Goal: Task Accomplishment & Management: Manage account settings

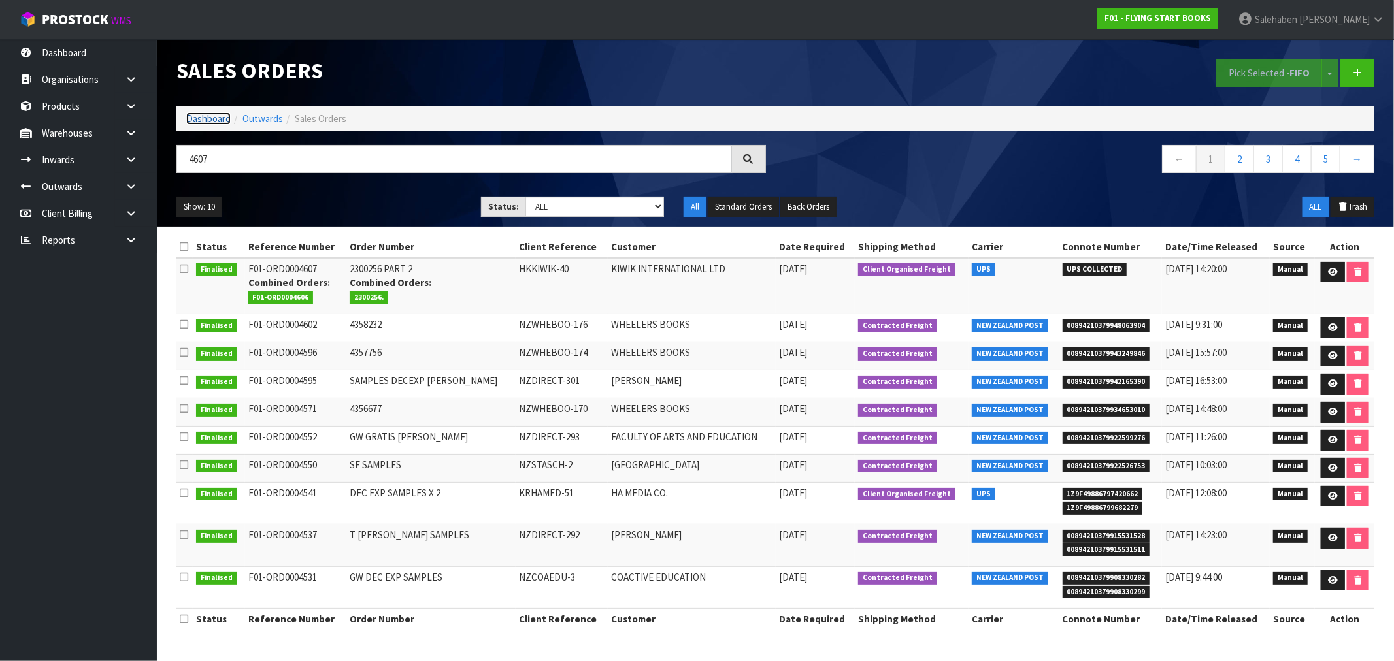
click at [210, 115] on link "Dashboard" at bounding box center [208, 118] width 44 height 12
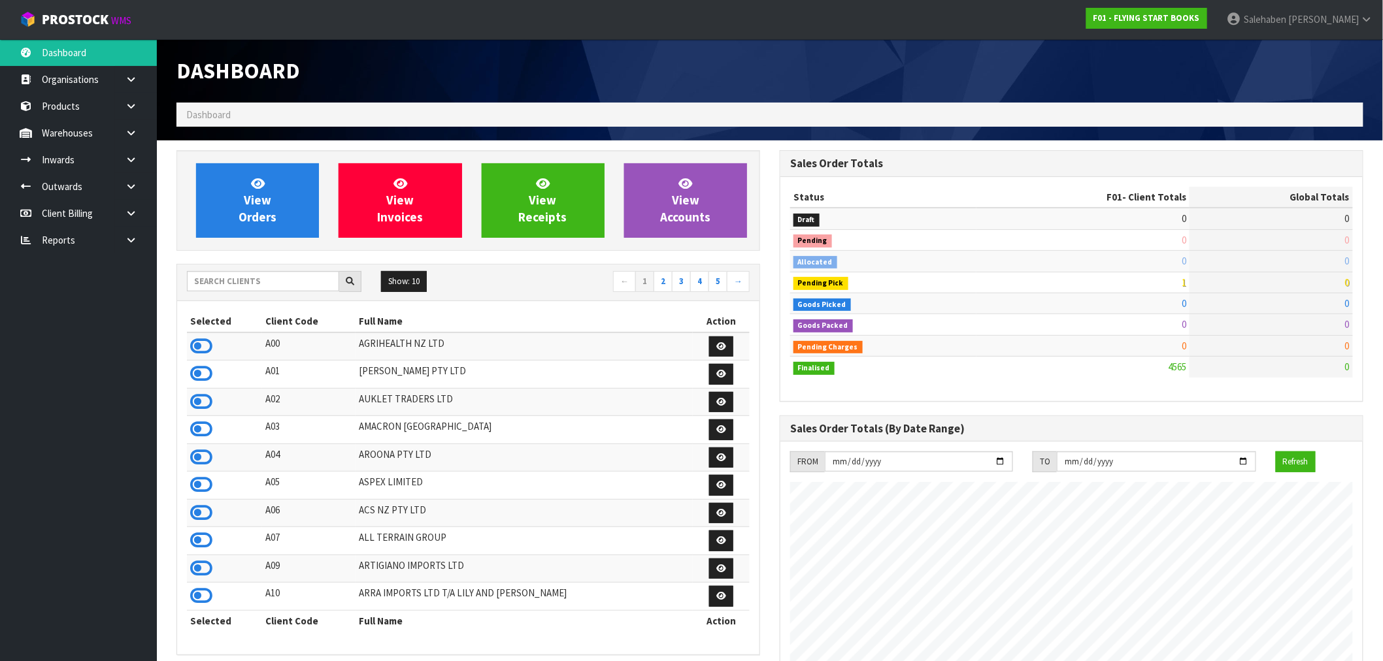
scroll to position [990, 603]
click at [263, 282] on input "text" at bounding box center [263, 281] width 152 height 20
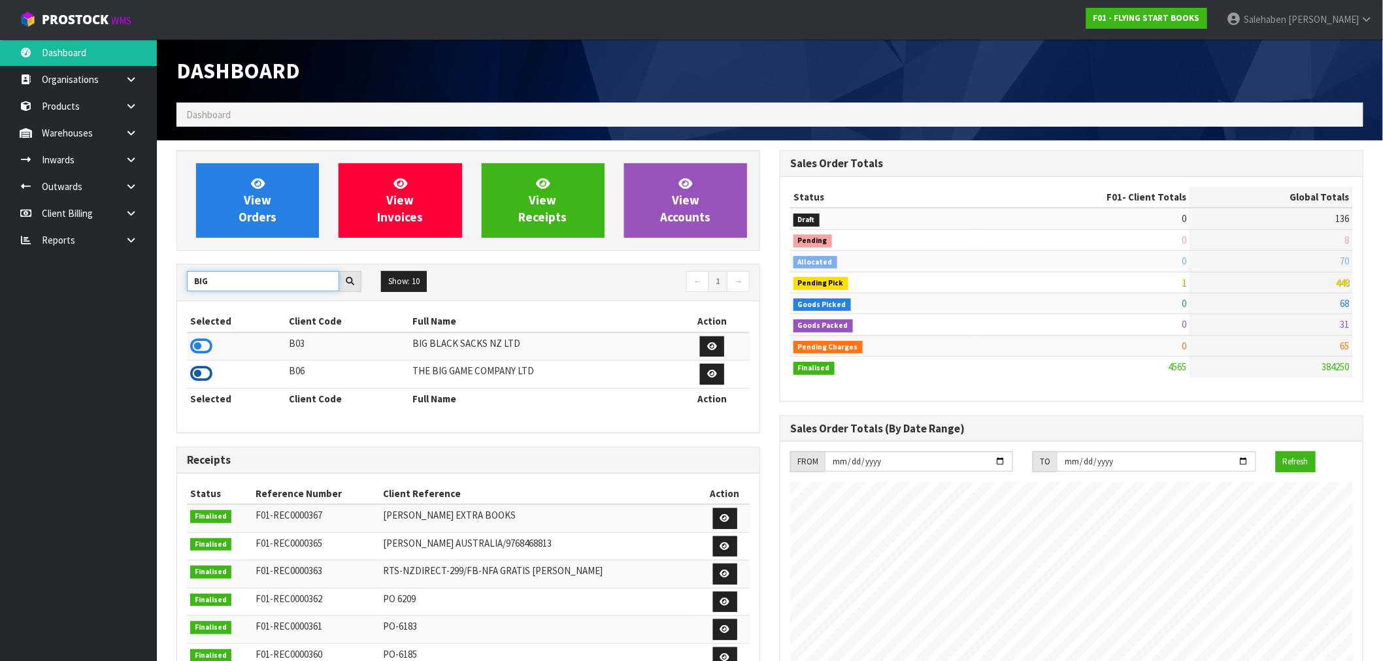
type input "BIG"
click at [200, 376] on icon at bounding box center [201, 374] width 22 height 20
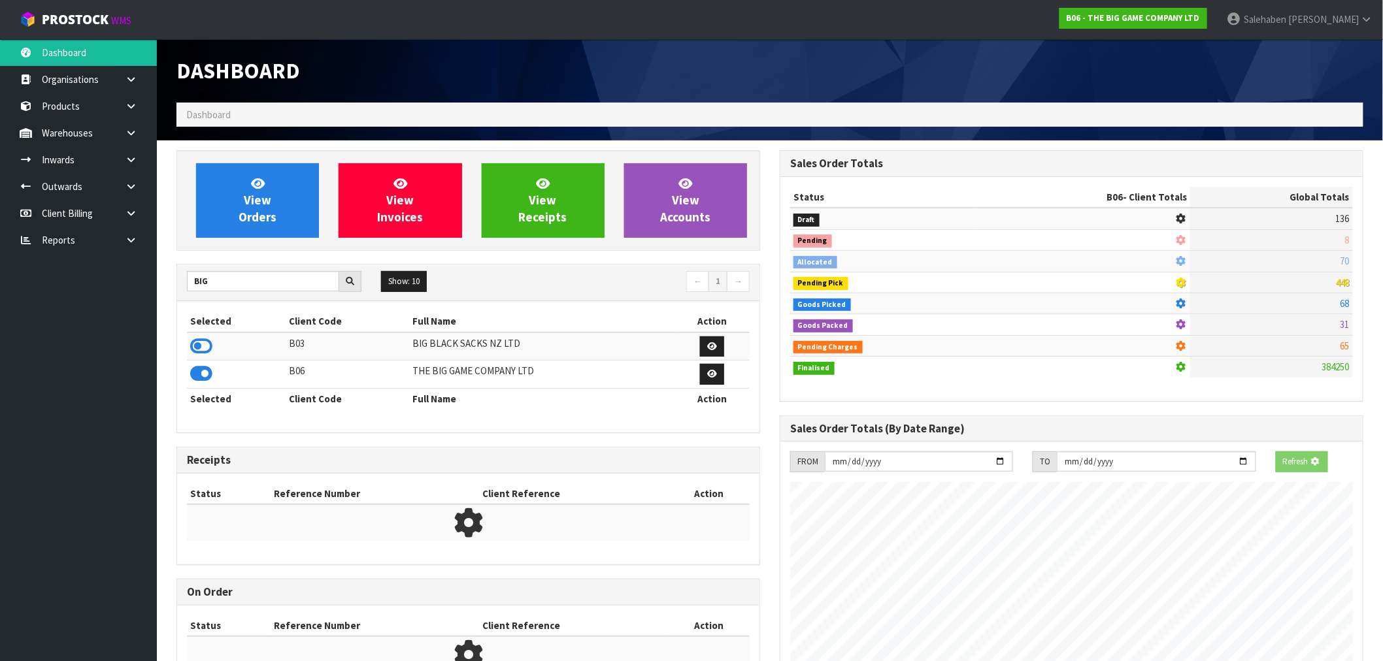
scroll to position [815, 603]
click at [278, 212] on link "View Orders" at bounding box center [257, 200] width 123 height 75
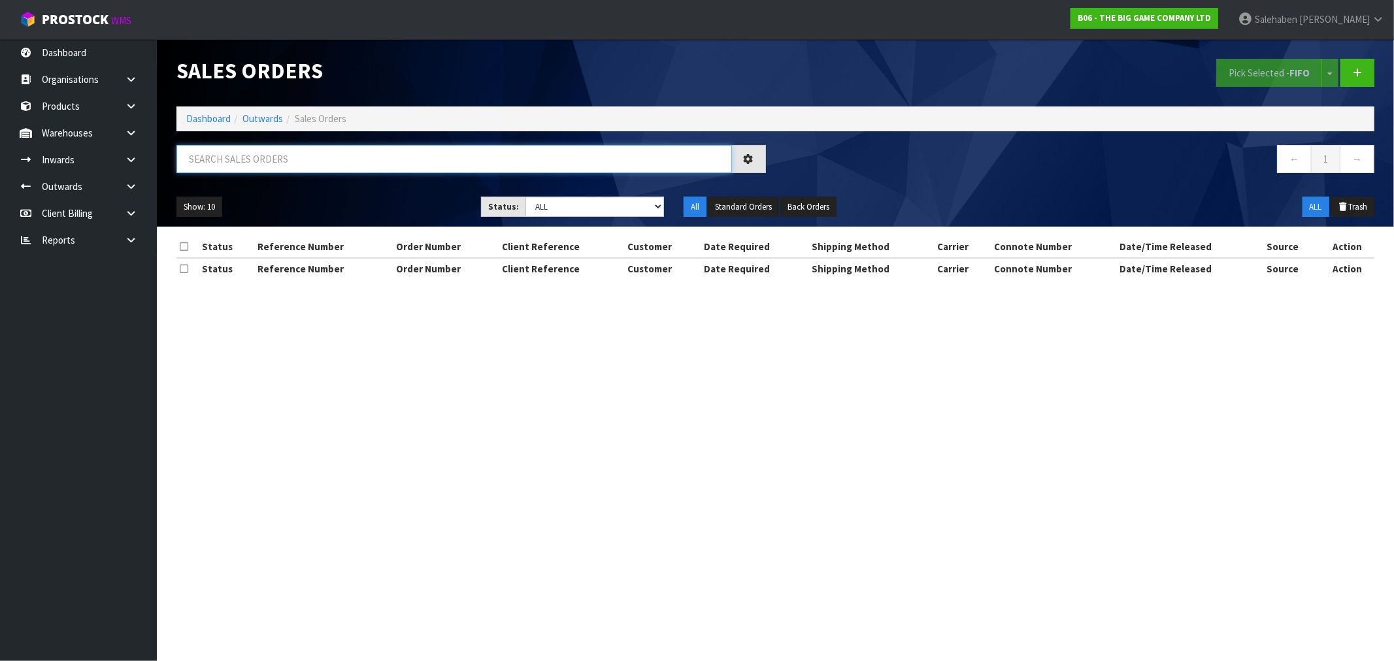
click at [344, 148] on input "text" at bounding box center [454, 159] width 556 height 28
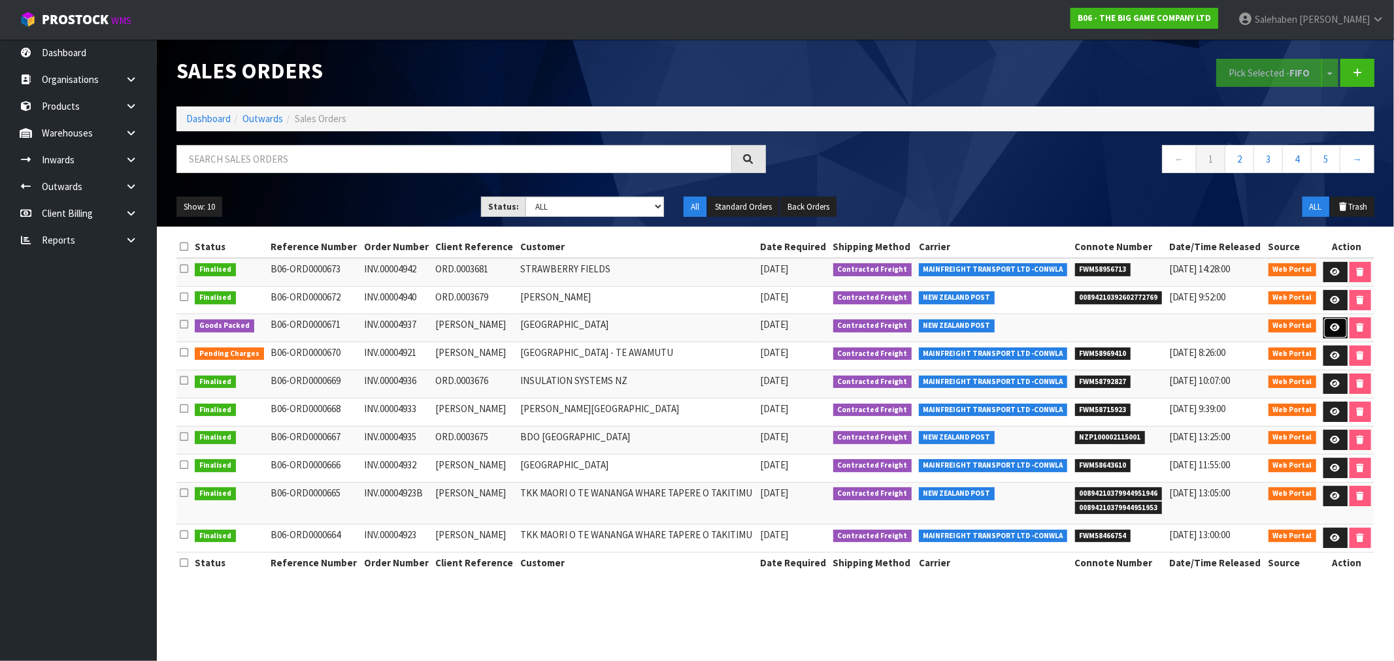
click at [1334, 335] on link at bounding box center [1336, 328] width 24 height 21
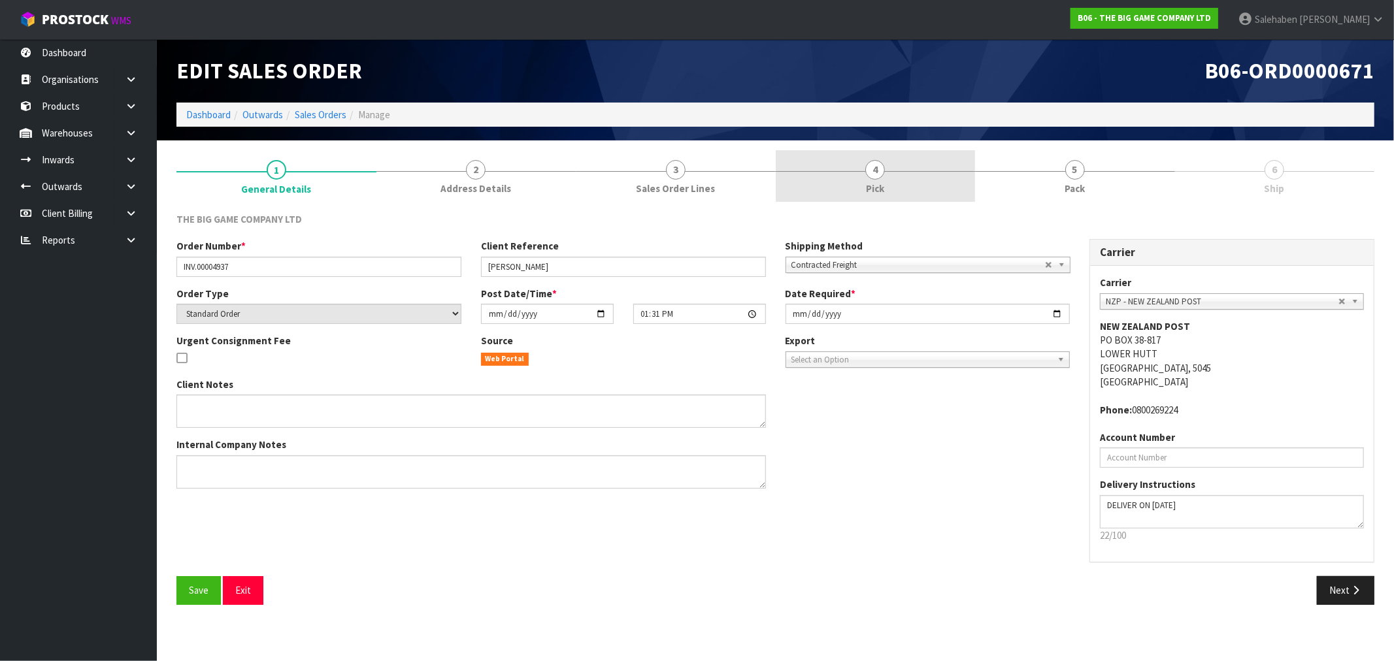
click at [877, 163] on span "4" at bounding box center [875, 170] width 20 height 20
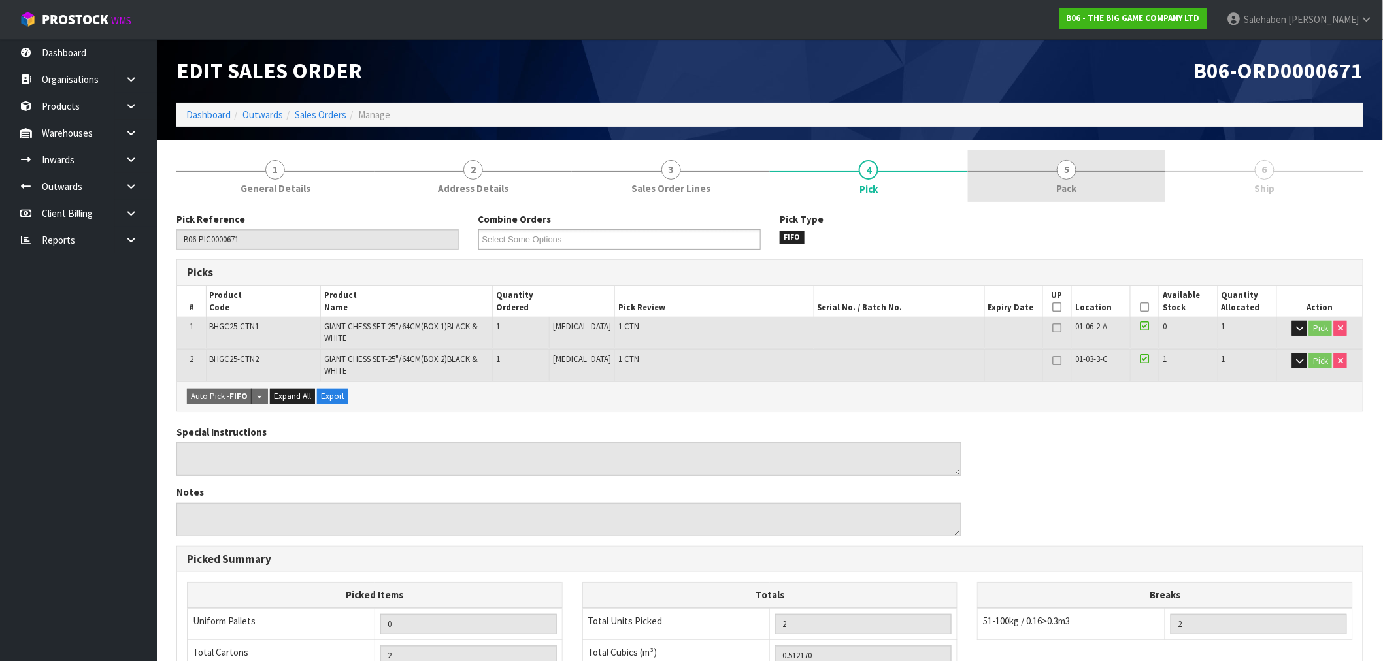
click at [1065, 179] on link "5 Pack" at bounding box center [1067, 176] width 198 height 52
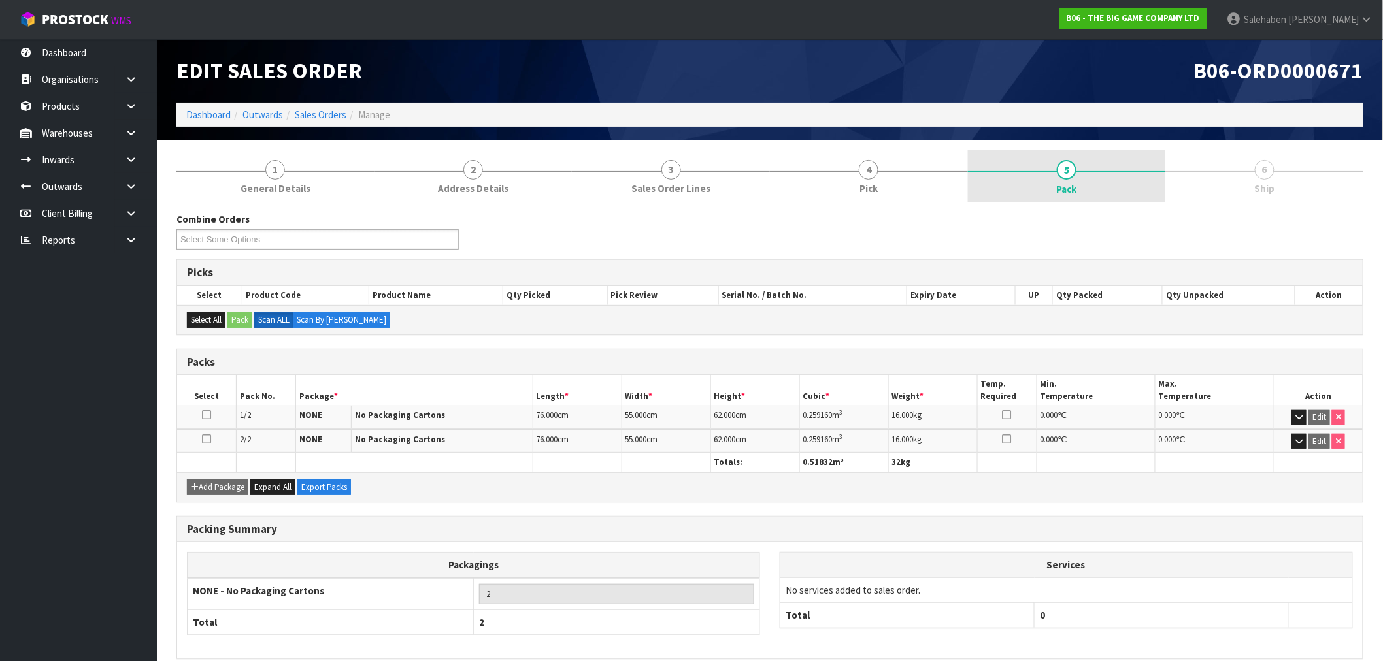
click at [1071, 182] on span "Pack" at bounding box center [1067, 189] width 20 height 14
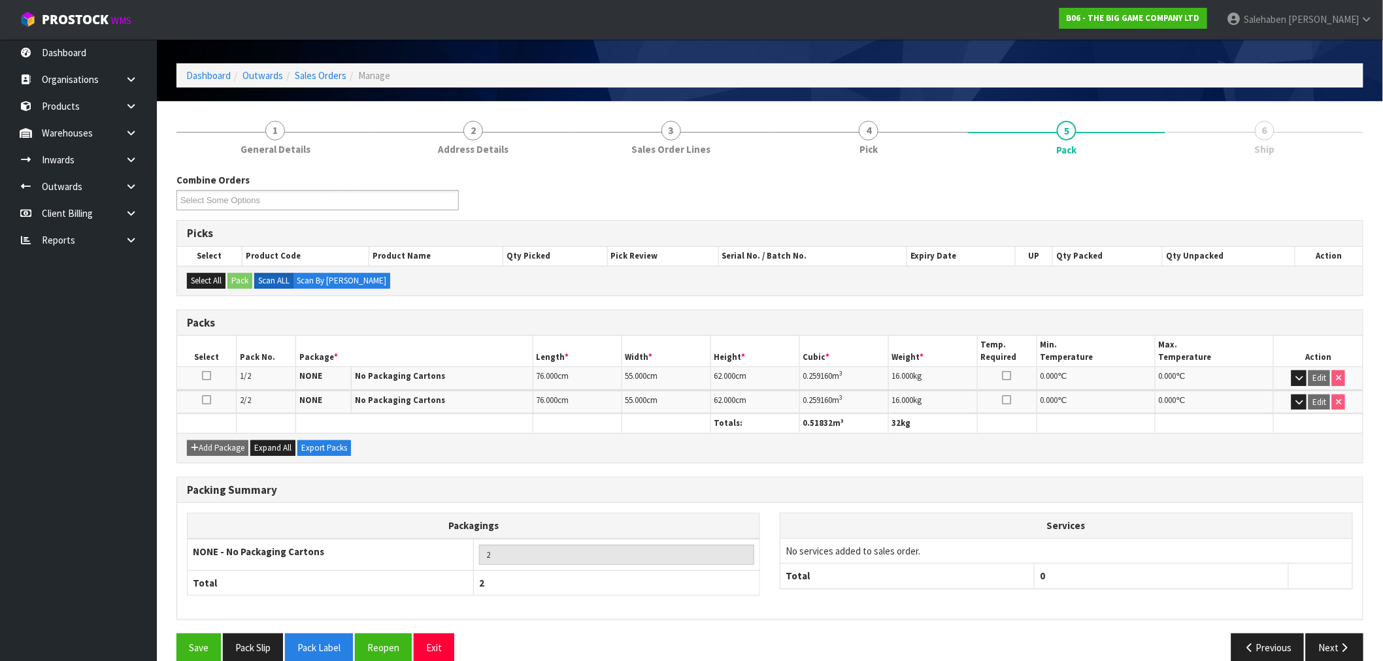
scroll to position [59, 0]
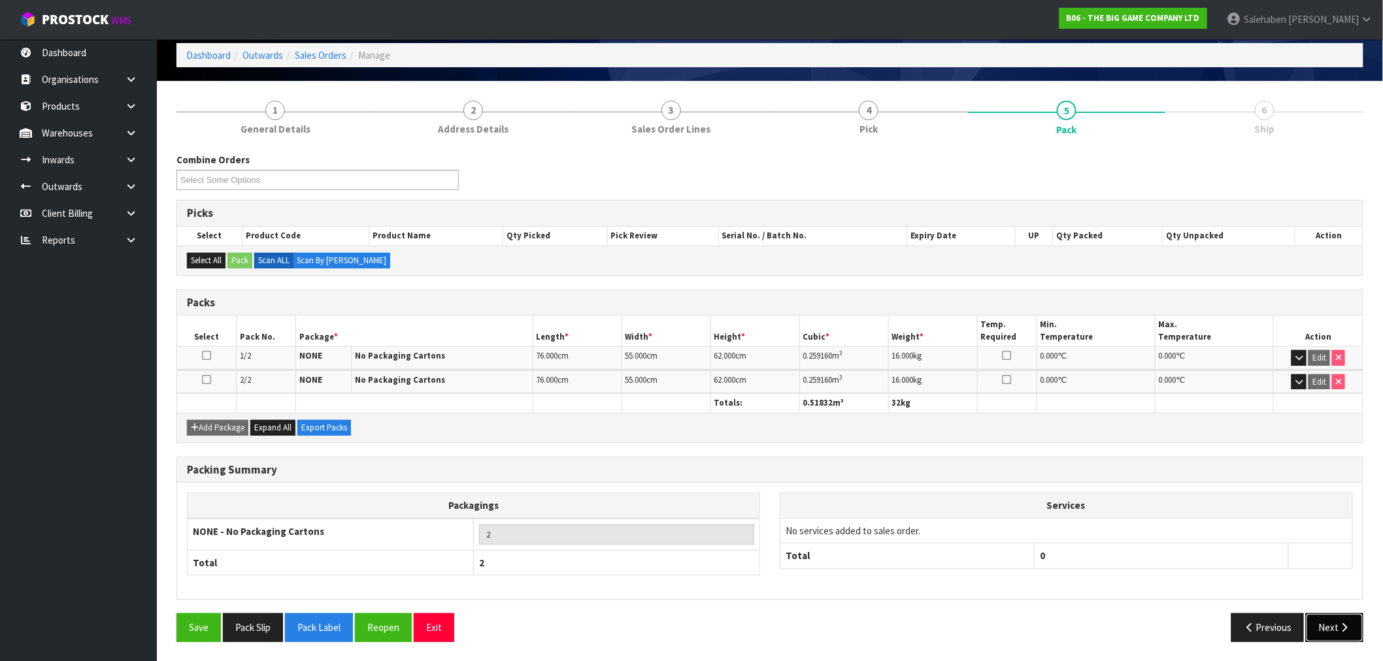
click at [1335, 627] on button "Next" at bounding box center [1335, 628] width 58 height 28
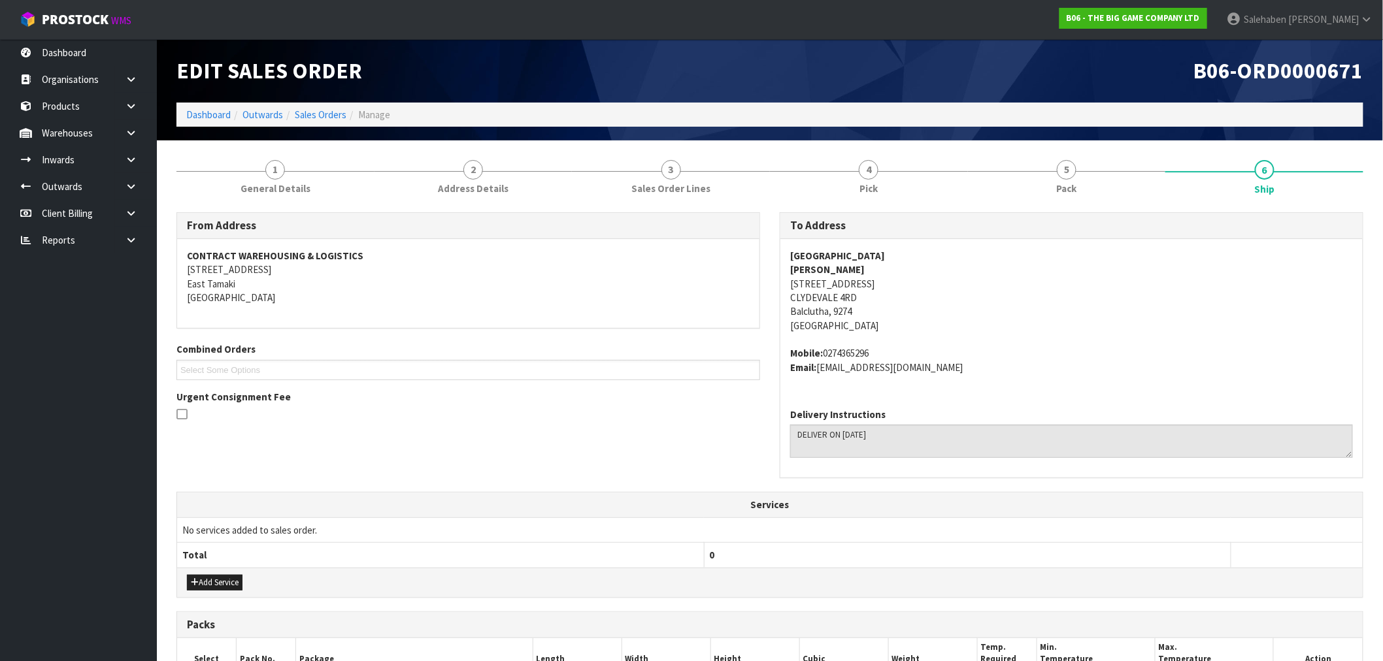
drag, startPoint x: 910, startPoint y: 252, endPoint x: 792, endPoint y: 256, distance: 118.4
click at [792, 256] on address "CLUTHA VALLEY SCHOOL AYLEEN HUNTER 2155 CLUTHA VALLEY ROAD CLYDEVALE 4RD Balclu…" at bounding box center [1071, 291] width 563 height 84
copy strong "CLUTHA VALLEY SCHOOL"
click at [903, 236] on div "To Address" at bounding box center [1071, 226] width 582 height 26
drag, startPoint x: 905, startPoint y: 258, endPoint x: 784, endPoint y: 259, distance: 120.9
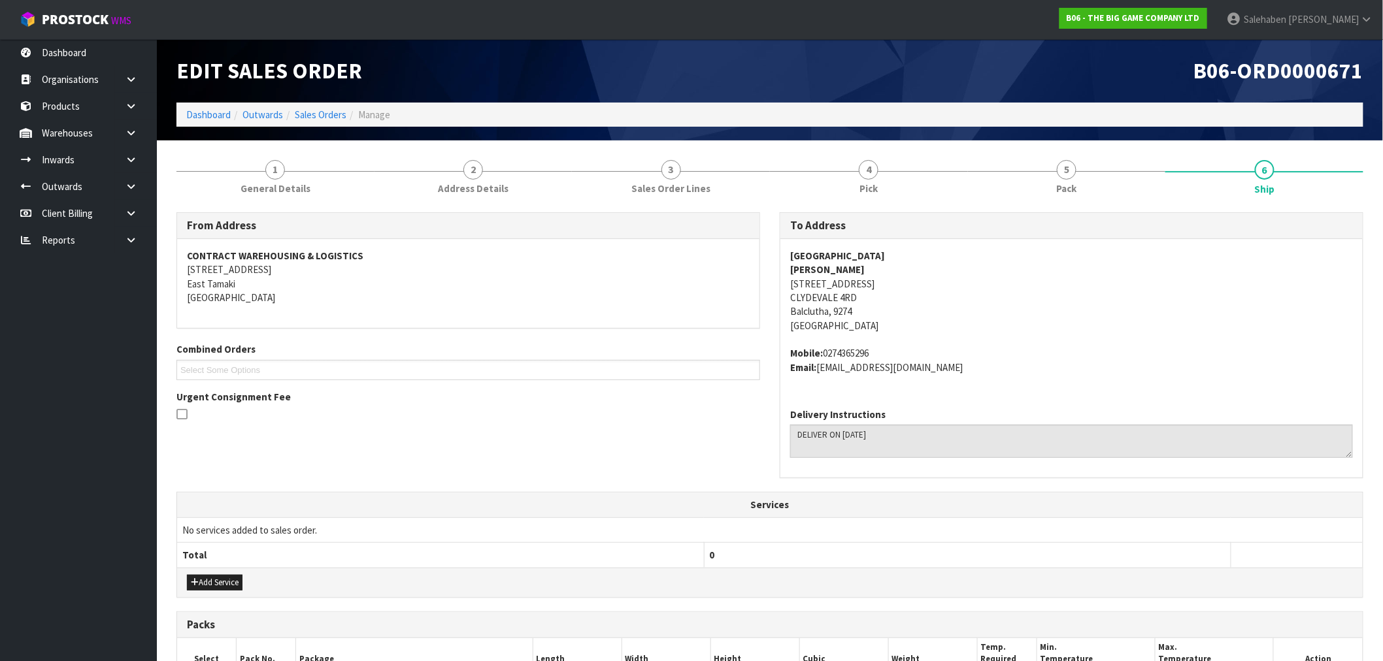
click at [784, 259] on div "CLUTHA VALLEY SCHOOL AYLEEN HUNTER 2155 CLUTHA VALLEY ROAD CLYDEVALE 4RD Balclu…" at bounding box center [1071, 318] width 582 height 159
copy strong "CLUTHA VALLEY SCHOOL"
drag, startPoint x: 912, startPoint y: 285, endPoint x: 788, endPoint y: 289, distance: 124.2
click at [783, 289] on div "CLUTHA VALLEY SCHOOL AYLEEN HUNTER 2155 CLUTHA VALLEY ROAD CLYDEVALE 4RD Balclu…" at bounding box center [1071, 318] width 582 height 159
copy address "2155 CLUTHA VALLEY ROAD"
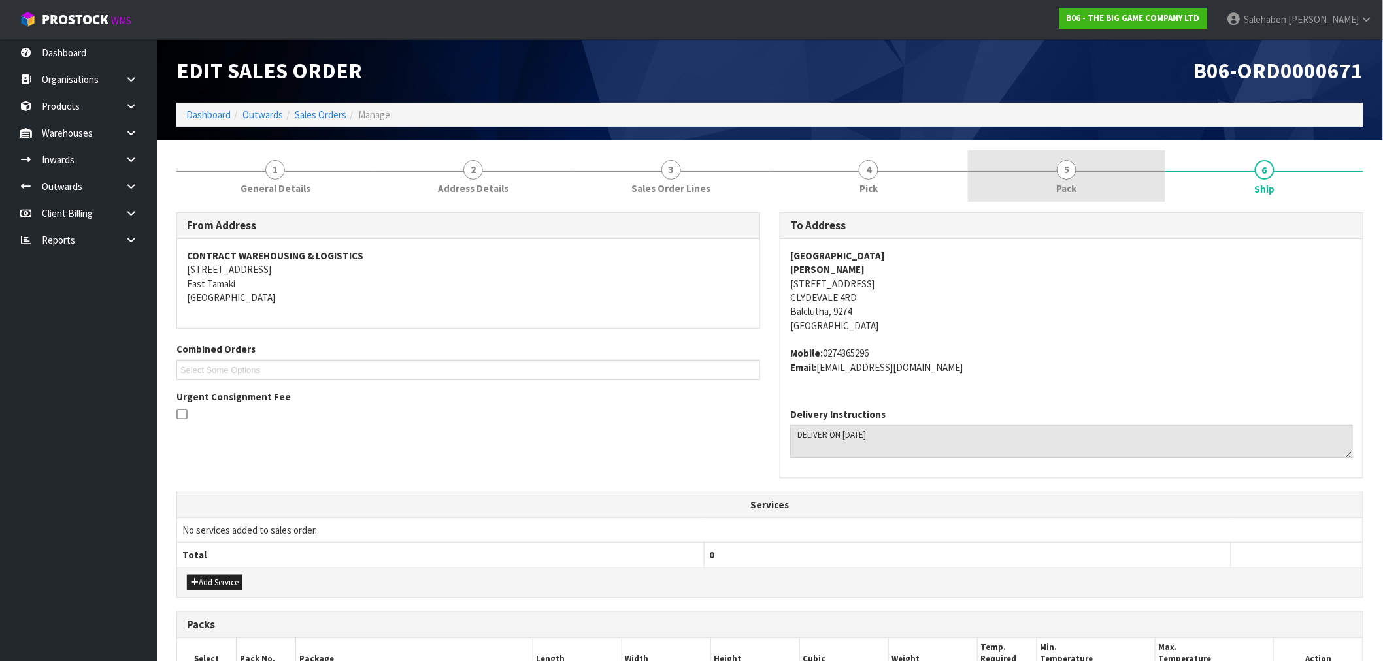
click at [1071, 182] on span "Pack" at bounding box center [1067, 189] width 20 height 14
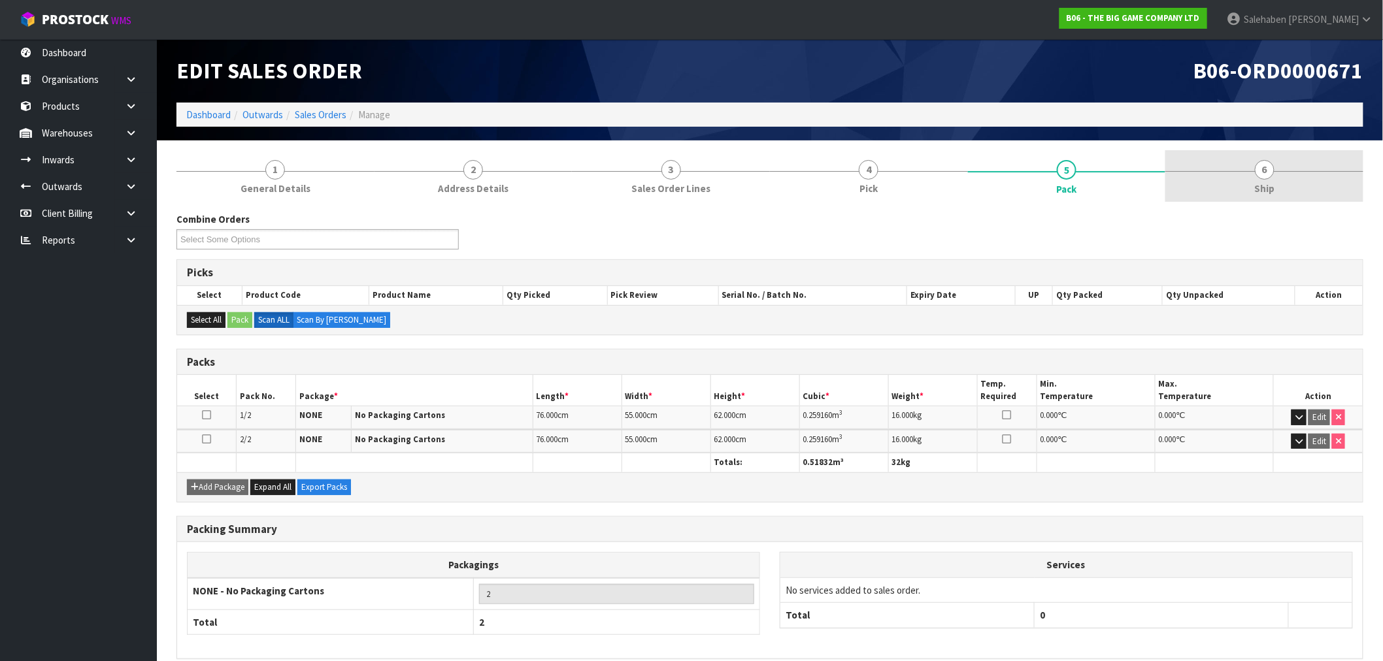
click at [1265, 185] on span "Ship" at bounding box center [1264, 189] width 20 height 14
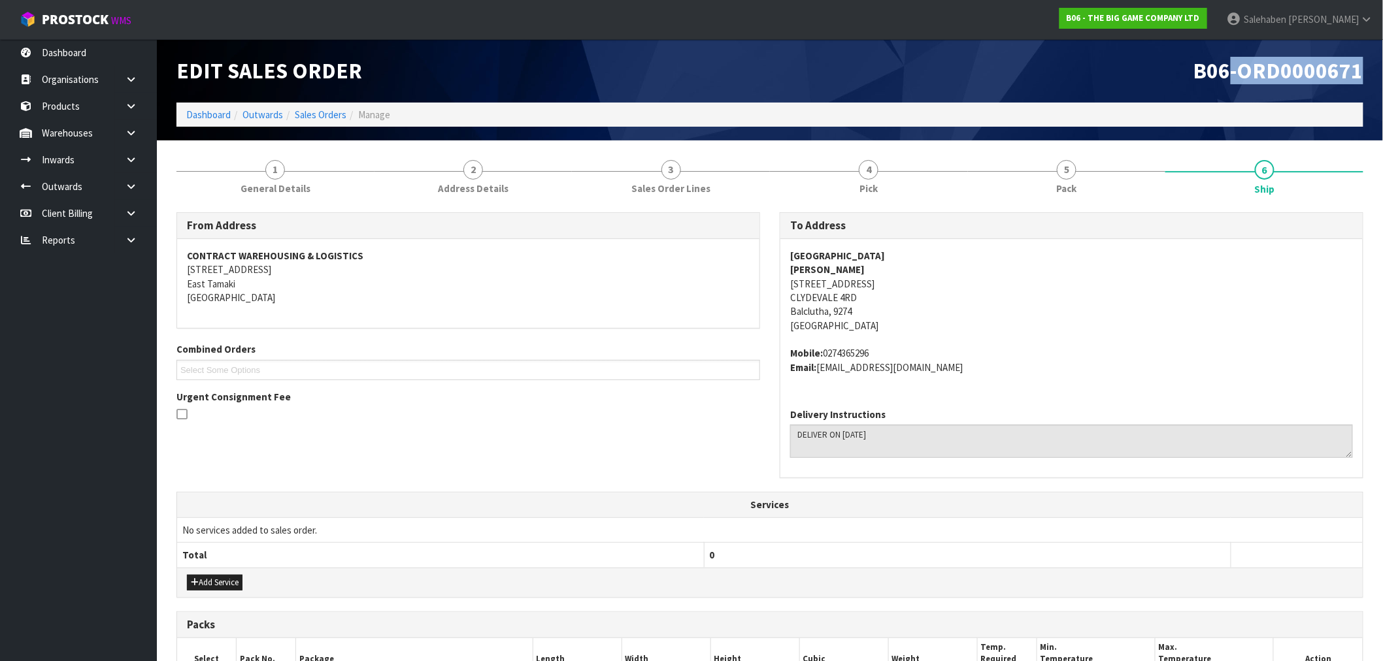
drag, startPoint x: 1363, startPoint y: 68, endPoint x: 1230, endPoint y: 70, distance: 132.7
click at [1230, 70] on span "B06-ORD0000671" at bounding box center [1279, 70] width 170 height 27
click at [1192, 75] on h1 "B06-ORD0000671" at bounding box center [1072, 71] width 584 height 24
drag, startPoint x: 1195, startPoint y: 70, endPoint x: 1364, endPoint y: 69, distance: 169.3
click at [1364, 69] on div "B06-ORD0000671" at bounding box center [1071, 70] width 603 height 63
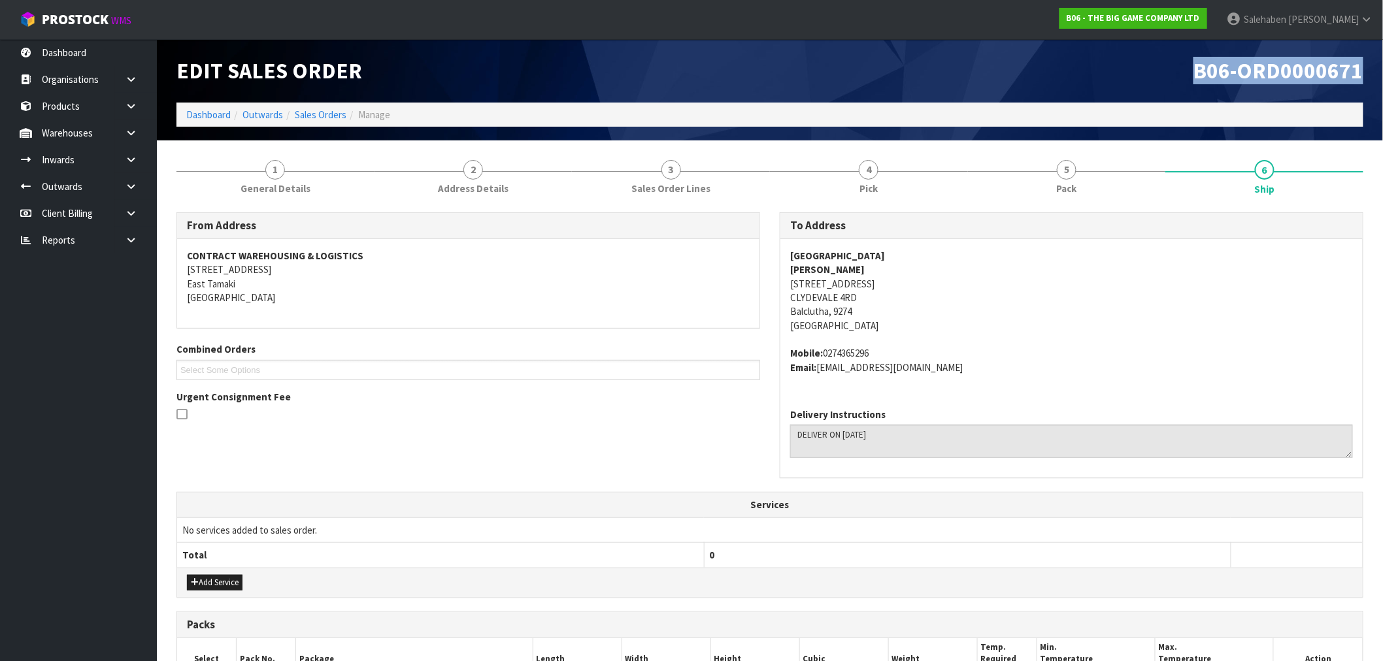
copy span "B06-ORD0000671"
click at [205, 118] on link "Dashboard" at bounding box center [208, 115] width 44 height 12
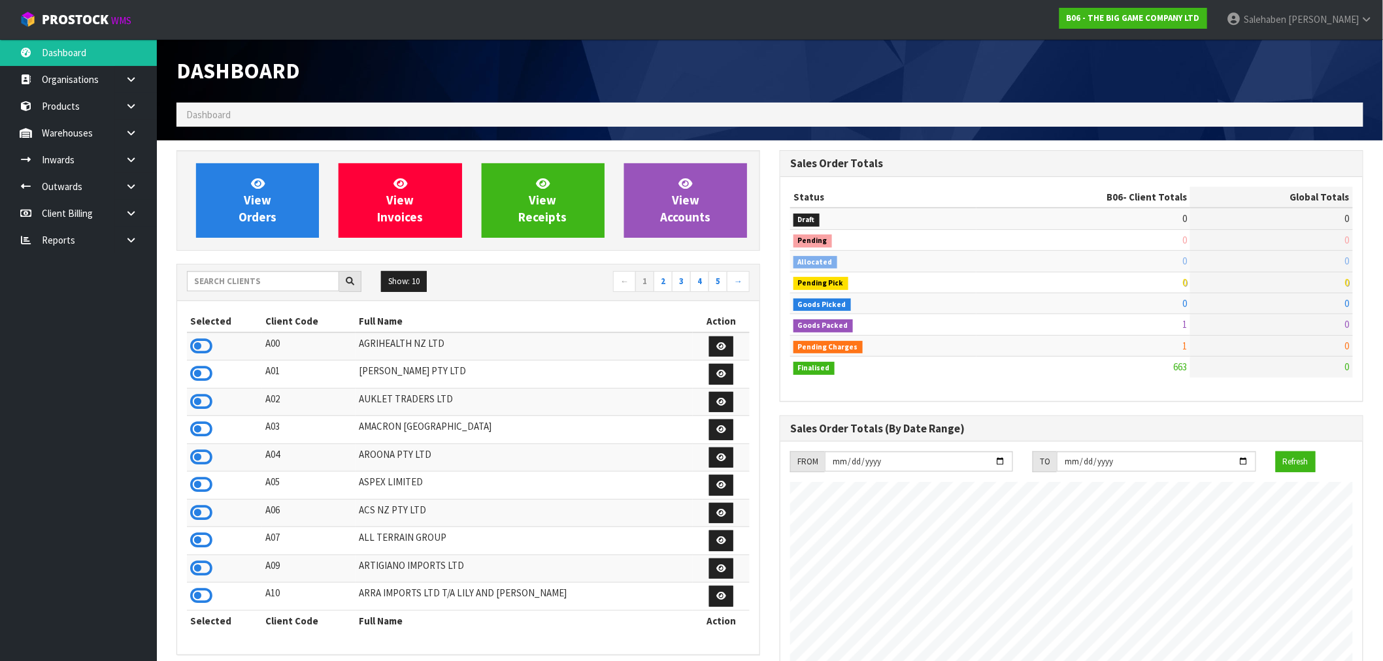
scroll to position [821, 603]
click at [219, 292] on div at bounding box center [274, 281] width 175 height 21
click at [218, 283] on input "text" at bounding box center [263, 281] width 152 height 20
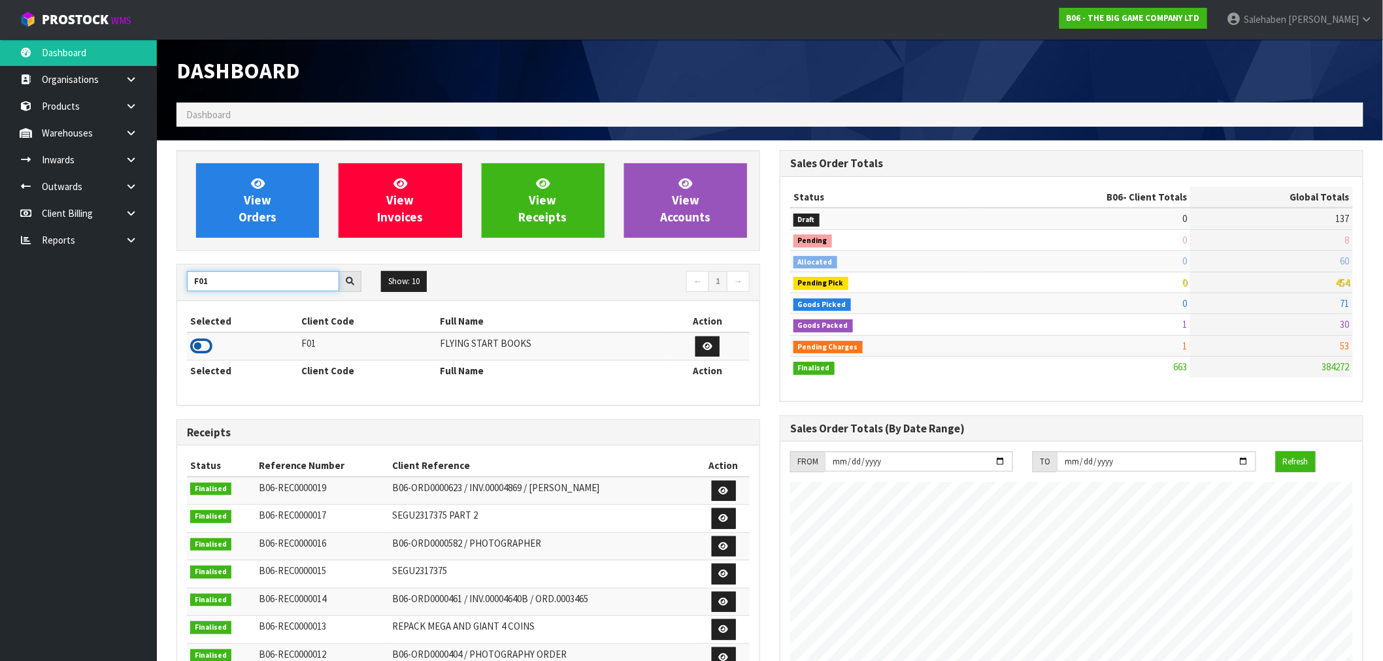
type input "F01"
click at [208, 349] on icon at bounding box center [201, 347] width 22 height 20
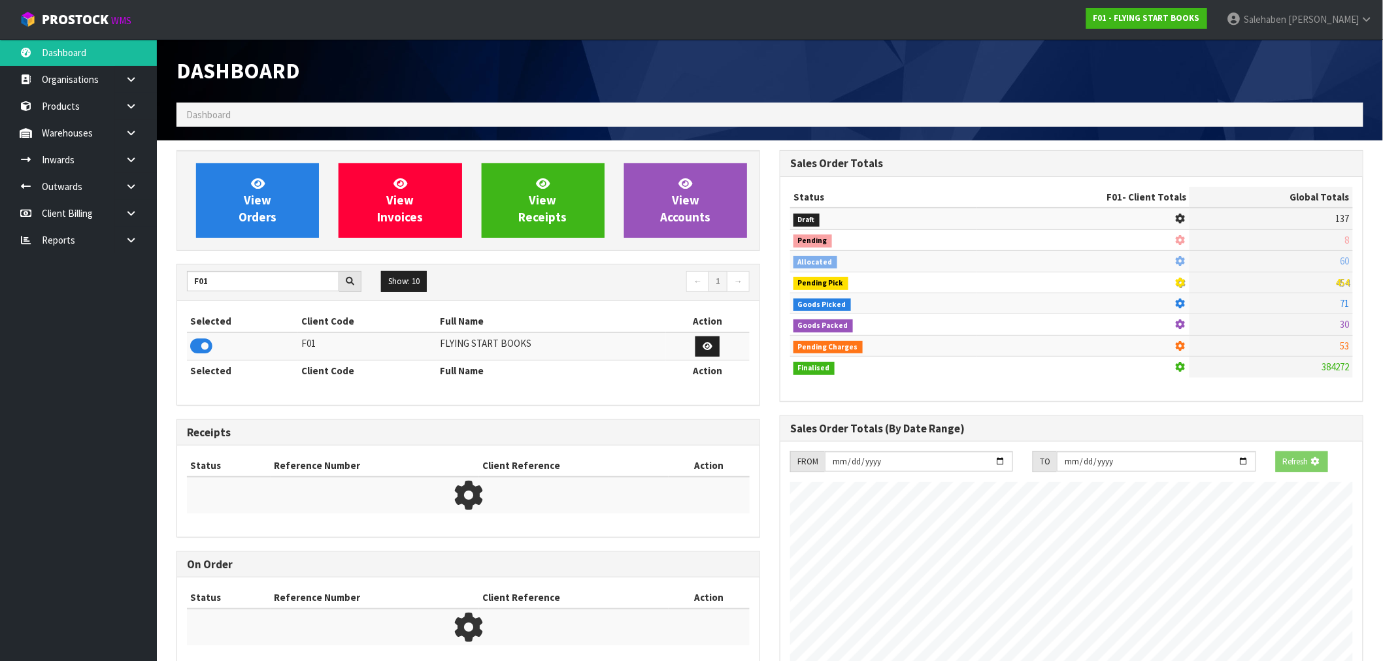
click at [246, 239] on div "View Orders View Invoices View Receipts View Accounts" at bounding box center [468, 200] width 584 height 101
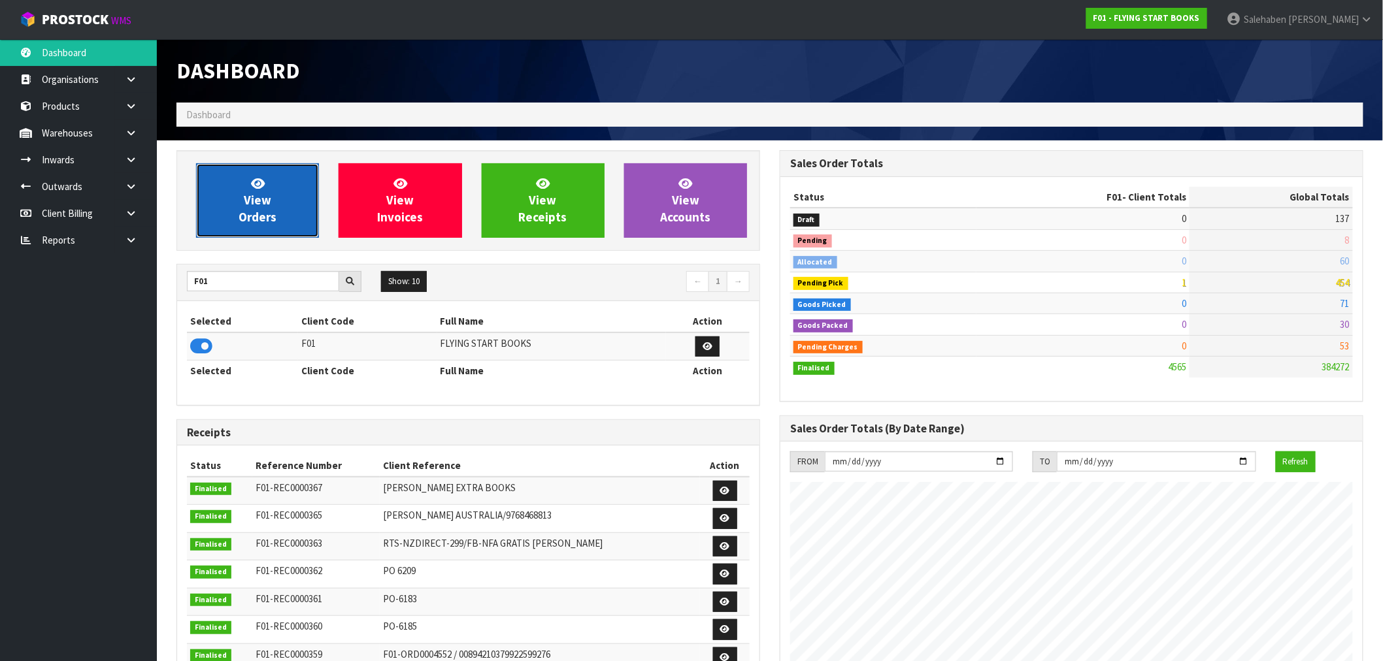
click at [269, 214] on span "View Orders" at bounding box center [258, 200] width 38 height 49
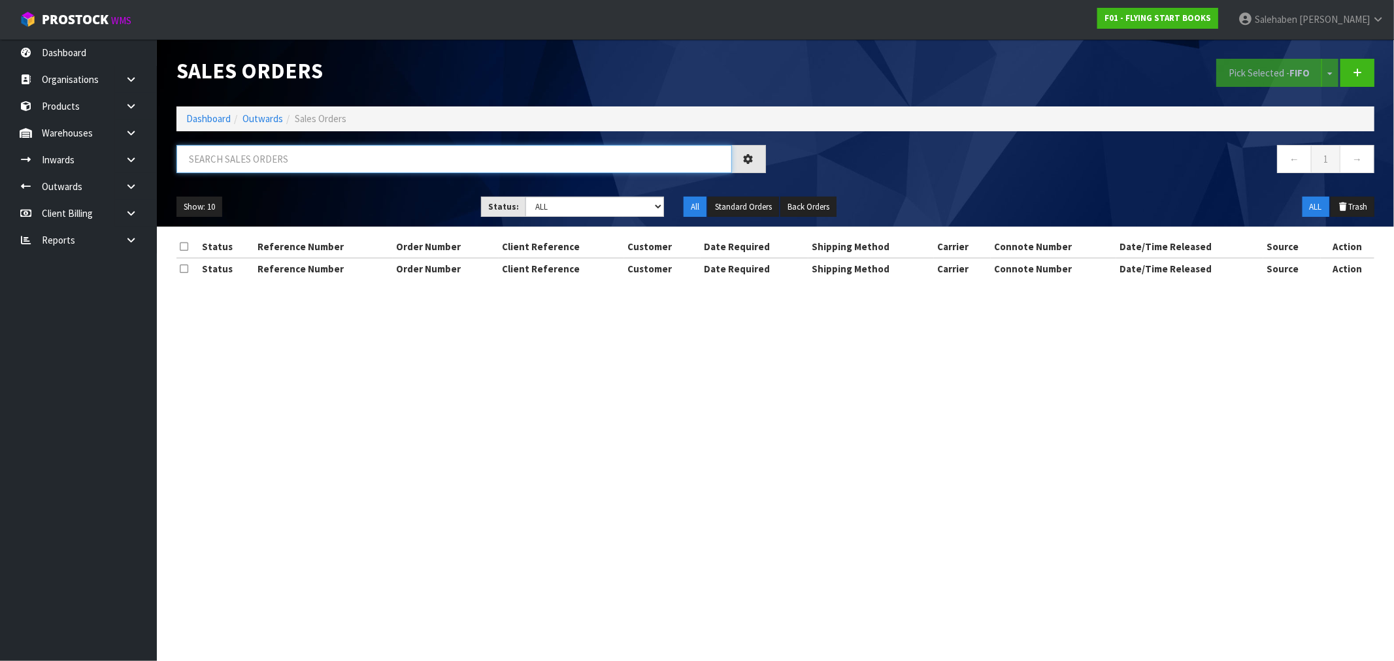
click at [254, 161] on input "text" at bounding box center [454, 159] width 556 height 28
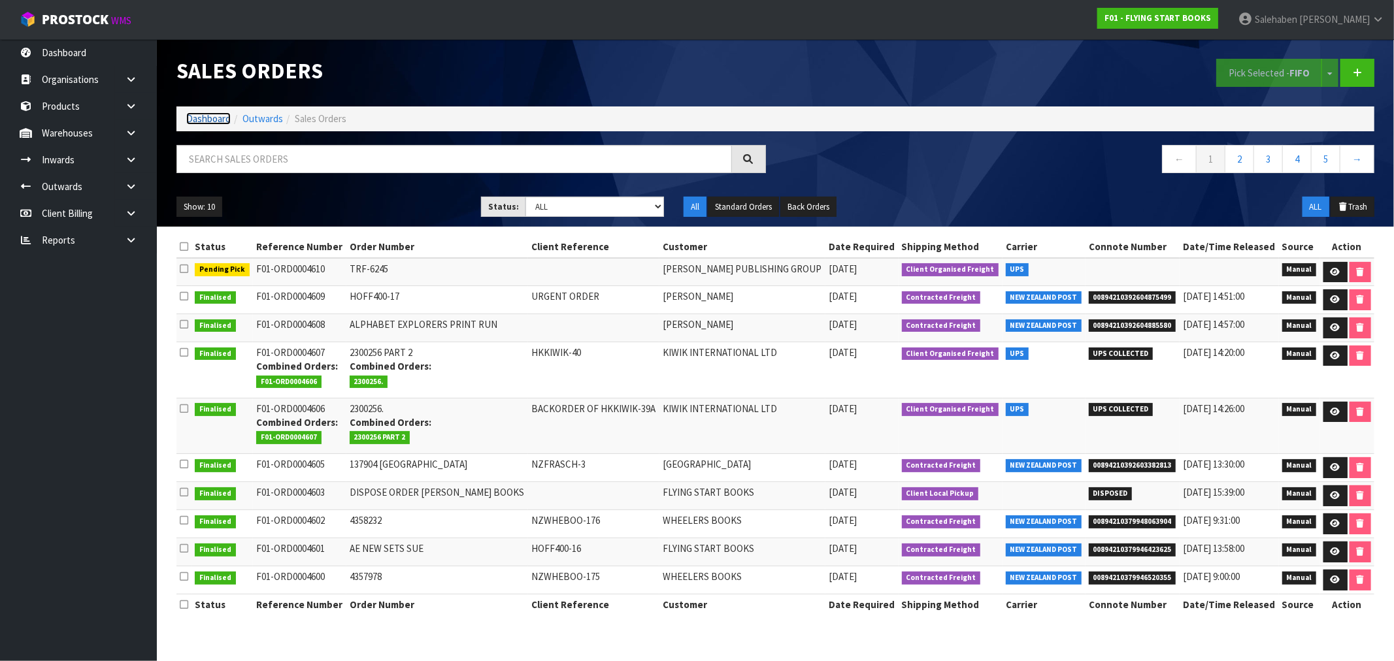
click at [210, 122] on link "Dashboard" at bounding box center [208, 118] width 44 height 12
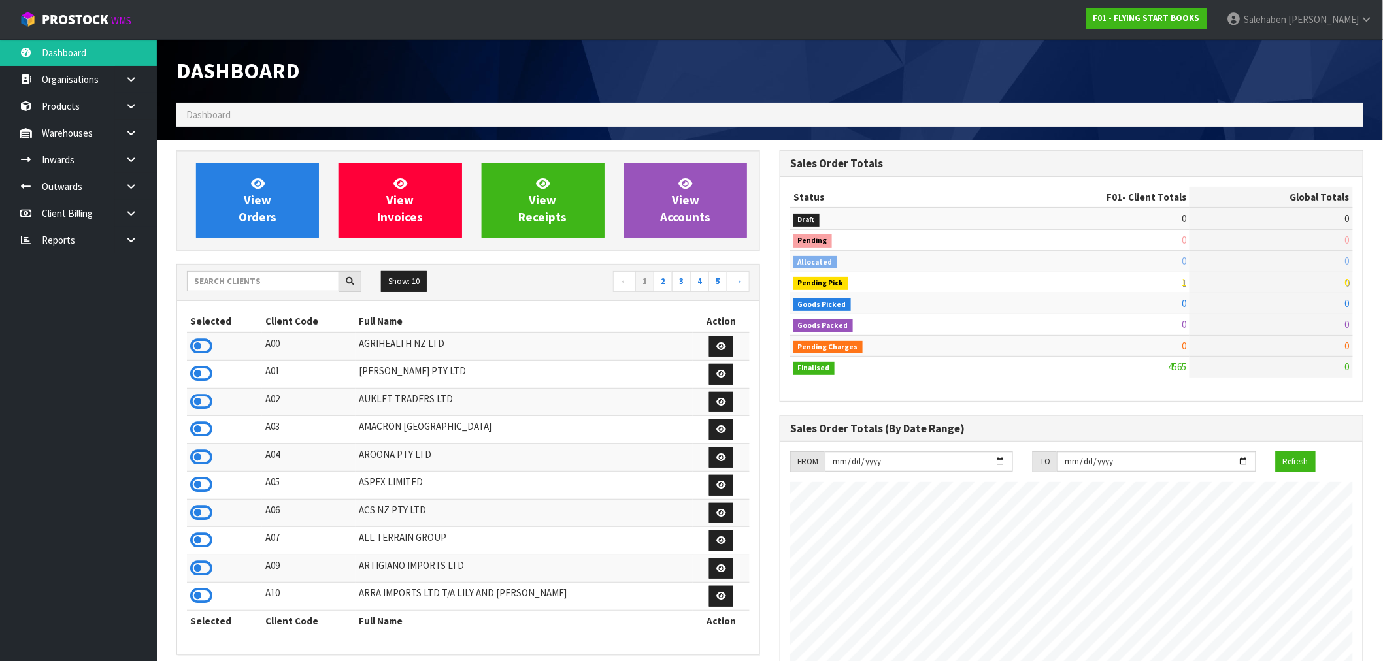
scroll to position [990, 603]
click at [265, 276] on input "text" at bounding box center [263, 281] width 152 height 20
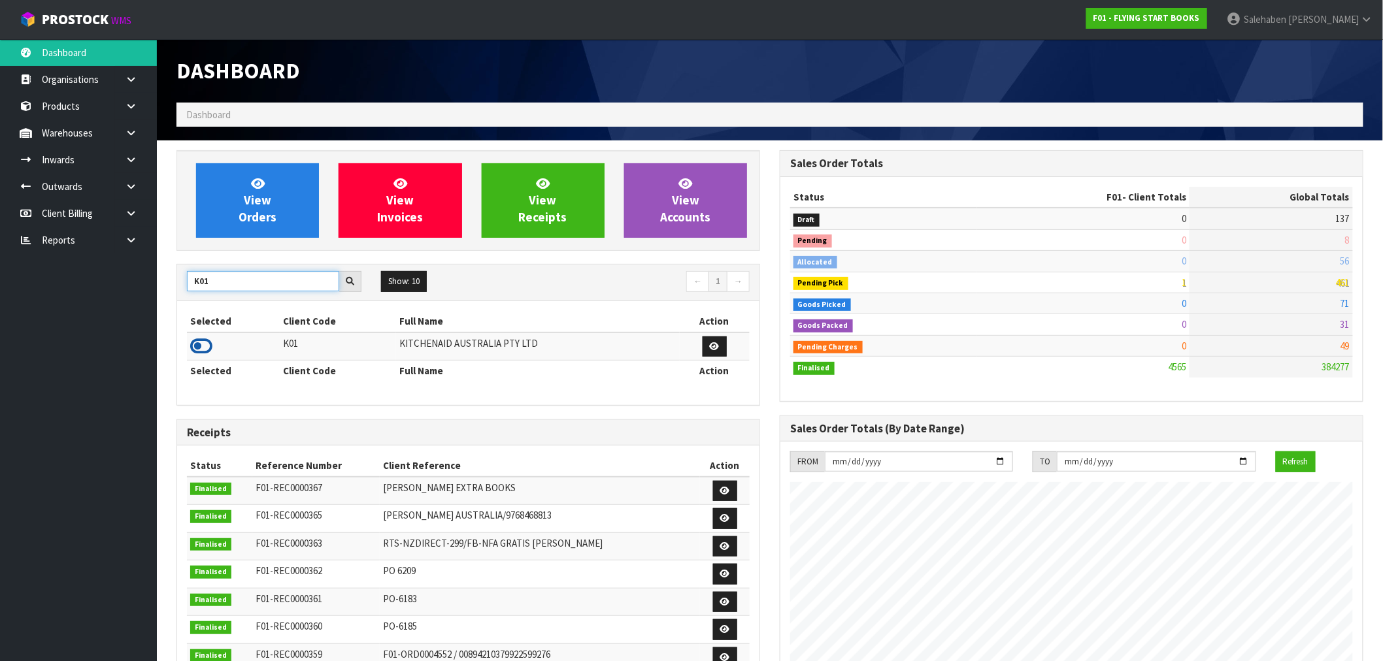
type input "K01"
click at [197, 341] on icon at bounding box center [201, 347] width 22 height 20
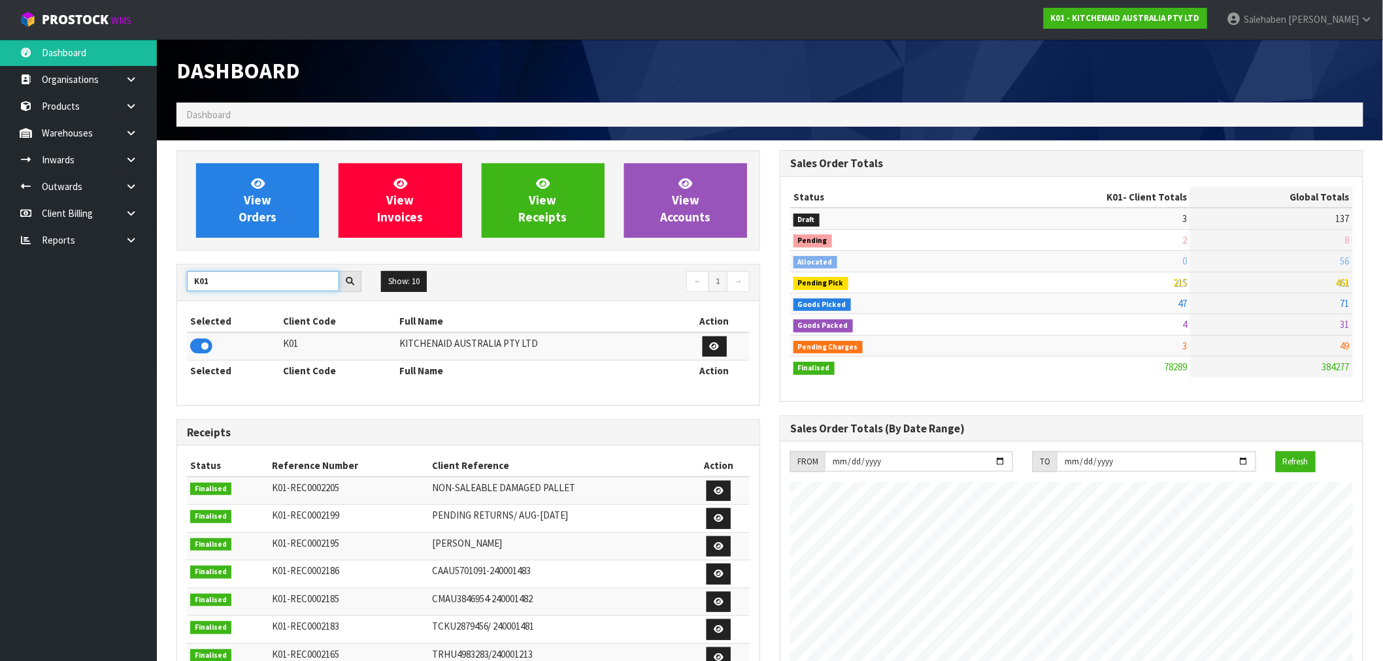
drag, startPoint x: 224, startPoint y: 282, endPoint x: 161, endPoint y: 290, distance: 62.6
click at [161, 290] on section "View Orders View Invoices View Receipts View Accounts K01 Show: 10 5 10 25 50 ←…" at bounding box center [770, 646] width 1226 height 1010
type input "Y01"
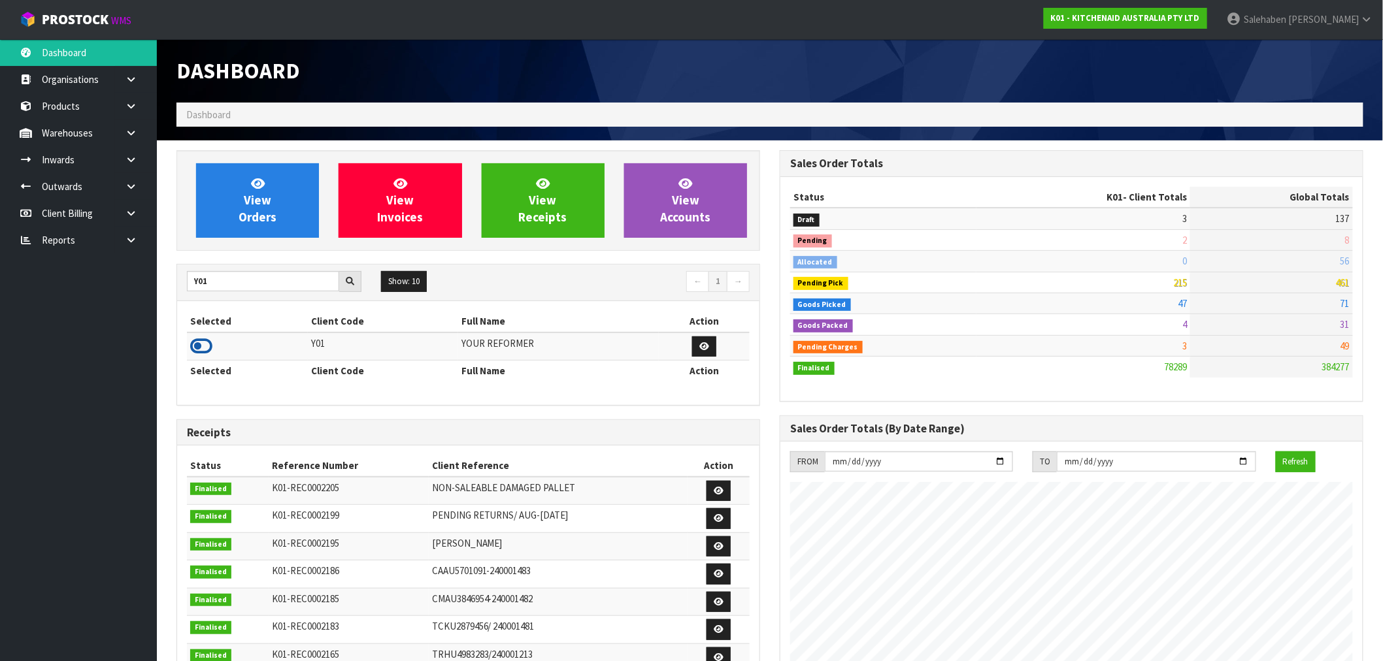
click at [201, 344] on icon at bounding box center [201, 347] width 22 height 20
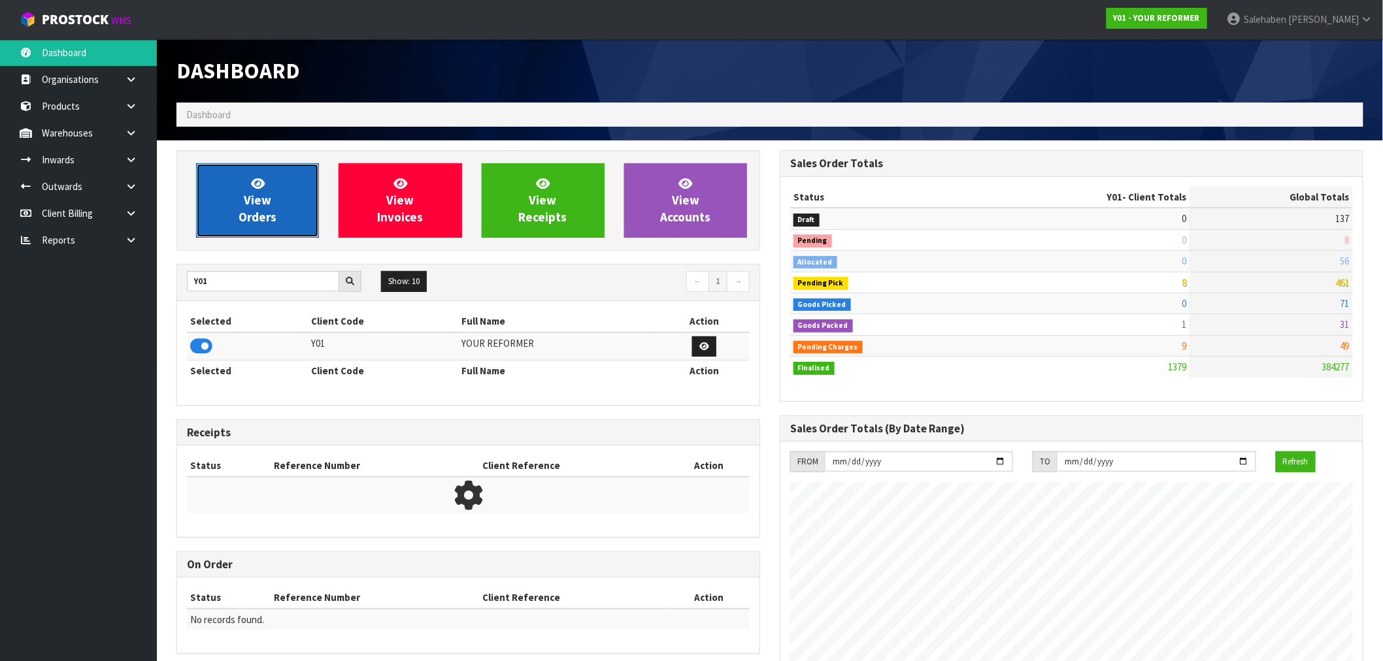
scroll to position [948, 603]
click at [270, 203] on span "View Orders" at bounding box center [258, 200] width 38 height 49
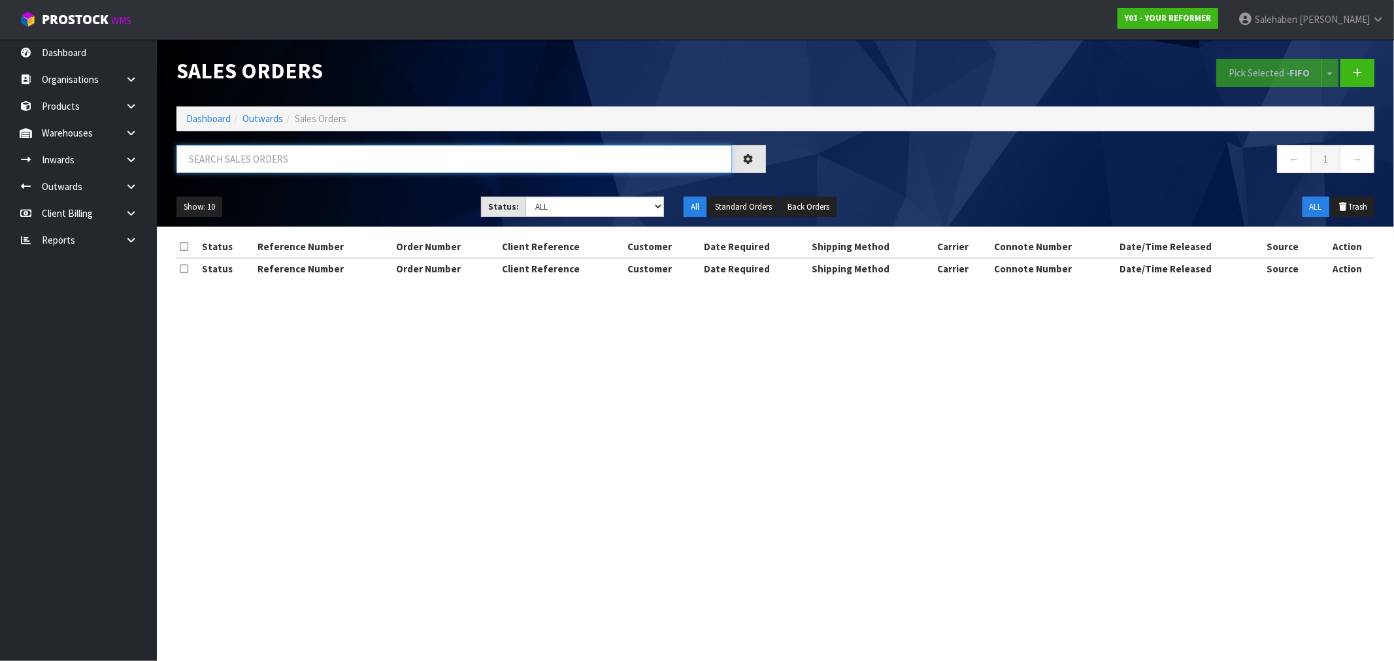
click at [316, 159] on input "text" at bounding box center [454, 159] width 556 height 28
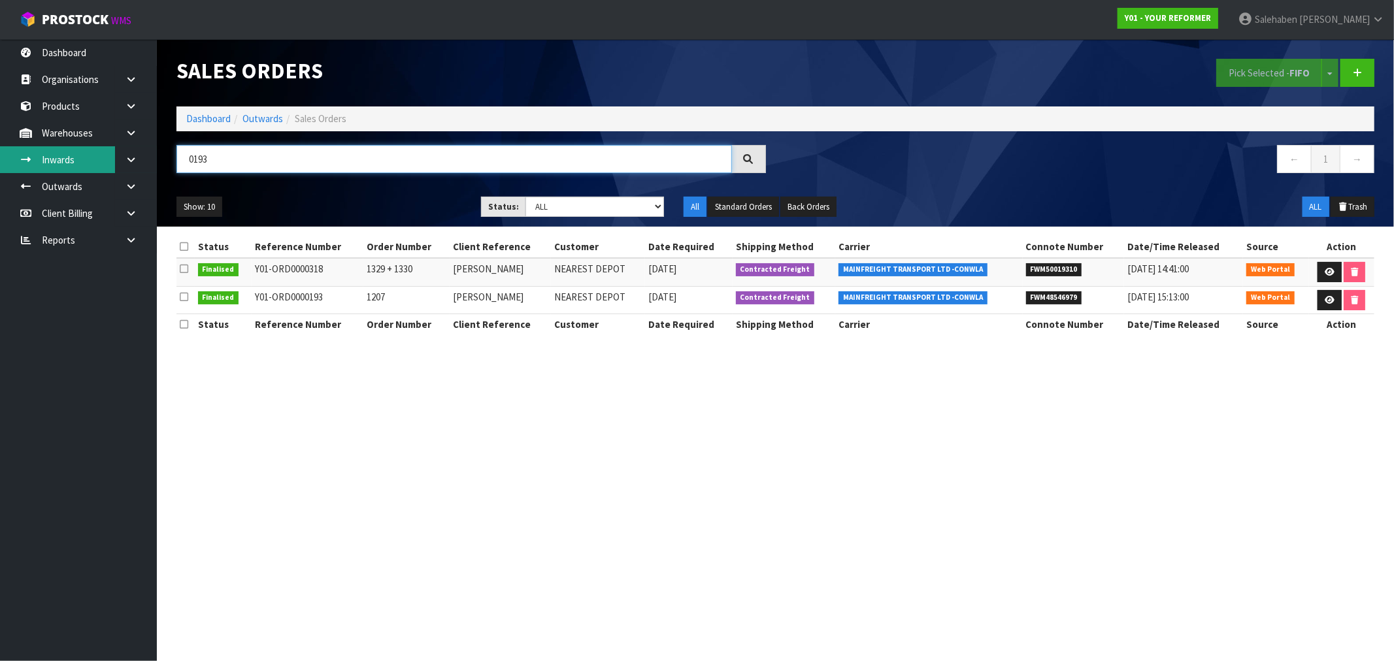
type input "0193"
click at [69, 156] on link "Inwards" at bounding box center [78, 159] width 157 height 27
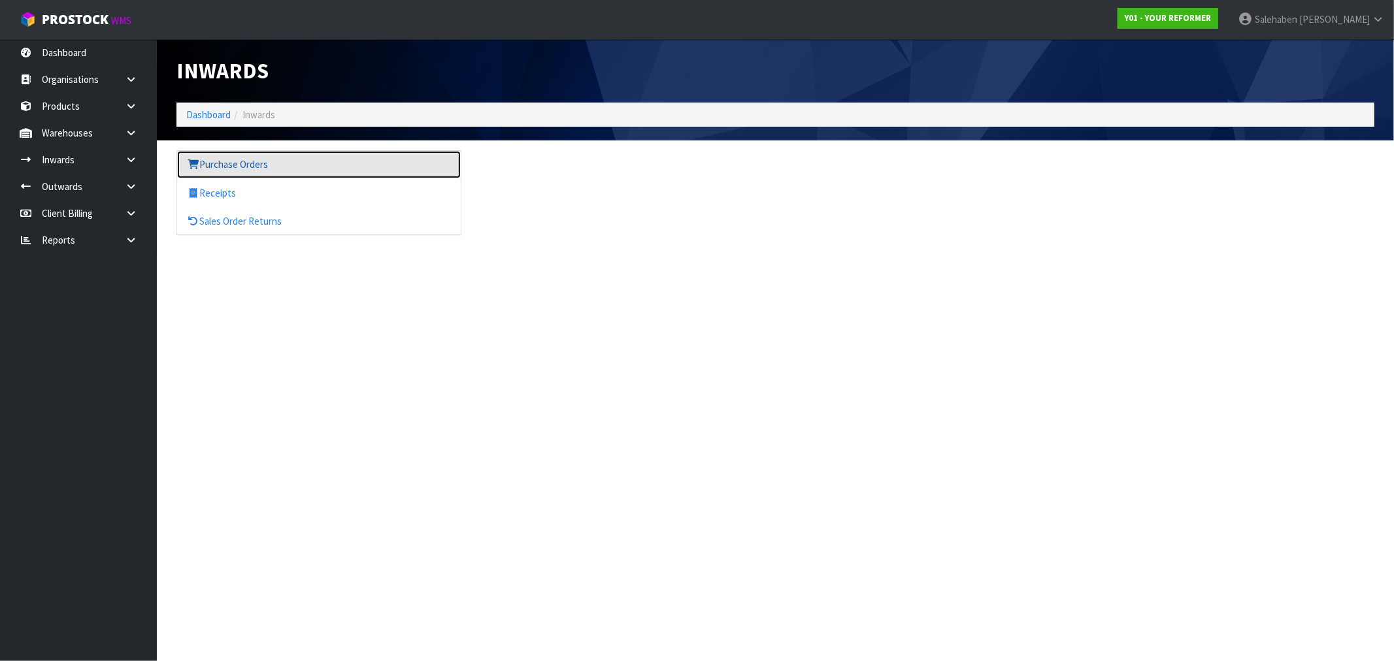
click at [251, 171] on link "Purchase Orders" at bounding box center [319, 164] width 284 height 27
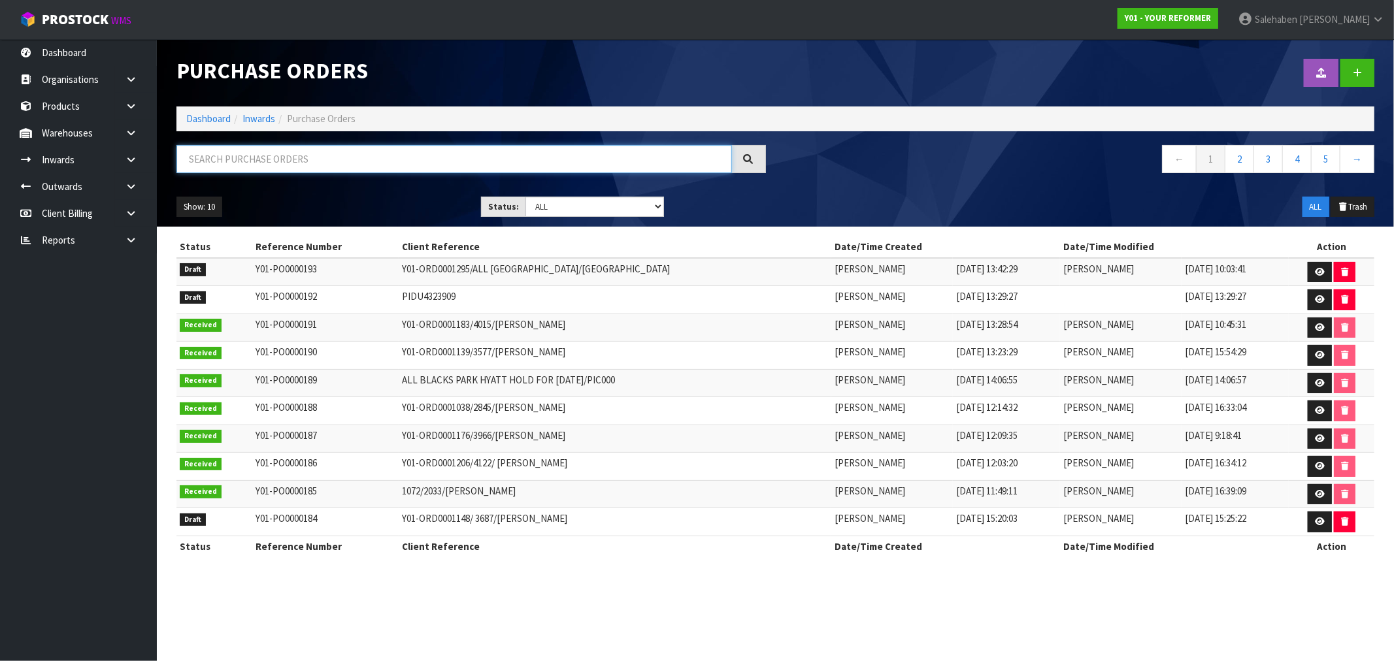
click at [311, 158] on input "text" at bounding box center [454, 159] width 556 height 28
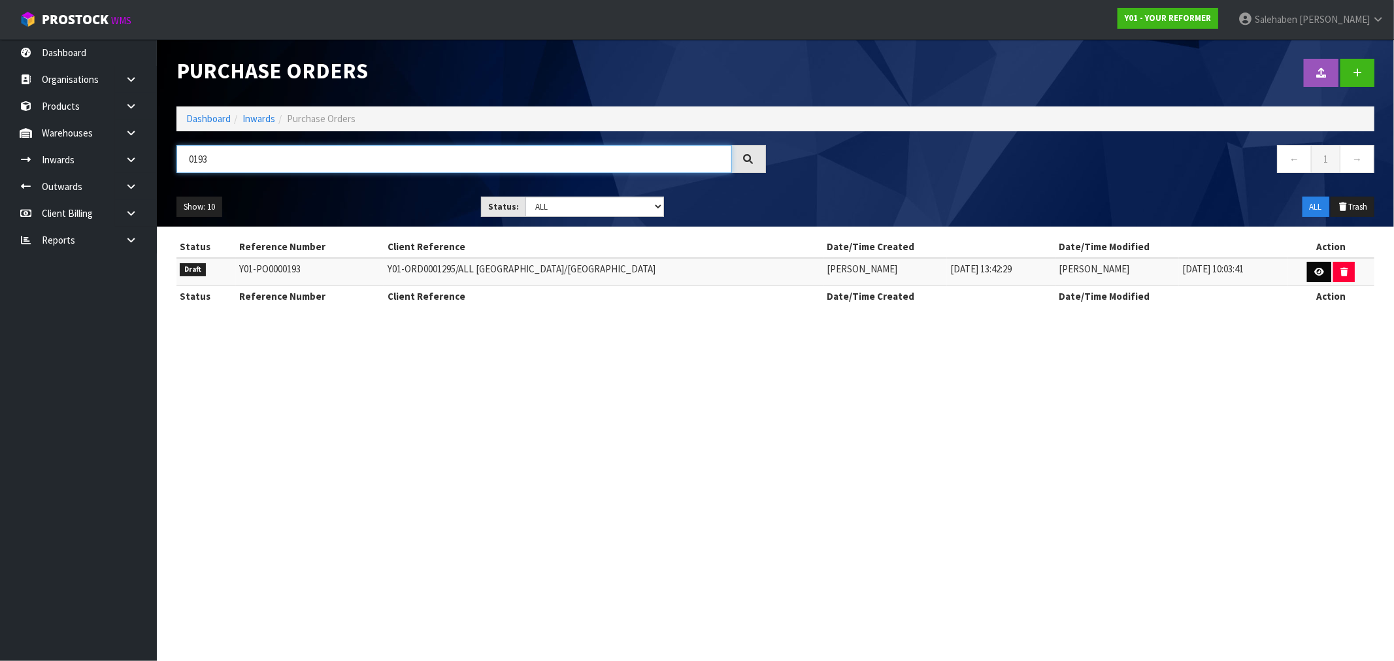
type input "0193"
click at [1318, 275] on icon at bounding box center [1319, 272] width 10 height 8
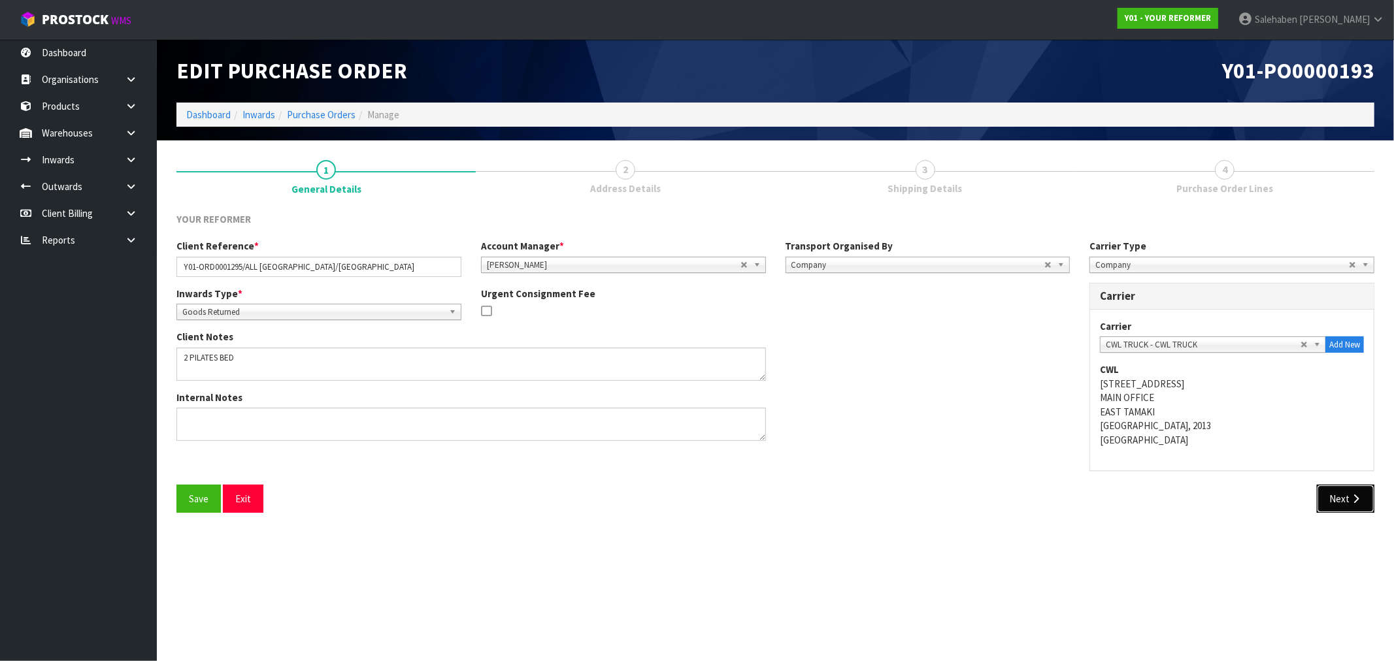
click at [1348, 499] on button "Next" at bounding box center [1346, 499] width 58 height 28
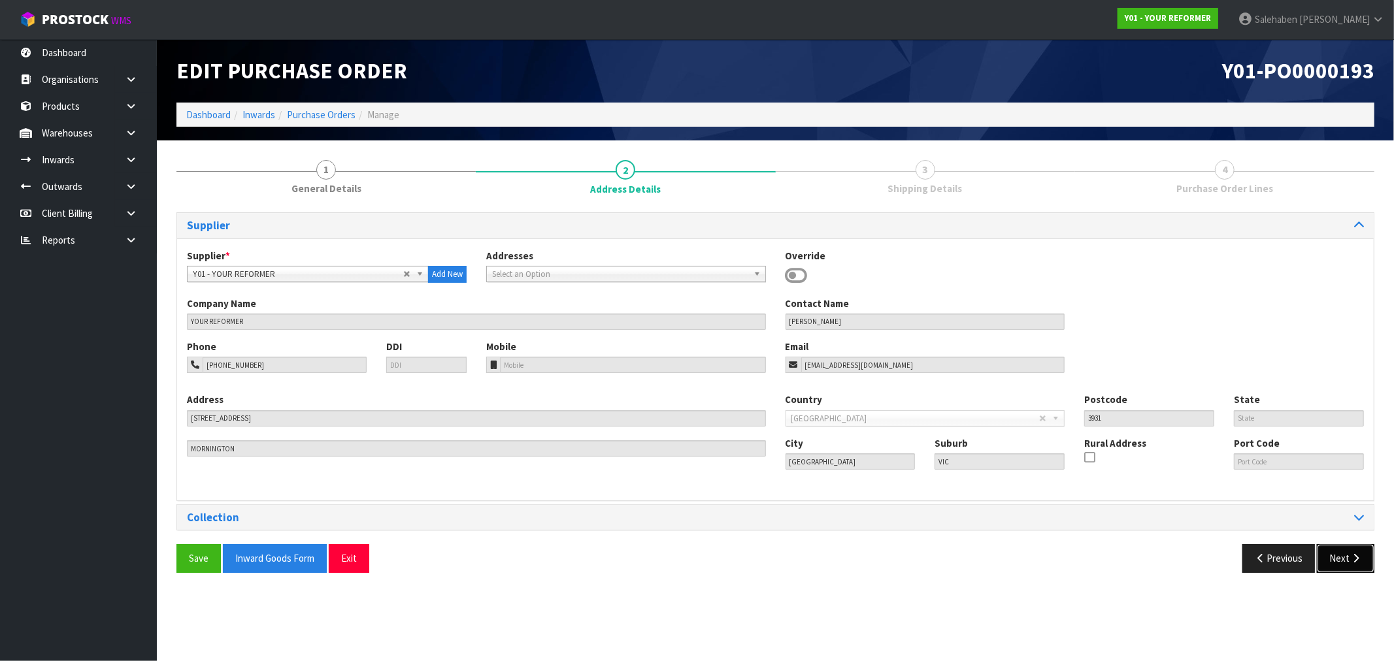
click at [1343, 563] on button "Next" at bounding box center [1346, 558] width 58 height 28
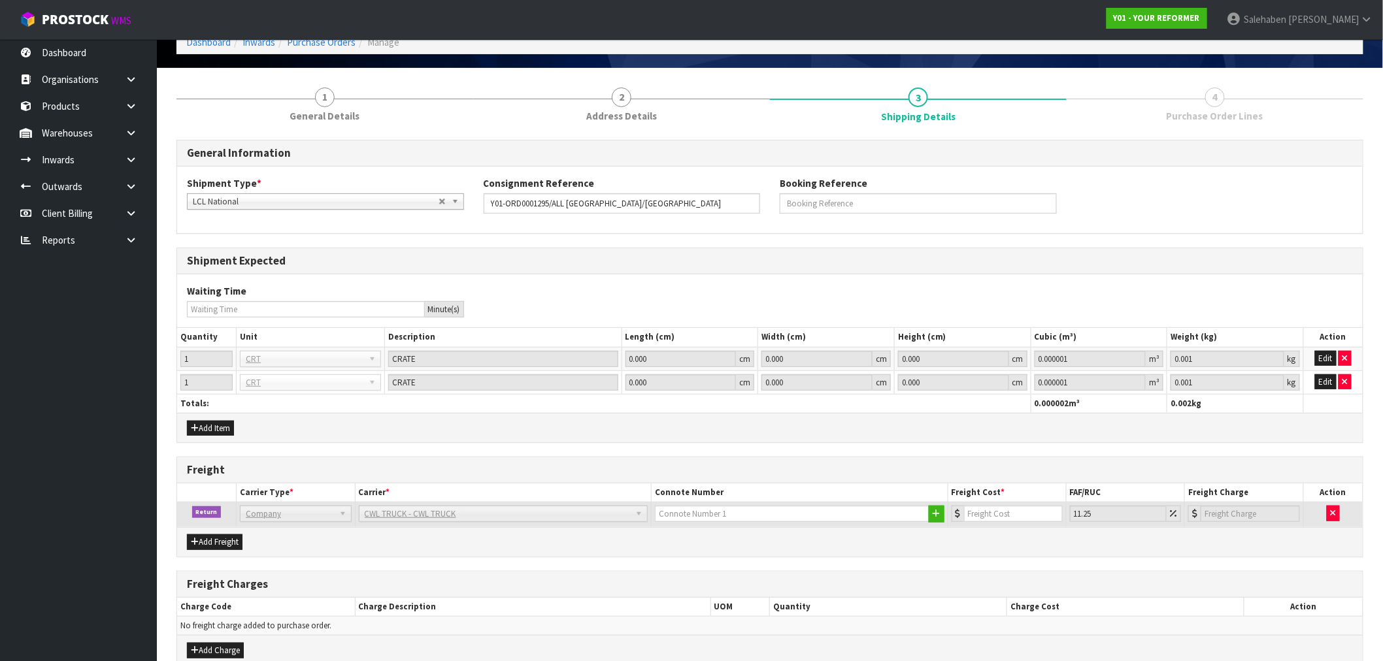
scroll to position [139, 0]
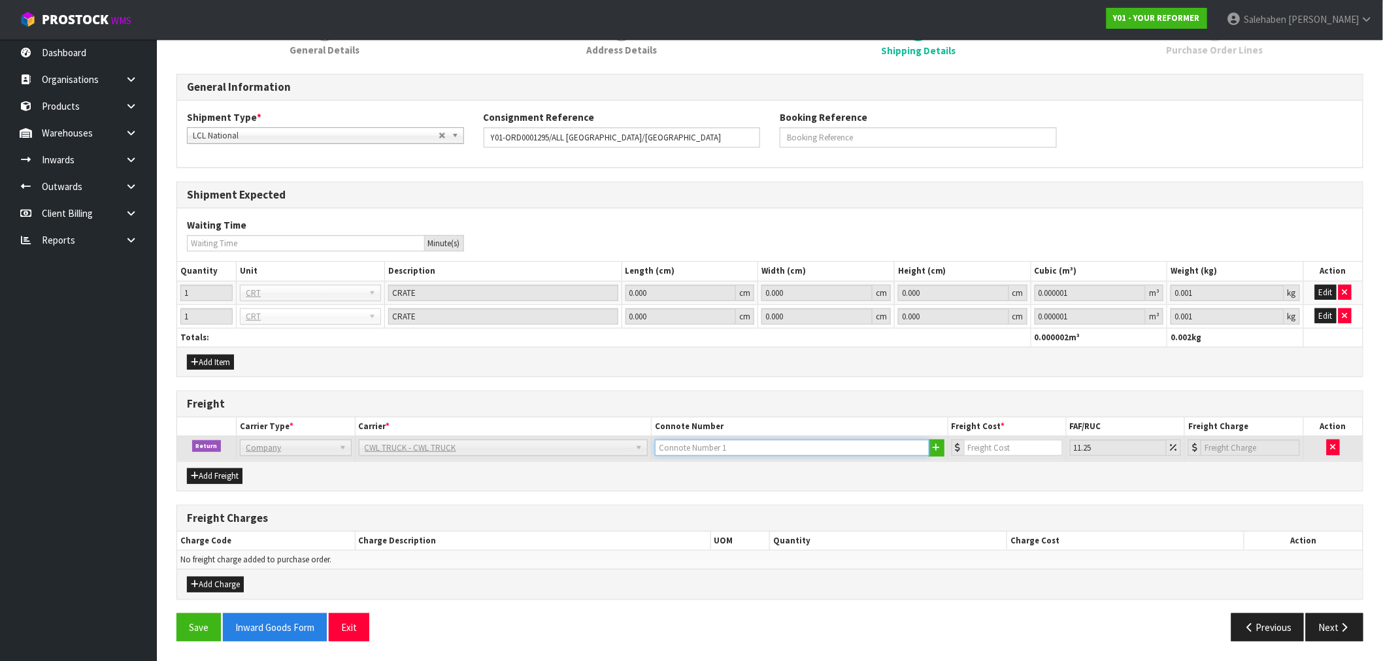
click at [711, 447] on input "text" at bounding box center [792, 448] width 275 height 16
type input "CWL TRUCK COLLECTED"
click at [980, 449] on input "number" at bounding box center [1013, 448] width 99 height 16
type input "2"
type input "2.23"
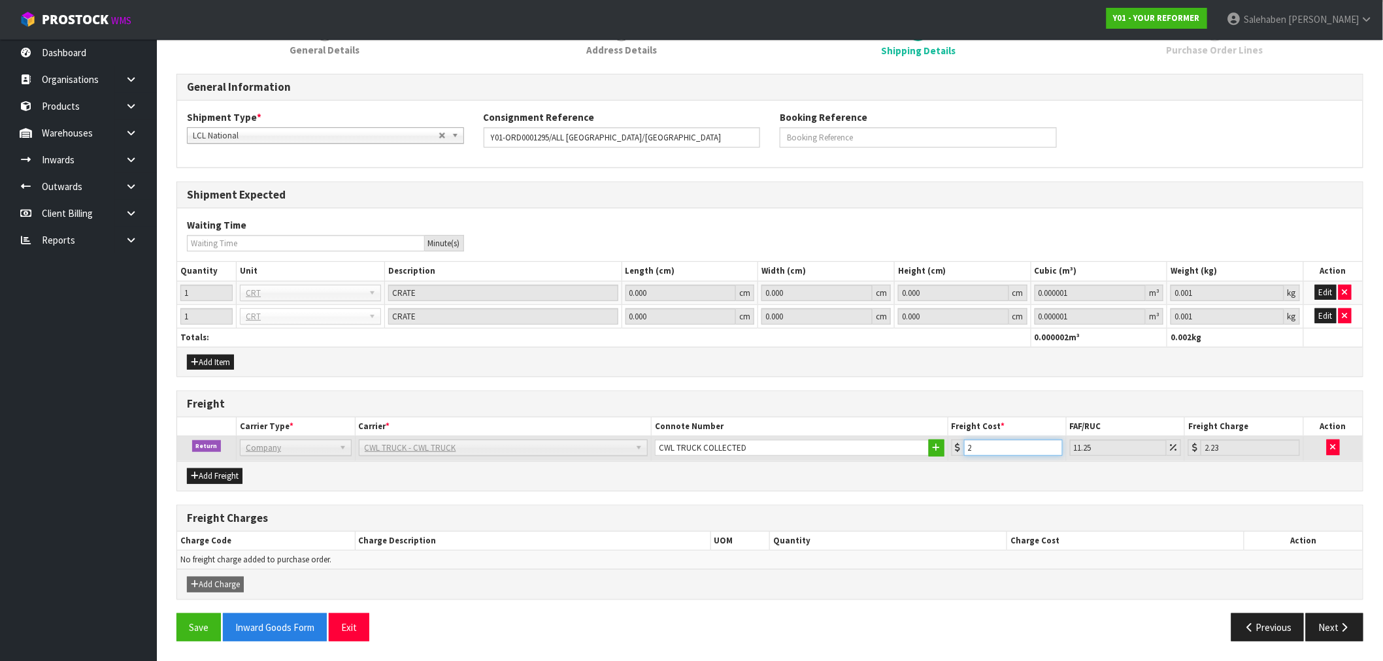
type input "24"
type input "26.7"
type input "241"
type input "268.11"
type input "241"
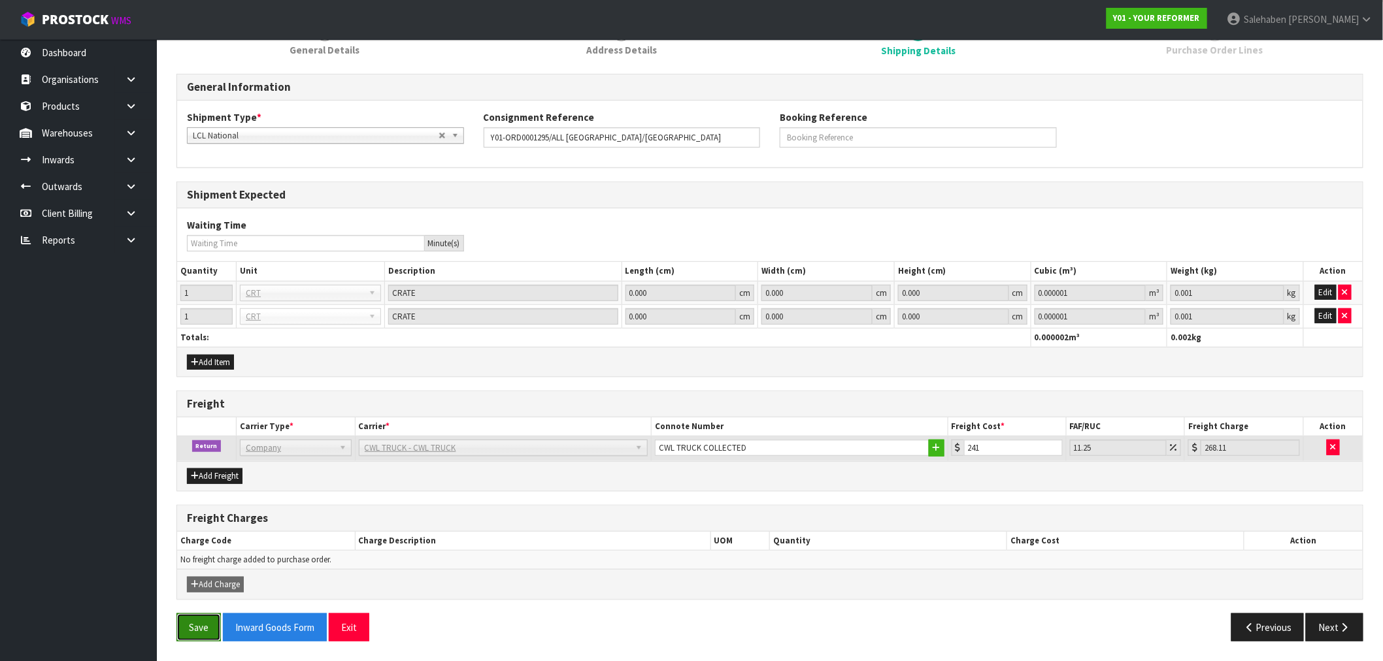
click at [194, 629] on button "Save" at bounding box center [198, 628] width 44 height 28
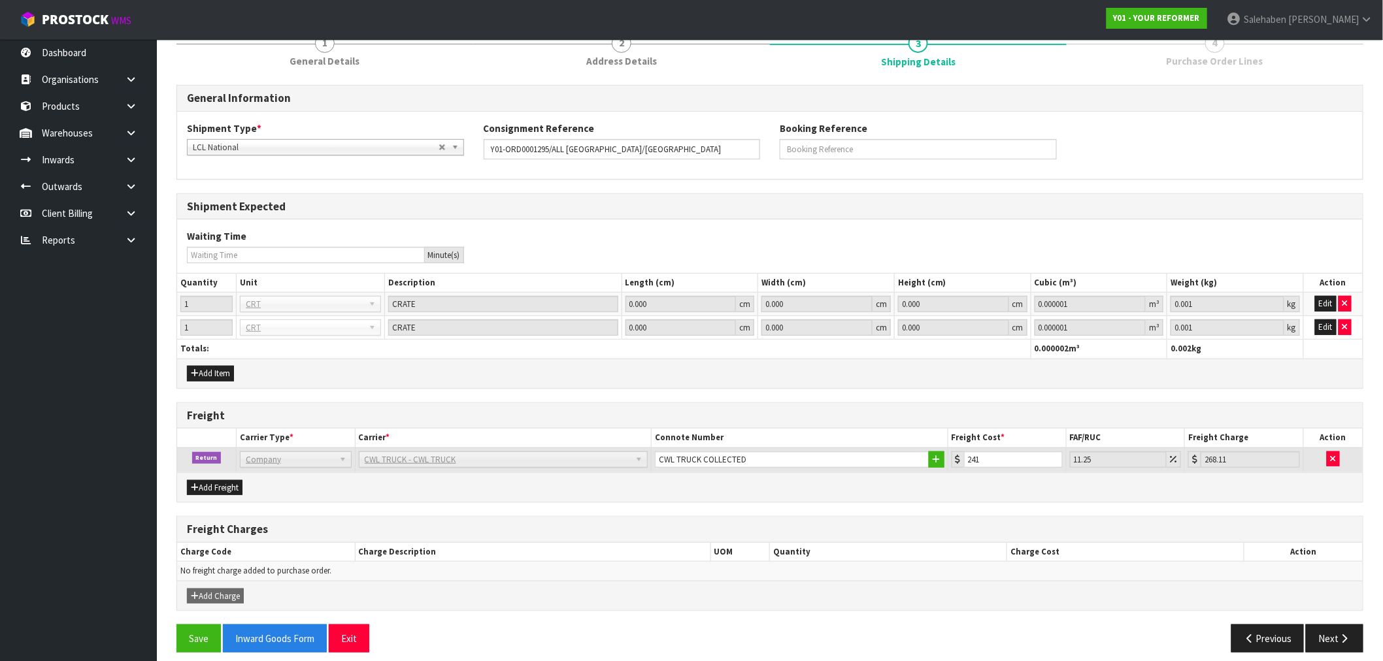
scroll to position [186, 0]
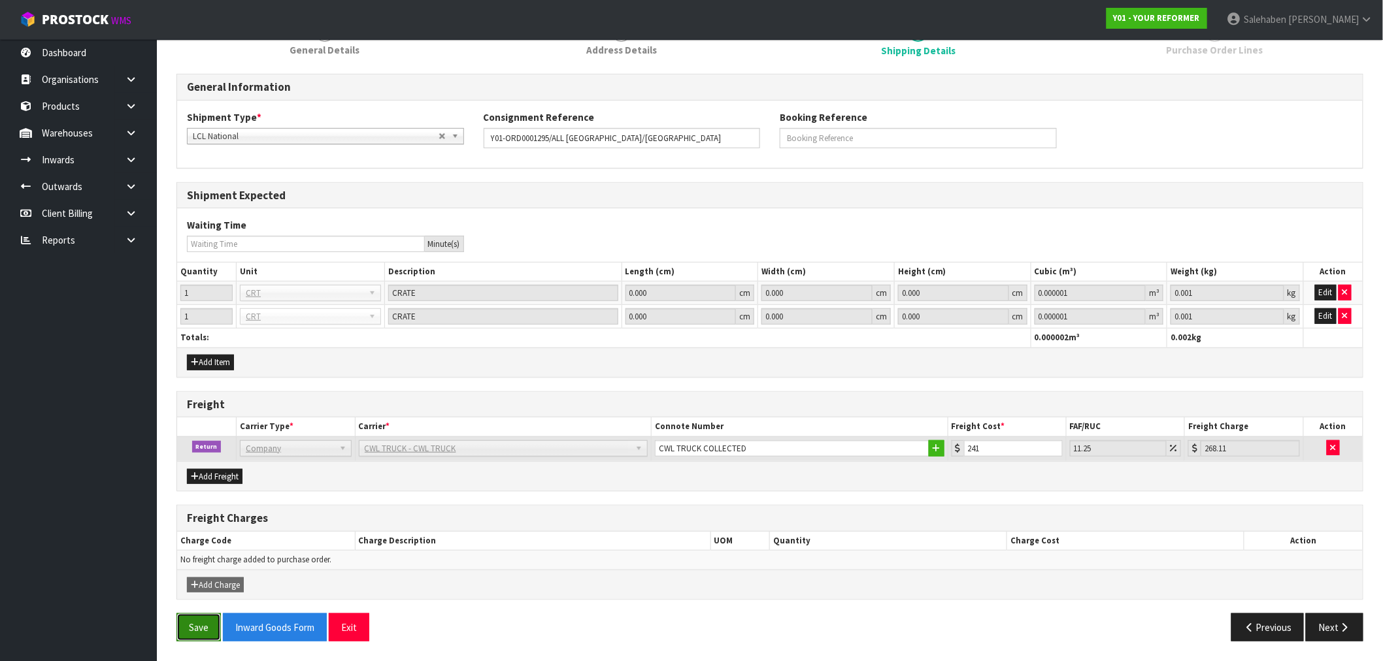
click at [187, 625] on button "Save" at bounding box center [198, 628] width 44 height 28
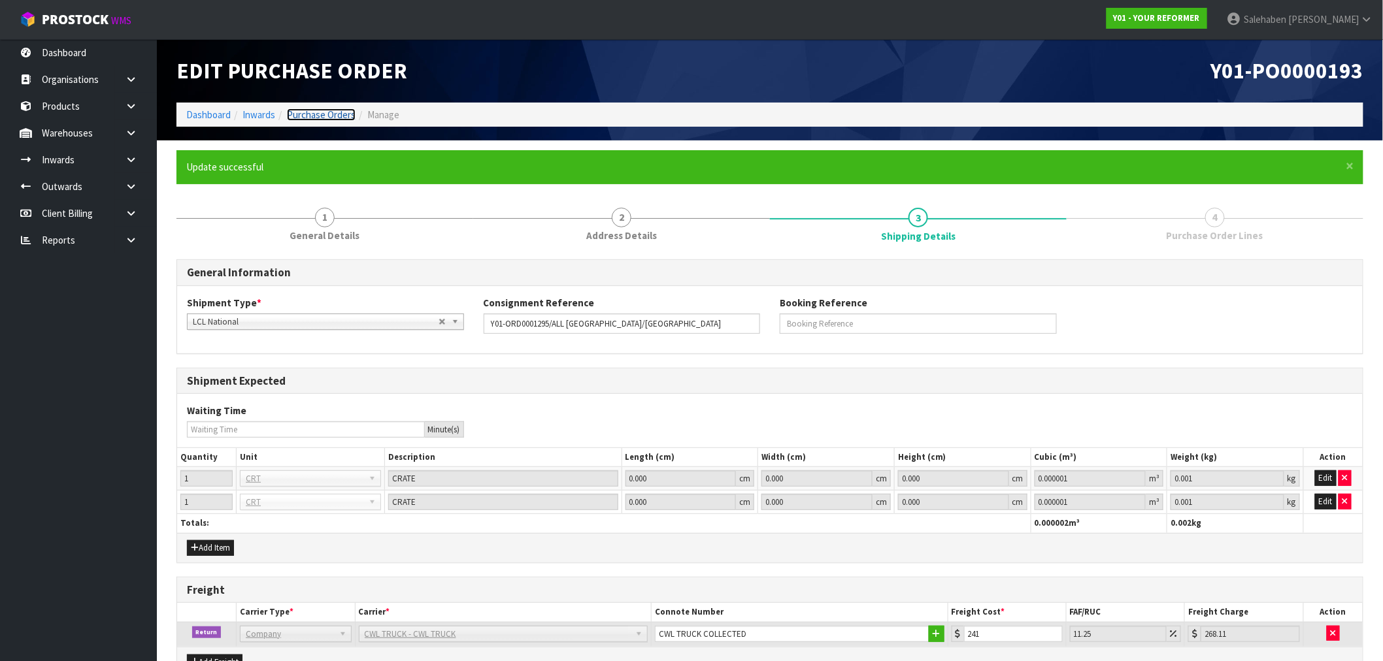
click at [326, 113] on link "Purchase Orders" at bounding box center [321, 115] width 69 height 12
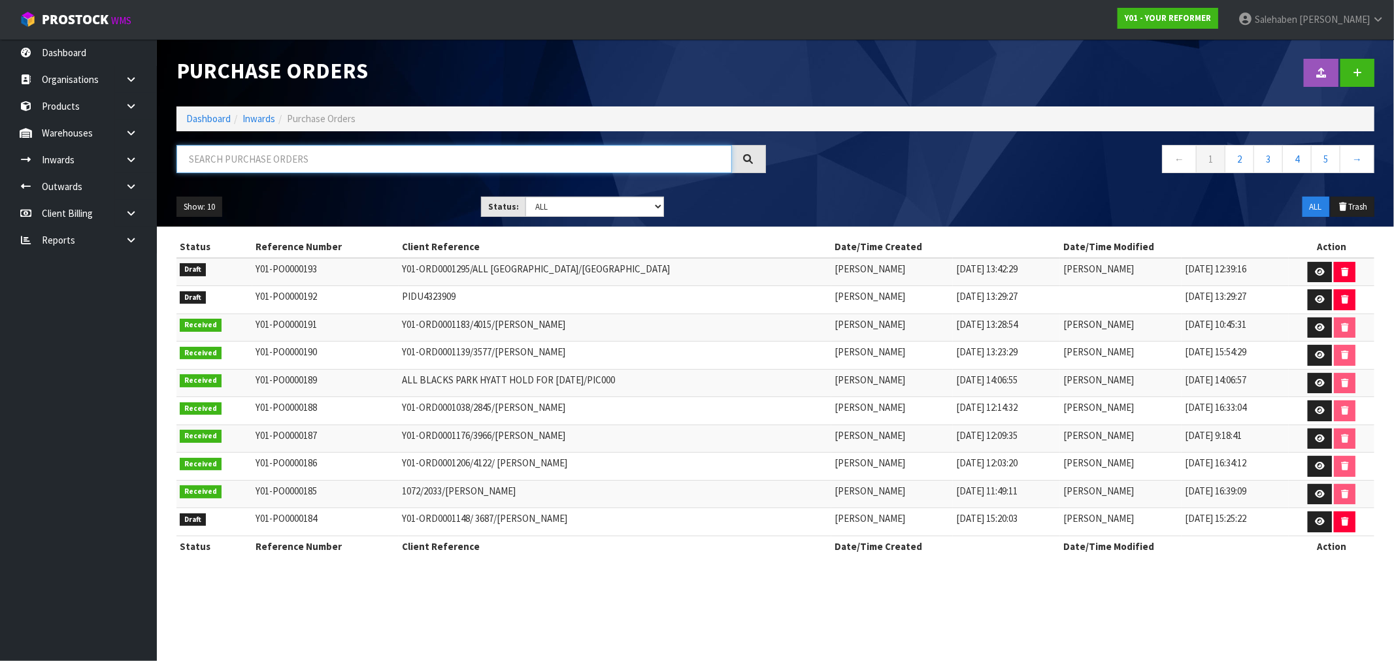
click at [325, 158] on input "text" at bounding box center [454, 159] width 556 height 28
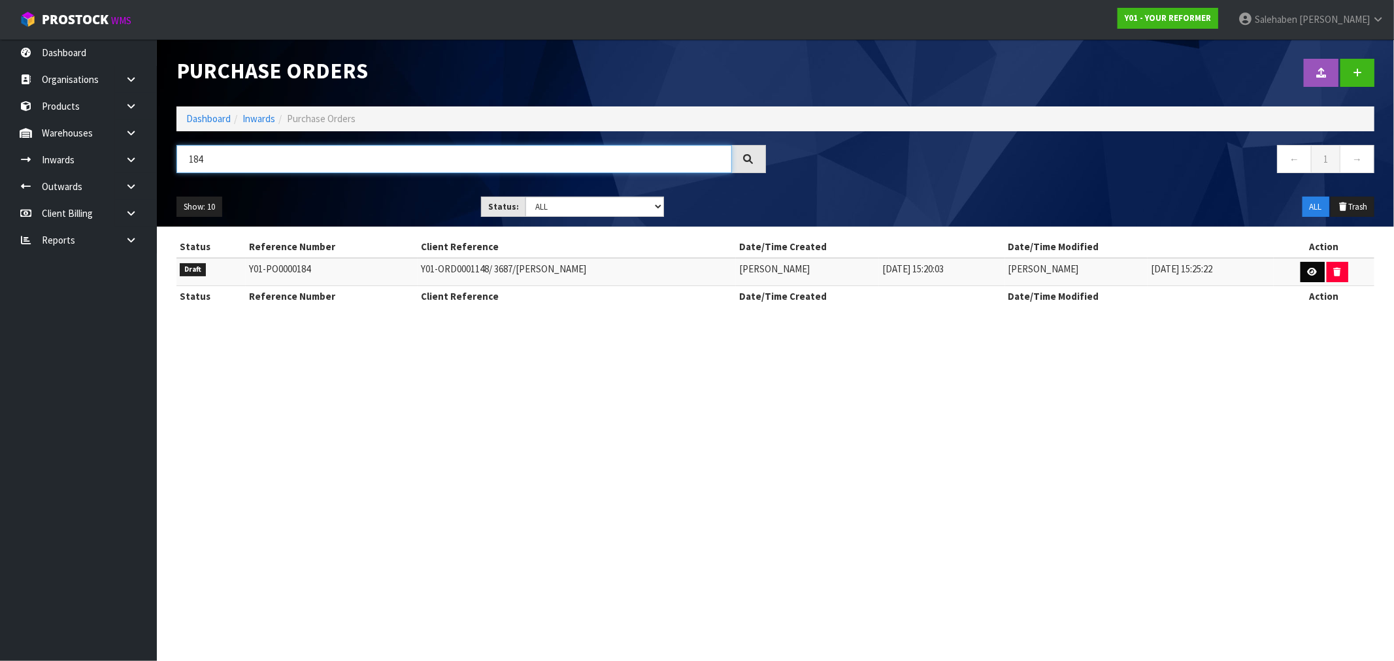
type input "184"
click at [1311, 269] on icon at bounding box center [1313, 272] width 10 height 8
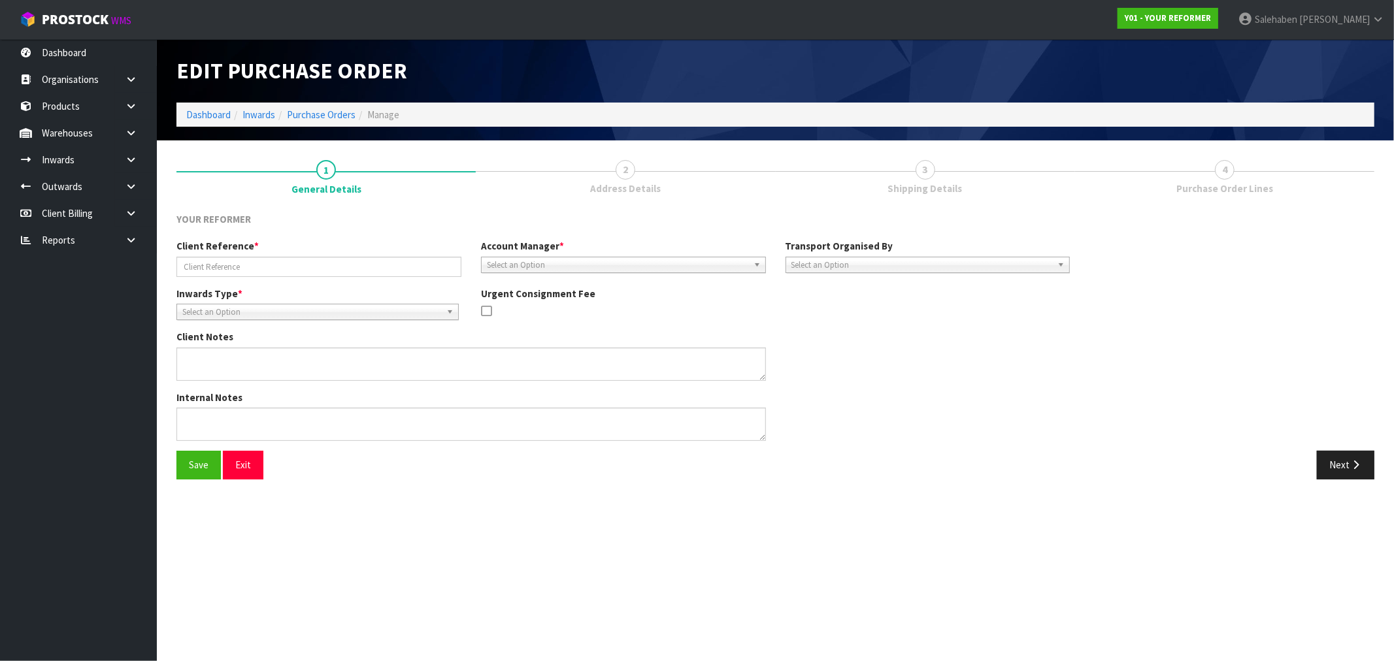
type input "Y01-ORD0001148/ 3687/[PERSON_NAME]"
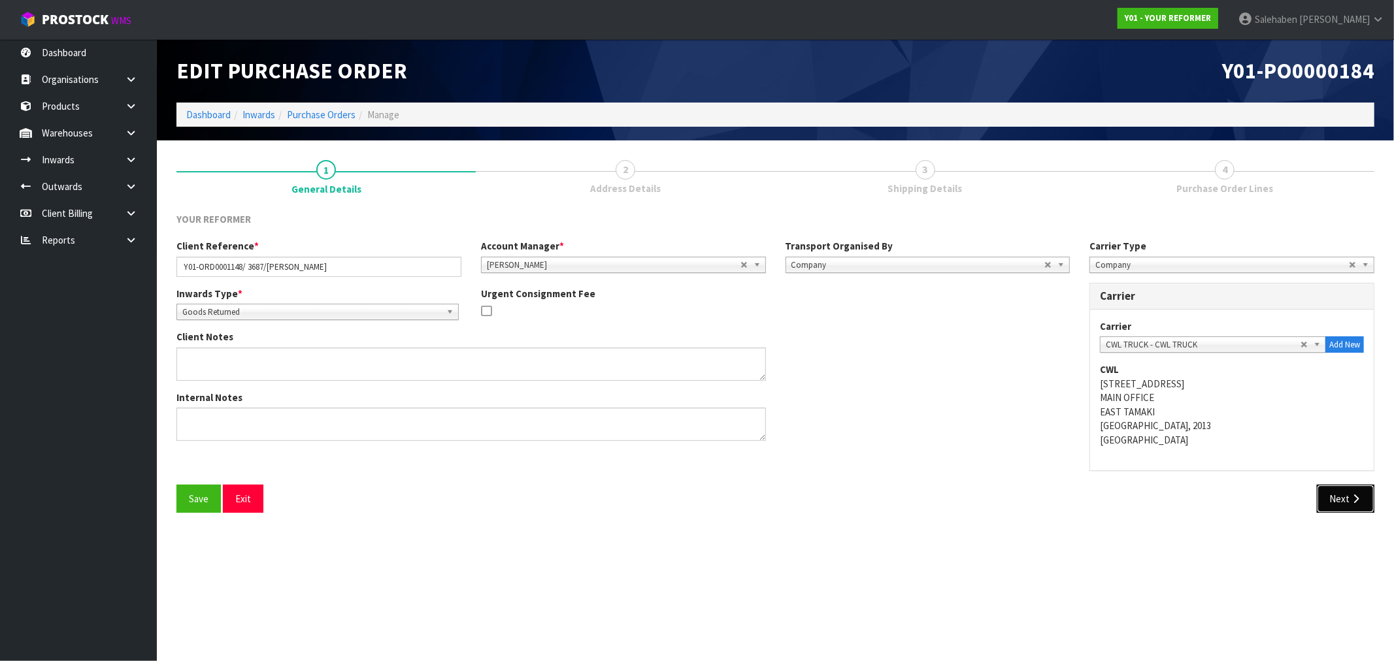
click at [1339, 505] on button "Next" at bounding box center [1346, 499] width 58 height 28
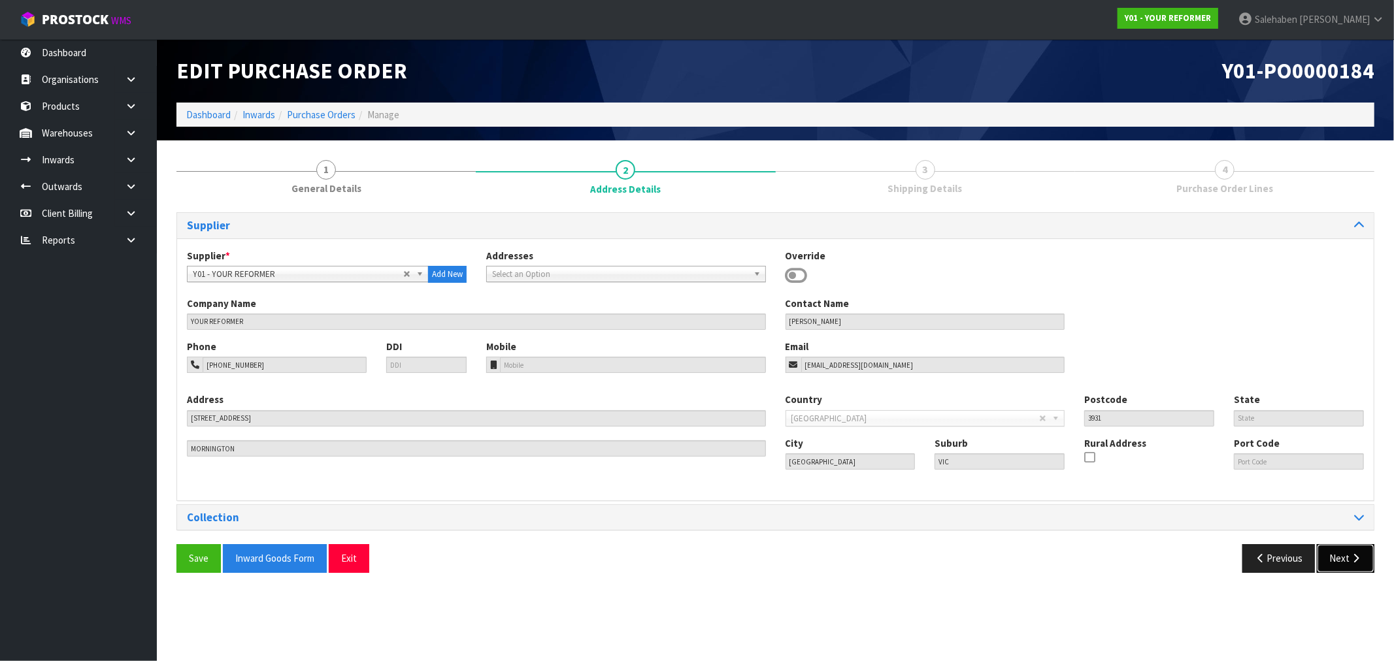
click at [1343, 562] on button "Next" at bounding box center [1346, 558] width 58 height 28
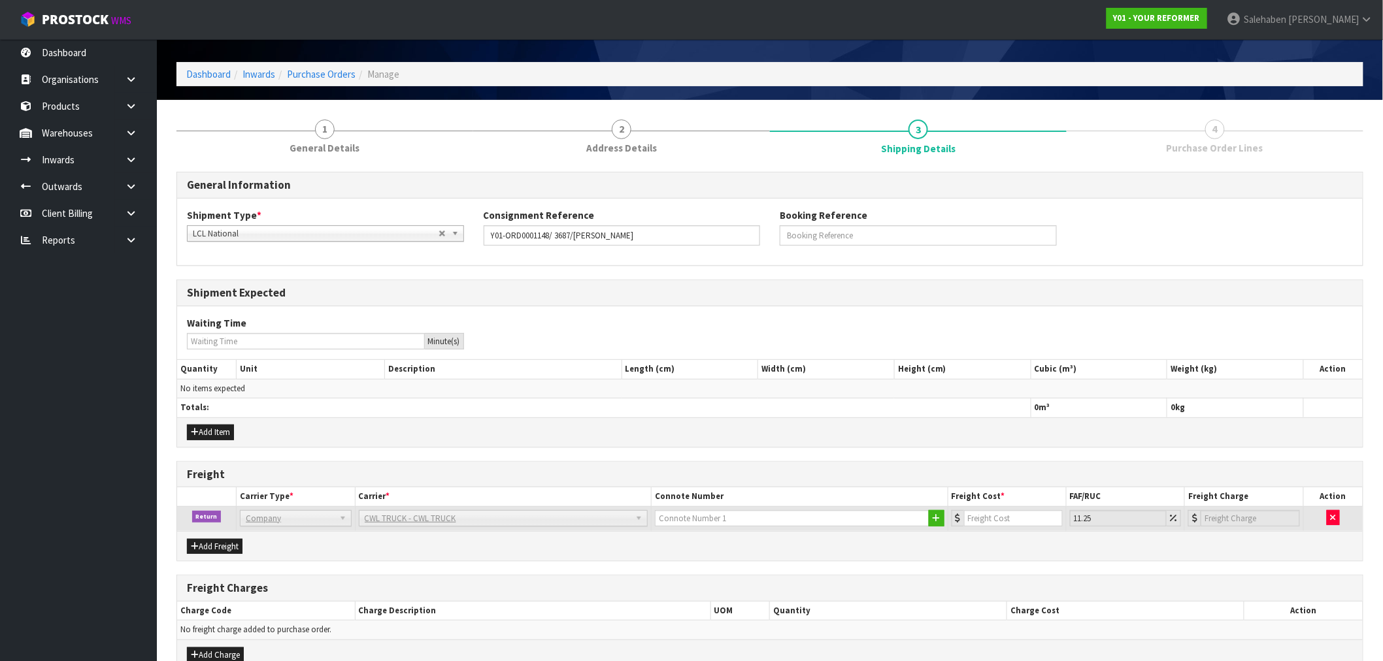
scroll to position [111, 0]
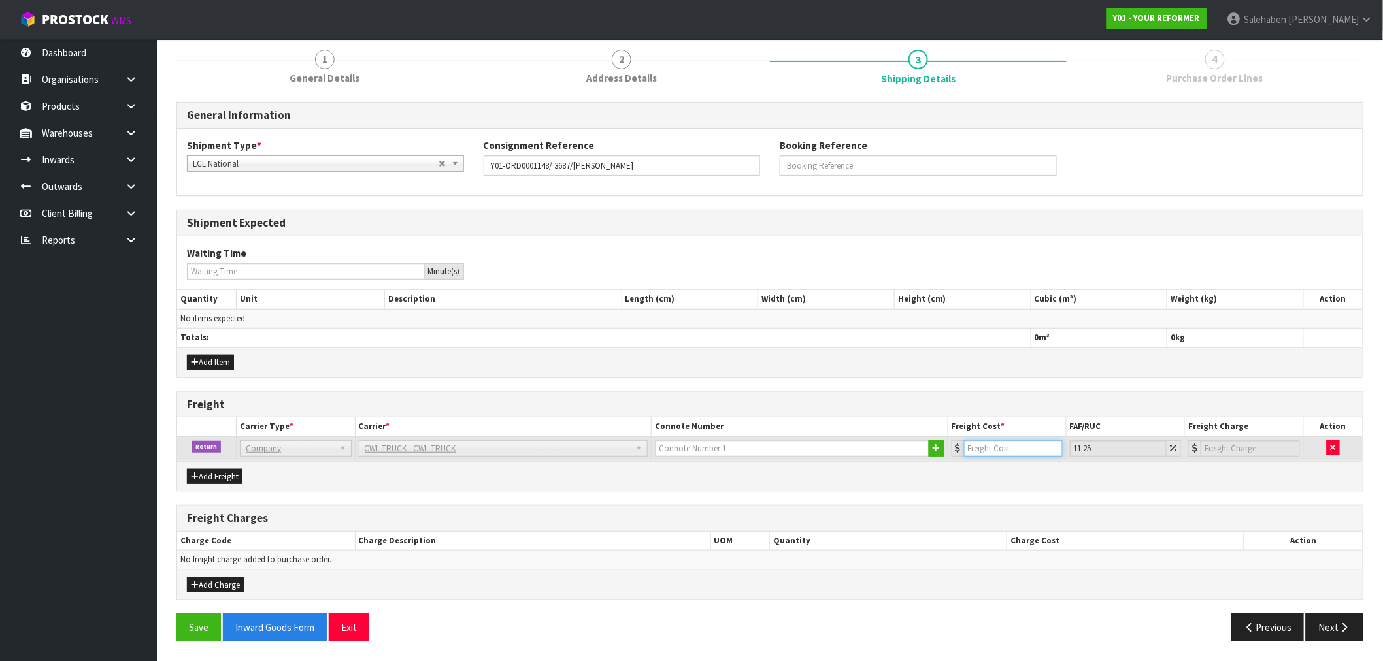
click at [1011, 448] on input "number" at bounding box center [1013, 449] width 99 height 16
type input "2"
type input "2.23"
type input "25"
type input "27.81"
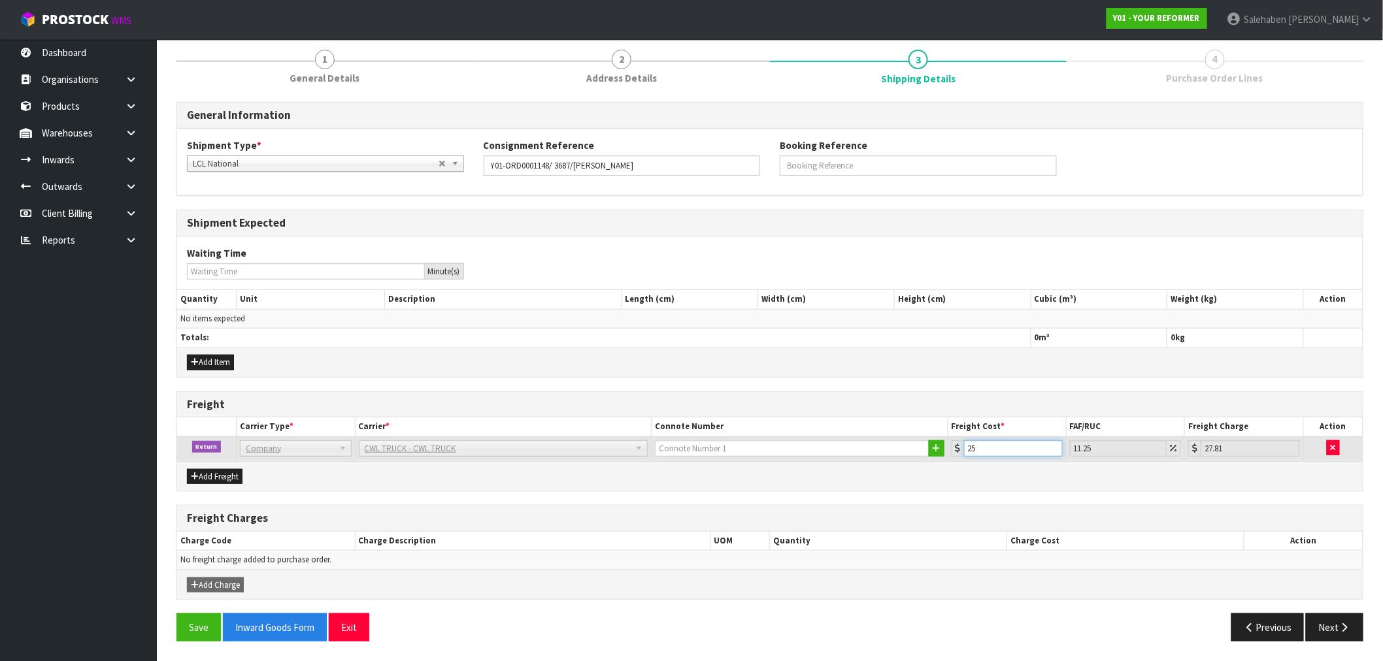
type input "250"
type input "278.13"
type input "250.4"
type input "278.57"
type input "250.4"
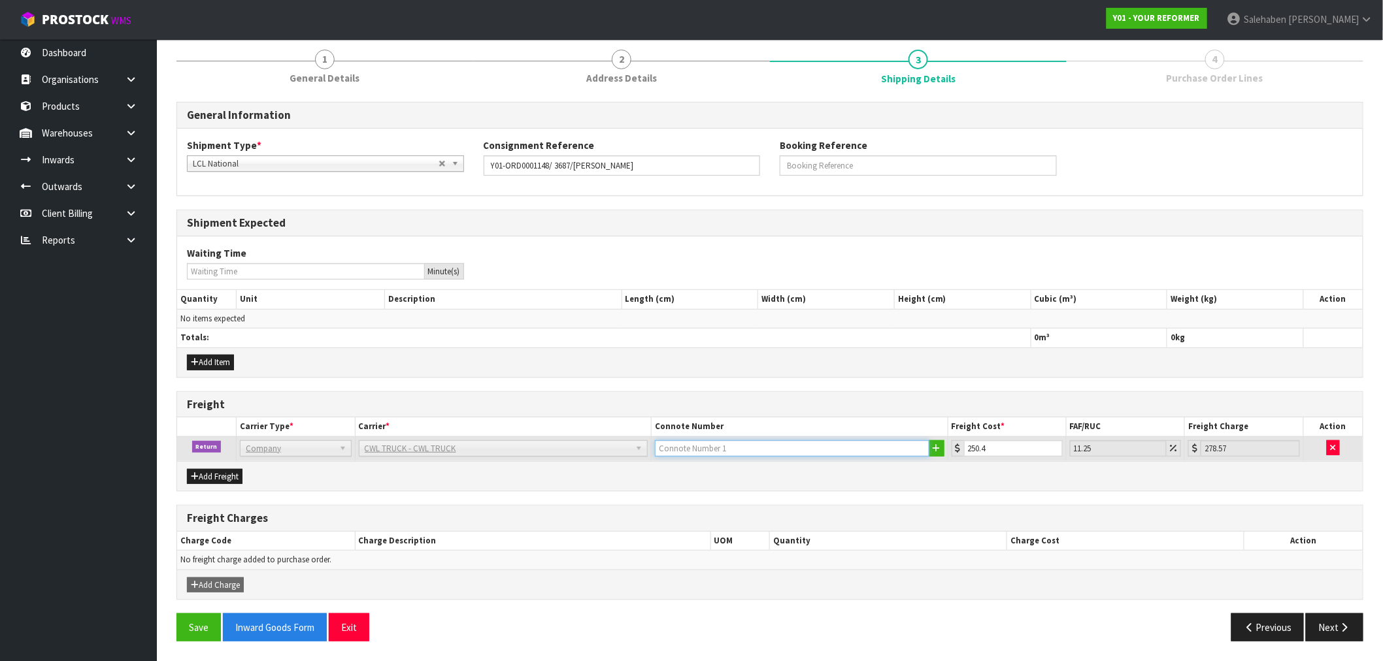
click at [696, 447] on input "text" at bounding box center [792, 449] width 275 height 16
type input "CWL TRUCK COLLECTED"
click at [199, 626] on button "Save" at bounding box center [198, 628] width 44 height 28
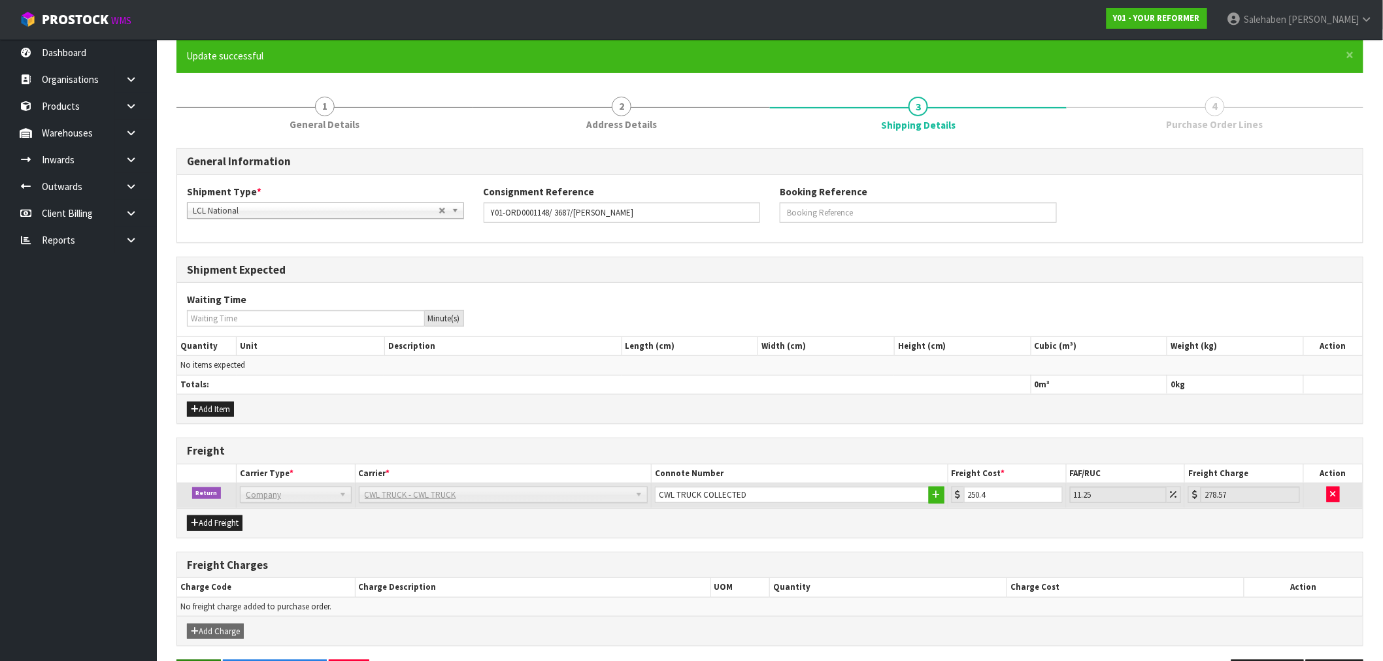
scroll to position [0, 0]
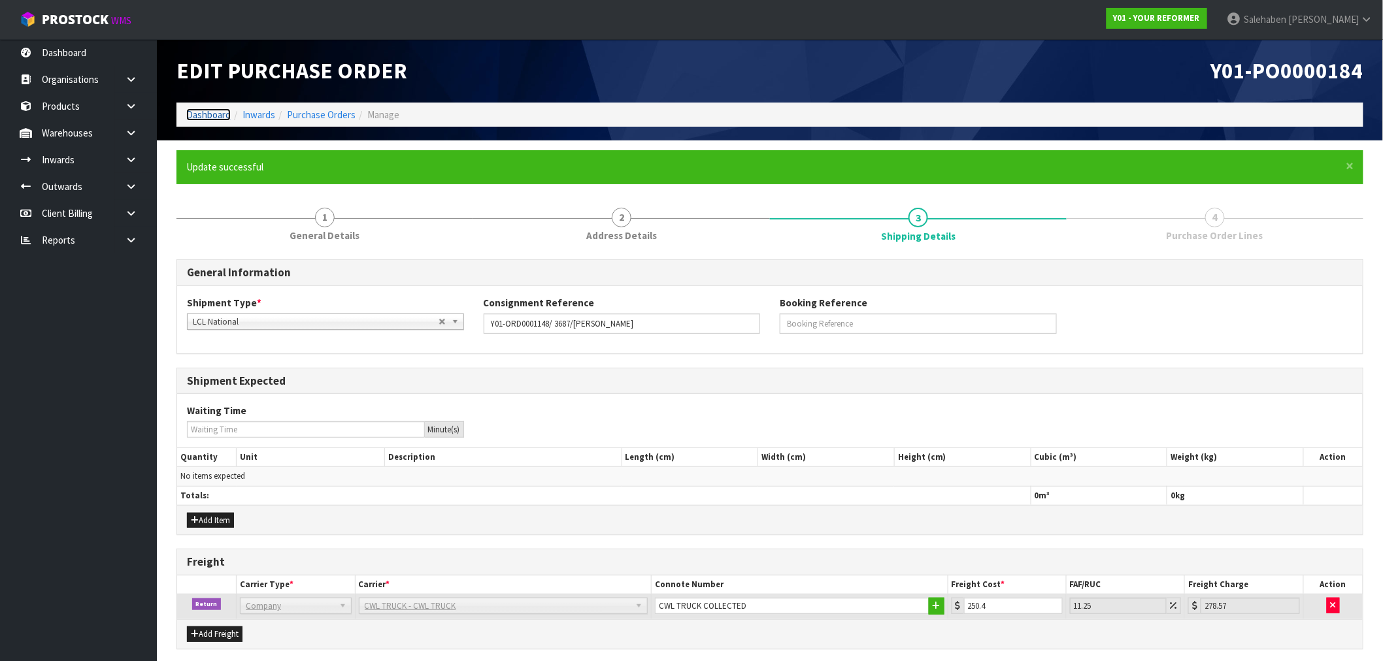
click at [212, 112] on link "Dashboard" at bounding box center [208, 115] width 44 height 12
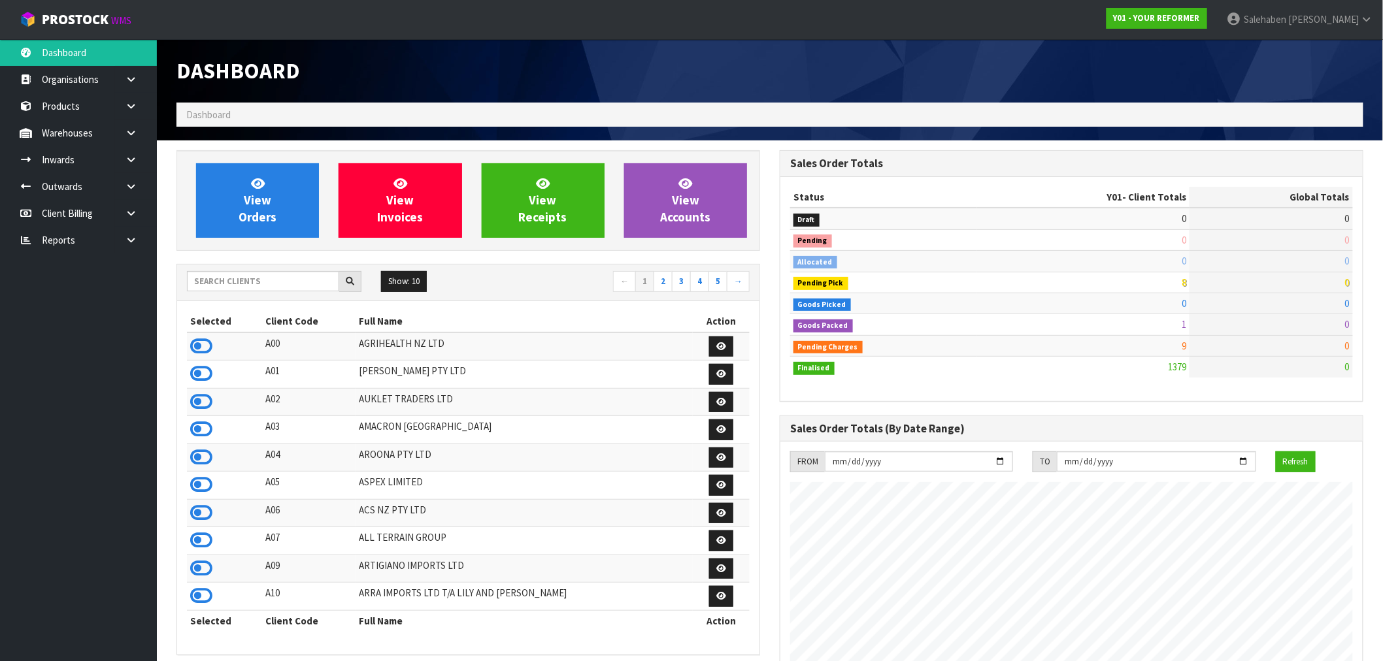
scroll to position [948, 603]
click at [224, 282] on input "text" at bounding box center [263, 281] width 152 height 20
click at [269, 207] on span "View Orders" at bounding box center [258, 200] width 38 height 49
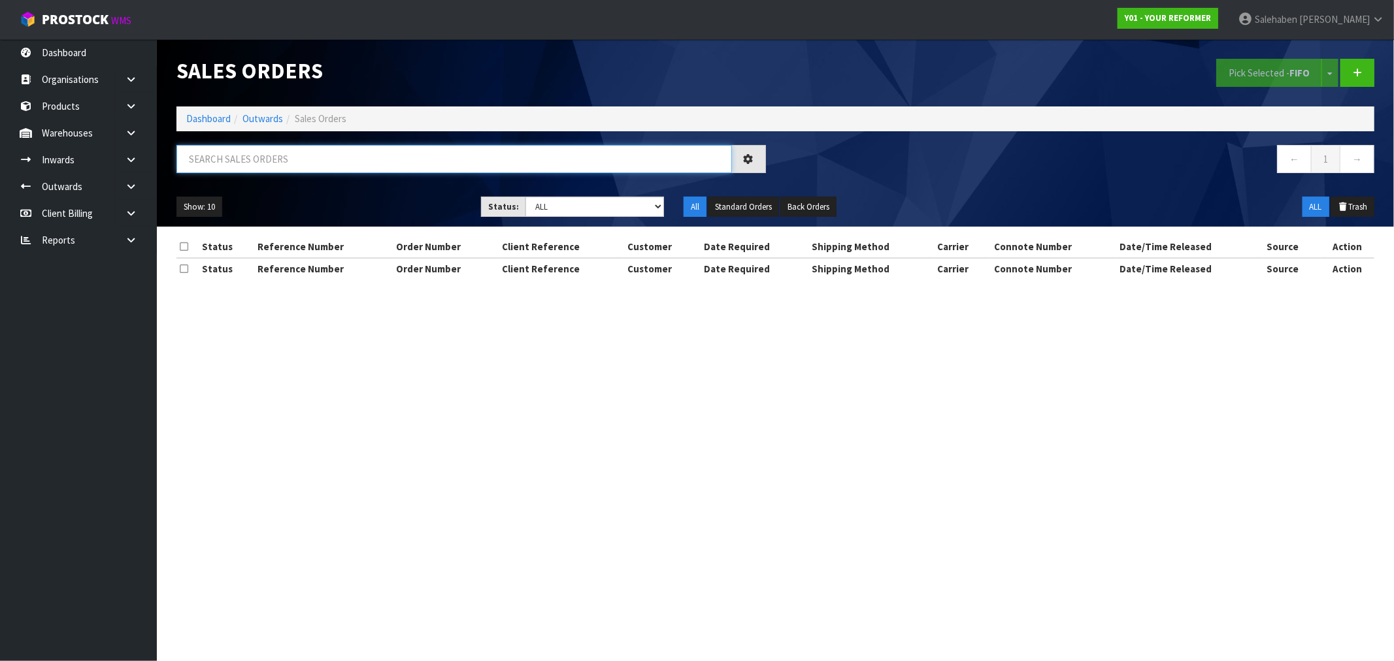
click at [288, 169] on input "text" at bounding box center [454, 159] width 556 height 28
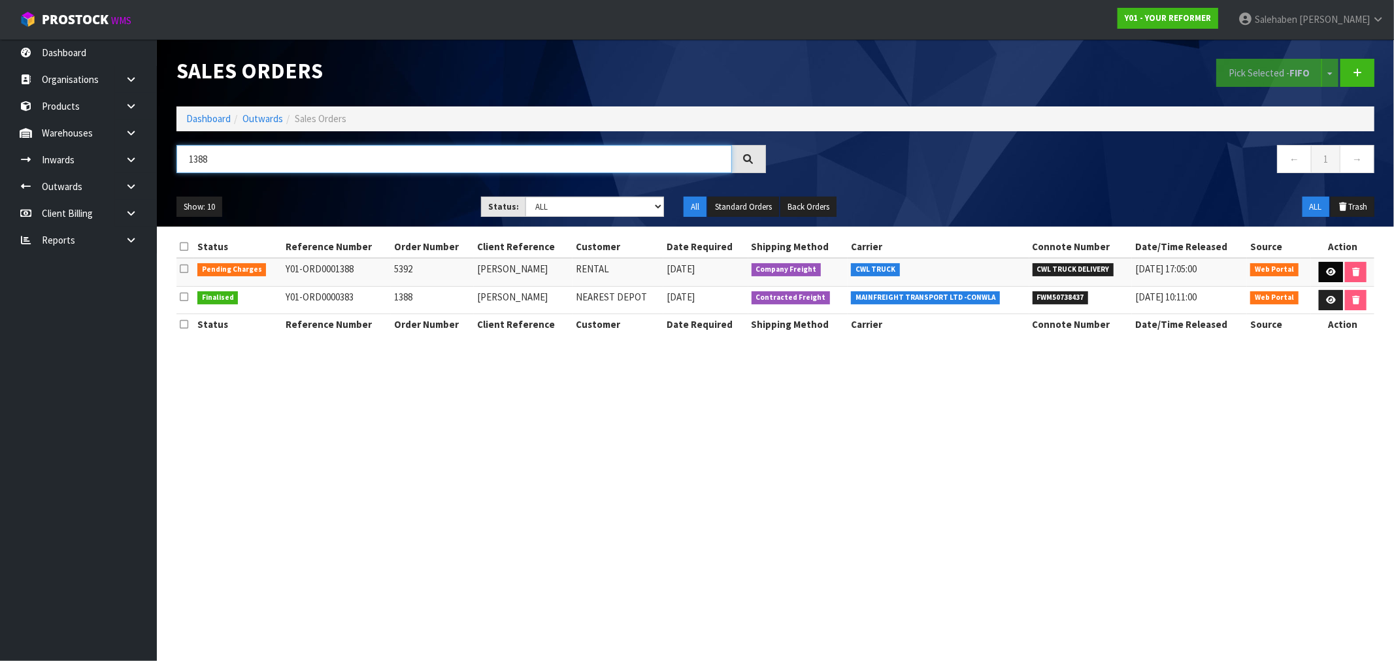
type input "1388"
click at [1336, 273] on link at bounding box center [1331, 272] width 24 height 21
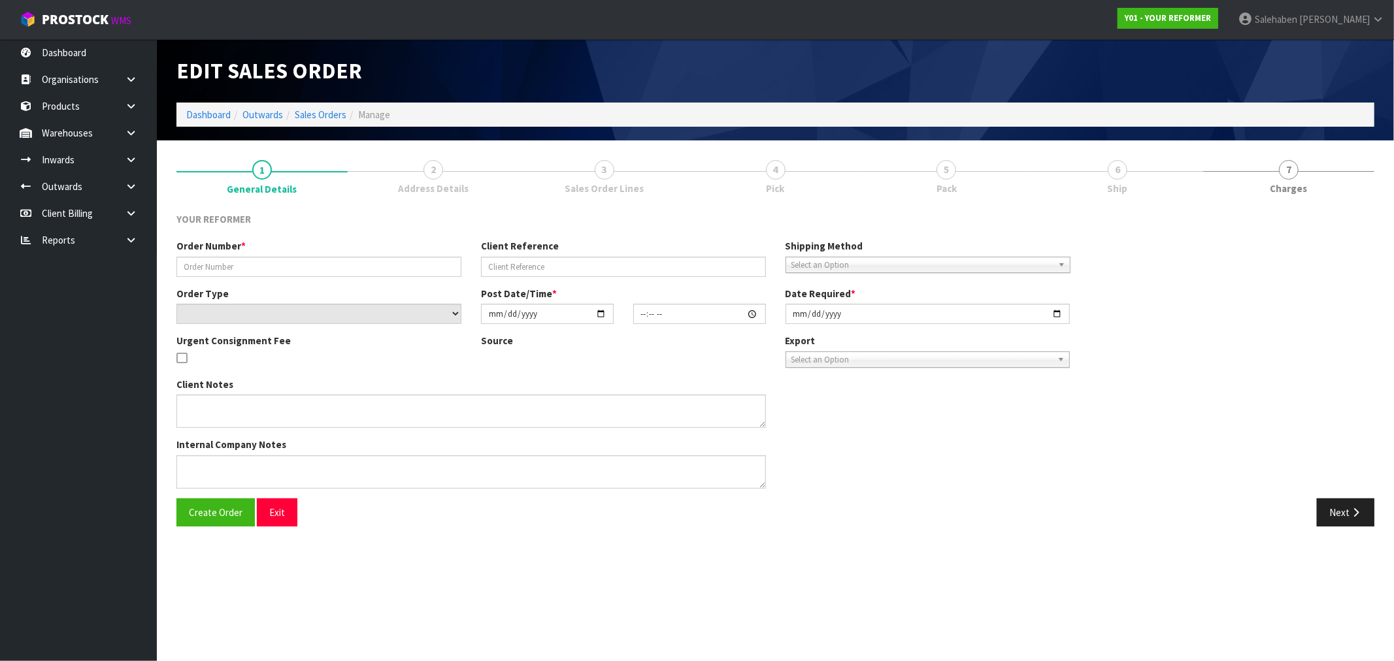
type input "5392"
type input "[PERSON_NAME]"
select select "number:0"
type input "[DATE]"
type input "12:15:00.000"
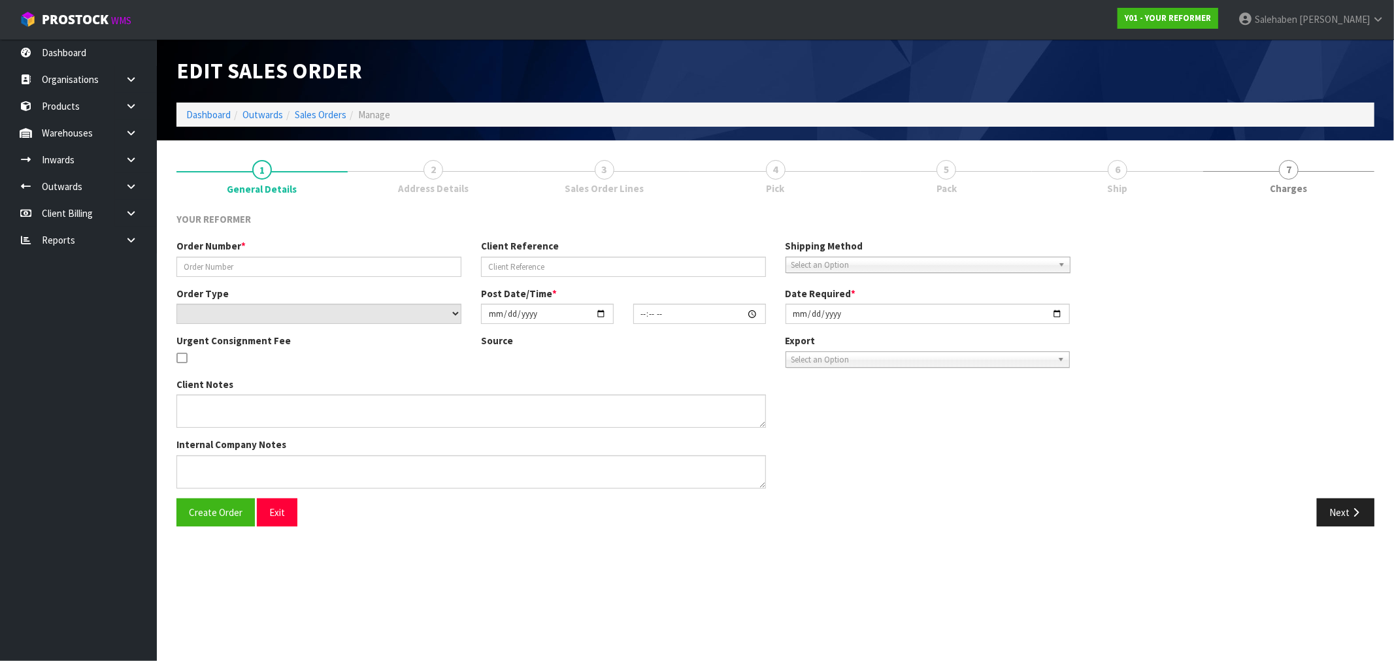
type input "[DATE]"
type textarea "[PERSON_NAME] [STREET_ADDRESS] [PHONE_NUMBER]"
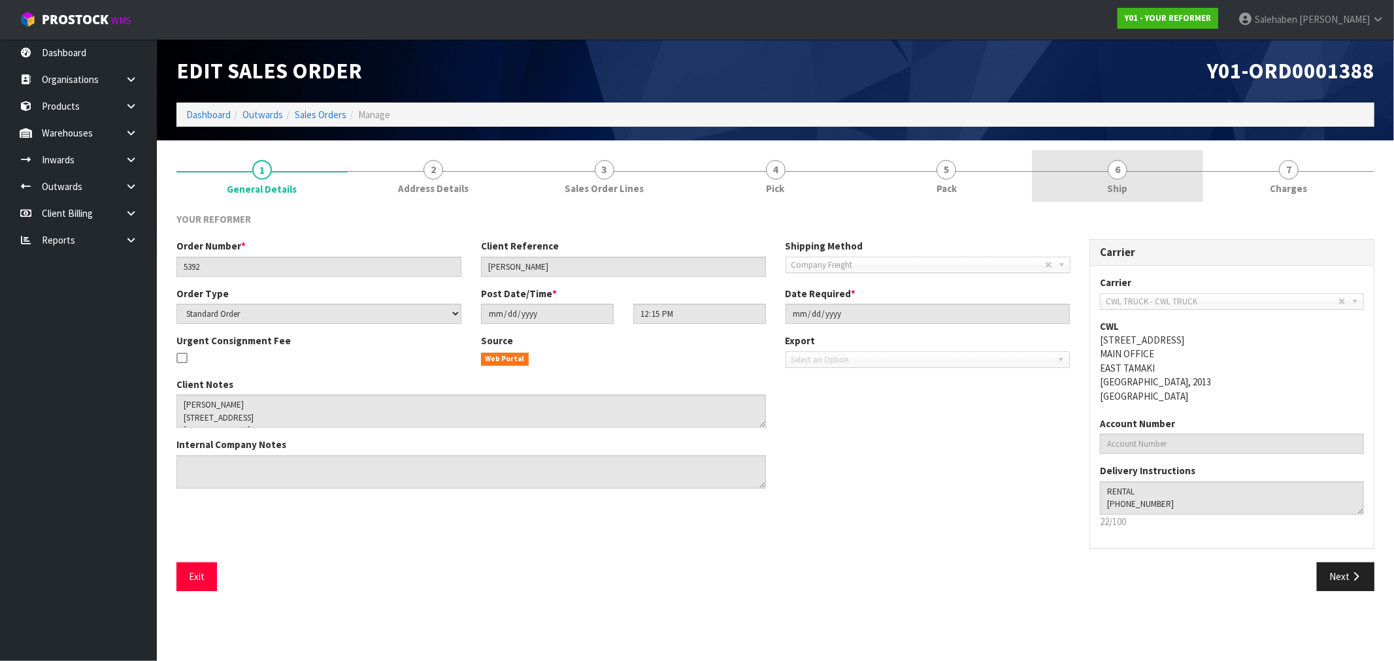
click at [1122, 190] on span "Ship" at bounding box center [1118, 189] width 20 height 14
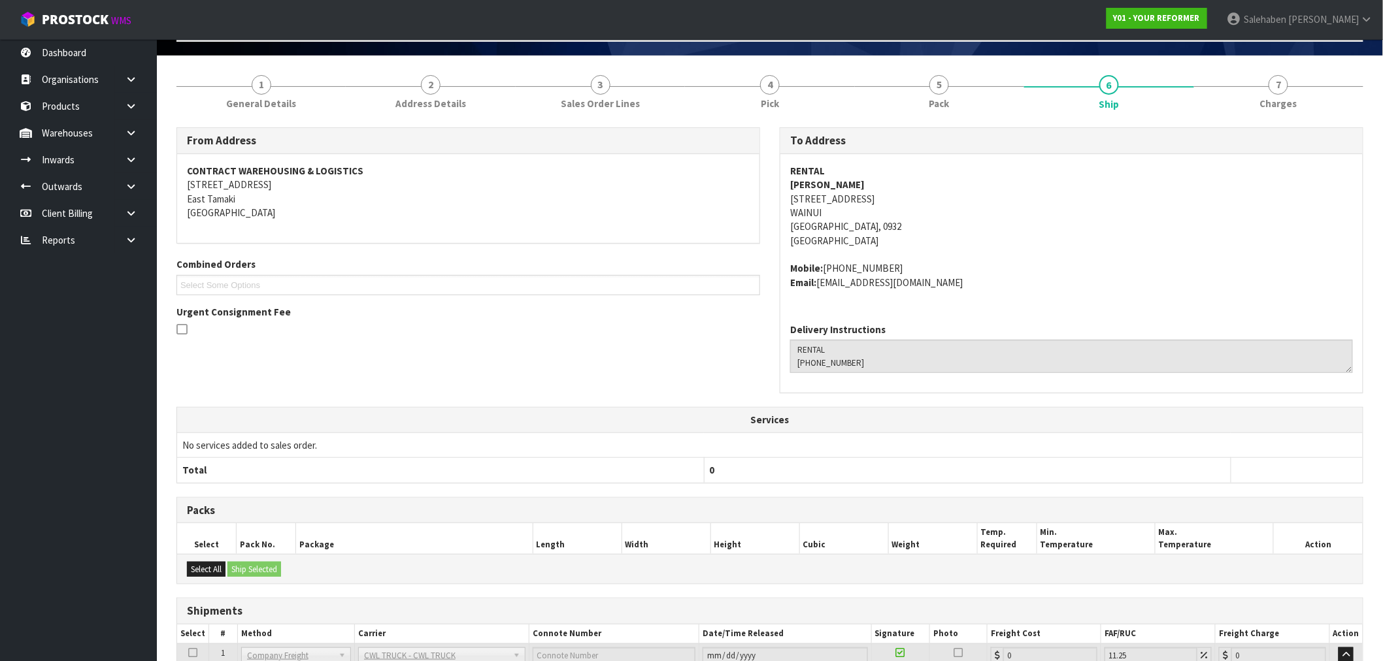
scroll to position [192, 0]
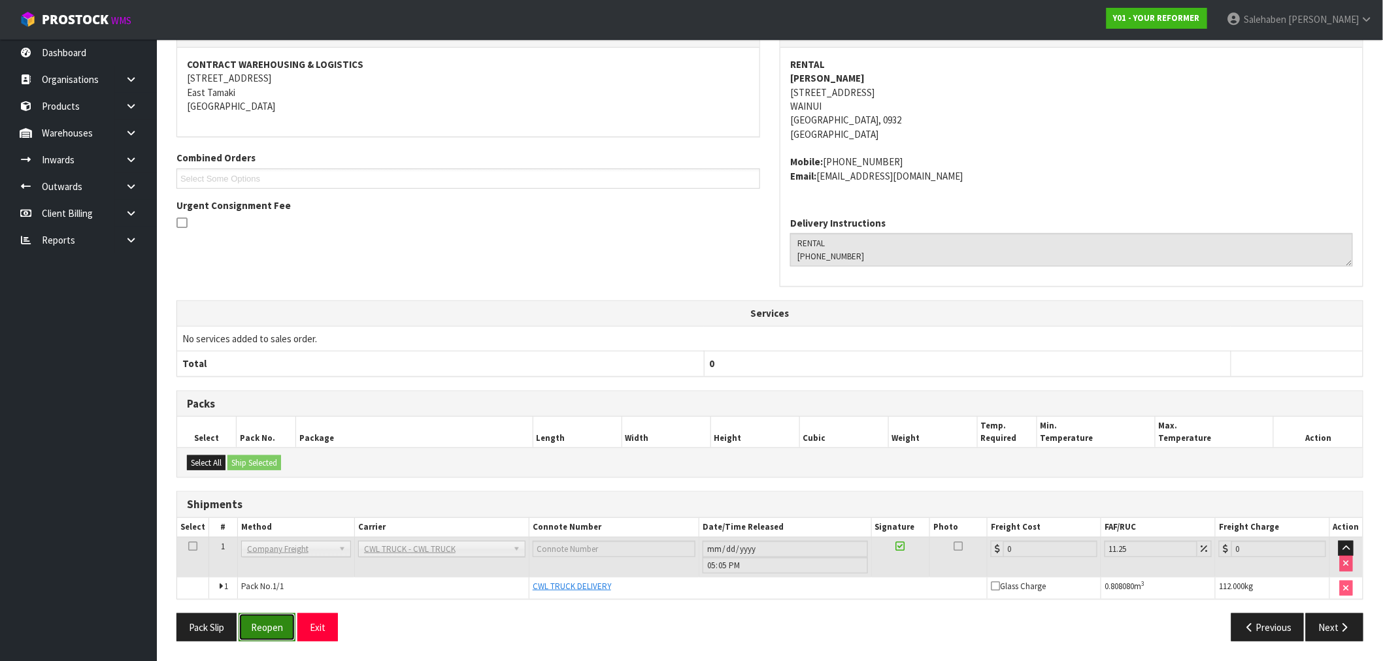
click at [259, 624] on button "Reopen" at bounding box center [267, 628] width 57 height 28
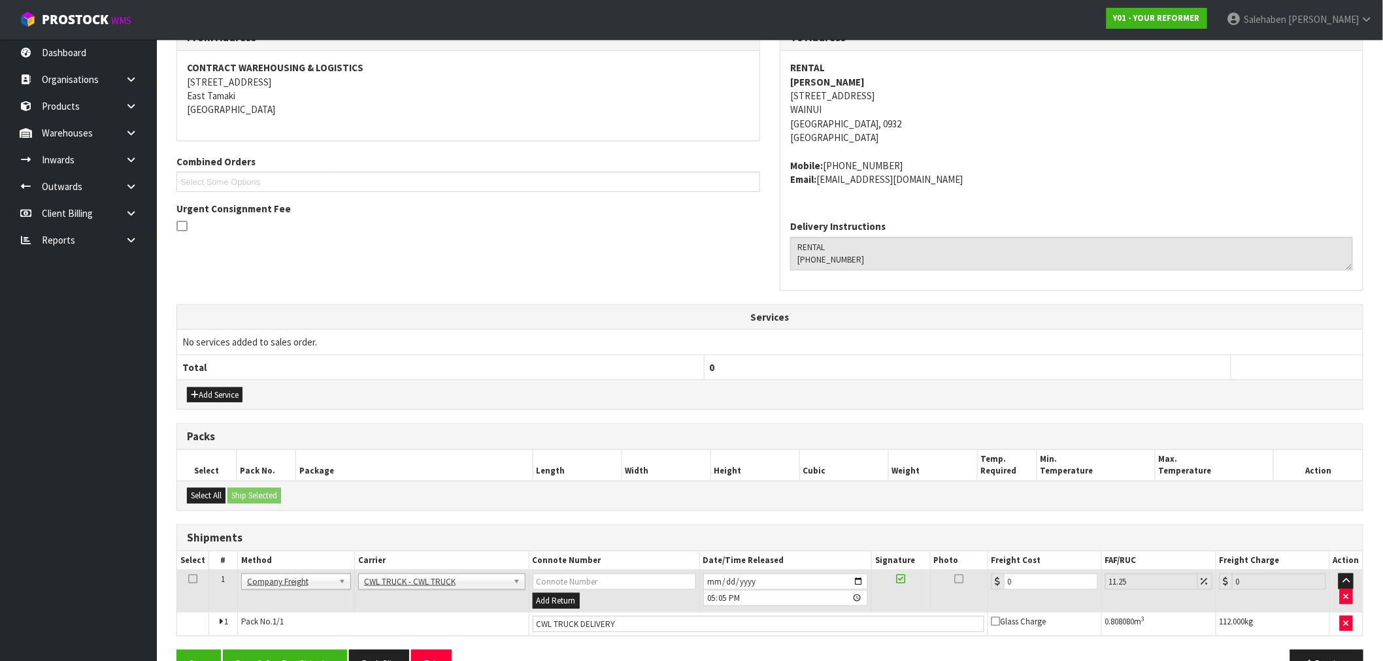
scroll to position [239, 0]
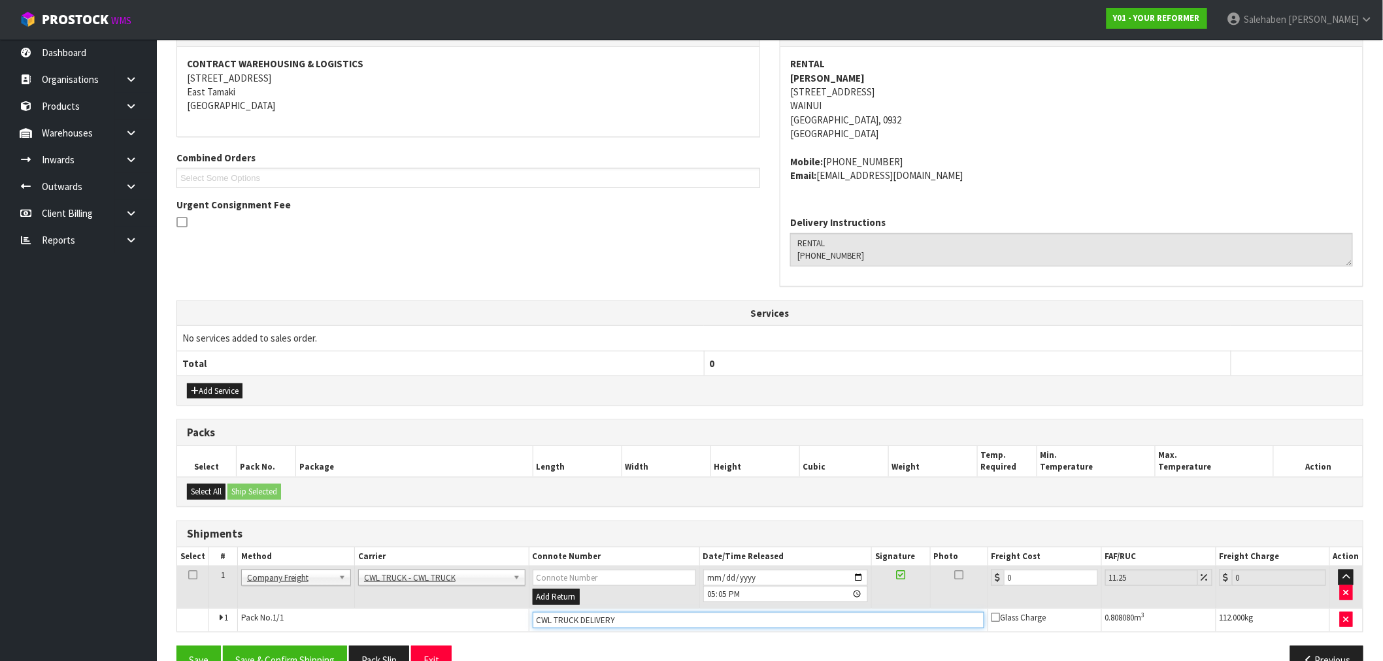
click at [649, 624] on input "CWL TRUCK DELIVERY" at bounding box center [759, 620] width 452 height 16
type input "CWL TRUCK DELIVERED"
drag, startPoint x: 1021, startPoint y: 576, endPoint x: 984, endPoint y: 588, distance: 38.4
click at [986, 587] on tr "1 Client Local Pickup Customer Local Pickup Company Freight Contracted Freight …" at bounding box center [770, 588] width 1186 height 42
type input "3"
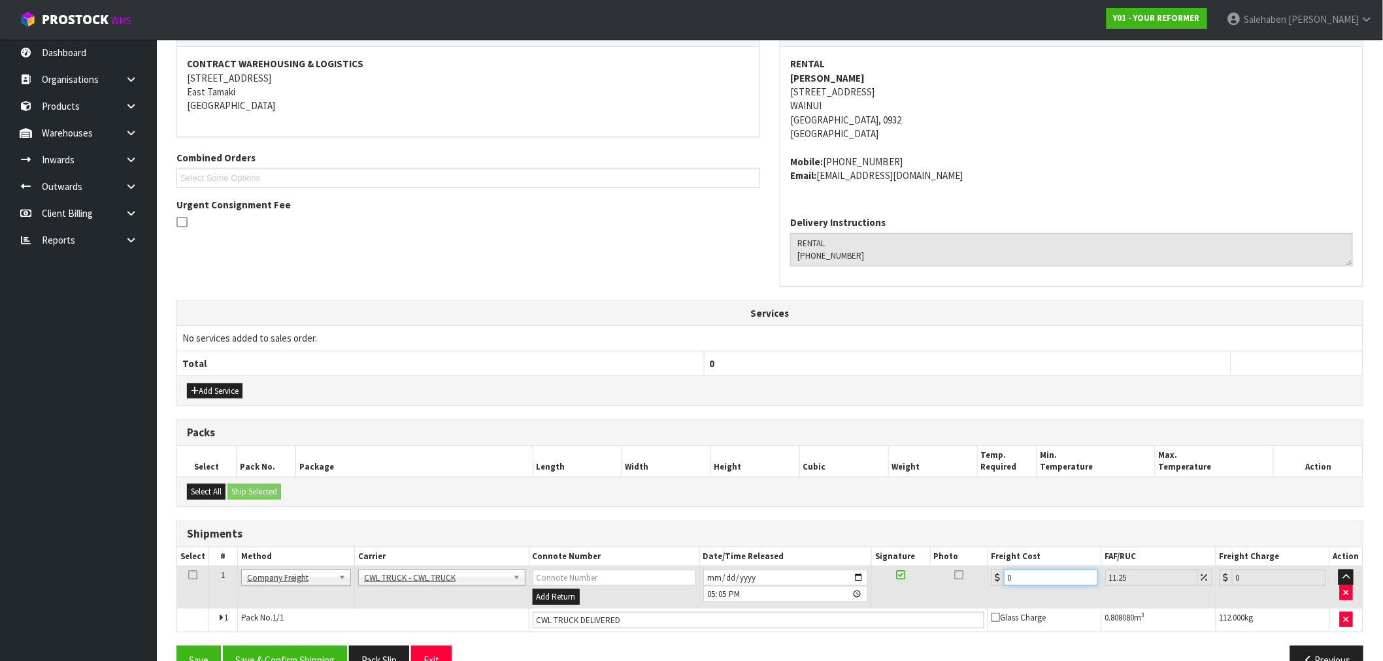
type input "3.34"
type input "30"
type input "33.38"
type input "305"
type input "339.31"
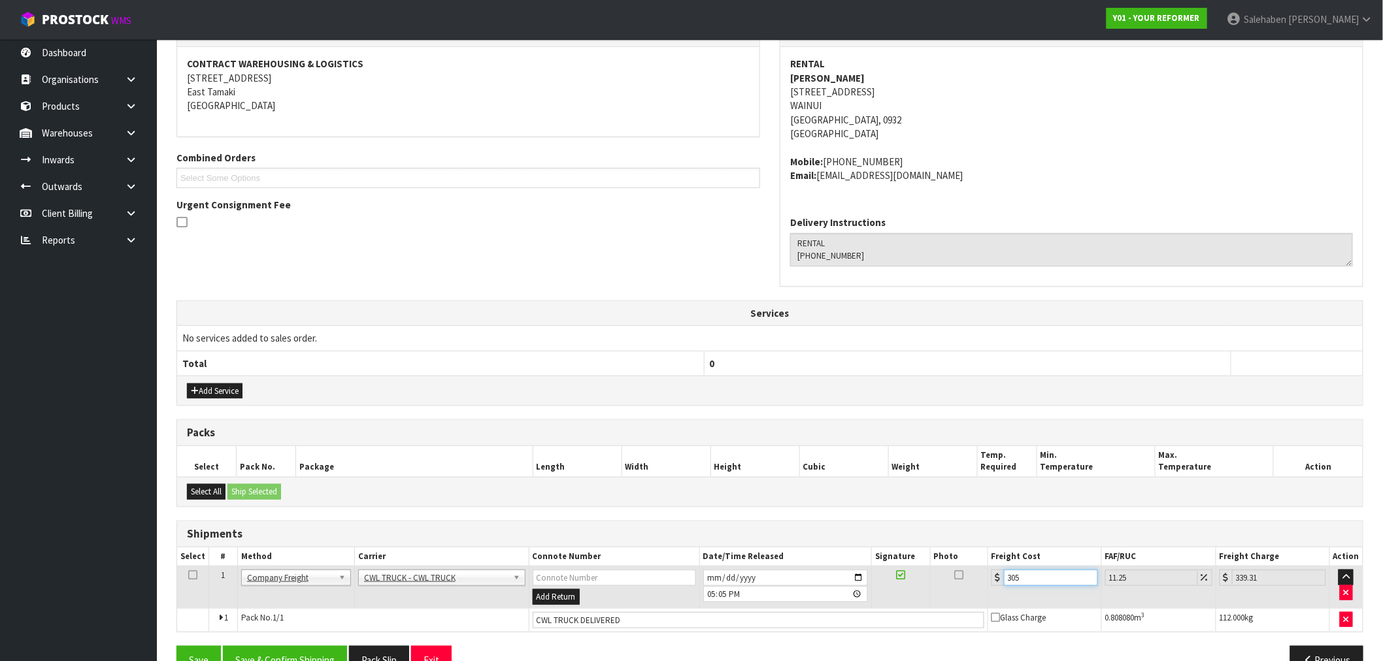
type input "305.4"
type input "339.76"
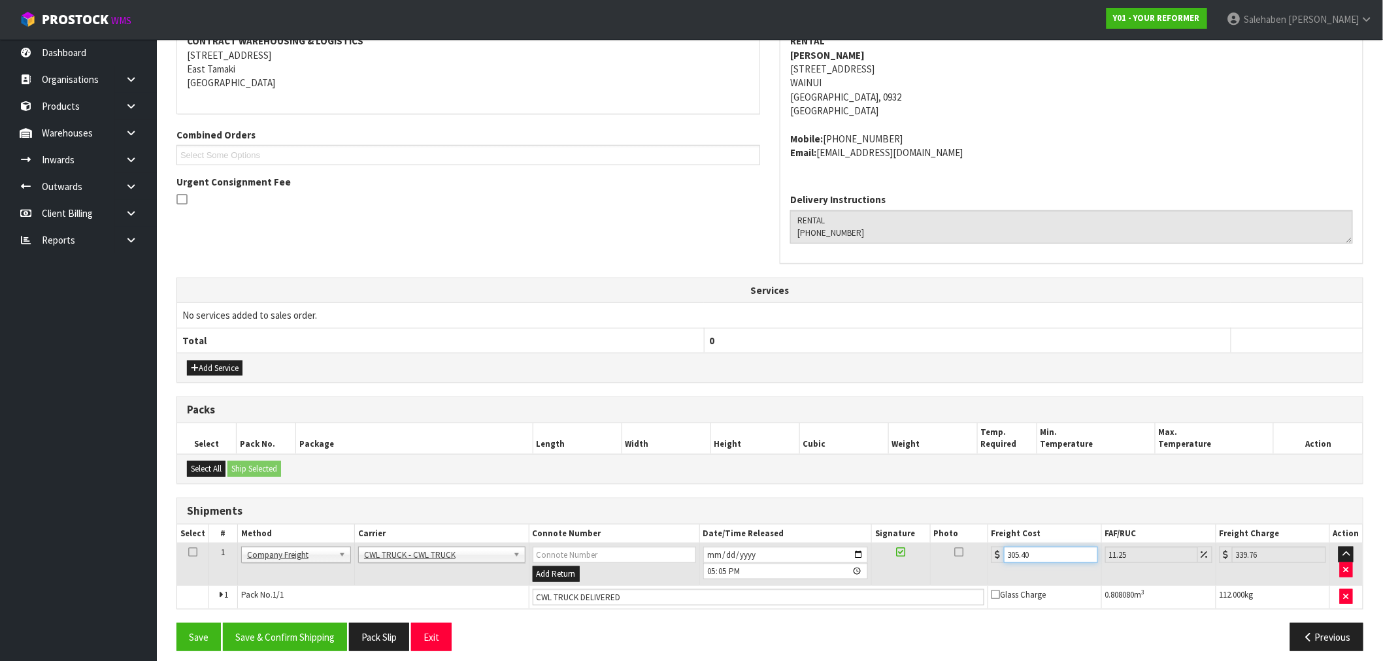
scroll to position [272, 0]
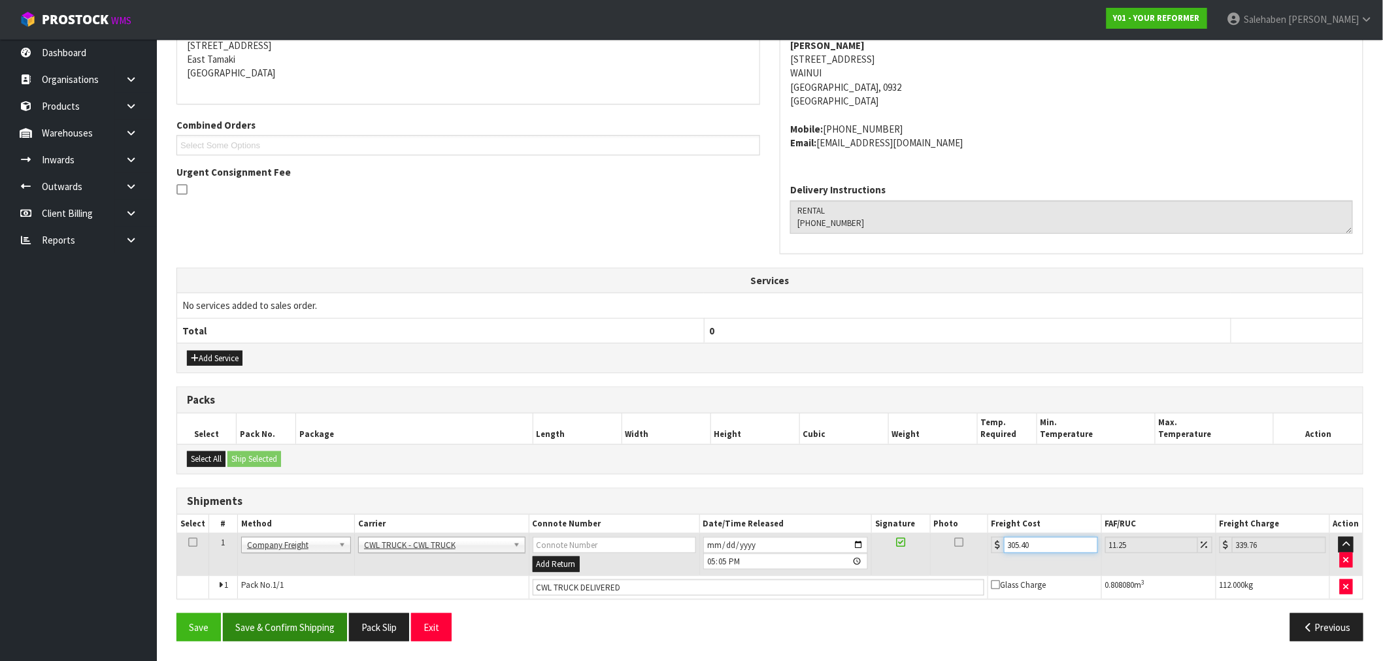
type input "305.40"
click at [286, 618] on button "Save & Confirm Shipping" at bounding box center [285, 628] width 124 height 28
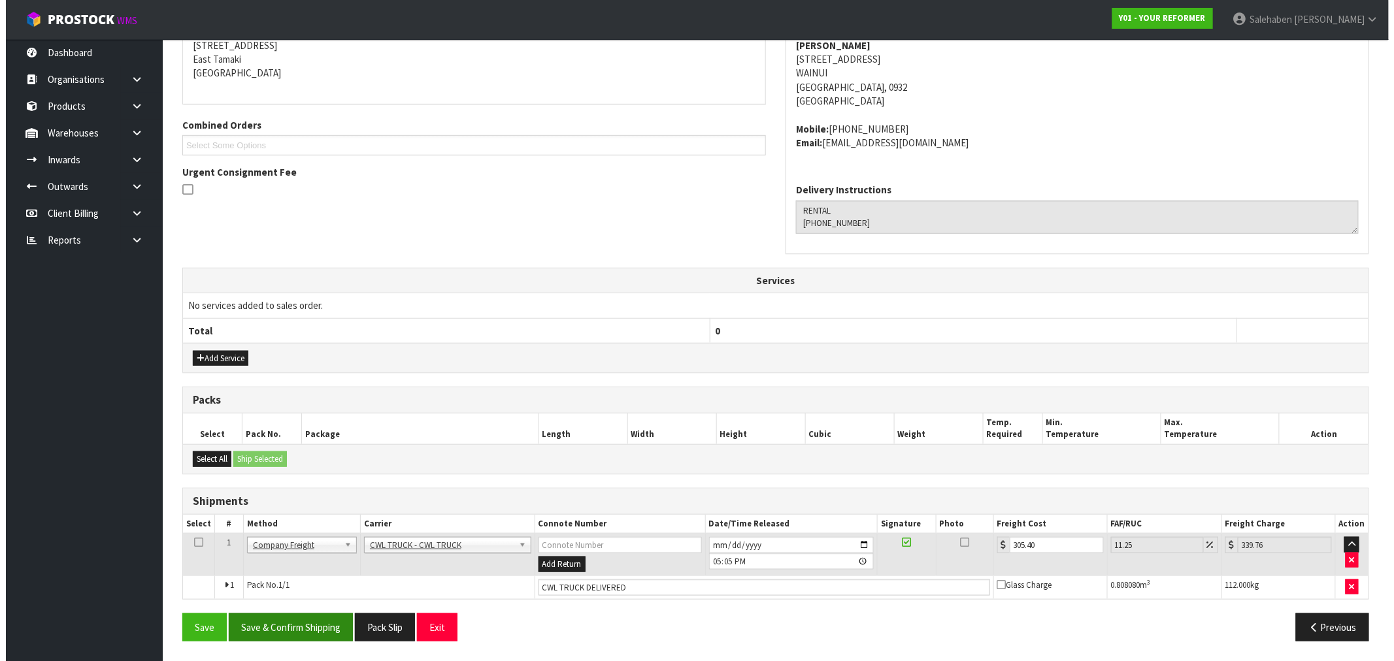
scroll to position [0, 0]
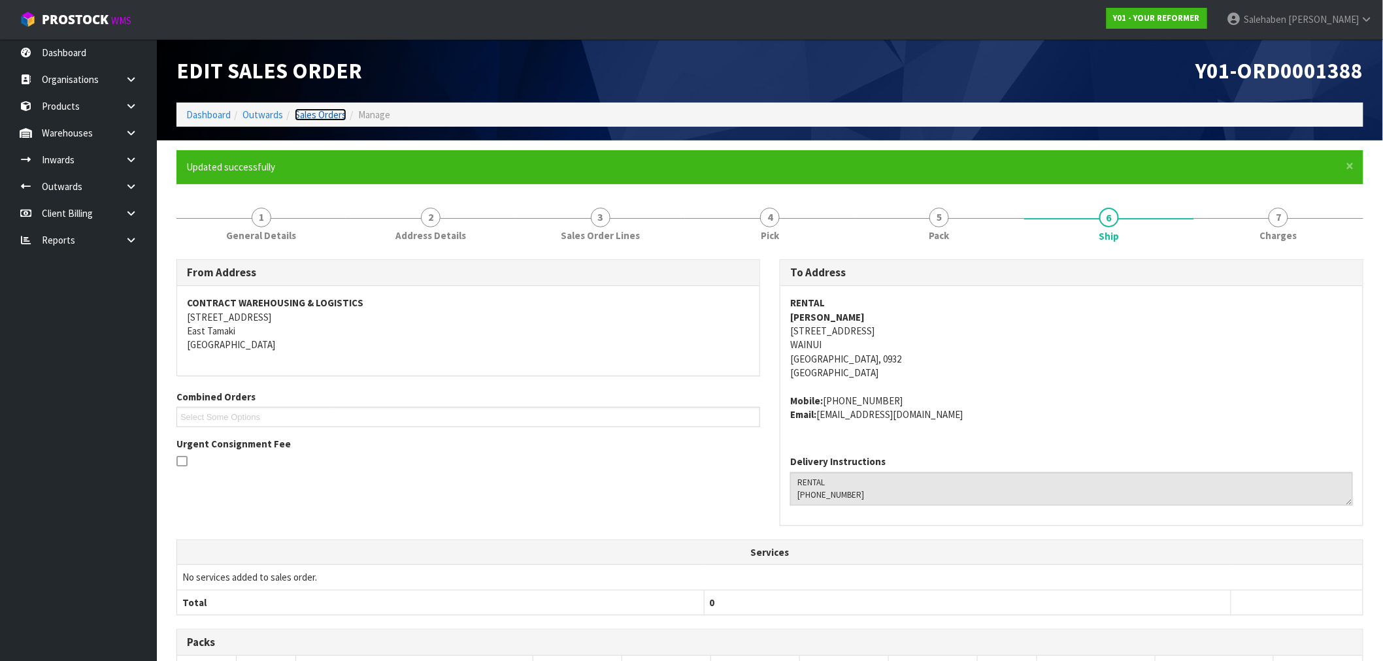
click at [309, 115] on link "Sales Orders" at bounding box center [321, 115] width 52 height 12
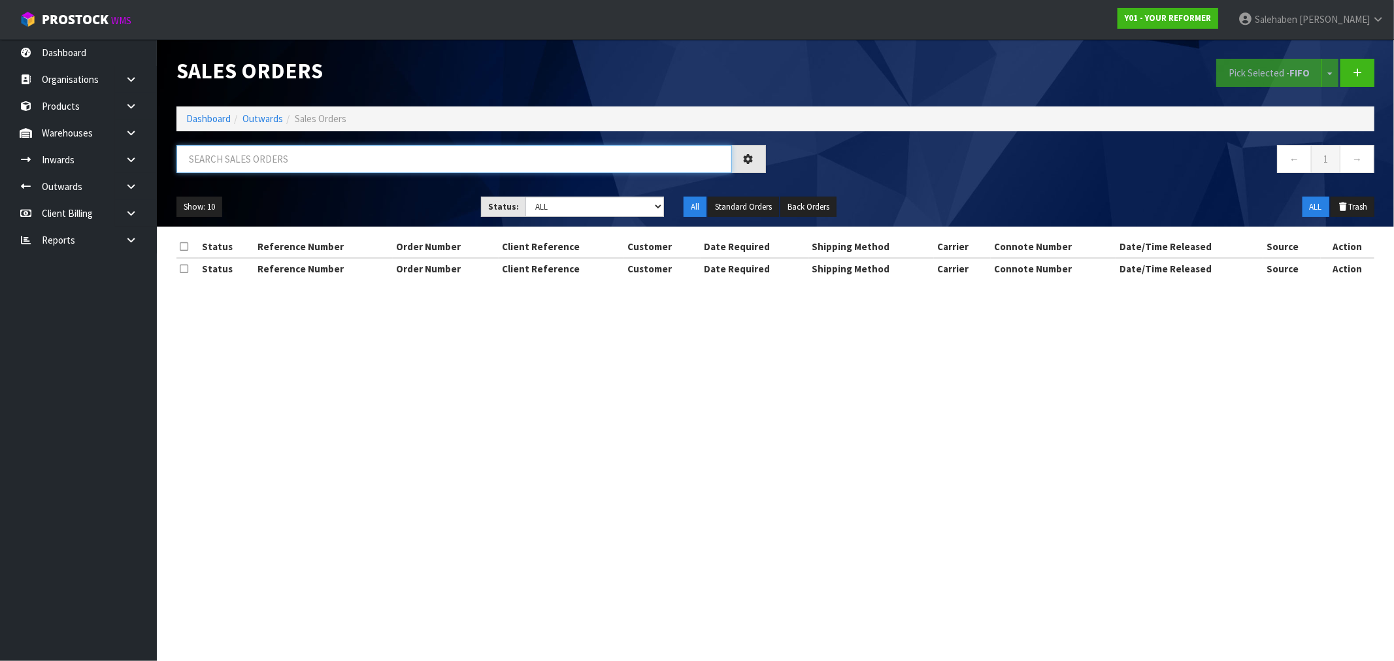
drag, startPoint x: 282, startPoint y: 147, endPoint x: 279, endPoint y: 159, distance: 12.7
click at [279, 159] on input "text" at bounding box center [454, 159] width 556 height 28
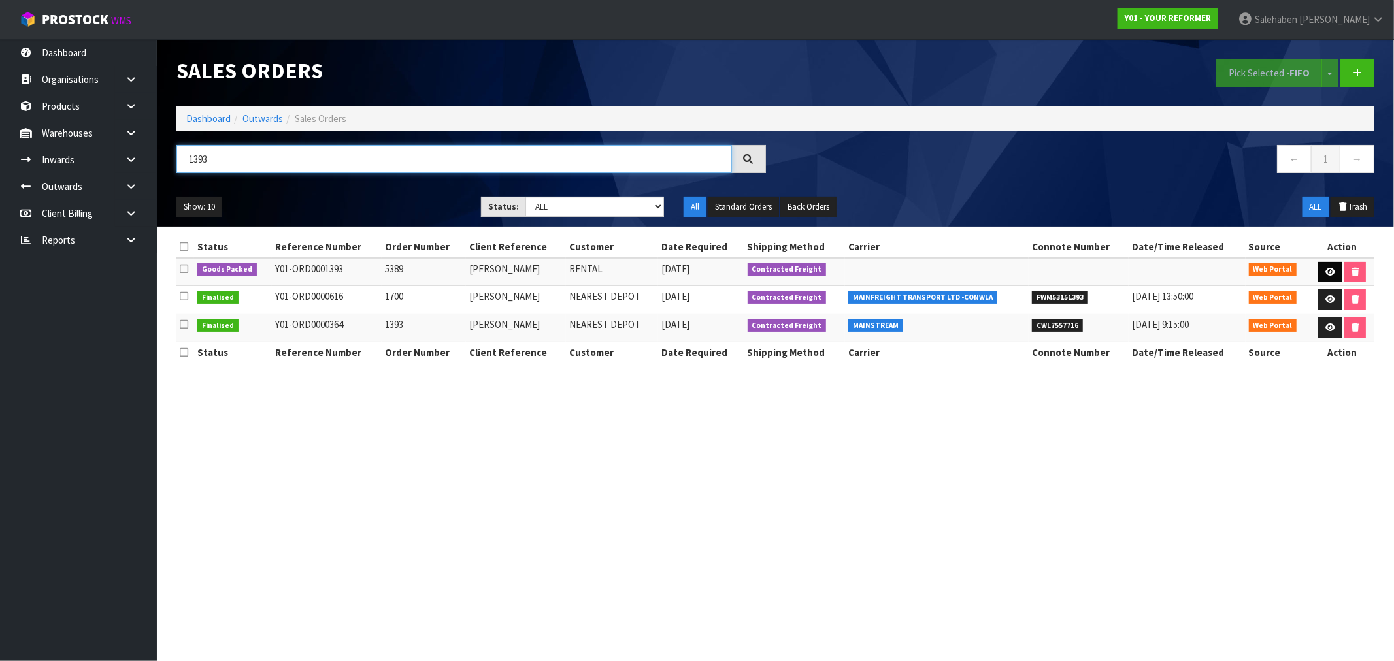
type input "1393"
click at [1328, 271] on icon at bounding box center [1331, 272] width 10 height 8
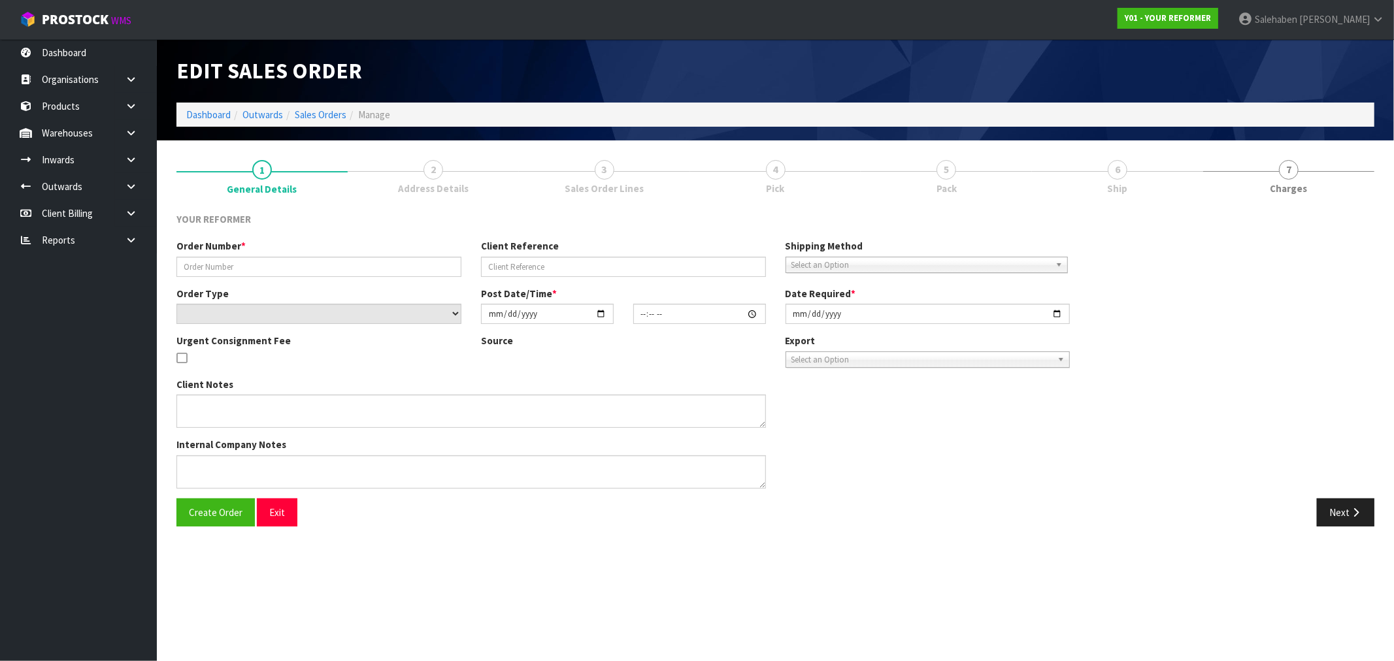
type input "5389"
type input "[PERSON_NAME]"
select select "number:0"
type input "[DATE]"
type input "13:40:00.000"
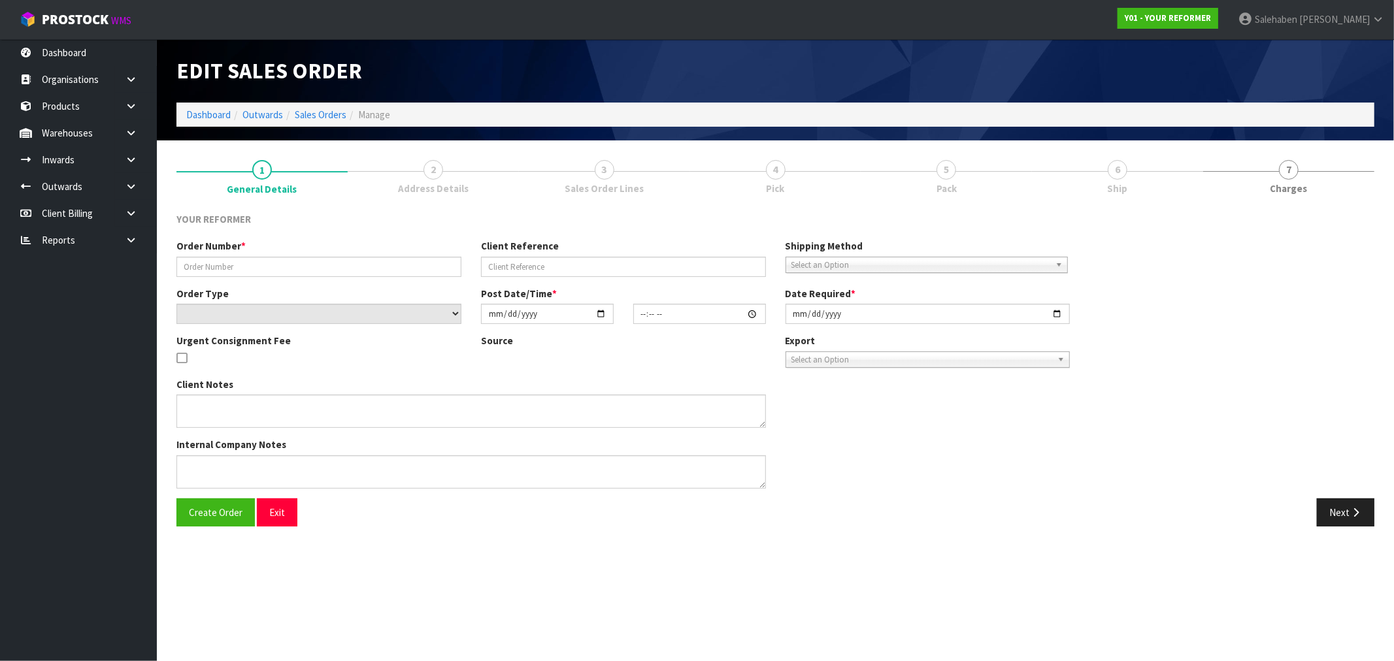
type input "[DATE]"
type textarea "[PERSON_NAME] [STREET_ADDRESS][PERSON_NAME] [PHONE_NUMBER]"
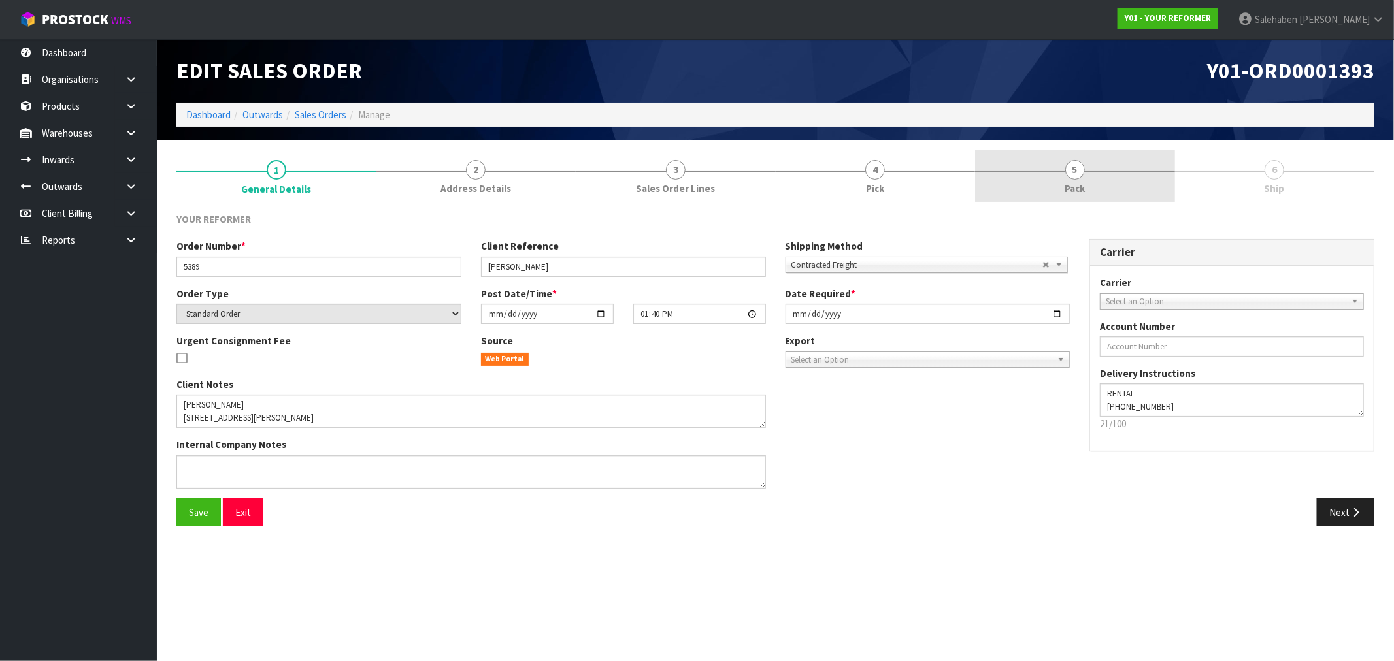
click at [1084, 182] on span "Pack" at bounding box center [1075, 189] width 20 height 14
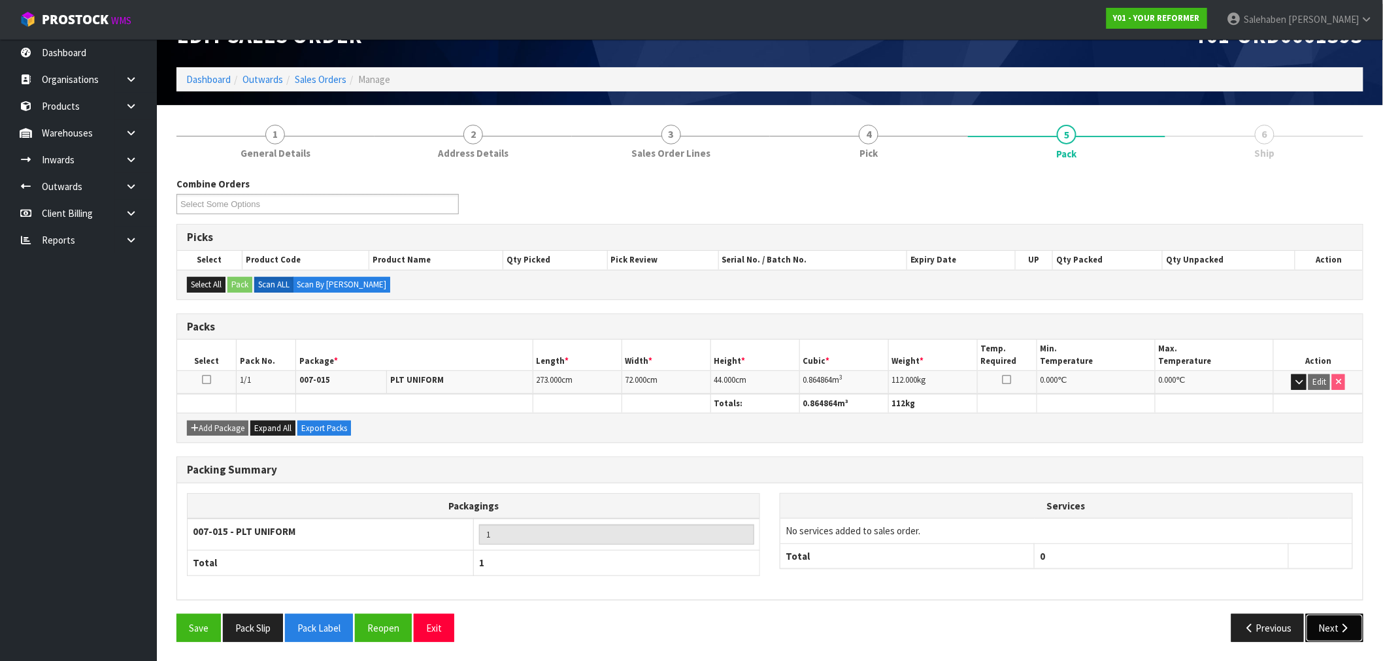
click at [1322, 630] on button "Next" at bounding box center [1335, 628] width 58 height 28
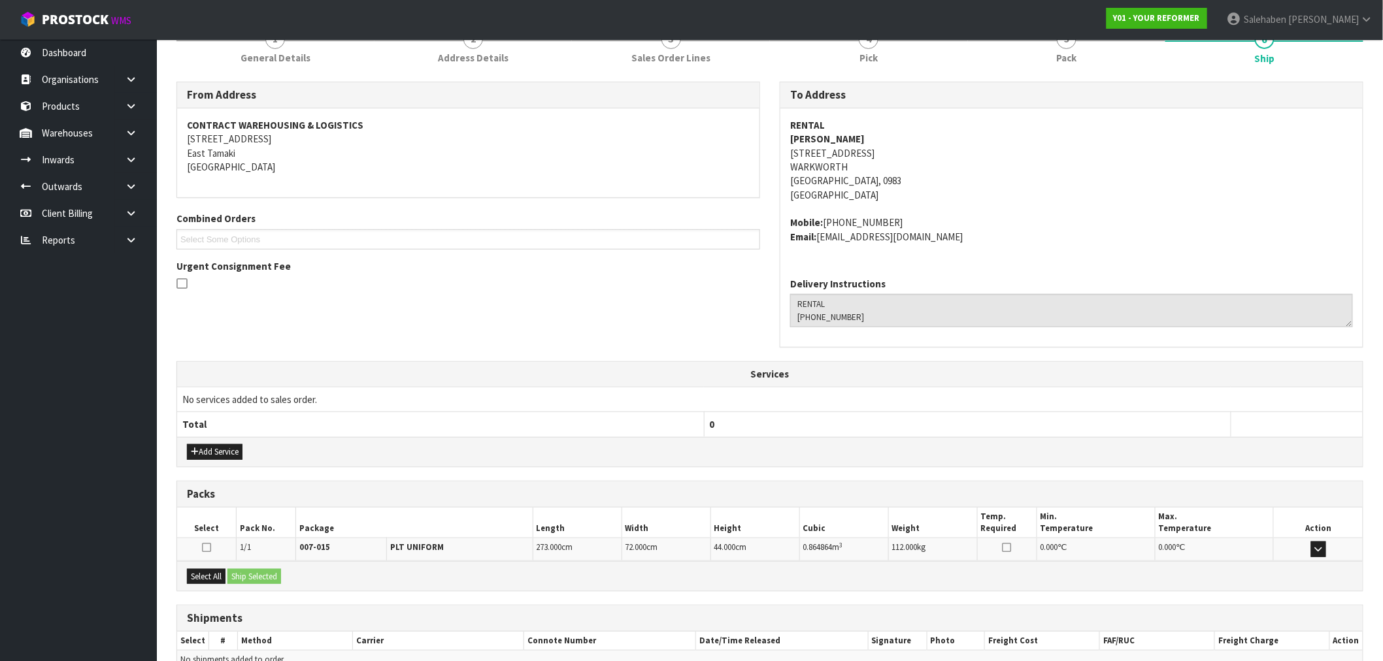
scroll to position [201, 0]
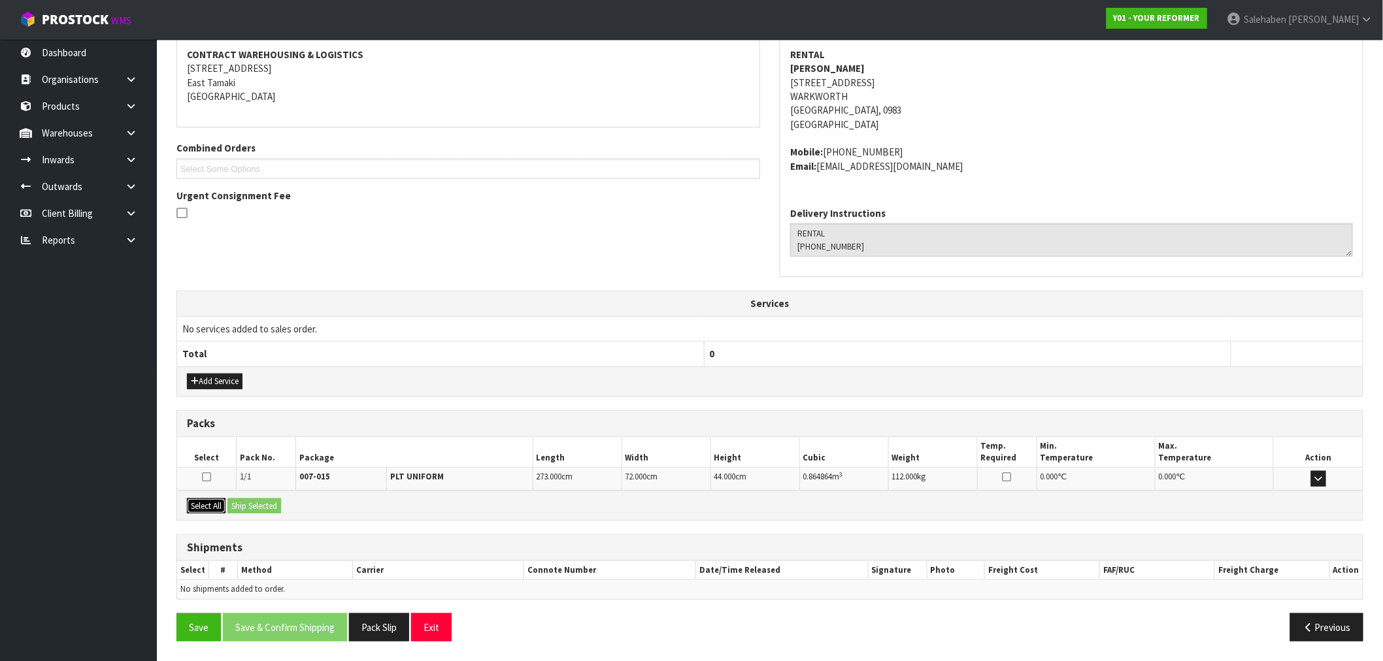
click at [207, 510] on button "Select All" at bounding box center [206, 507] width 39 height 16
click at [251, 506] on button "Ship Selected" at bounding box center [254, 507] width 54 height 16
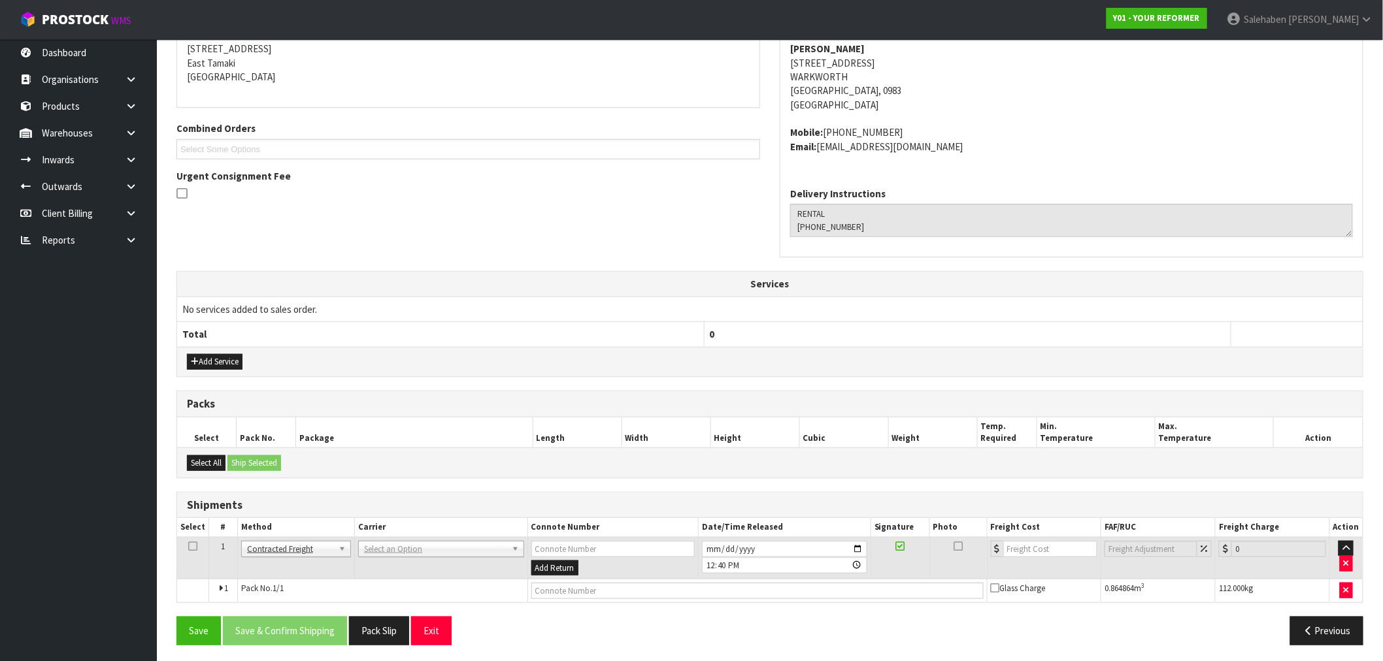
scroll to position [225, 0]
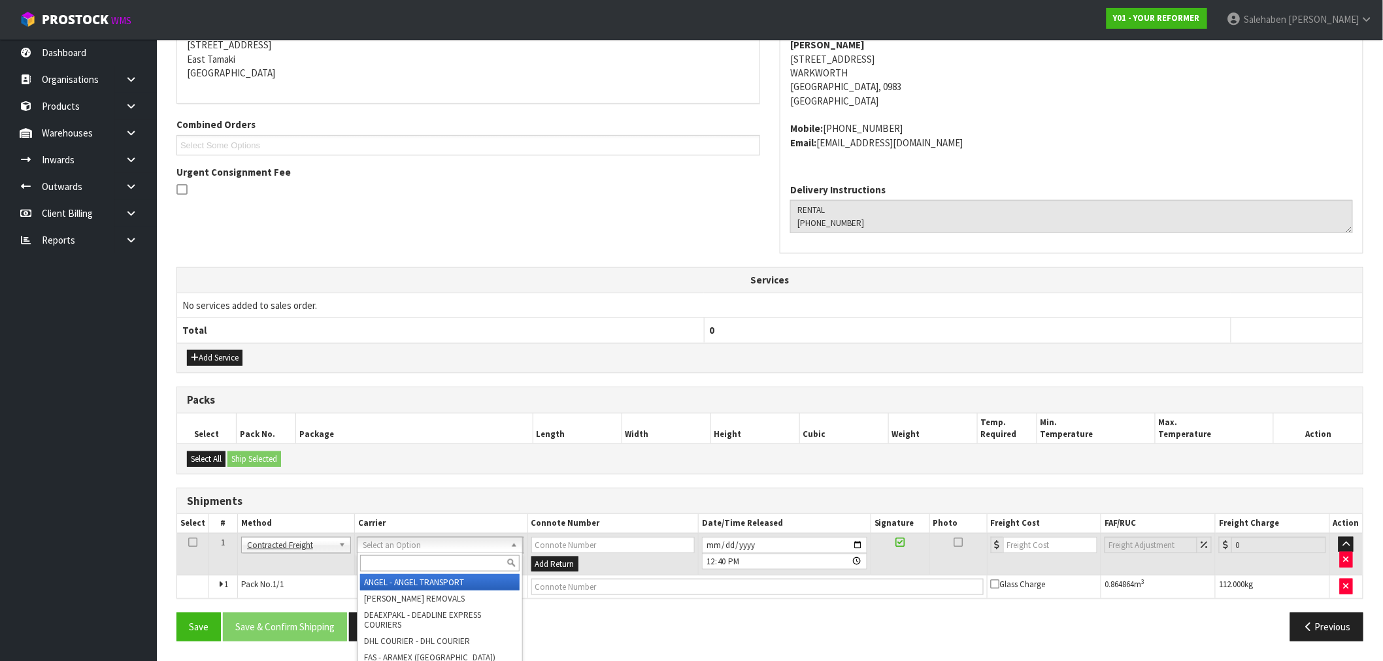
click at [410, 567] on input "text" at bounding box center [439, 564] width 159 height 16
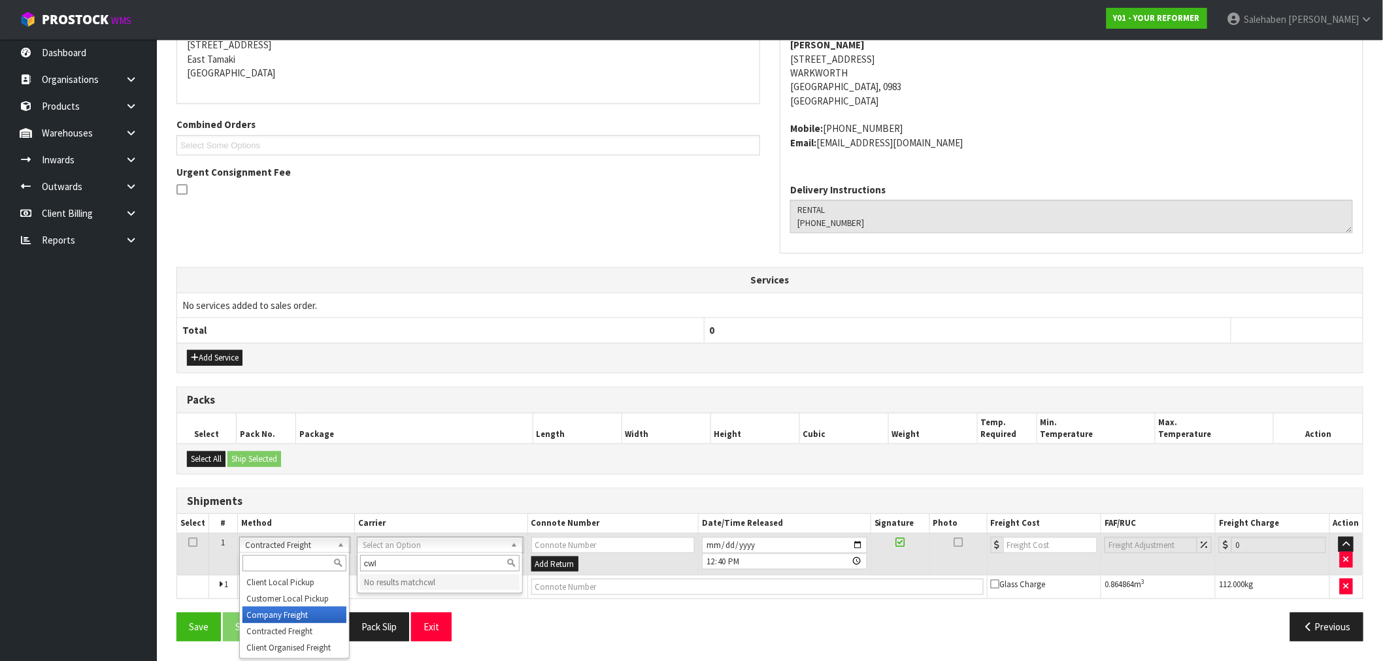
type input "cwl"
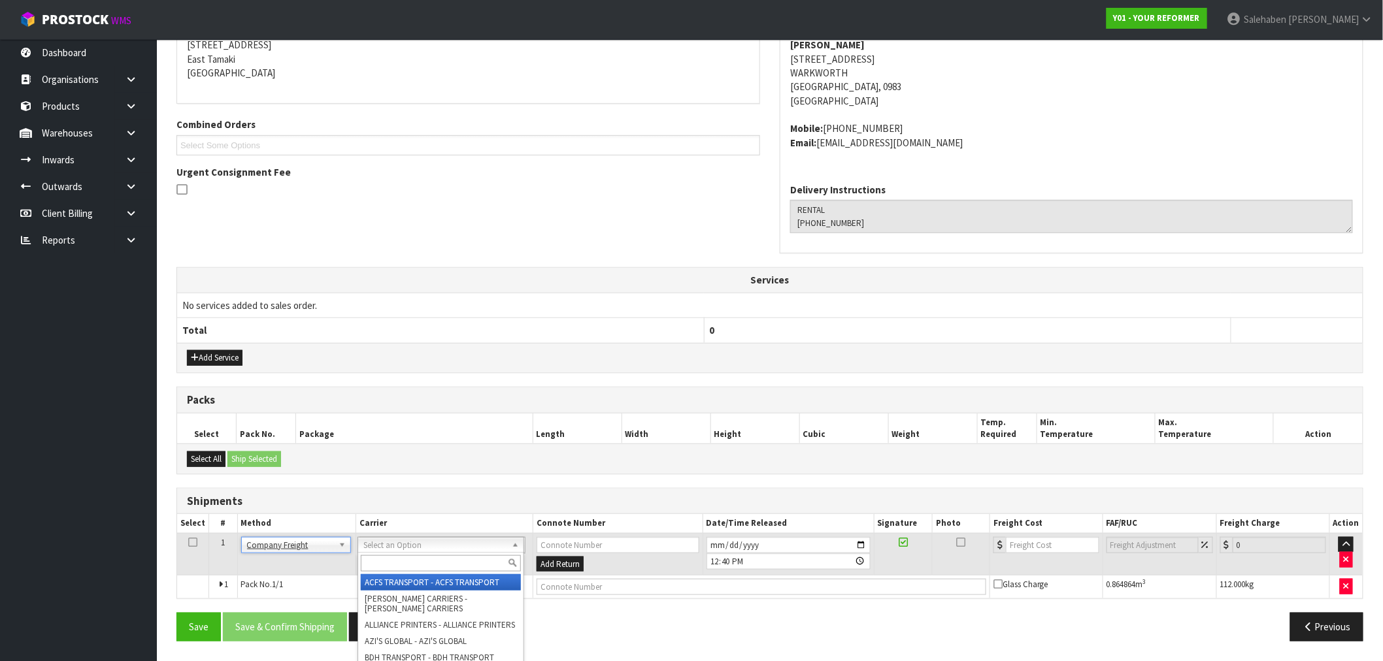
drag, startPoint x: 464, startPoint y: 541, endPoint x: 444, endPoint y: 564, distance: 30.1
click at [443, 565] on input "text" at bounding box center [440, 564] width 159 height 16
type input "cwl"
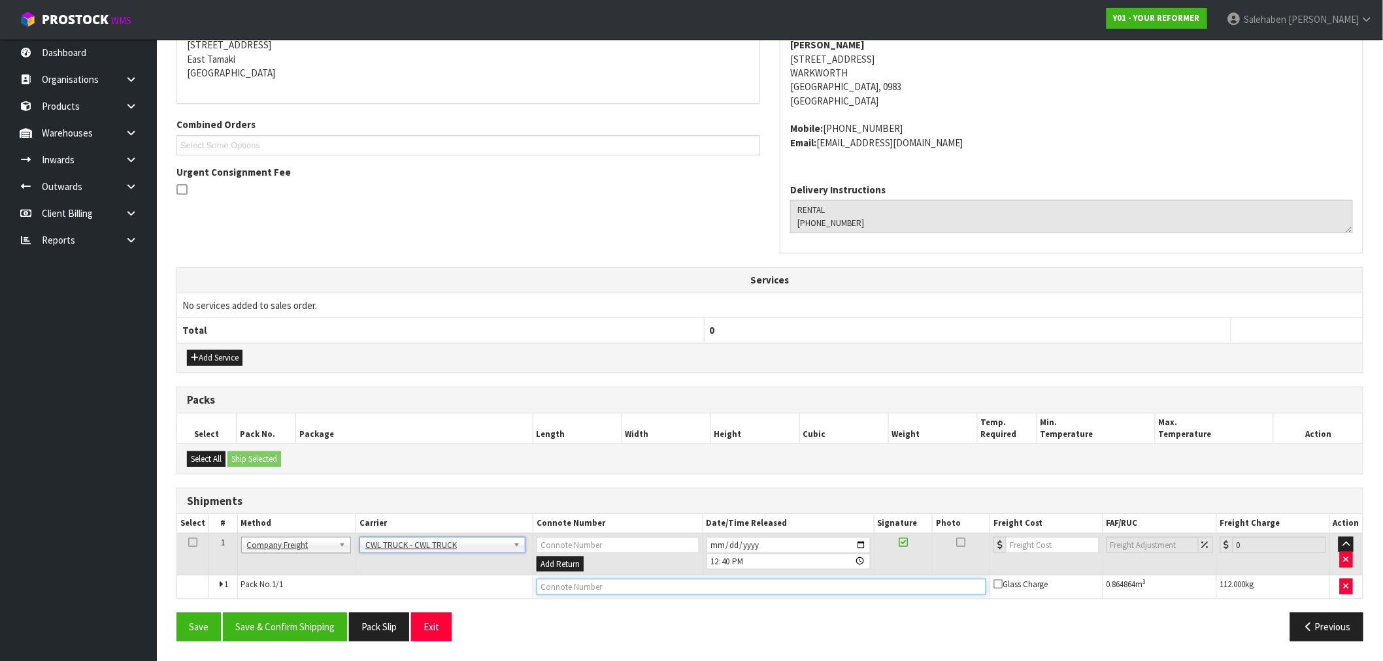
click at [580, 583] on input "text" at bounding box center [762, 587] width 450 height 16
type input "CWL TRUCK DELIVERED"
click at [1030, 545] on input "number" at bounding box center [1052, 545] width 93 height 16
type input "305.40"
click at [258, 629] on button "Save & Confirm Shipping" at bounding box center [285, 627] width 124 height 28
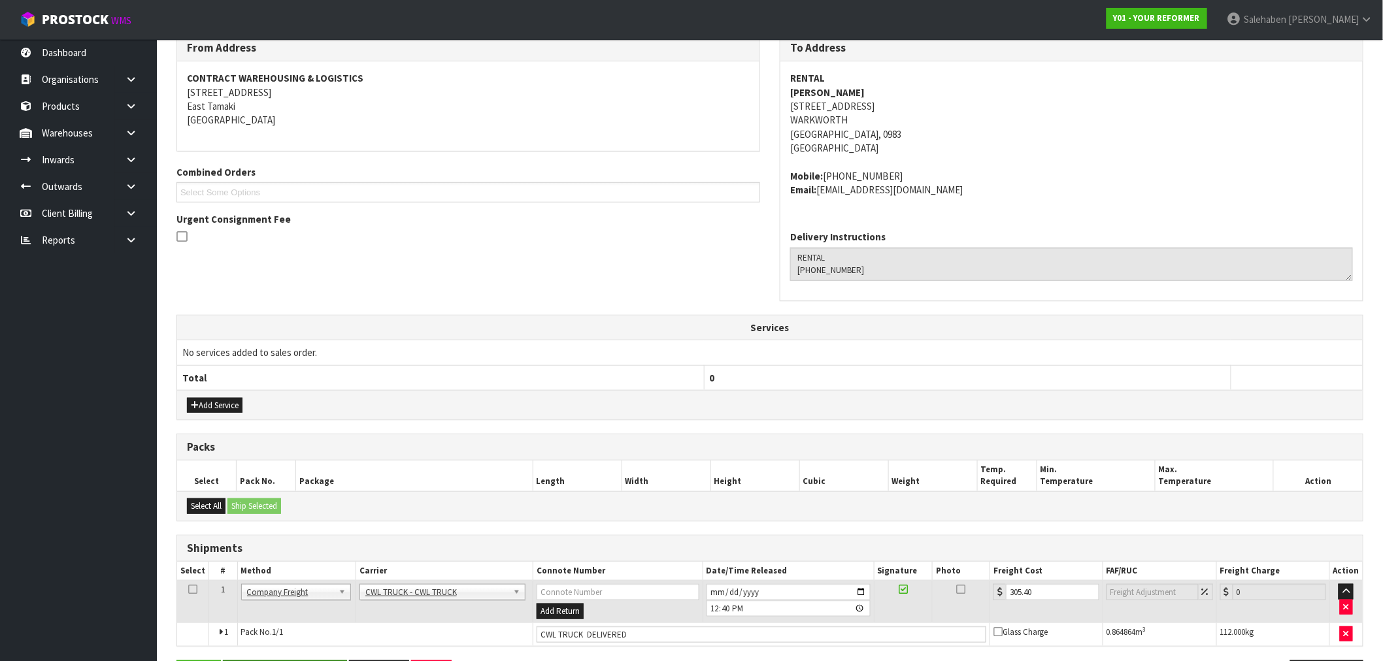
scroll to position [0, 0]
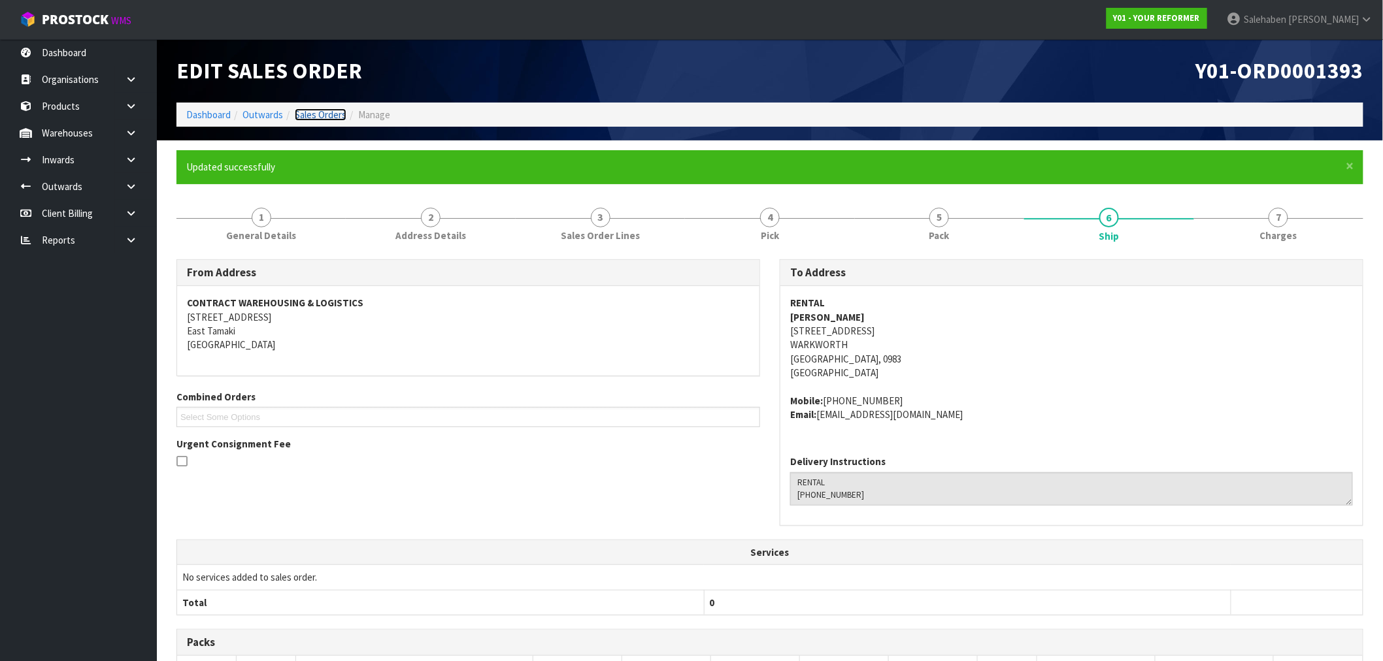
click at [314, 113] on link "Sales Orders" at bounding box center [321, 115] width 52 height 12
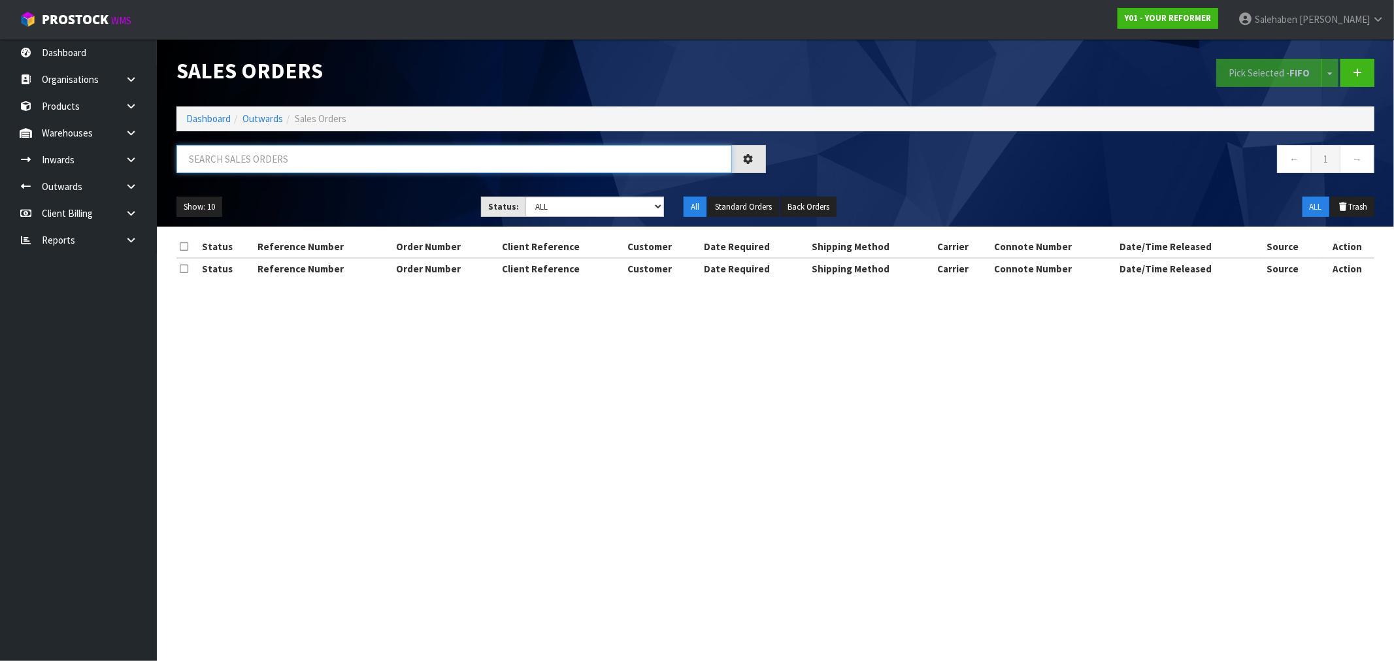
click at [292, 158] on input "text" at bounding box center [454, 159] width 556 height 28
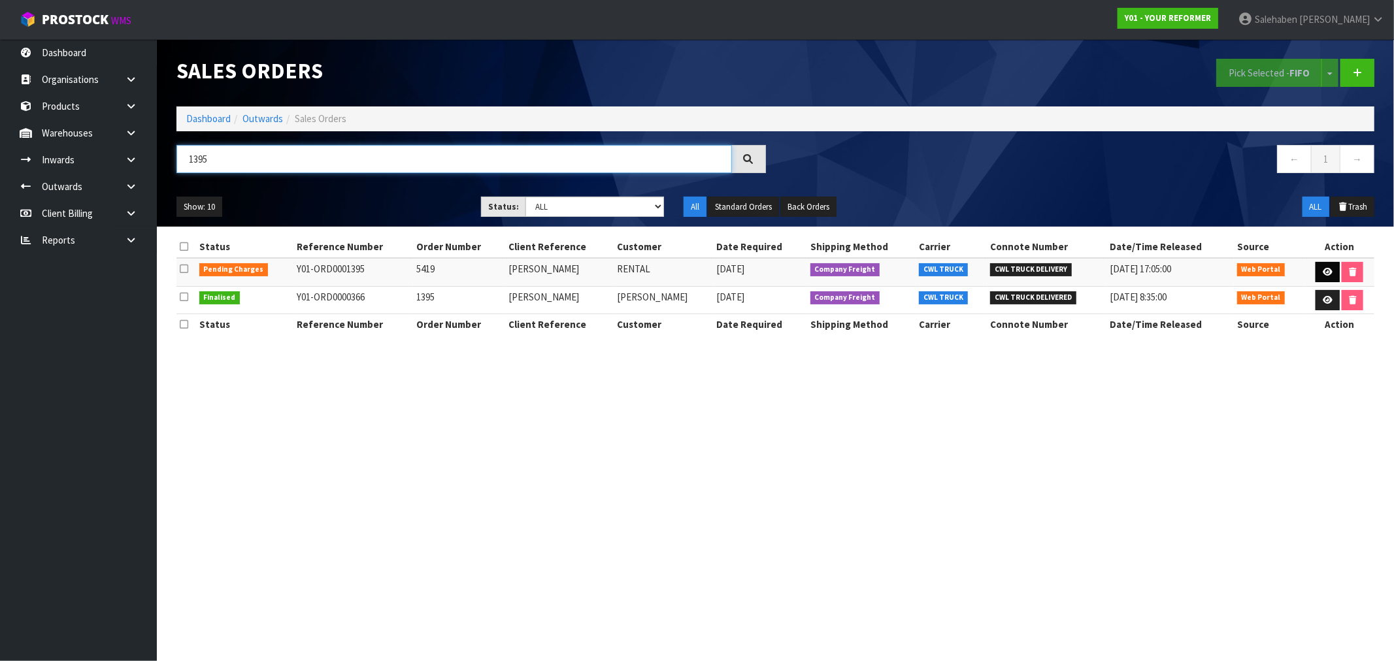
type input "1395"
click at [1323, 271] on icon at bounding box center [1328, 272] width 10 height 8
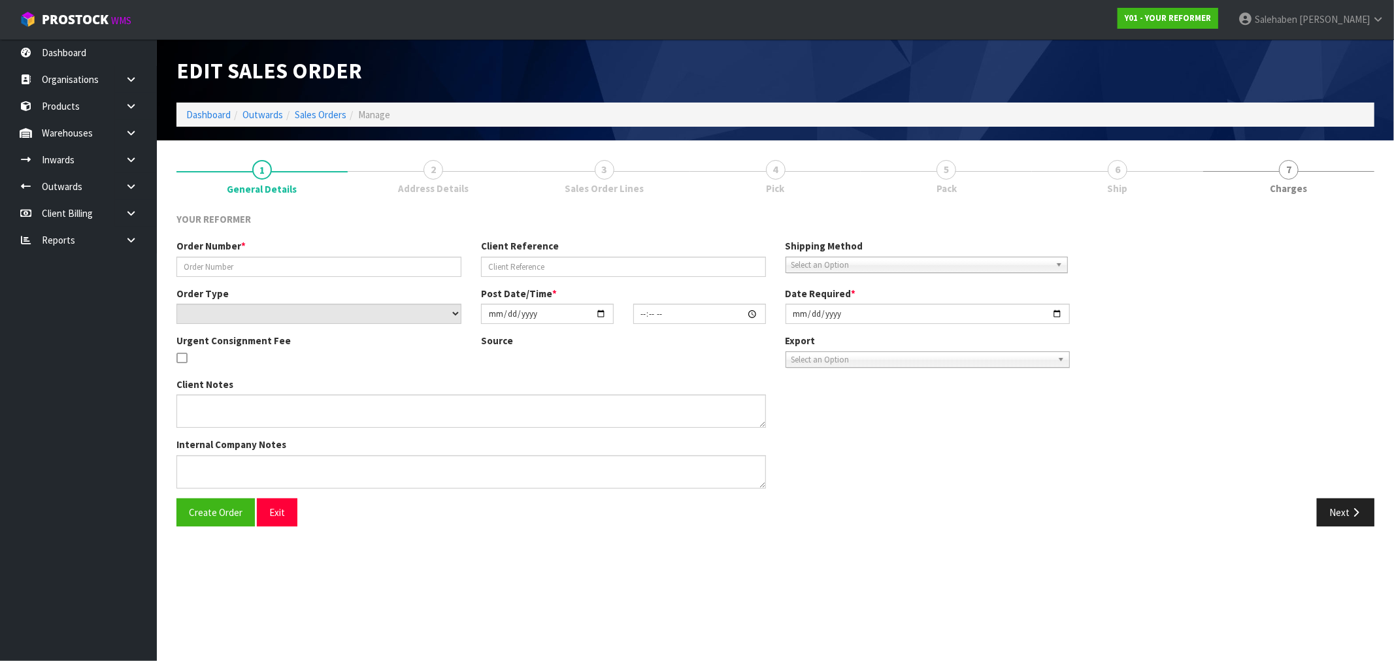
type input "5419"
type input "[PERSON_NAME]"
select select "number:0"
type input "[DATE]"
type input "13:52:00.000"
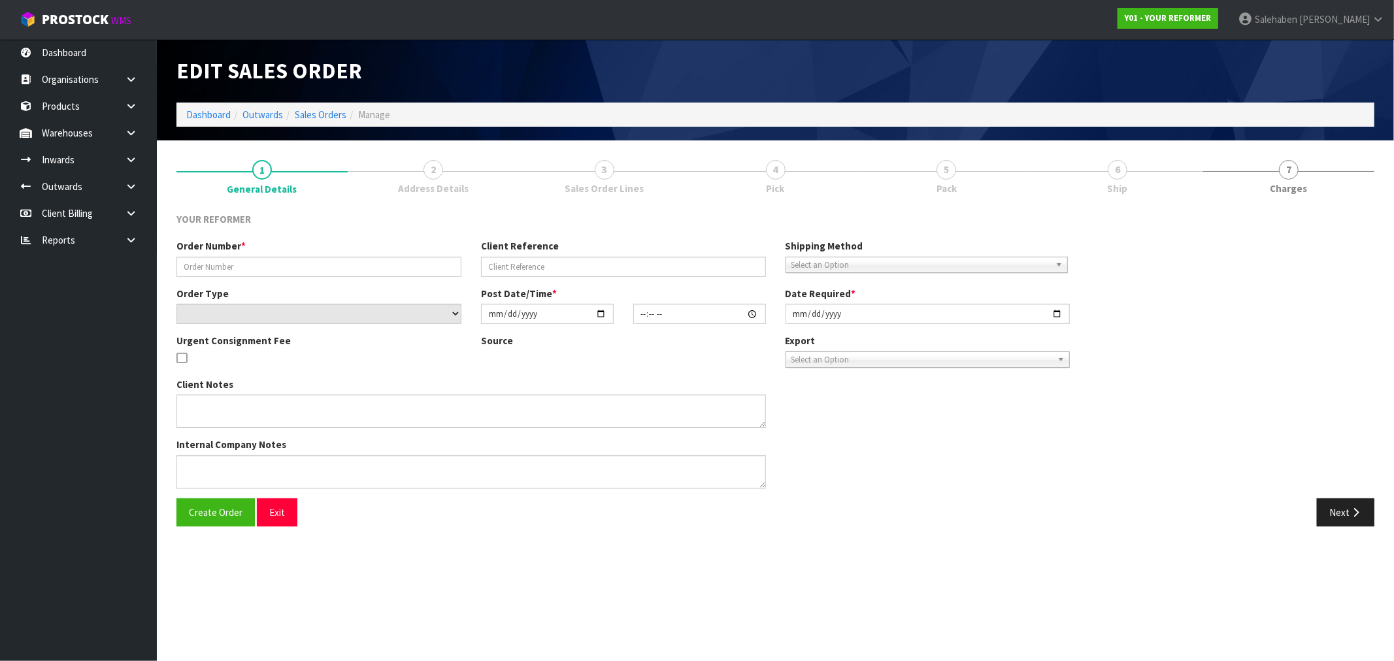
type input "[DATE]"
type textarea "[PERSON_NAME] [STREET_ADDRESS] [PHONE_NUMBER]"
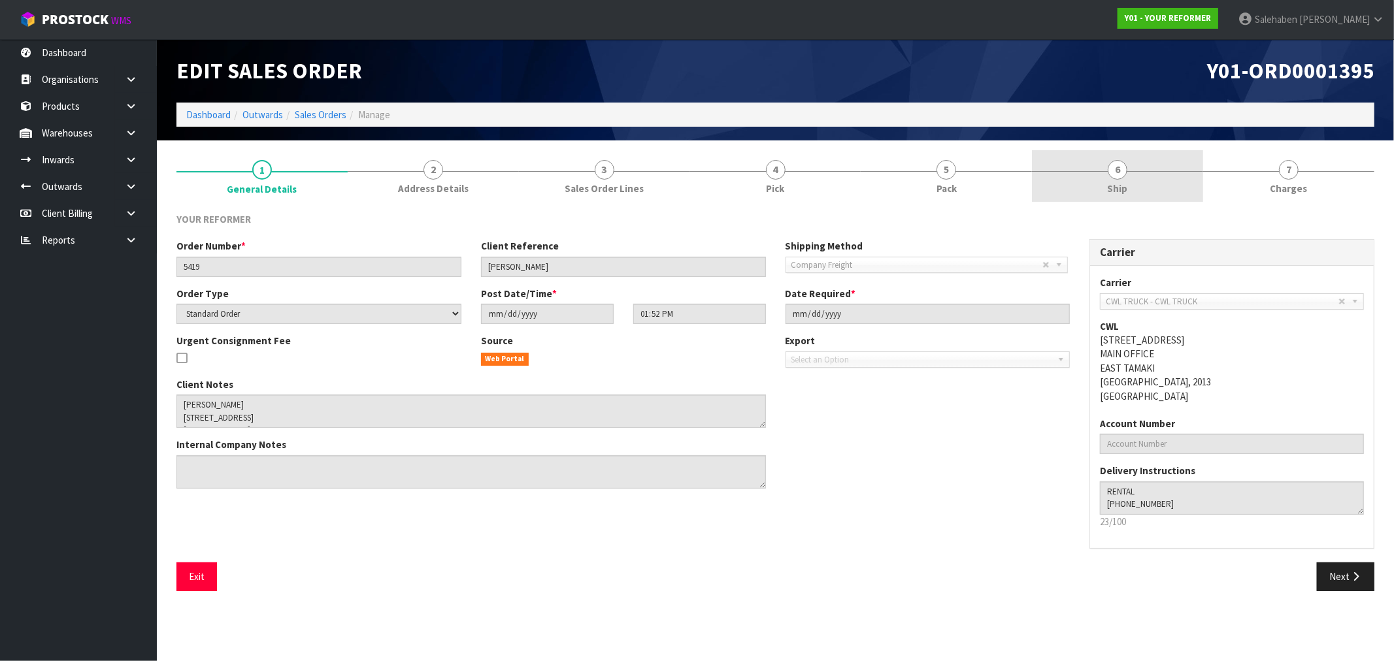
click at [1118, 183] on span "Ship" at bounding box center [1118, 189] width 20 height 14
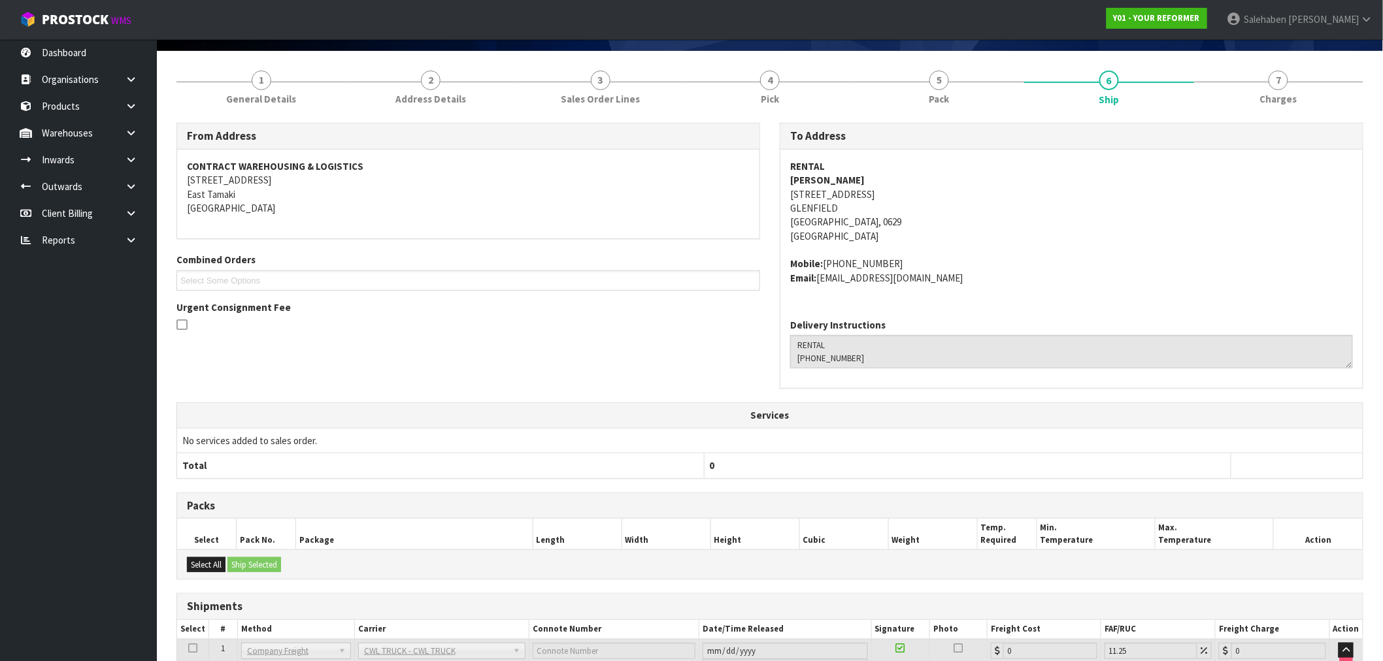
scroll to position [192, 0]
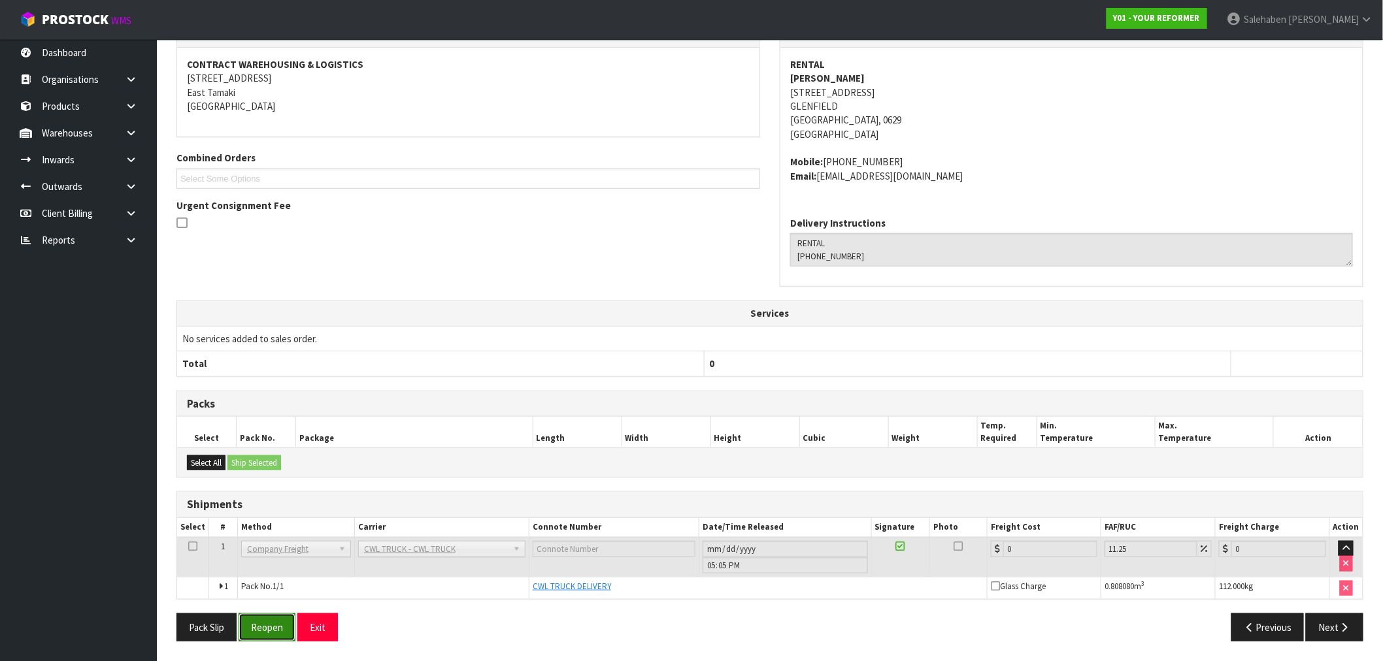
click at [271, 626] on button "Reopen" at bounding box center [267, 628] width 57 height 28
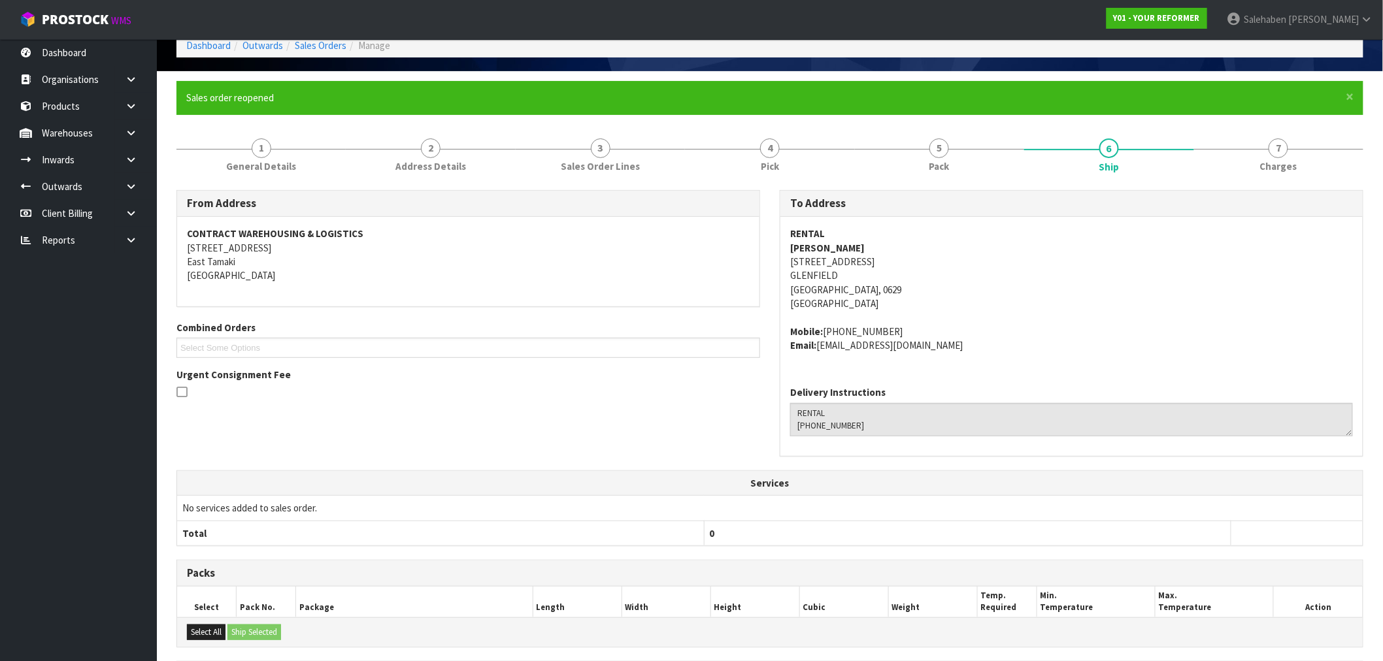
scroll to position [239, 0]
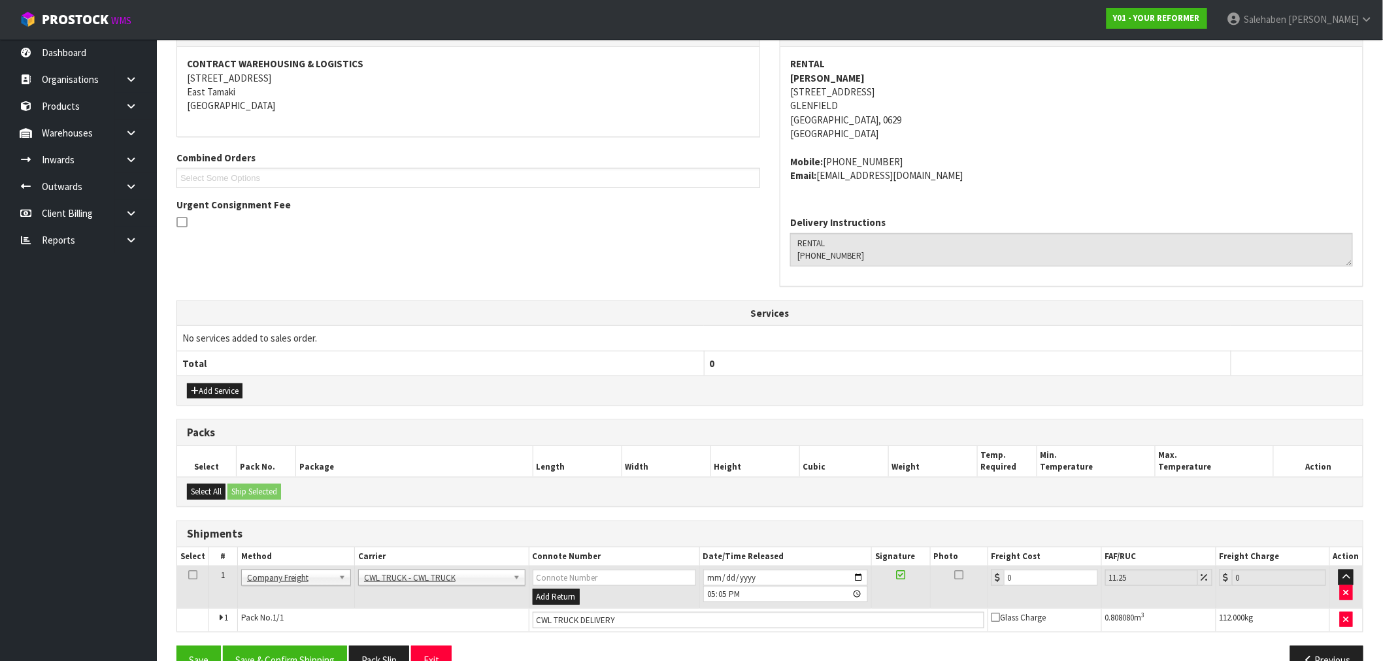
drag, startPoint x: 642, startPoint y: 629, endPoint x: 631, endPoint y: 626, distance: 11.6
click at [641, 629] on td "CWL TRUCK DELIVERY" at bounding box center [758, 621] width 459 height 24
click at [630, 622] on input "CWL TRUCK DELIVERY" at bounding box center [759, 620] width 452 height 16
type input "CWL TRUCK DELIVERED"
drag, startPoint x: 992, startPoint y: 589, endPoint x: 956, endPoint y: 595, distance: 35.9
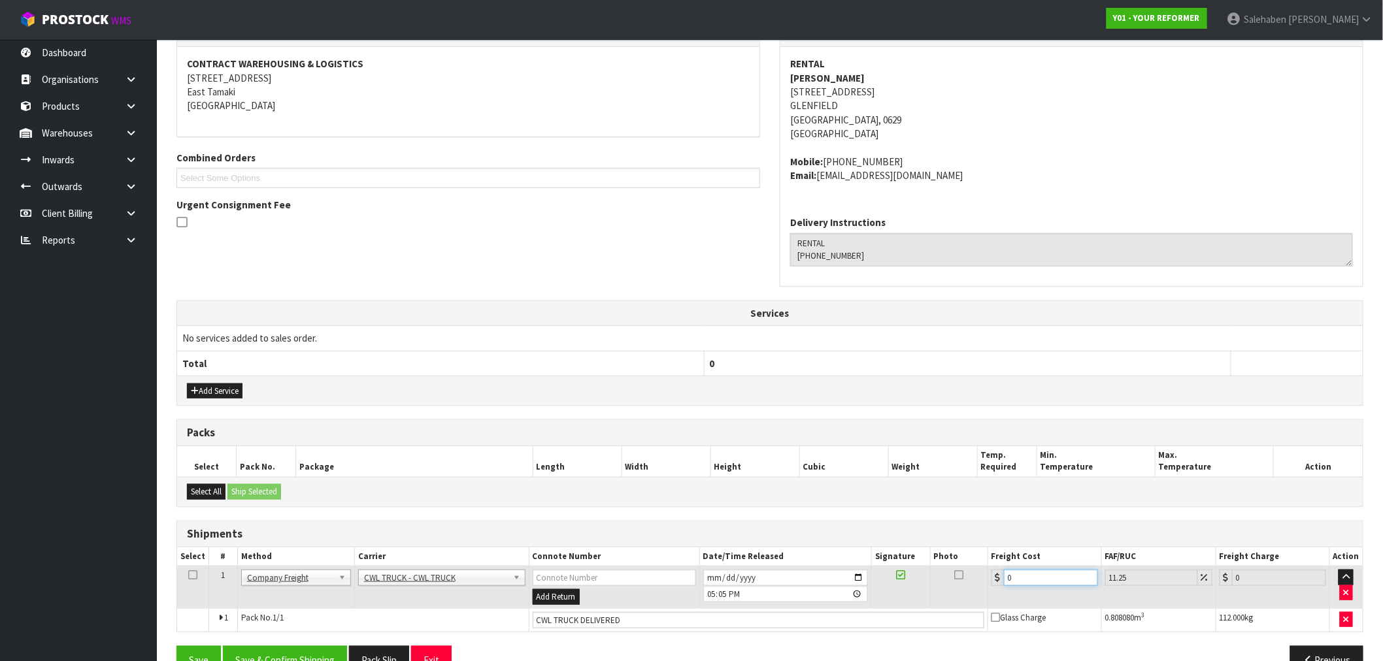
click at [960, 593] on tr "1 Client Local Pickup Customer Local Pickup Company Freight Contracted Freight …" at bounding box center [770, 588] width 1186 height 42
type input "2"
type input "2.23"
type input "20"
type input "22.25"
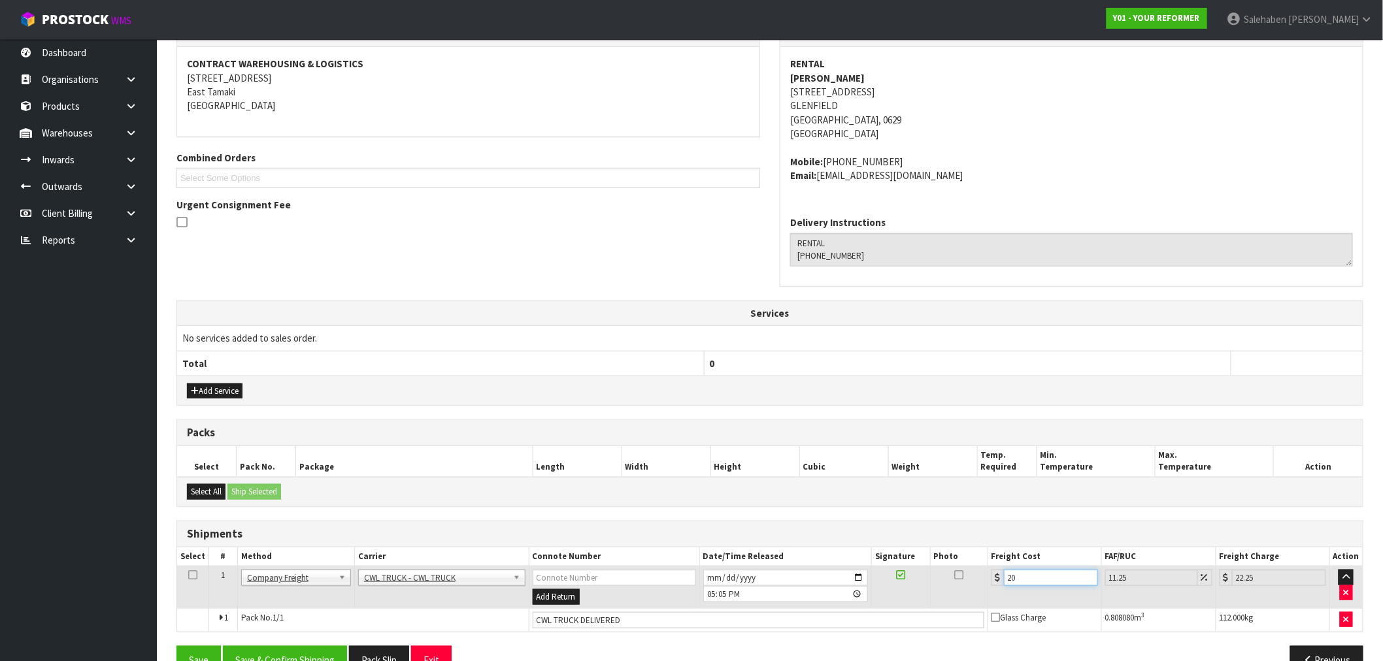
type input "204"
type input "226.95"
type input "204.5"
type input "227.51"
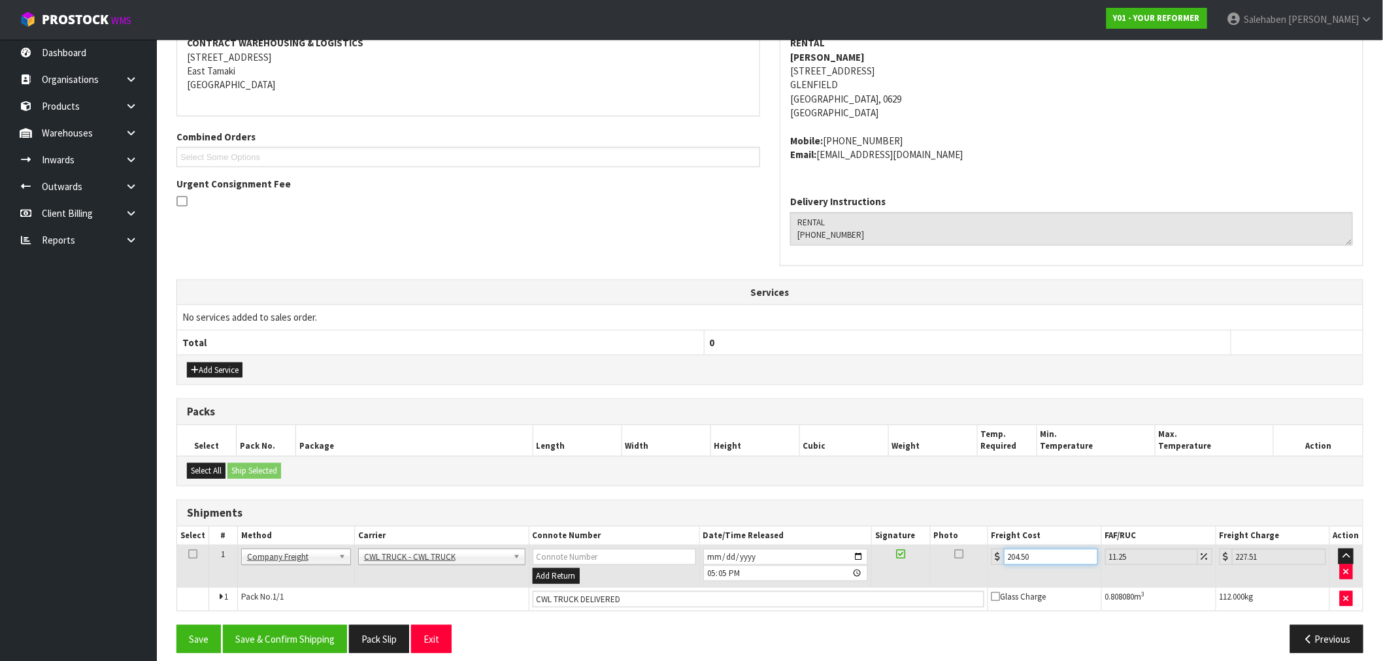
scroll to position [272, 0]
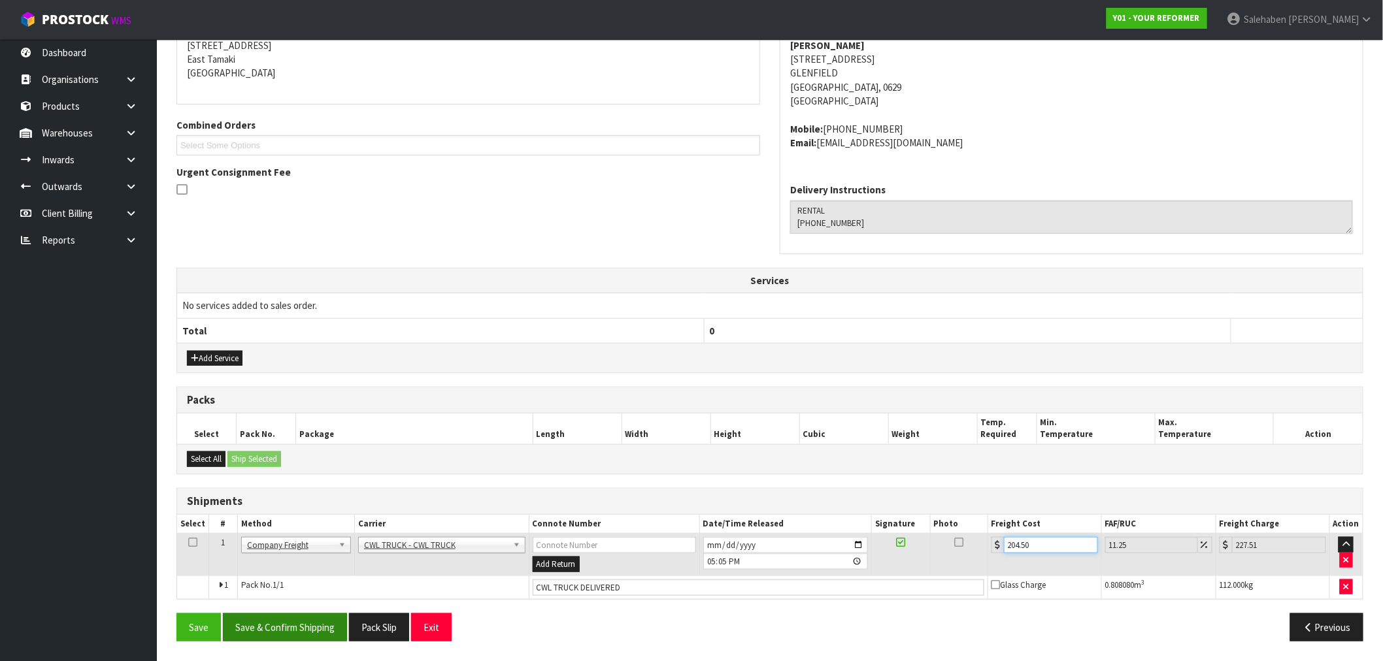
type input "204.50"
click at [291, 627] on button "Save & Confirm Shipping" at bounding box center [285, 628] width 124 height 28
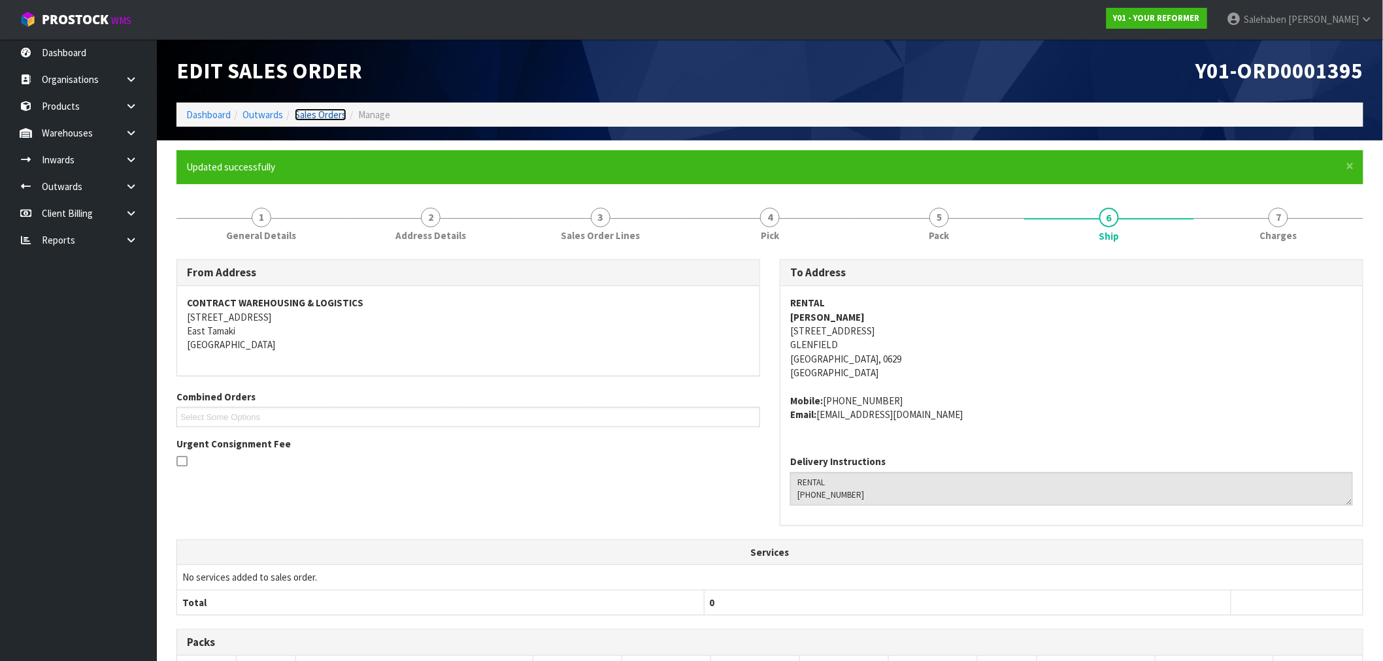
click at [311, 111] on link "Sales Orders" at bounding box center [321, 115] width 52 height 12
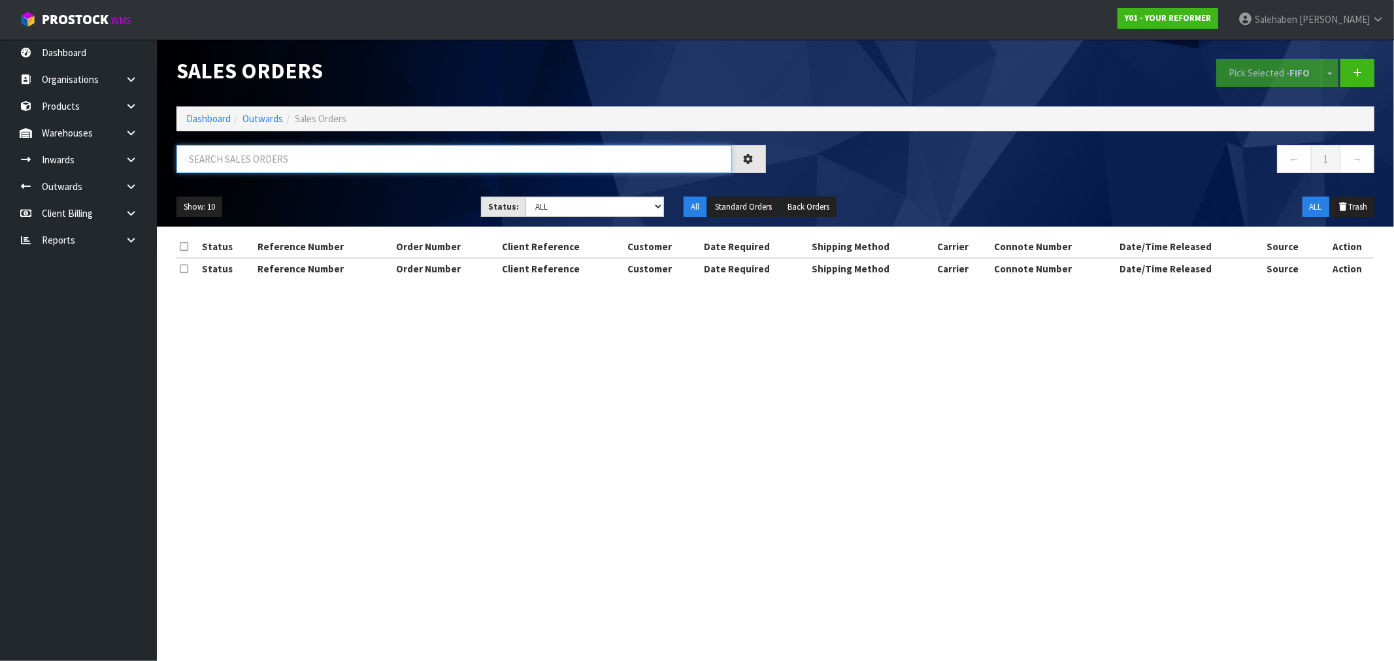
click at [299, 165] on input "text" at bounding box center [454, 159] width 556 height 28
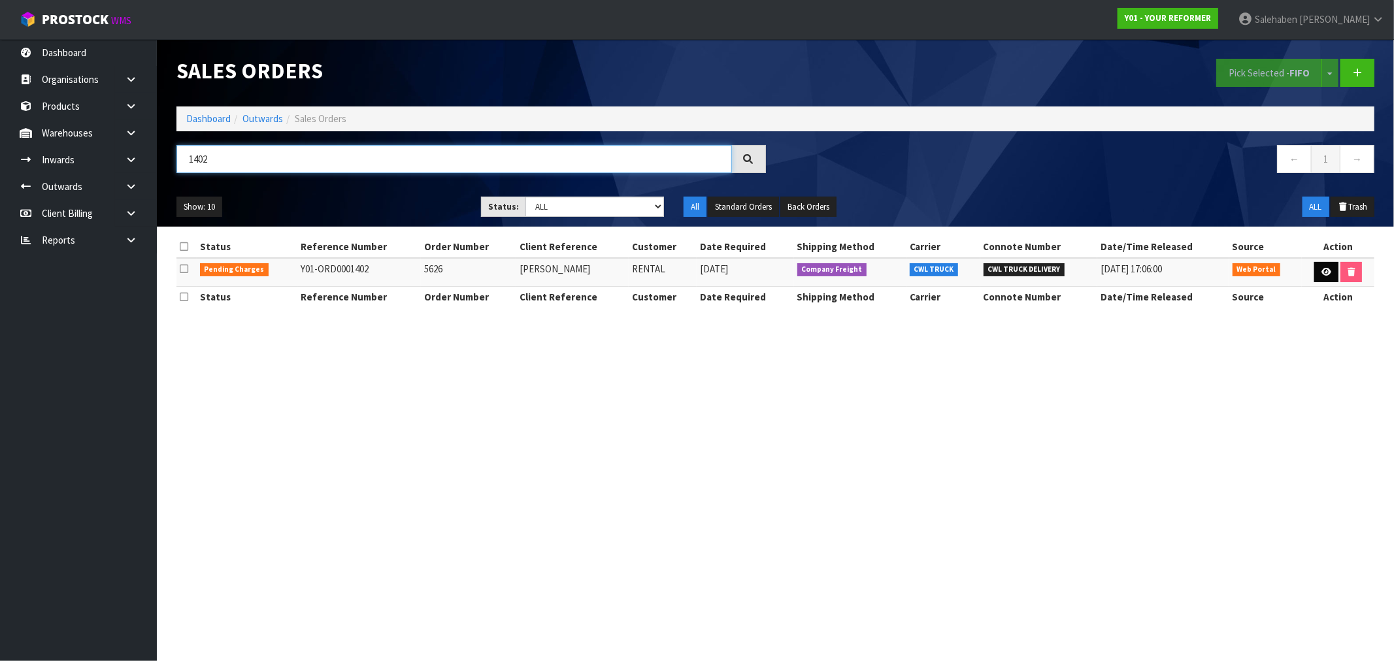
type input "1402"
click at [1329, 271] on icon at bounding box center [1327, 272] width 10 height 8
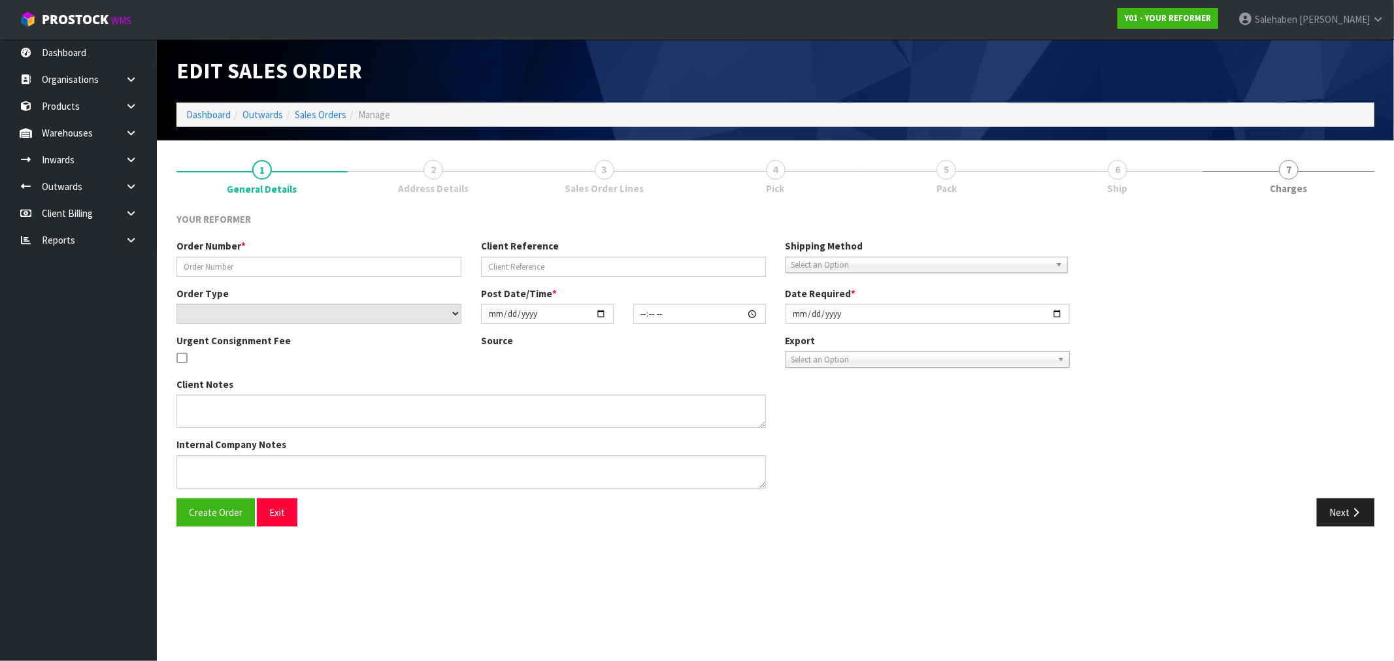
type input "5626"
type input "[PERSON_NAME]"
select select "number:0"
type input "[DATE]"
type input "14:05:00.000"
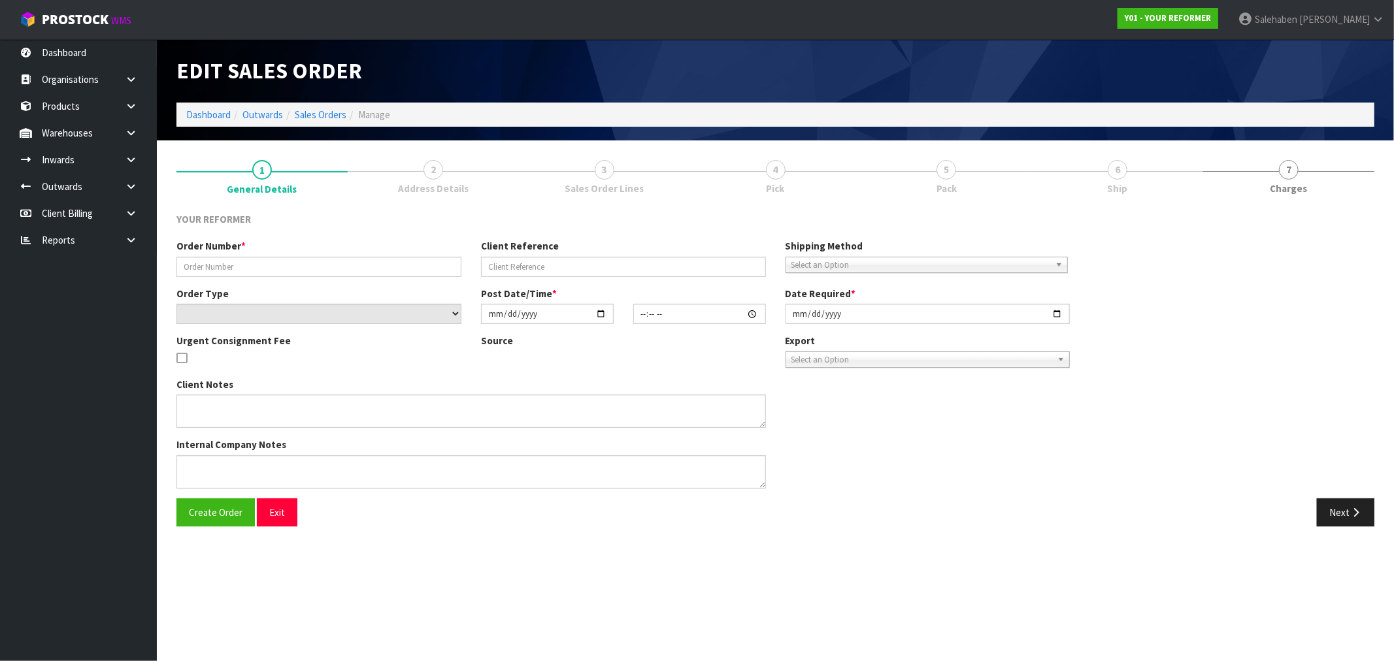
type input "[DATE]"
type textarea "[PERSON_NAME] [STREET_ADDRESS] [PHONE_NUMBER]"
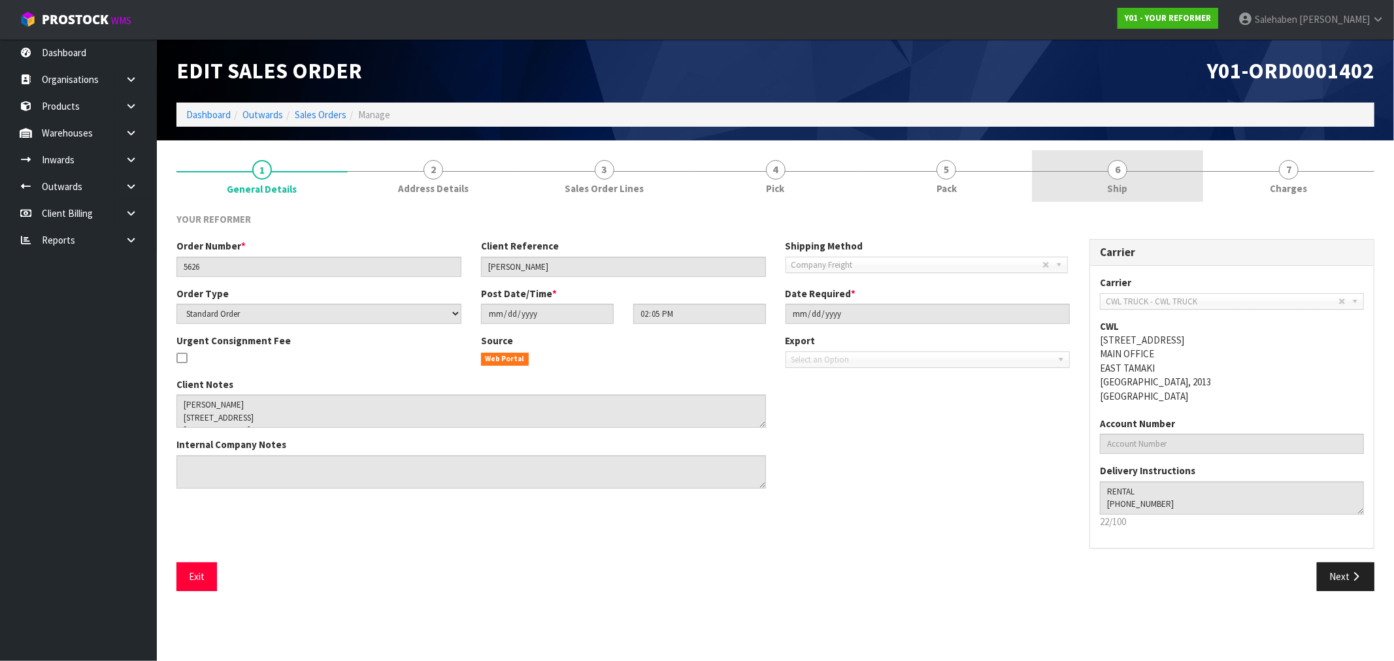
click at [1116, 184] on span "Ship" at bounding box center [1118, 189] width 20 height 14
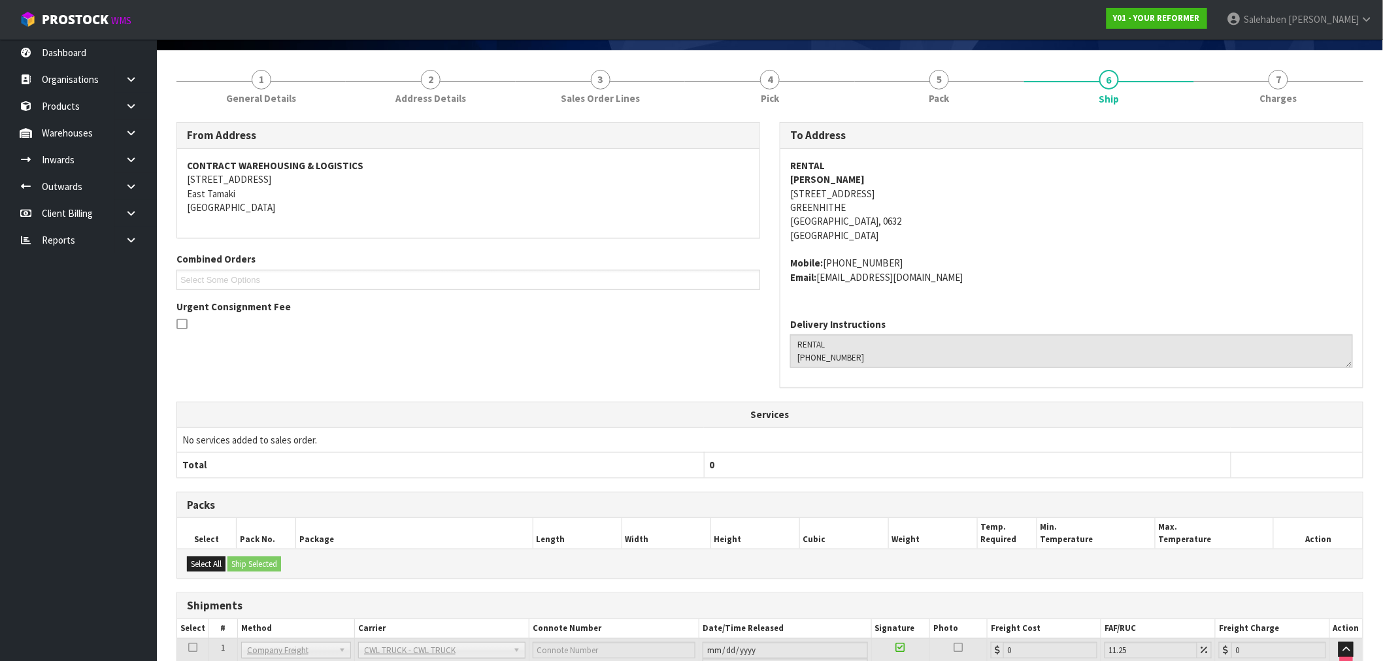
scroll to position [192, 0]
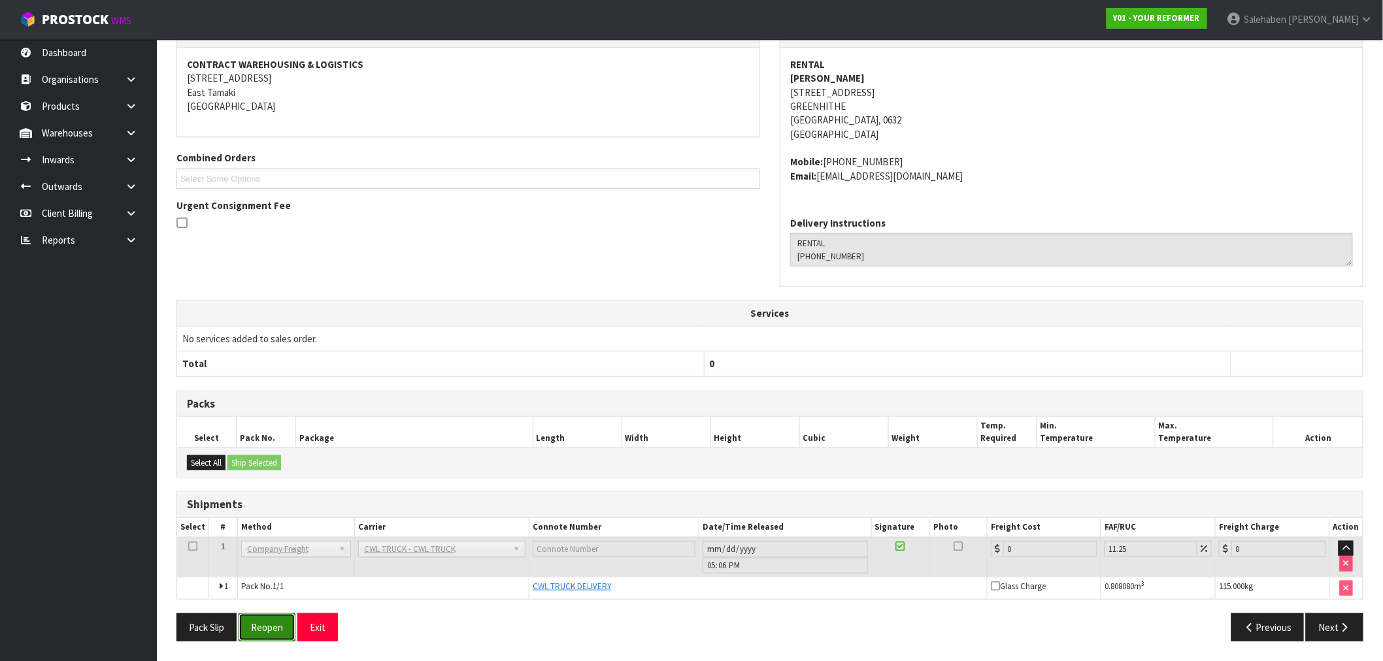
click at [263, 625] on button "Reopen" at bounding box center [267, 628] width 57 height 28
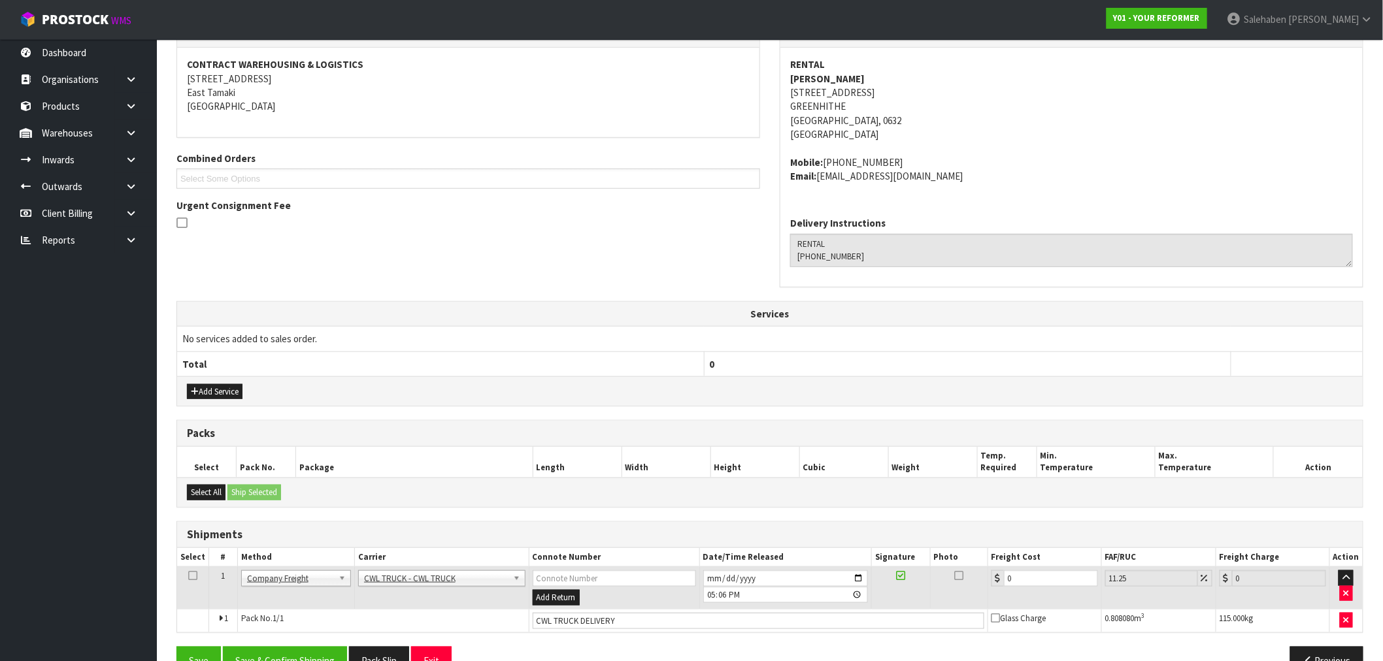
scroll to position [239, 0]
click at [624, 621] on input "CWL TRUCK DELIVERY" at bounding box center [759, 620] width 452 height 16
type input "CWL TRUCK DELIVERED"
drag, startPoint x: 1003, startPoint y: 585, endPoint x: 909, endPoint y: 600, distance: 95.3
click at [925, 600] on tr "1 Client Local Pickup Customer Local Pickup Company Freight Contracted Freight …" at bounding box center [770, 588] width 1186 height 42
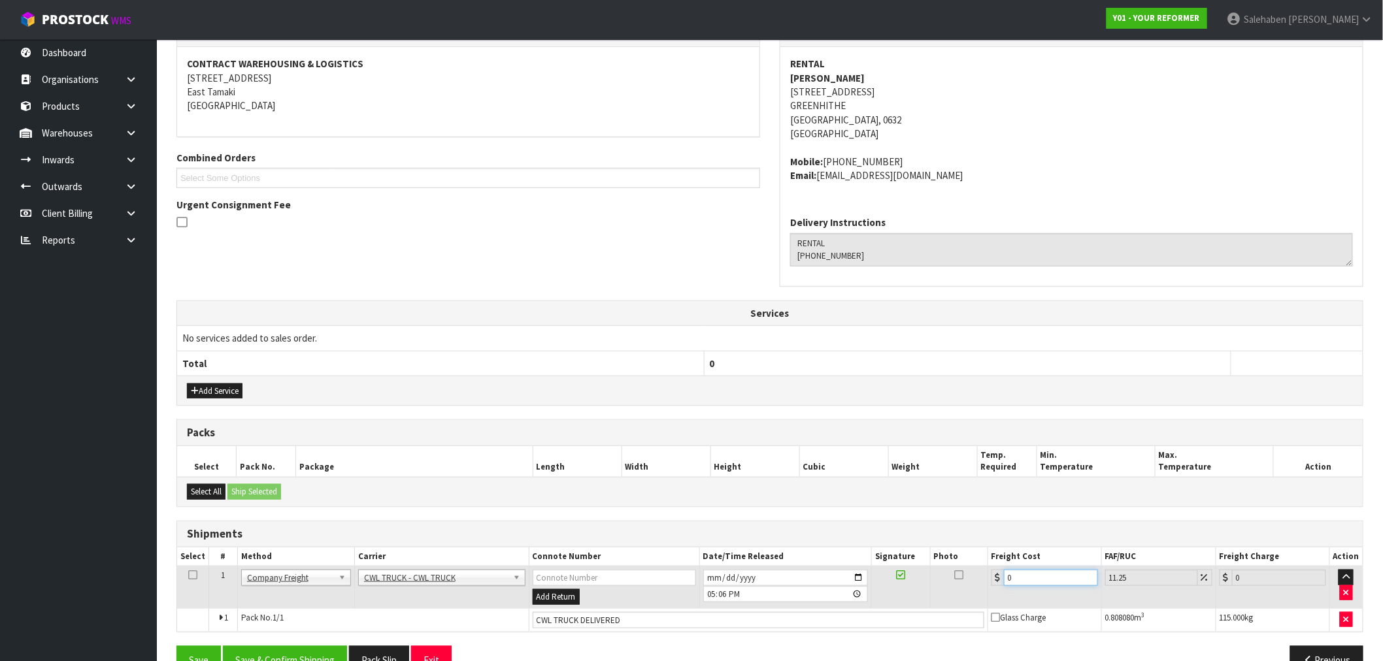
type input "2"
type input "2.23"
type input "24"
type input "26.7"
type input "243"
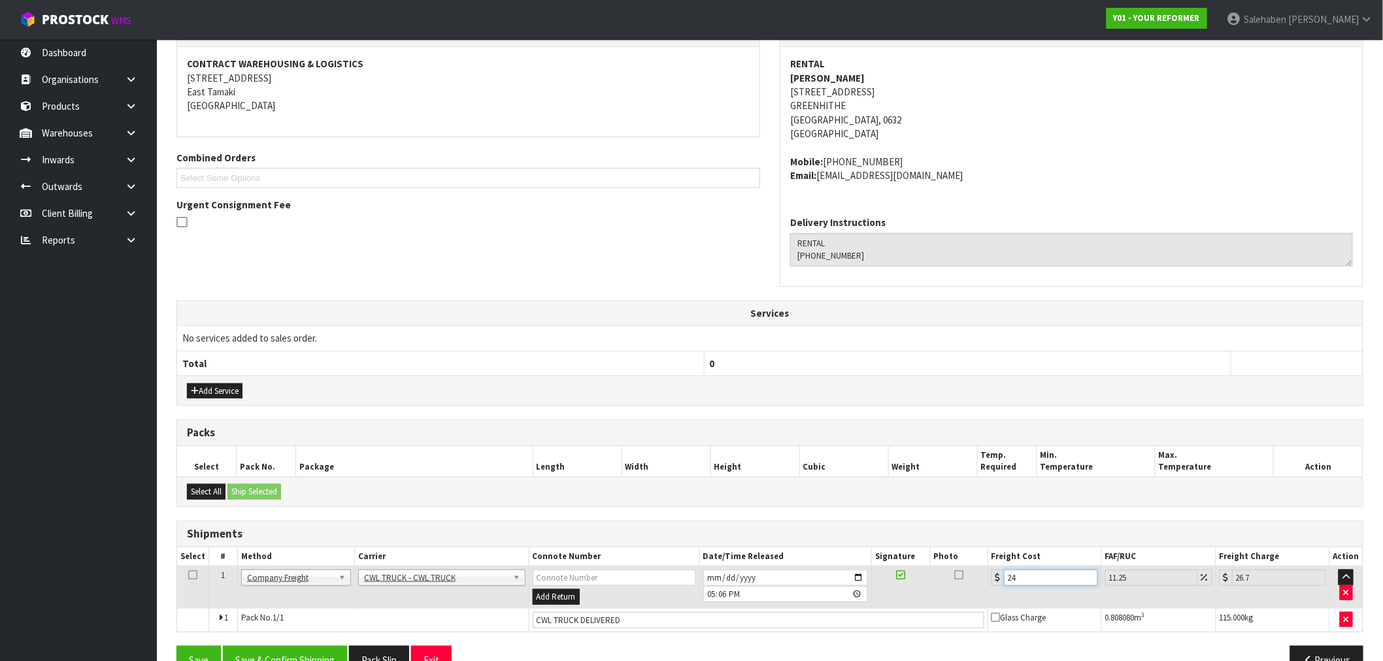
type input "270.34"
type input "243.5"
type input "270.89"
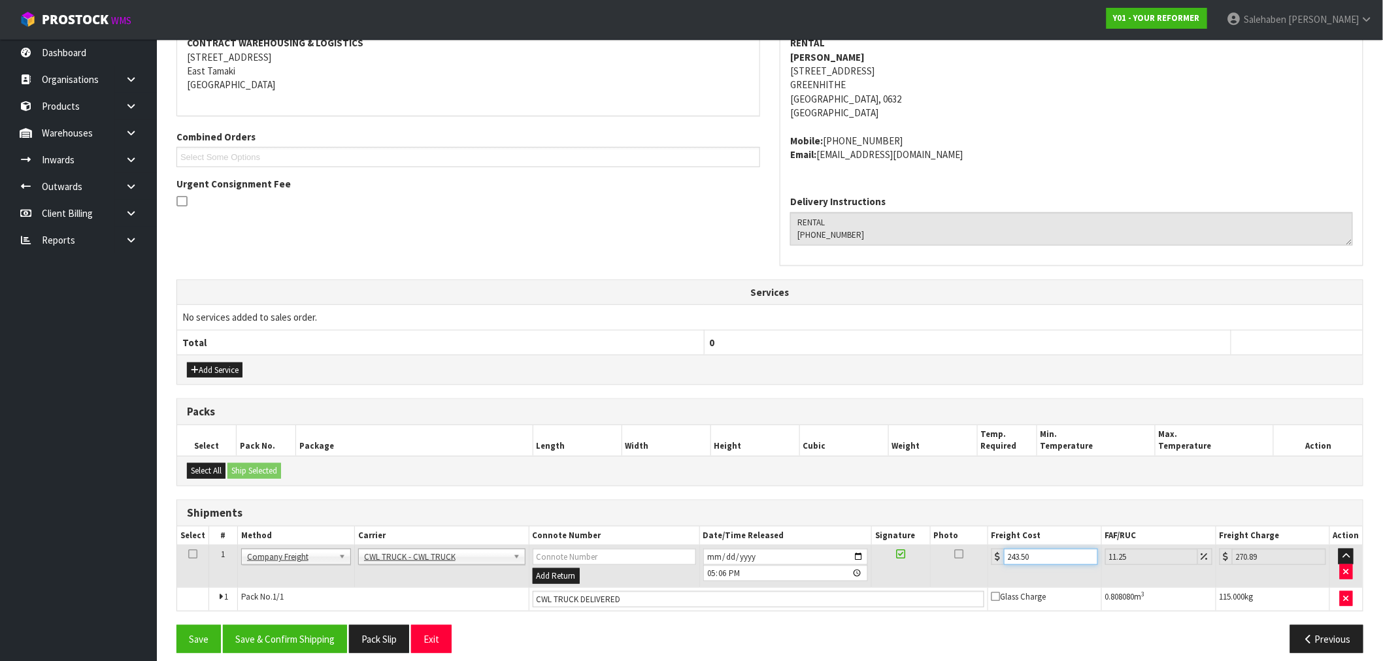
scroll to position [272, 0]
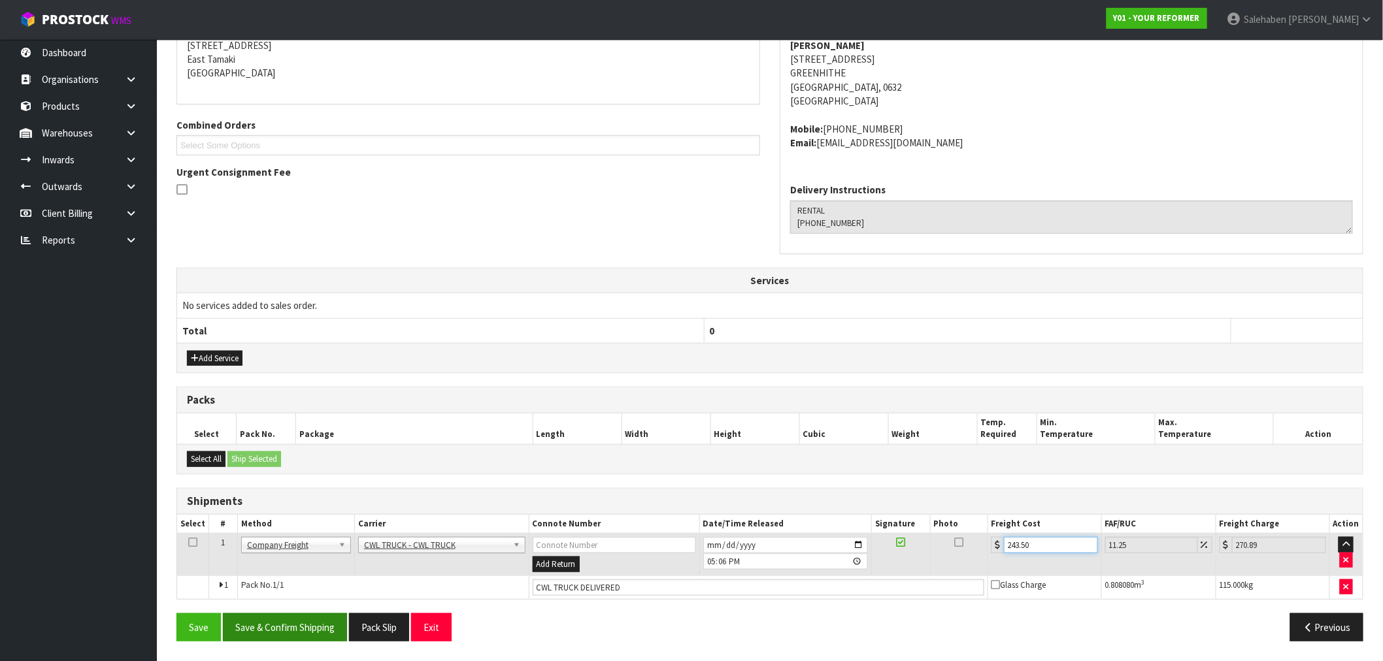
type input "243.50"
click at [273, 622] on button "Save & Confirm Shipping" at bounding box center [285, 628] width 124 height 28
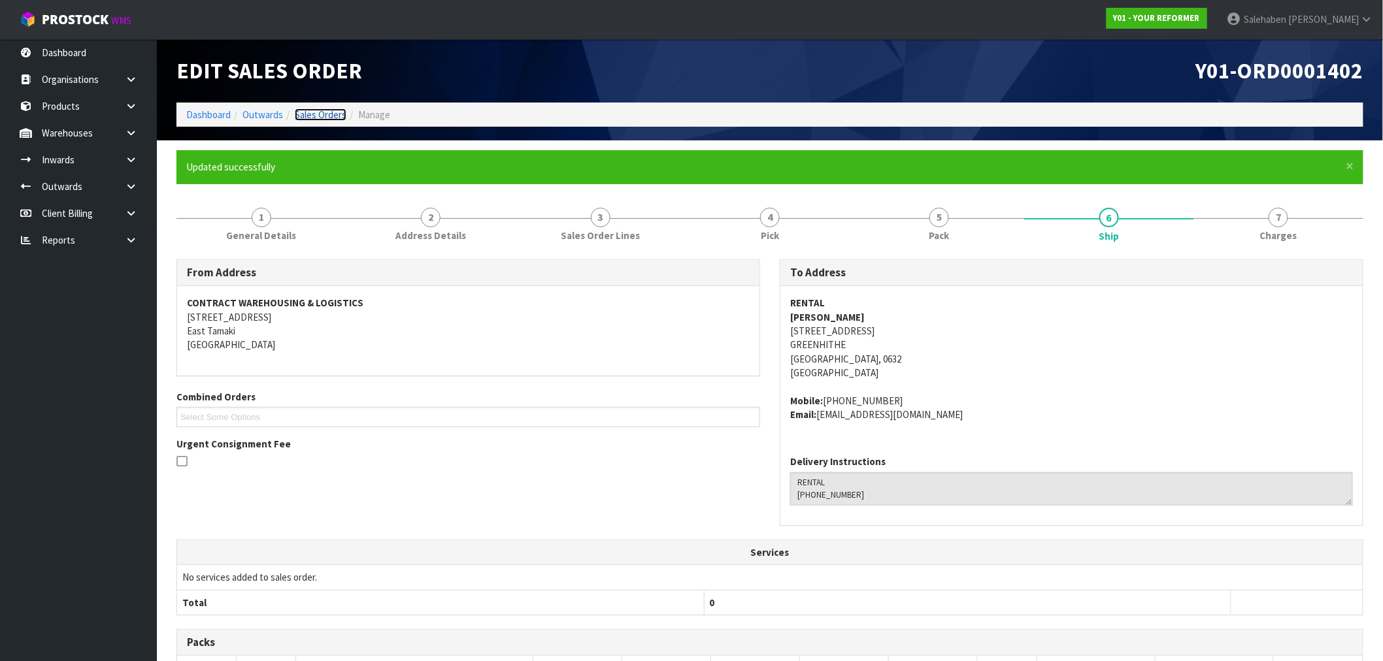
click at [316, 111] on link "Sales Orders" at bounding box center [321, 115] width 52 height 12
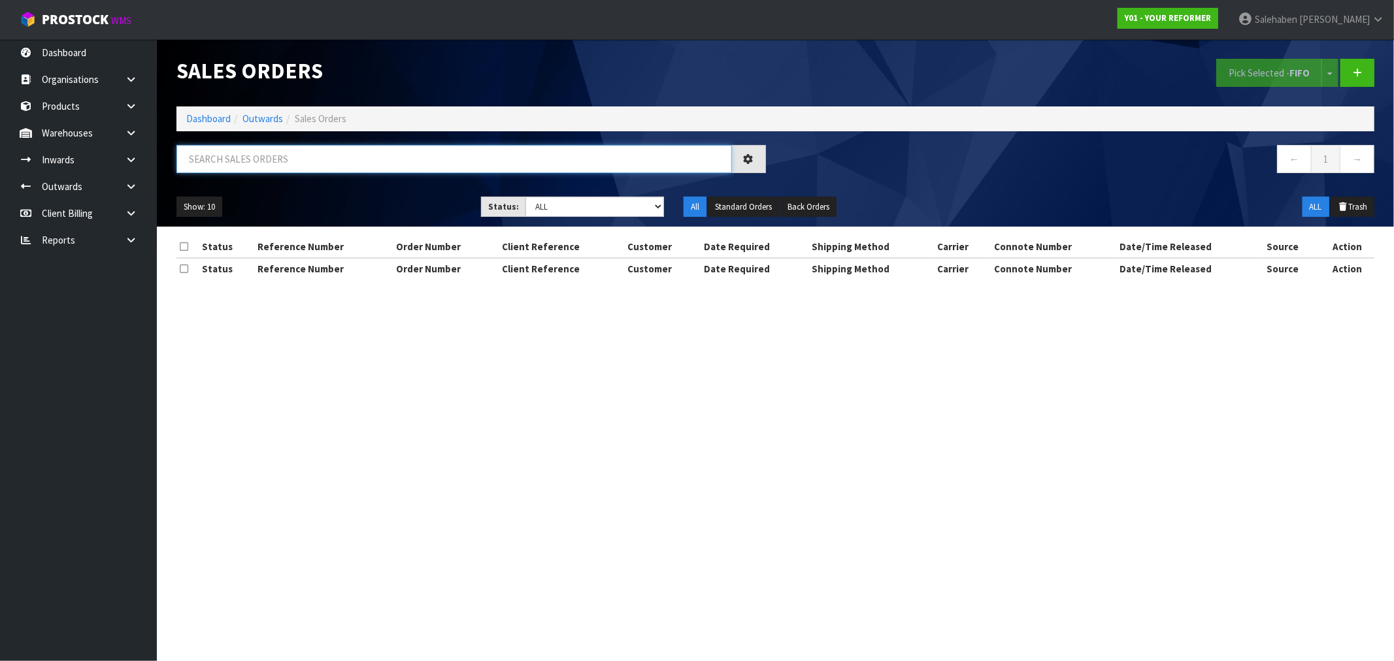
click at [308, 161] on input "text" at bounding box center [454, 159] width 556 height 28
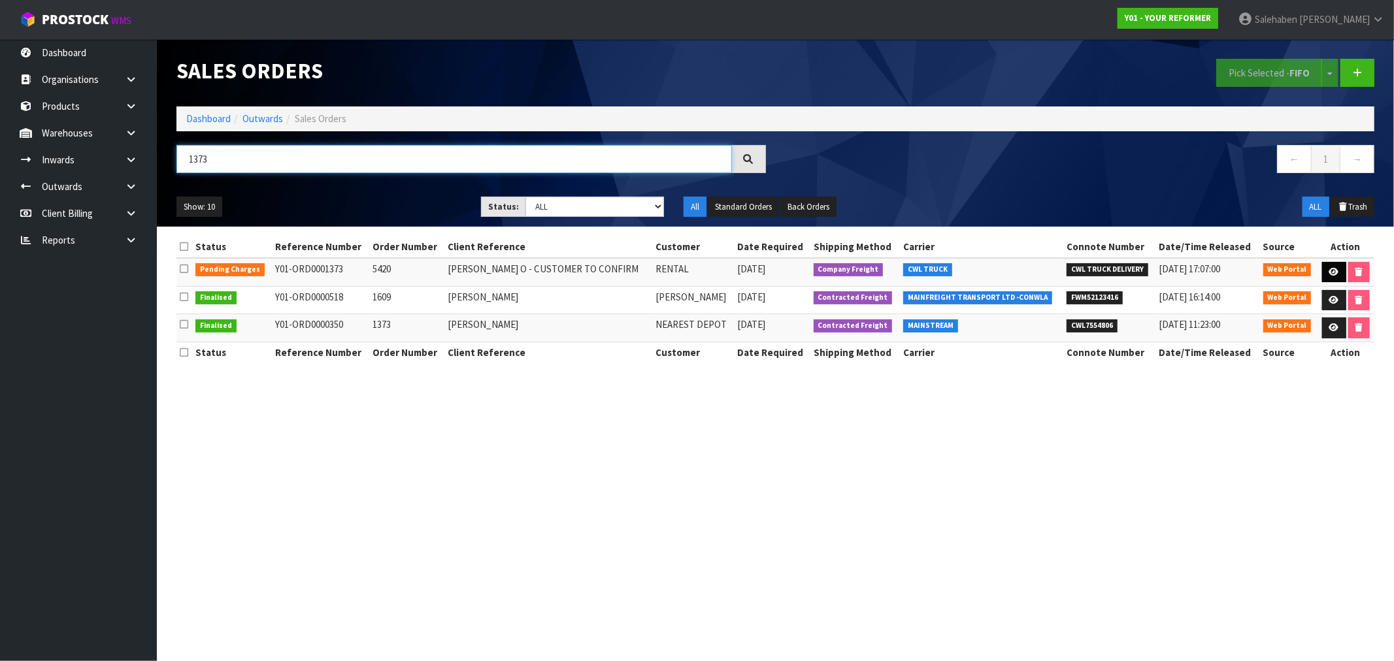
type input "1373"
click at [1332, 271] on icon at bounding box center [1334, 272] width 10 height 8
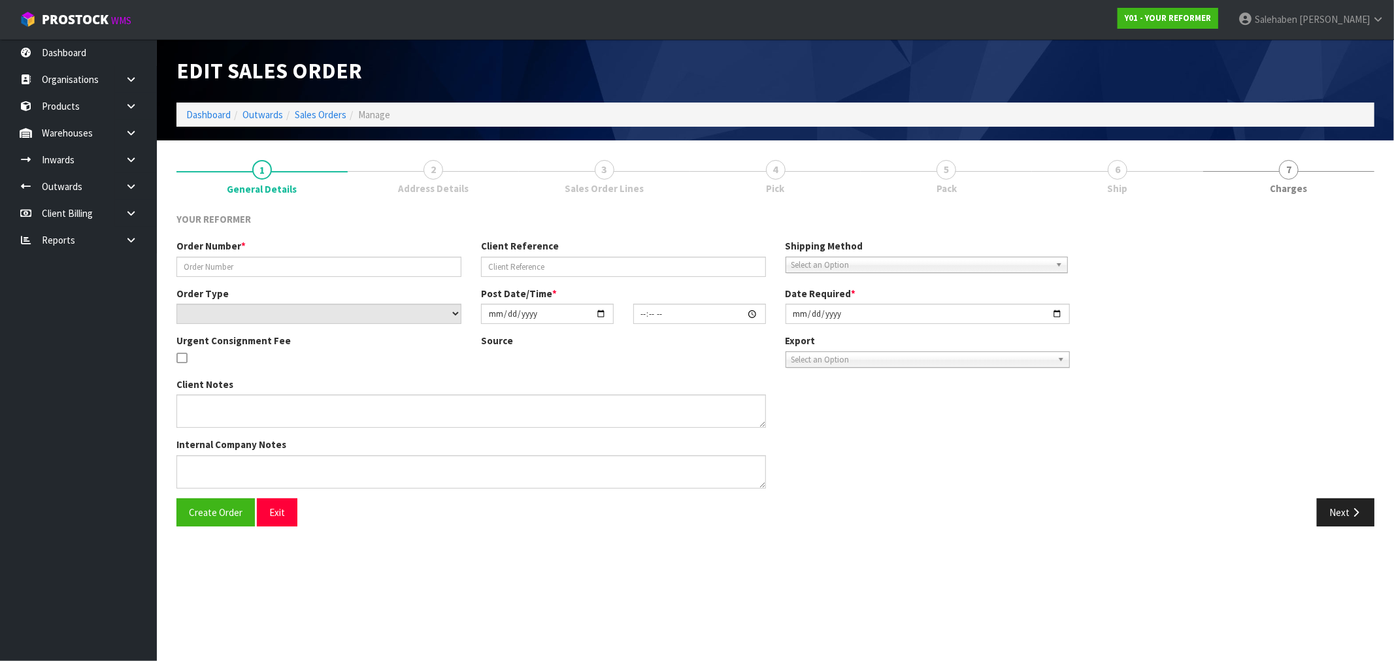
type input "5420"
type input "[PERSON_NAME] O - CUSTOMER TO CONFIRM"
select select "number:0"
type input "[DATE]"
type input "10:23:00.000"
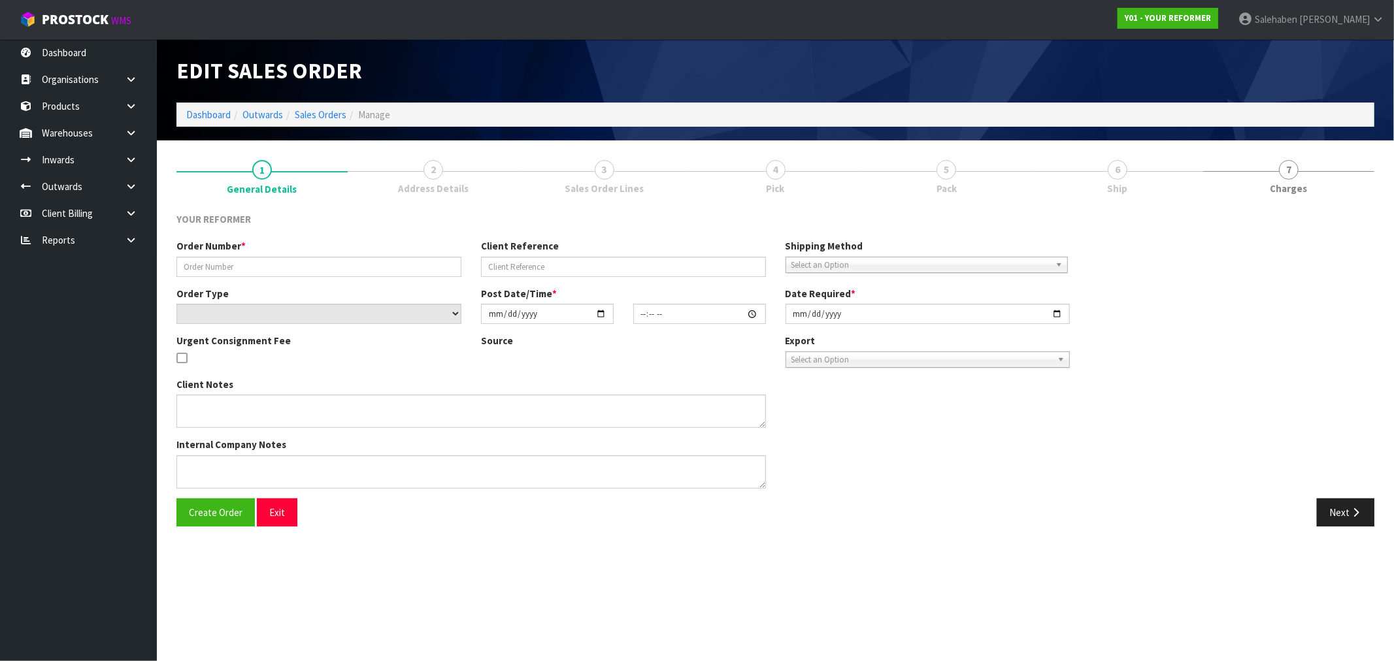
type input "[DATE]"
type textarea "[PERSON_NAME] O [STREET_ADDRESS][PERSON_NAME] [PHONE_NUMBER]"
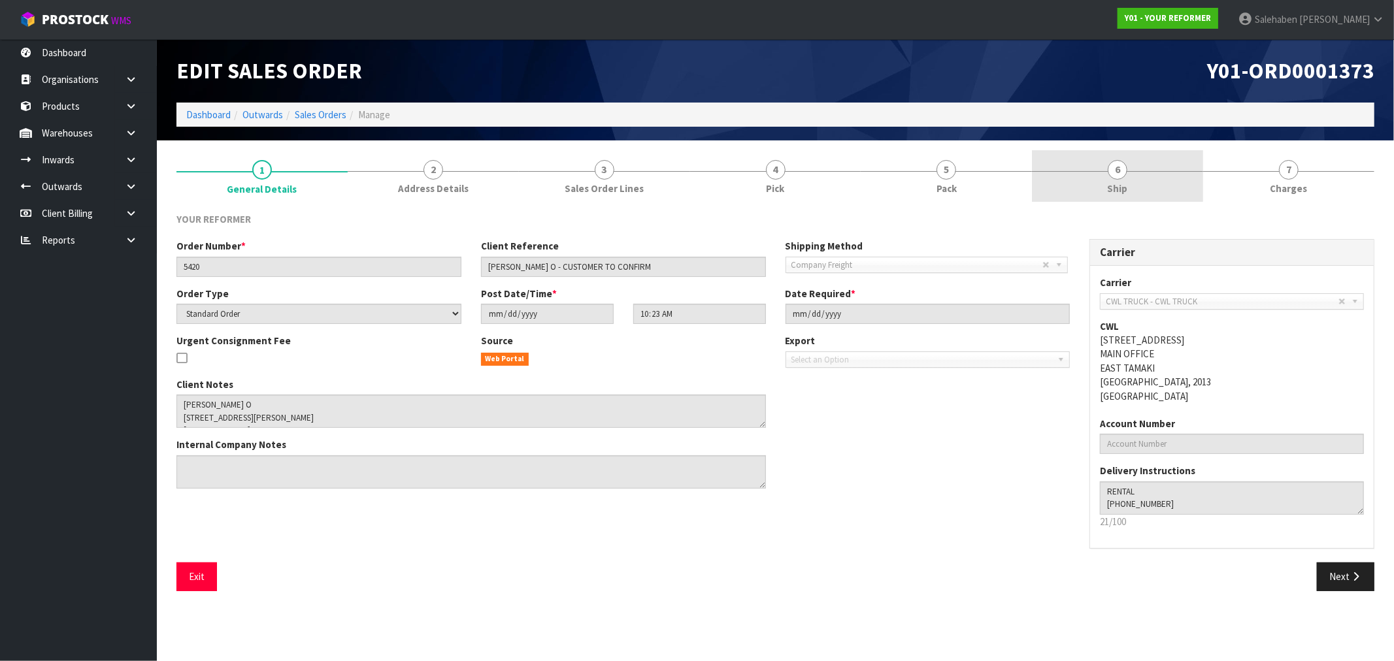
click at [1120, 186] on span "Ship" at bounding box center [1118, 189] width 20 height 14
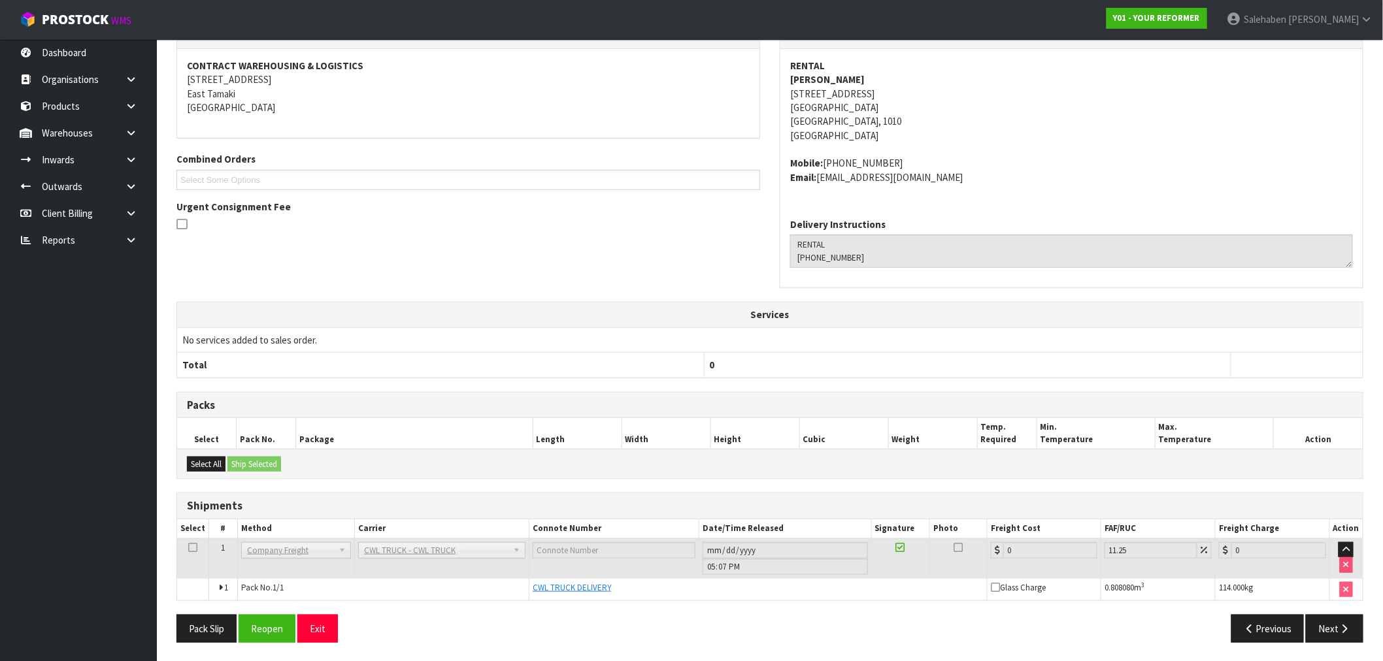
scroll to position [192, 0]
click at [269, 630] on button "Reopen" at bounding box center [267, 628] width 57 height 28
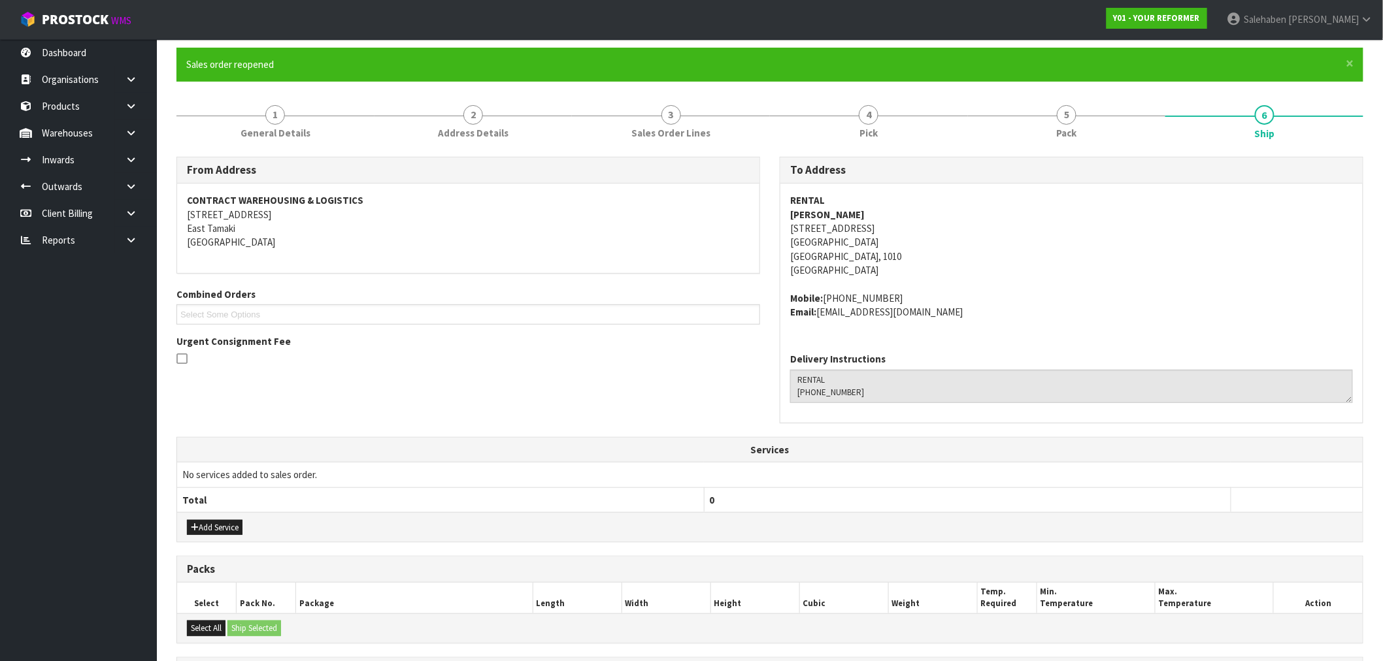
scroll to position [239, 0]
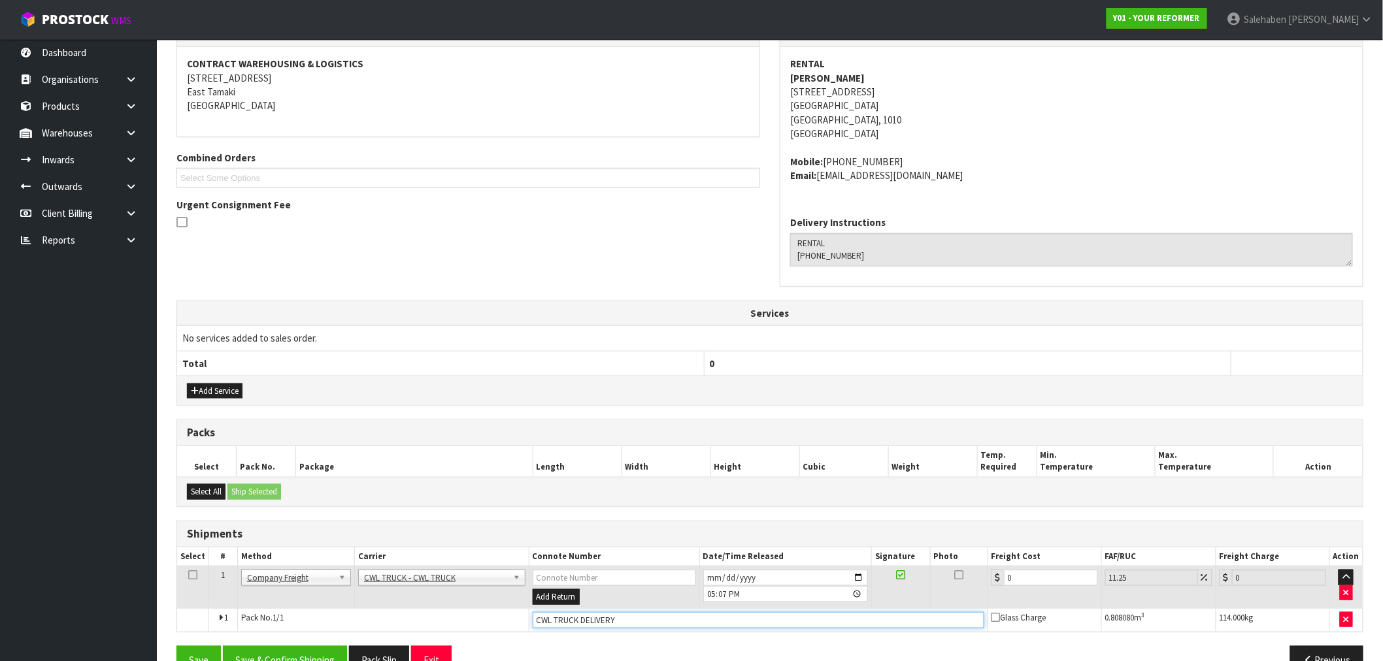
click at [626, 622] on input "CWL TRUCK DELIVERY" at bounding box center [759, 620] width 452 height 16
type input "CWL TRUCK DELIVERED"
drag, startPoint x: 1016, startPoint y: 577, endPoint x: 885, endPoint y: 593, distance: 132.4
click at [907, 597] on tr "1 Client Local Pickup Customer Local Pickup Company Freight Contracted Freight …" at bounding box center [770, 588] width 1186 height 42
type input "1"
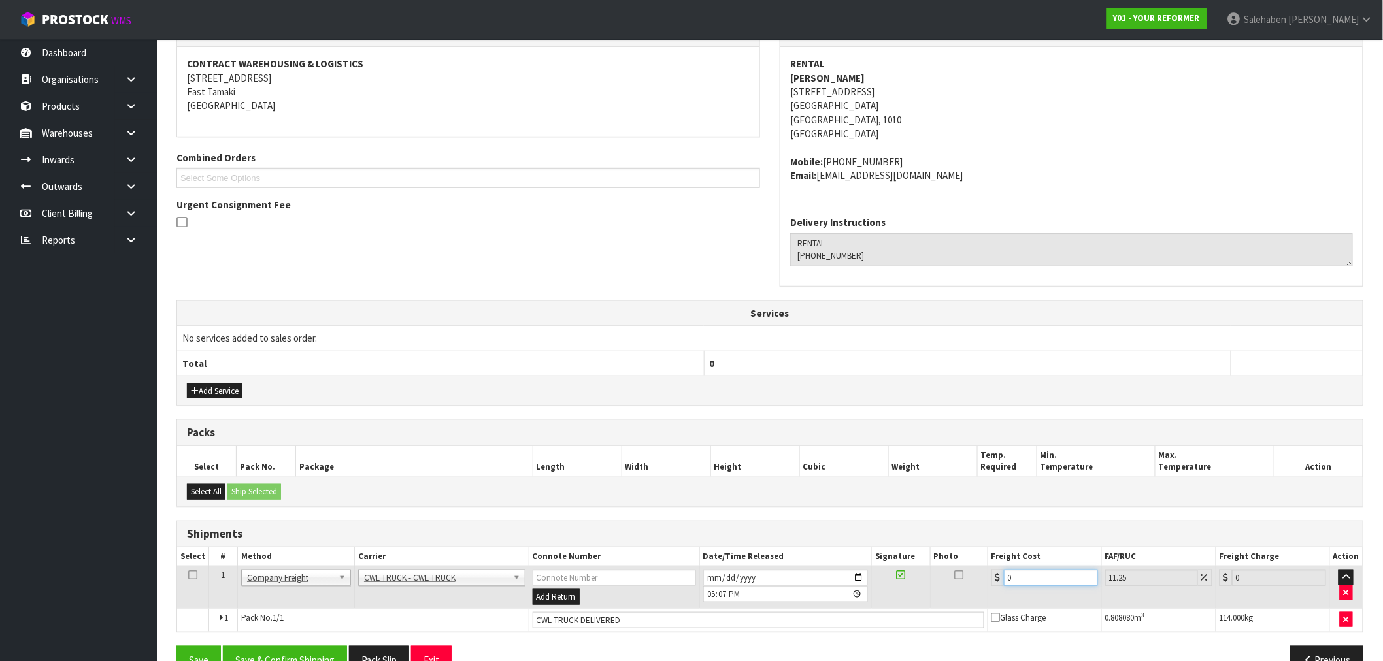
type input "1.11"
type input "17"
type input "18.91"
type input "175"
type input "194.69"
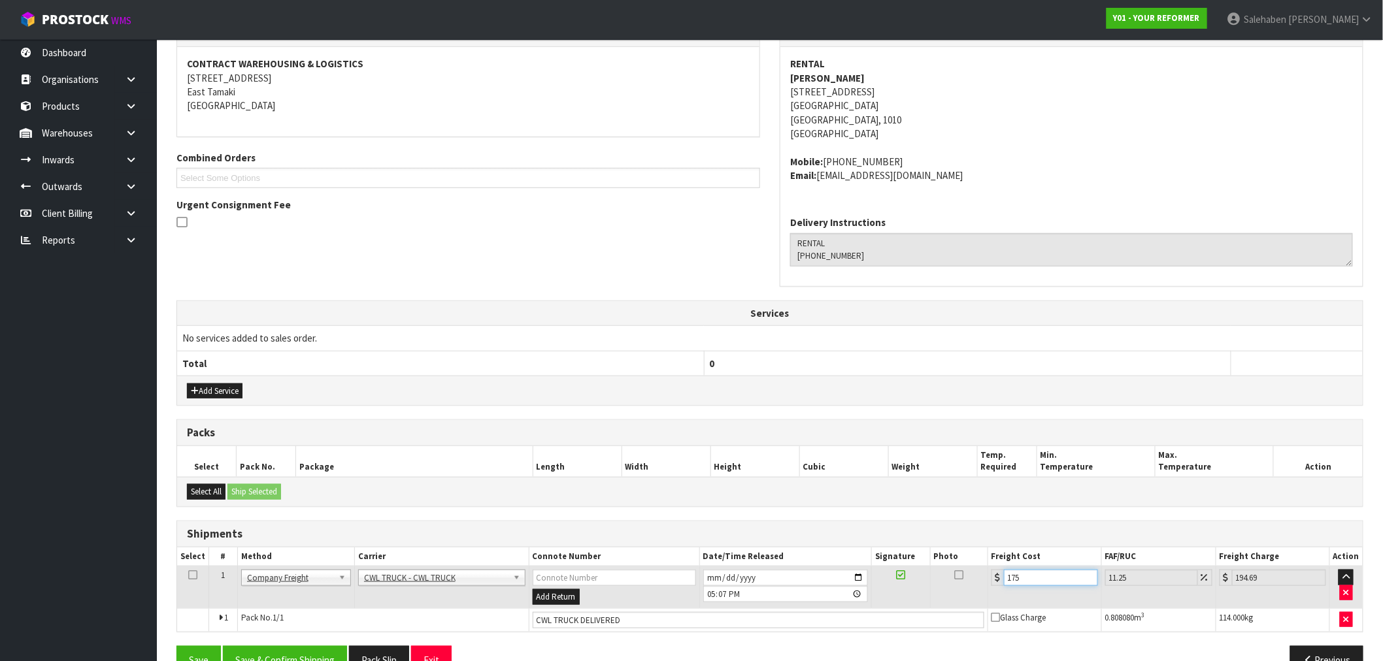
type input "175.5"
type input "195.24"
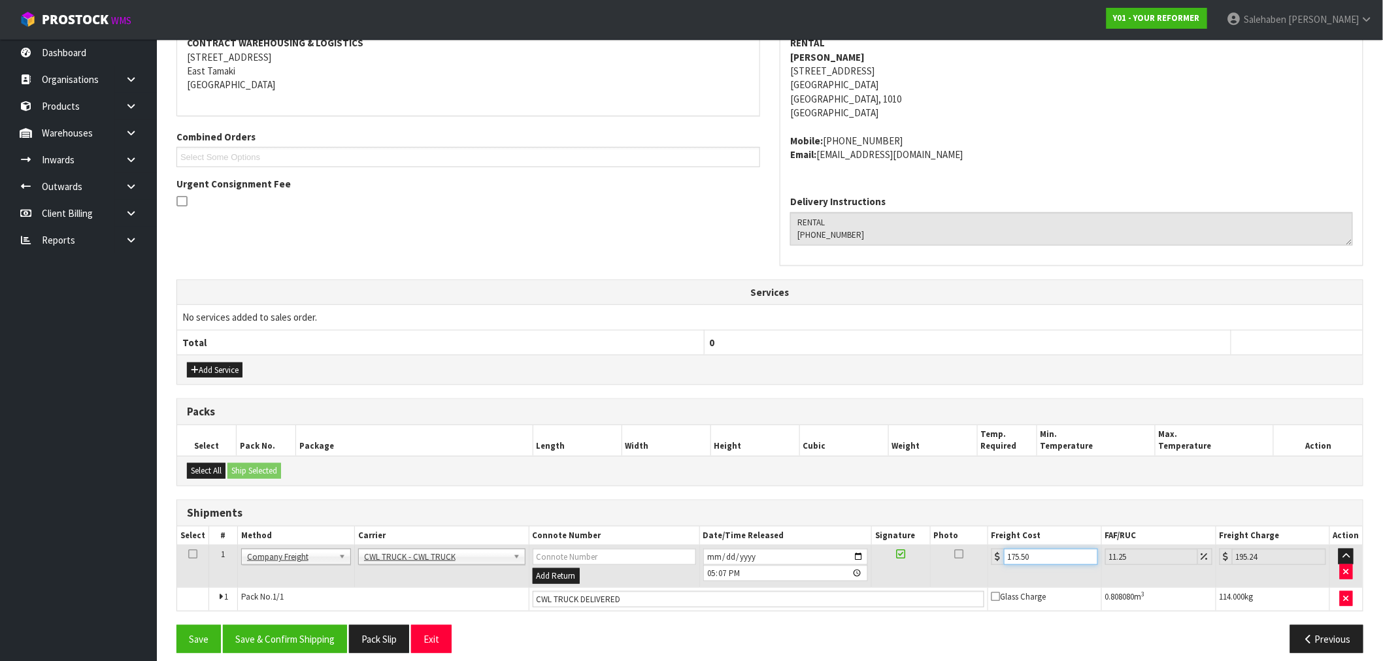
scroll to position [272, 0]
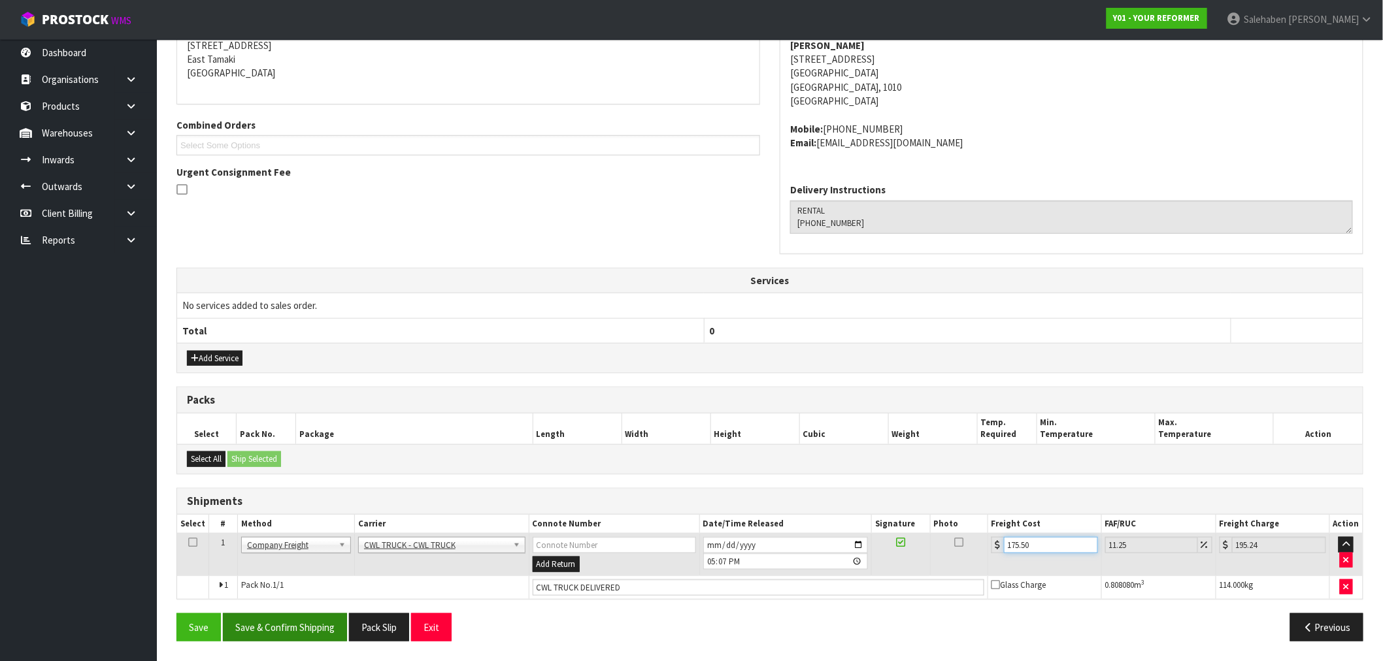
type input "175.50"
click at [275, 627] on button "Save & Confirm Shipping" at bounding box center [285, 628] width 124 height 28
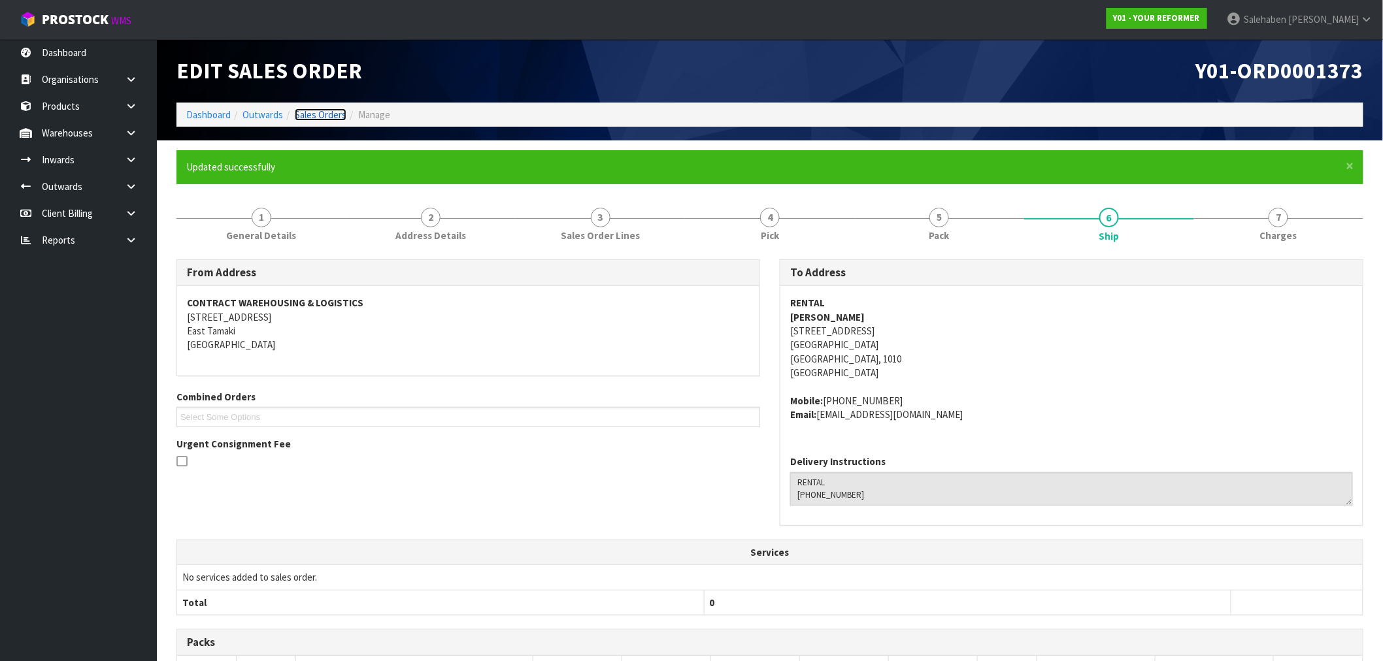
click at [311, 110] on link "Sales Orders" at bounding box center [321, 115] width 52 height 12
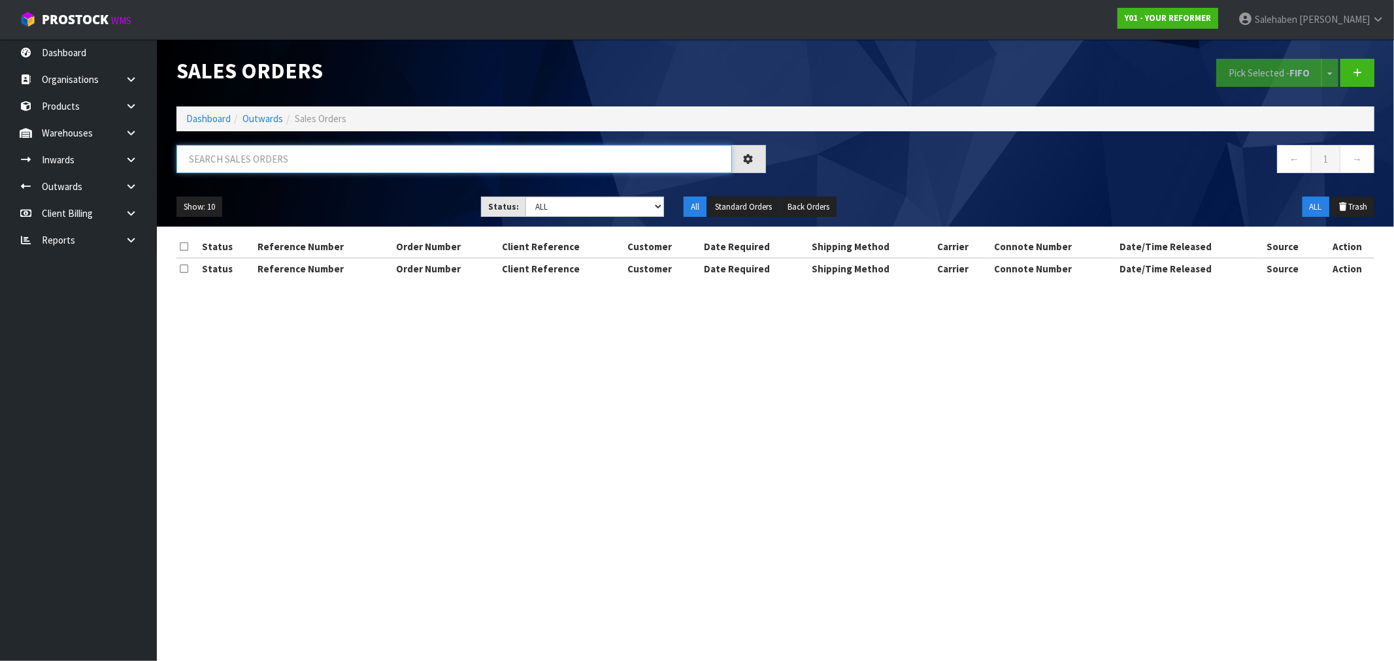
click at [293, 159] on input "text" at bounding box center [454, 159] width 556 height 28
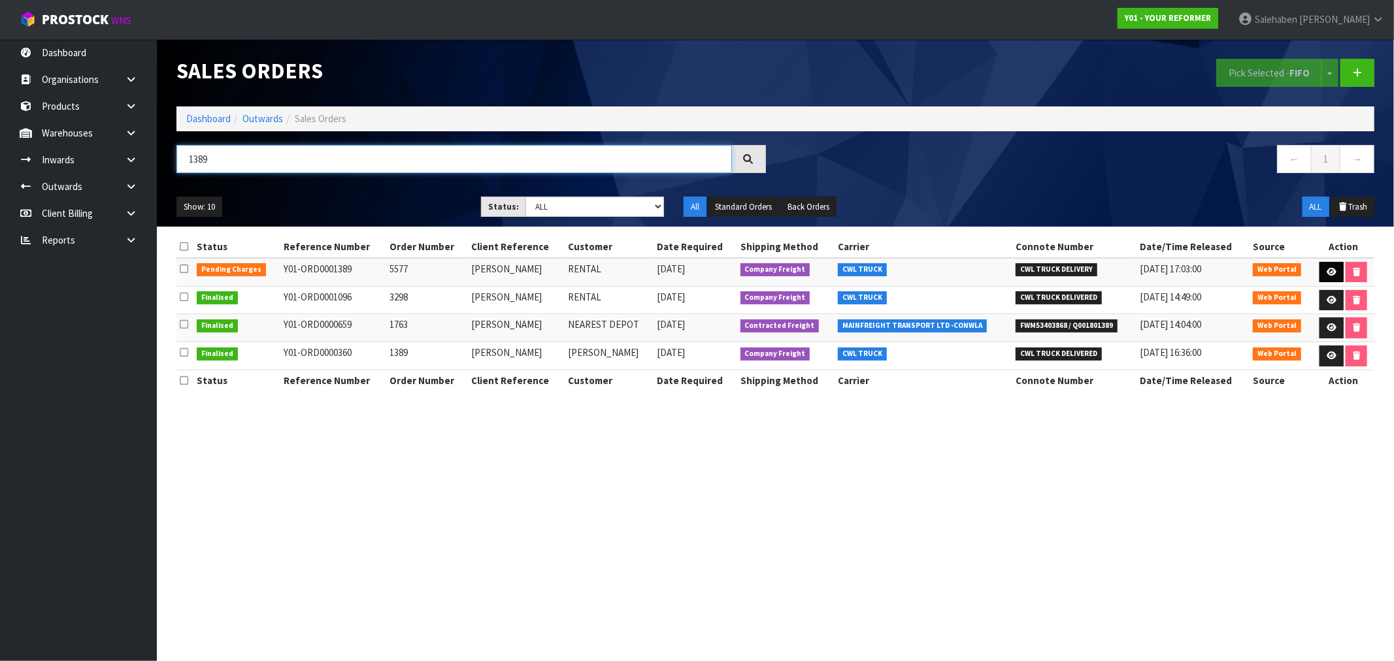
type input "1389"
click at [1333, 273] on icon at bounding box center [1332, 272] width 10 height 8
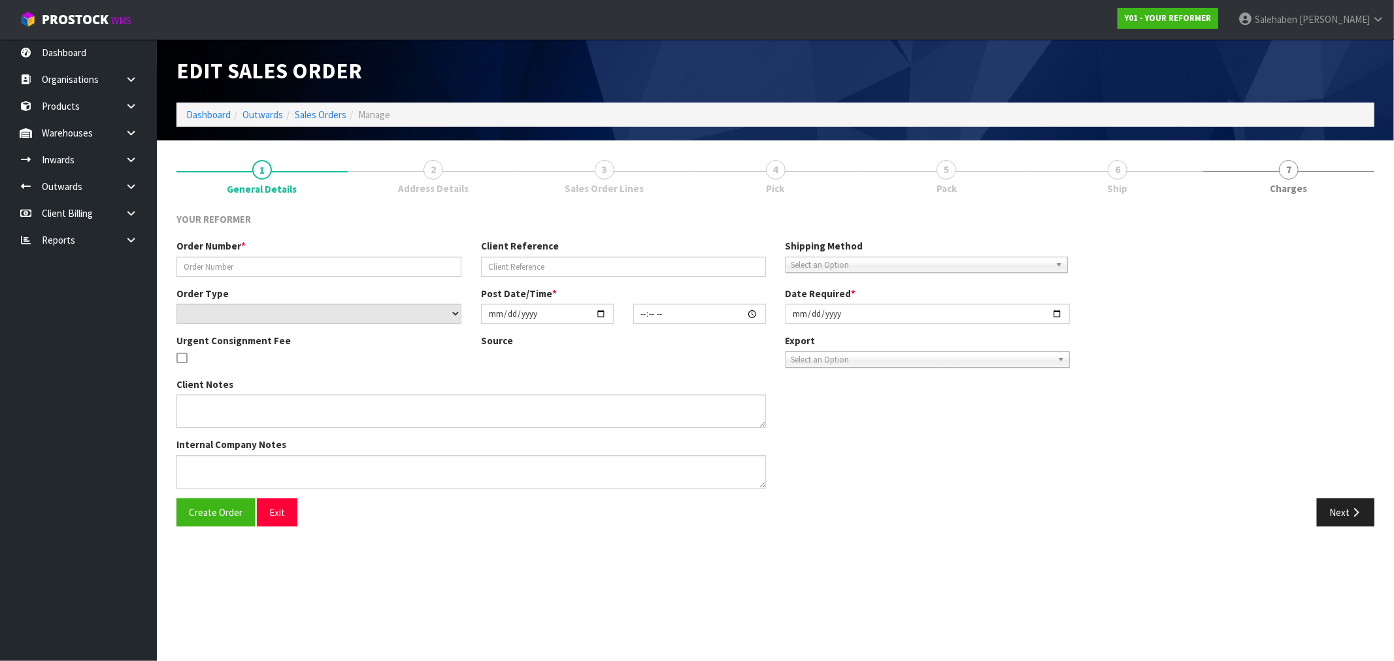
type input "5577"
type input "[PERSON_NAME]"
select select "number:0"
type input "[DATE]"
type input "12:18:00.000"
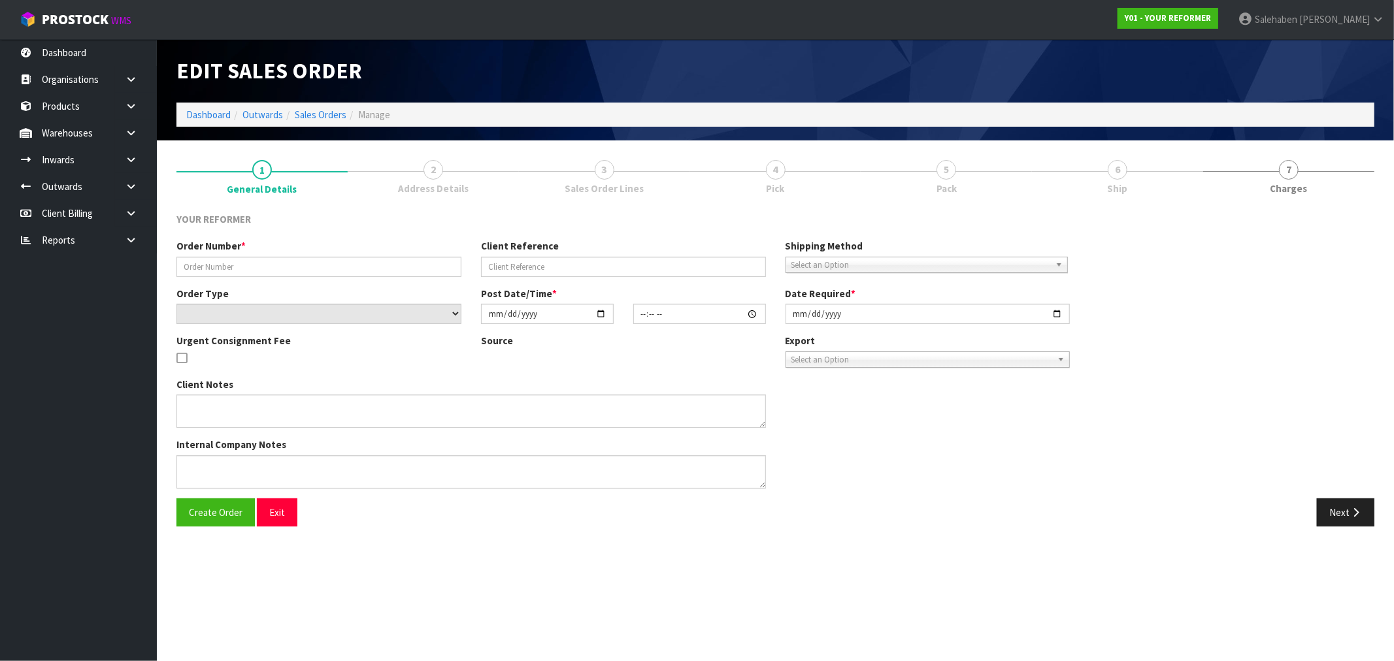
type input "[DATE]"
type textarea "[PERSON_NAME] [STREET_ADDRESS] [PHONE_NUMBER]"
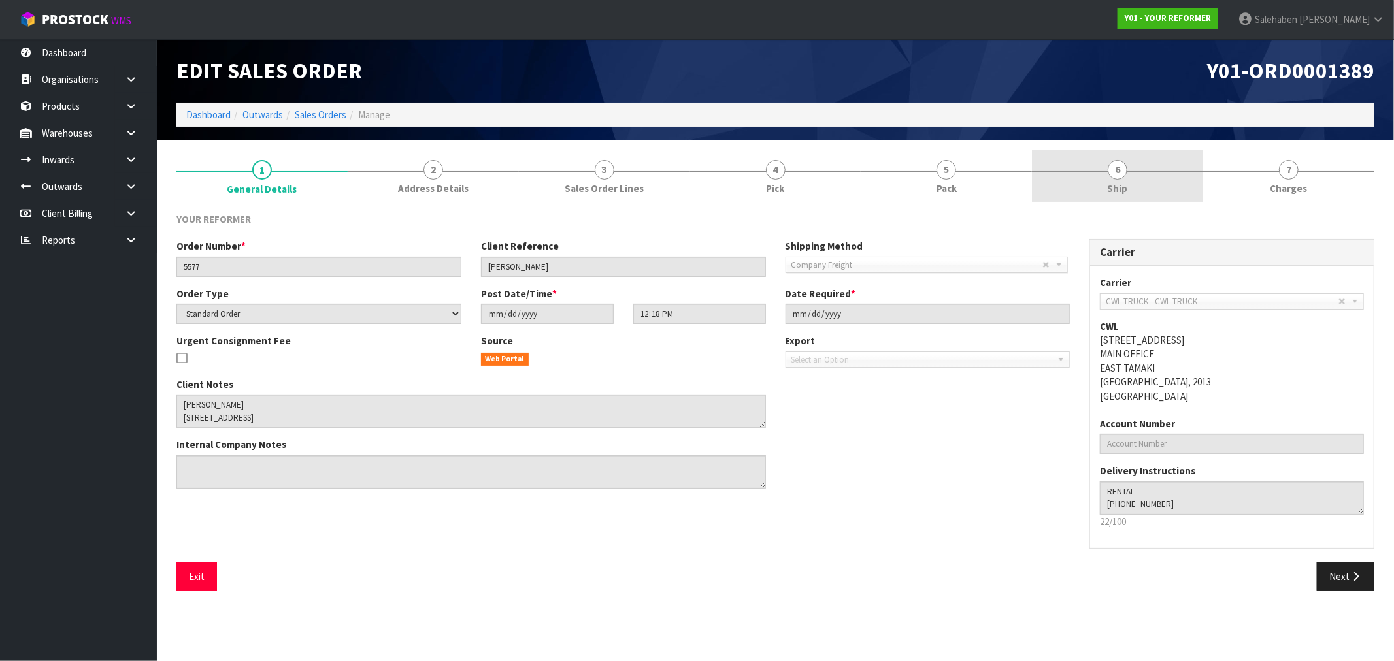
click at [1113, 184] on span "Ship" at bounding box center [1118, 189] width 20 height 14
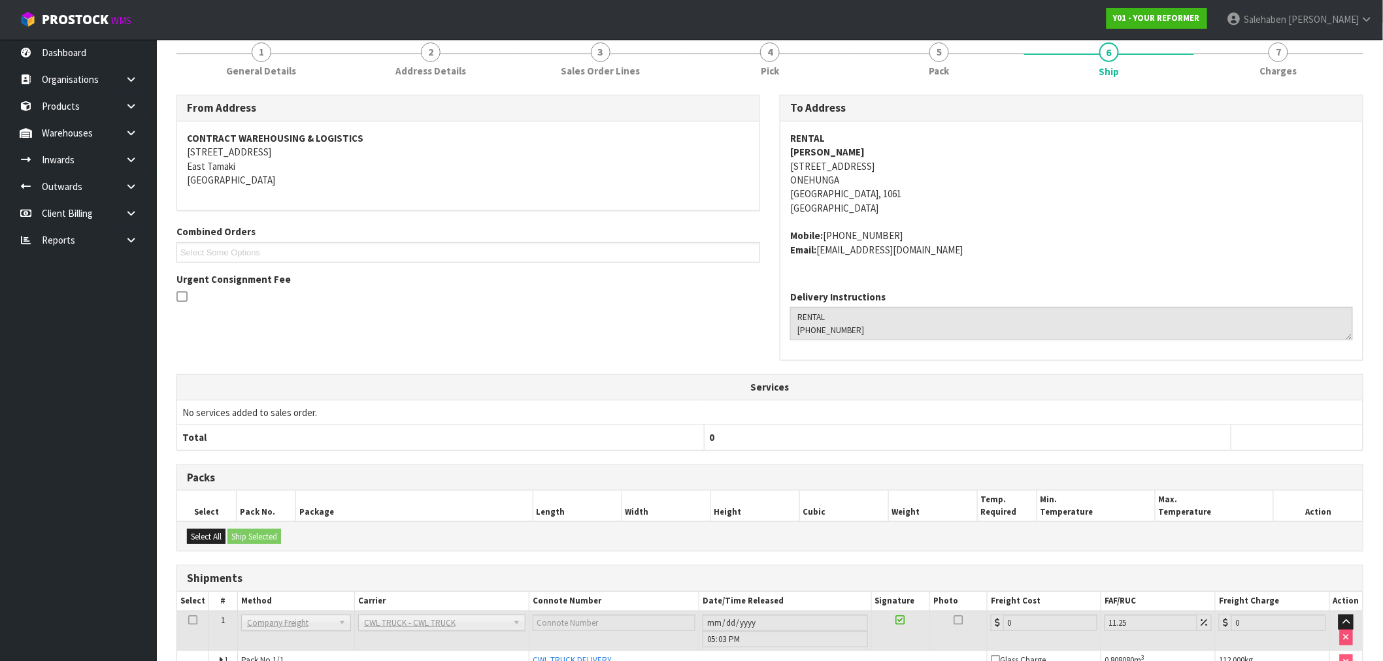
scroll to position [192, 0]
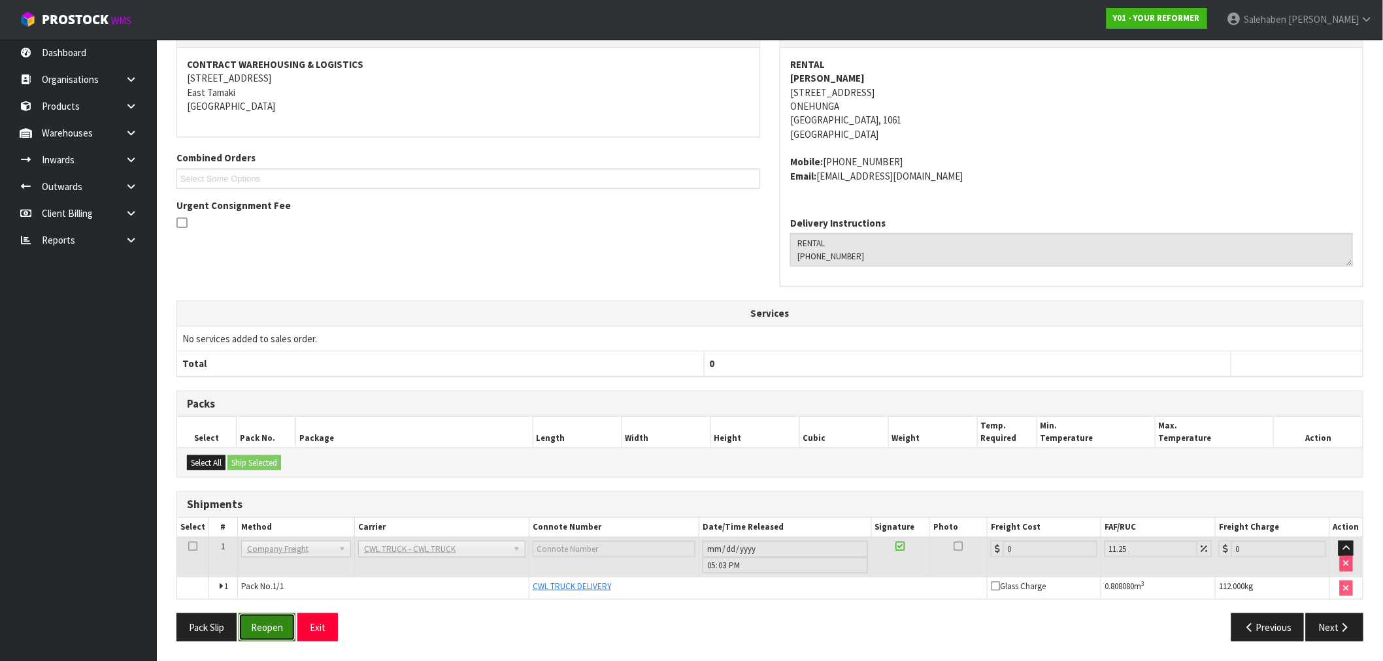
drag, startPoint x: 275, startPoint y: 624, endPoint x: 264, endPoint y: 624, distance: 10.5
click at [272, 624] on button "Reopen" at bounding box center [267, 628] width 57 height 28
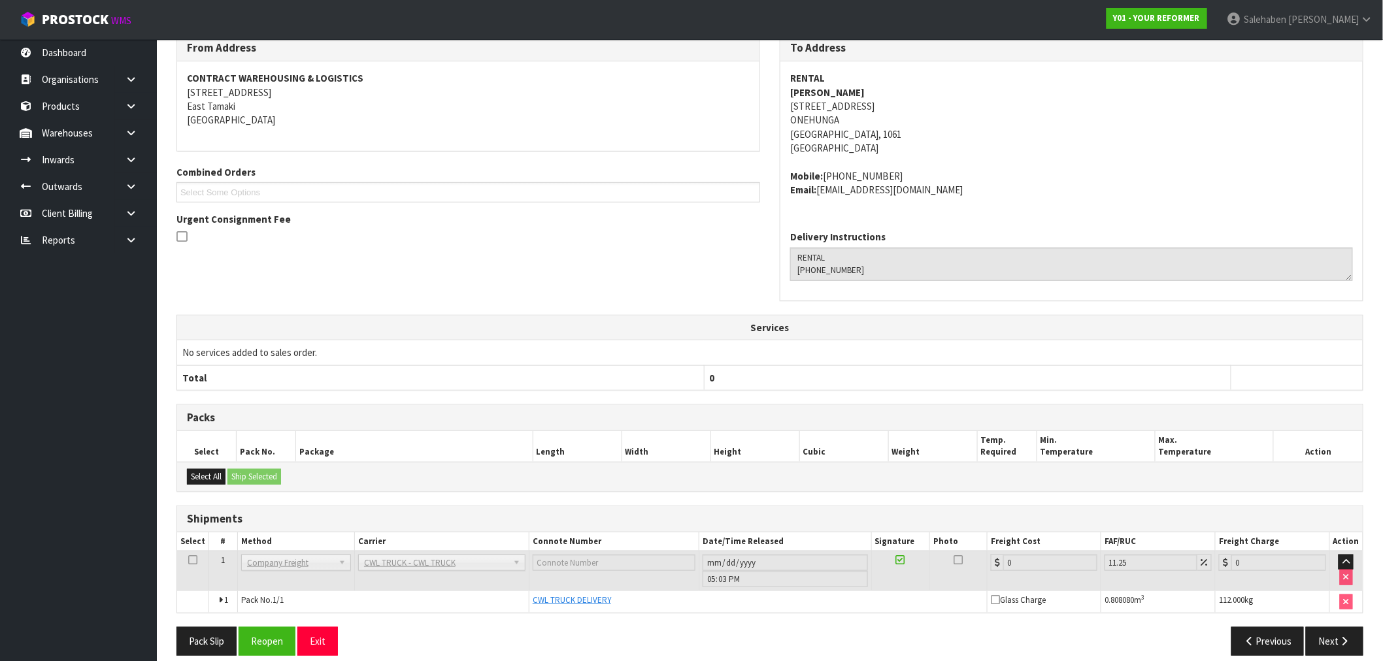
scroll to position [272, 0]
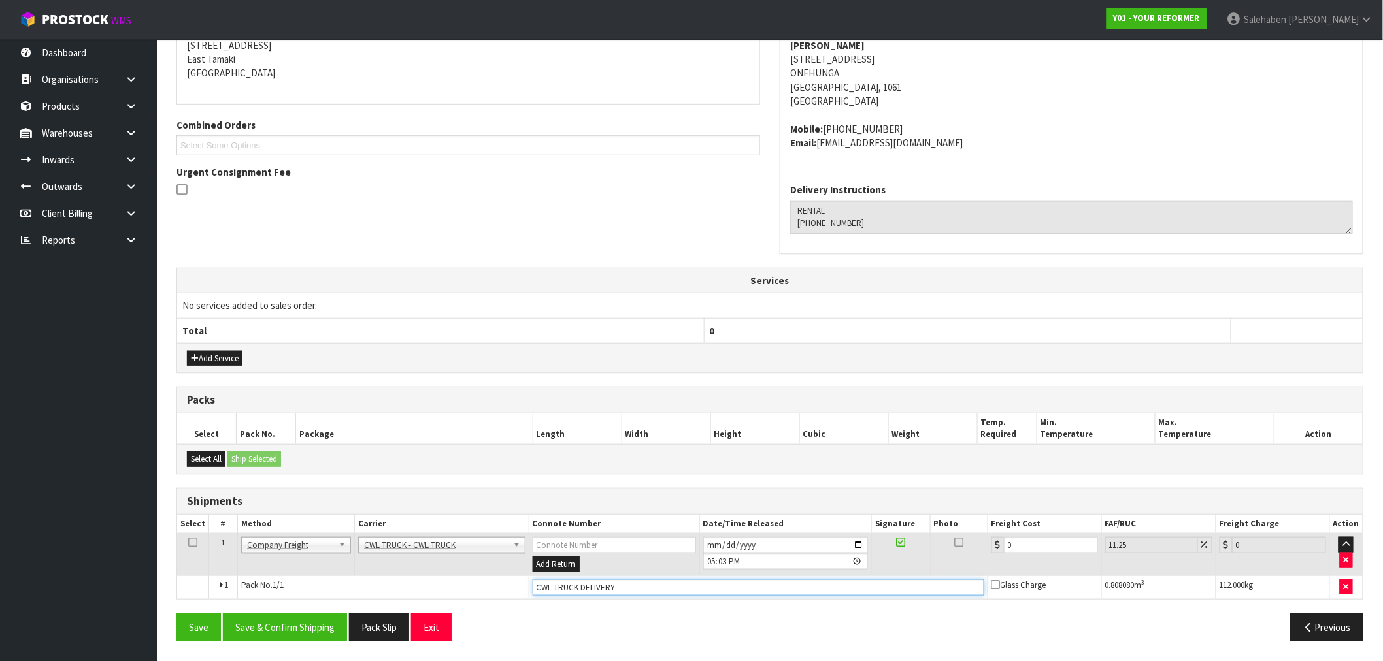
click at [627, 590] on input "CWL TRUCK DELIVERY" at bounding box center [759, 588] width 452 height 16
type input "CWL TRUCK DELIVERED"
click at [977, 554] on tr "1 Client Local Pickup Customer Local Pickup Company Freight Contracted Freight …" at bounding box center [770, 555] width 1186 height 42
type input "1"
type input "1.11"
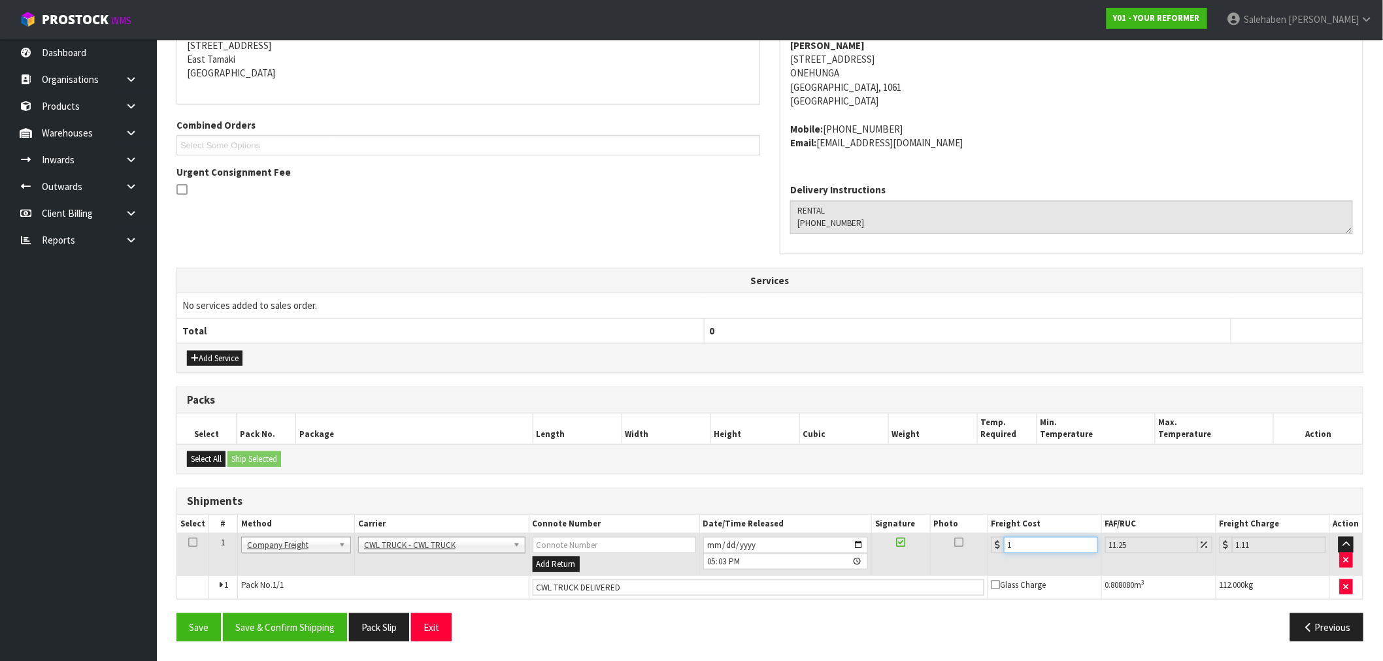
type input "16"
type input "17.8"
type input "168"
type input "186.9"
type input "168.5"
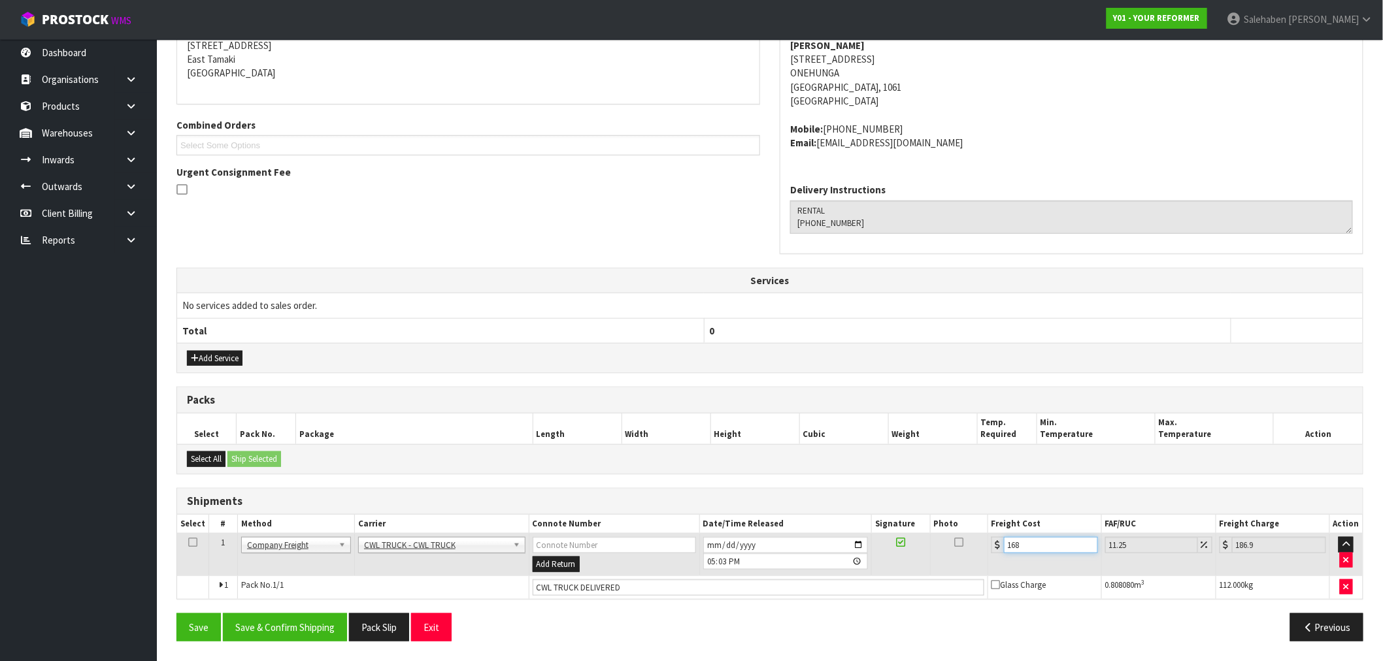
type input "187.46"
type input "168.50"
click at [292, 622] on button "Save & Confirm Shipping" at bounding box center [285, 628] width 124 height 28
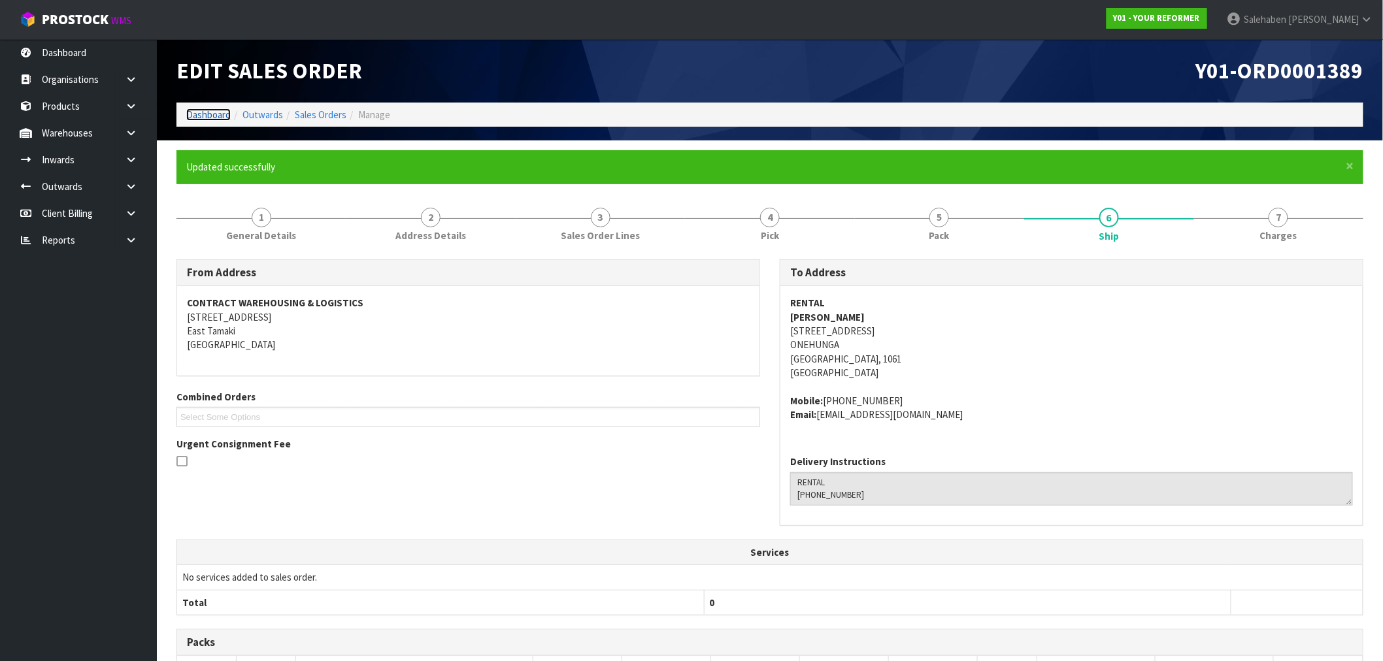
click at [206, 119] on link "Dashboard" at bounding box center [208, 115] width 44 height 12
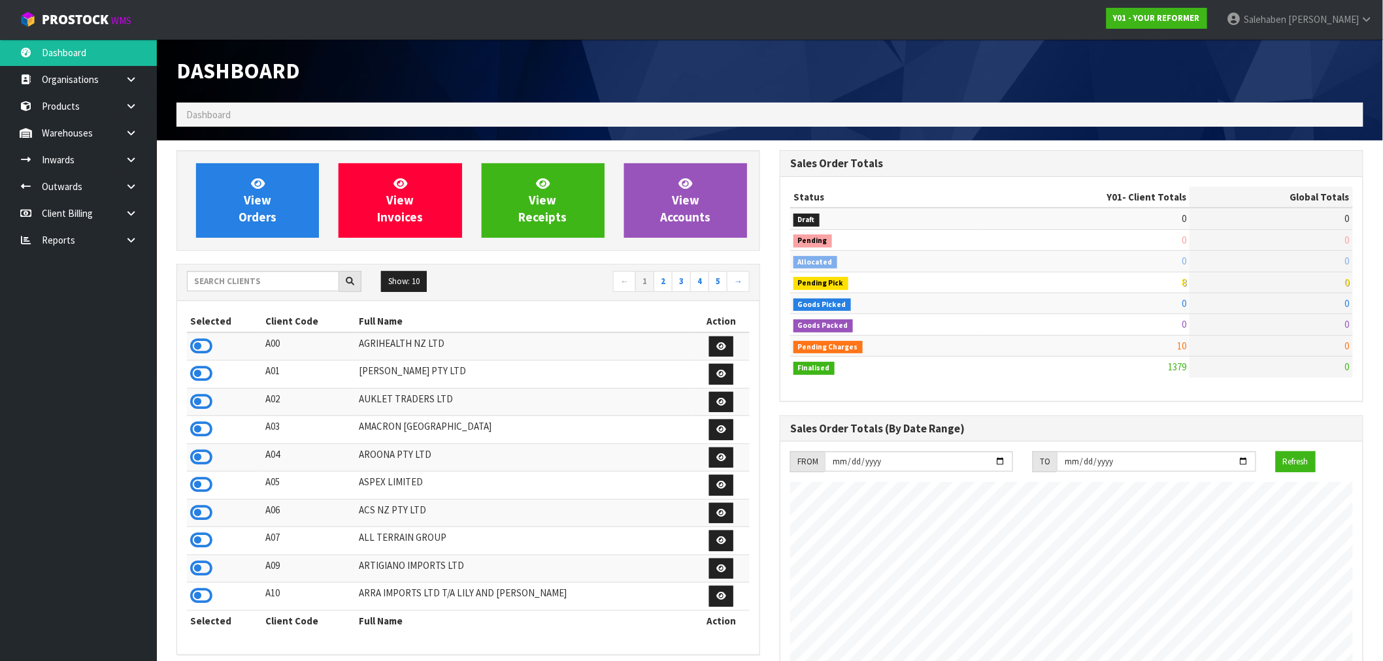
scroll to position [948, 603]
click at [235, 284] on input "text" at bounding box center [263, 281] width 152 height 20
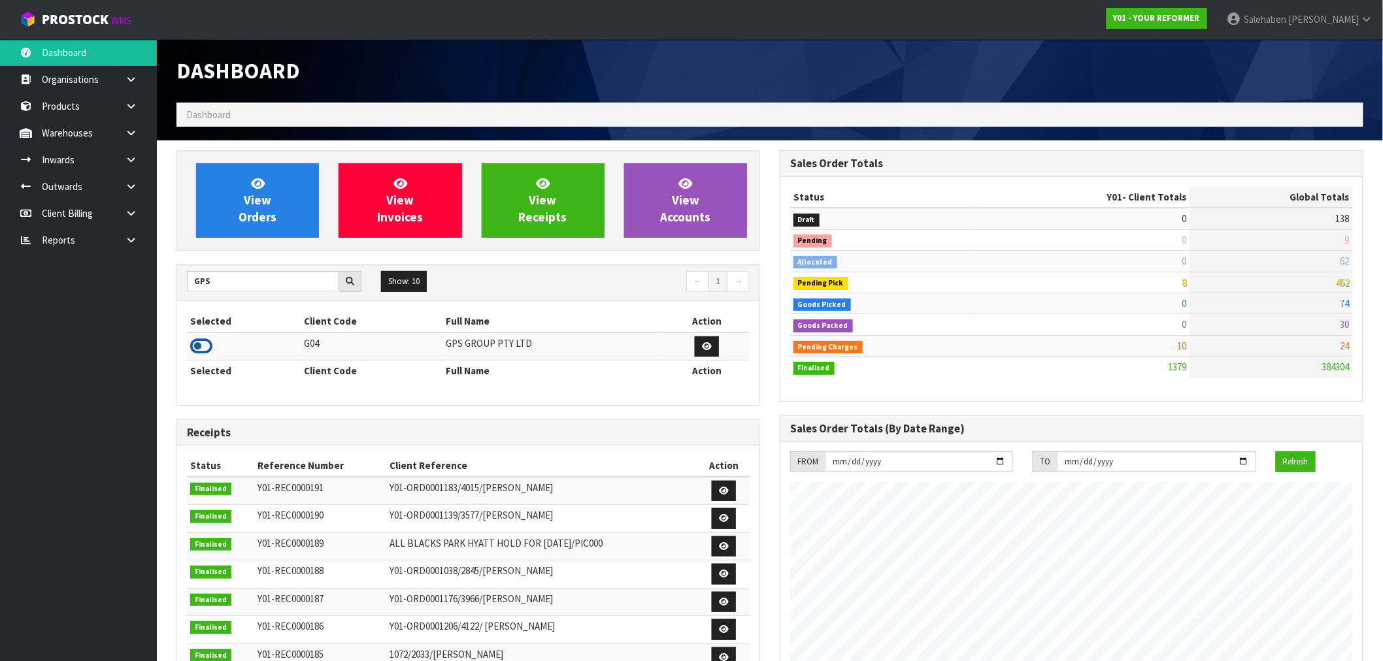
click at [208, 343] on icon at bounding box center [201, 347] width 22 height 20
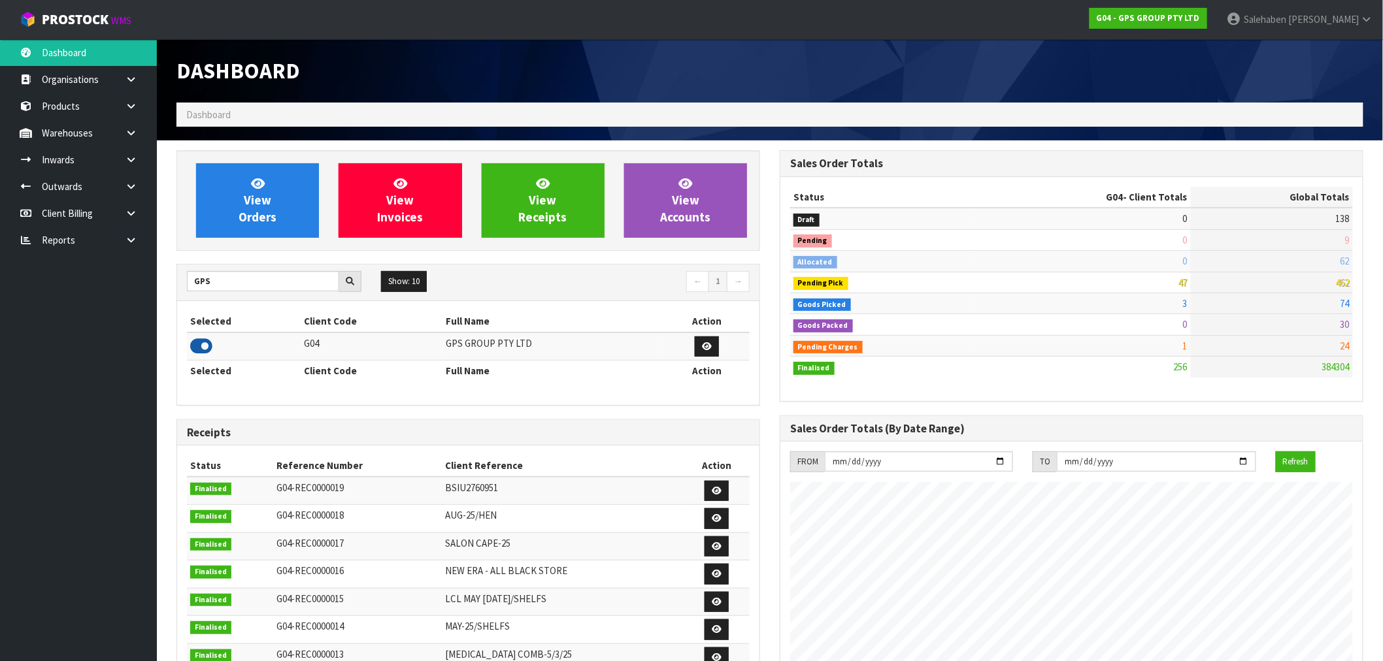
scroll to position [652820, 653016]
drag, startPoint x: 227, startPoint y: 275, endPoint x: 159, endPoint y: 302, distance: 73.3
click at [159, 302] on section "View Orders View Invoices View Receipts View Accounts GPS Show: 10 5 10 25 50 ←…" at bounding box center [770, 551] width 1226 height 820
type input "K01"
click at [206, 348] on icon at bounding box center [201, 347] width 22 height 20
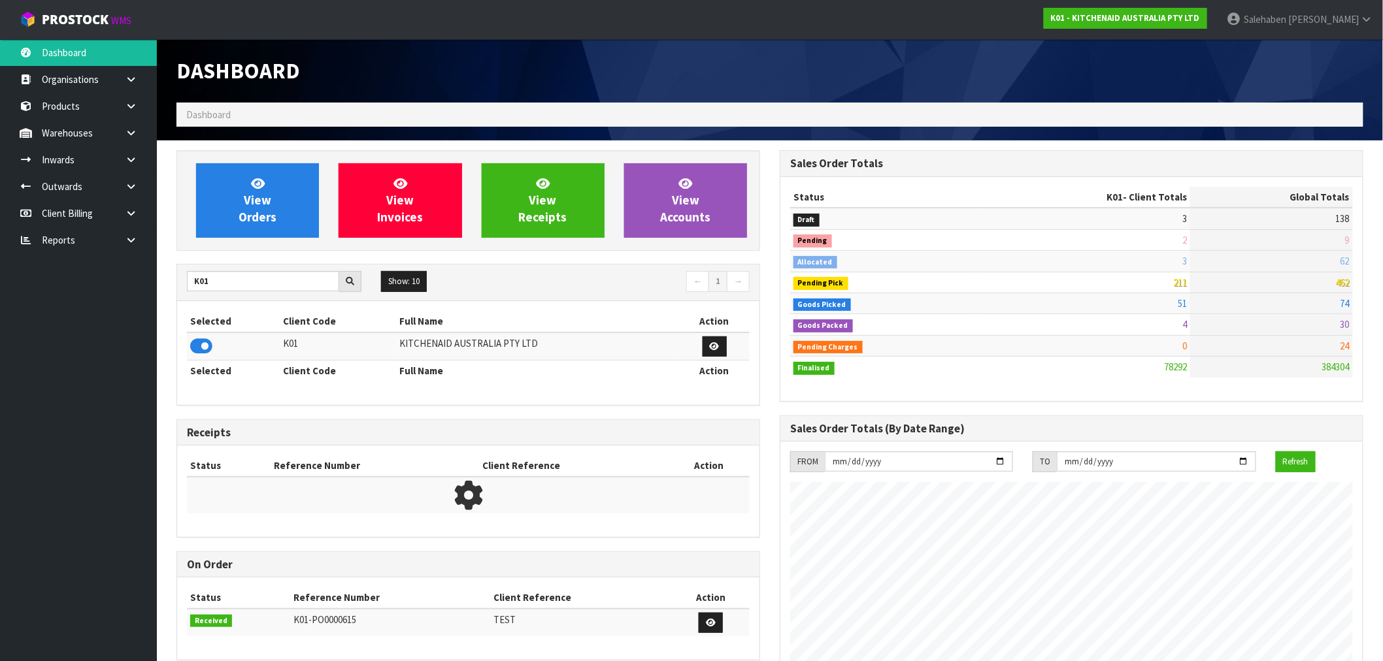
scroll to position [990, 603]
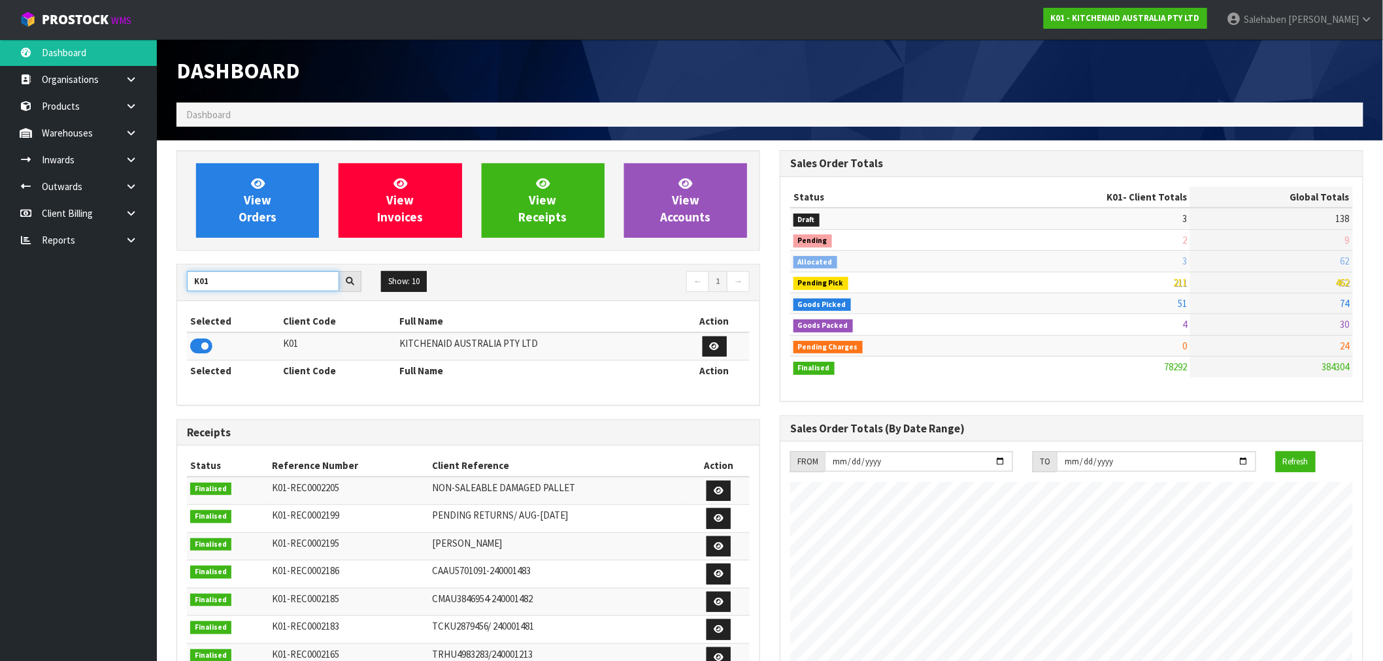
drag, startPoint x: 220, startPoint y: 280, endPoint x: 152, endPoint y: 296, distance: 69.3
click at [153, 296] on body "Toggle navigation ProStock WMS K01 - KITCHENAID AUSTRALIA PTY LTD Salehaben Pat…" at bounding box center [691, 330] width 1383 height 661
click at [233, 280] on input "K01" at bounding box center [263, 281] width 152 height 20
drag, startPoint x: 208, startPoint y: 283, endPoint x: 198, endPoint y: 284, distance: 9.9
click at [229, 277] on input "K01" at bounding box center [263, 281] width 152 height 20
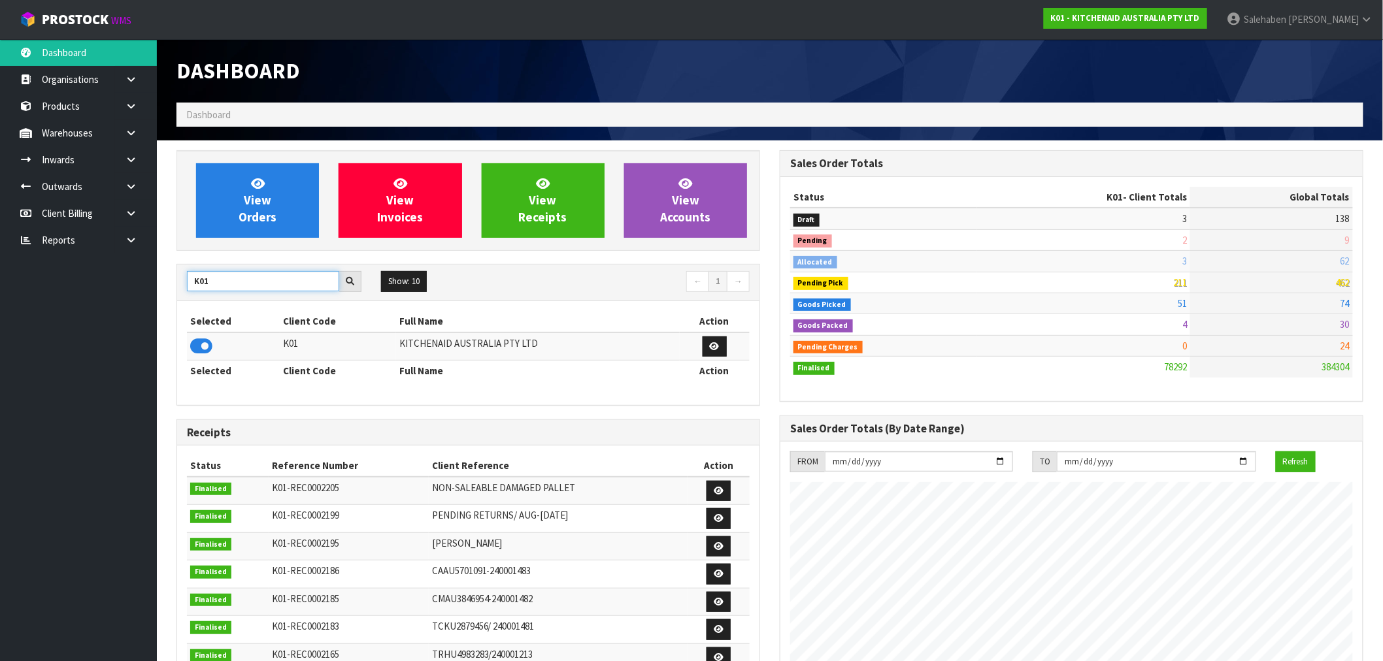
drag, startPoint x: 214, startPoint y: 285, endPoint x: 185, endPoint y: 285, distance: 29.4
click at [185, 285] on div "K01" at bounding box center [274, 281] width 194 height 21
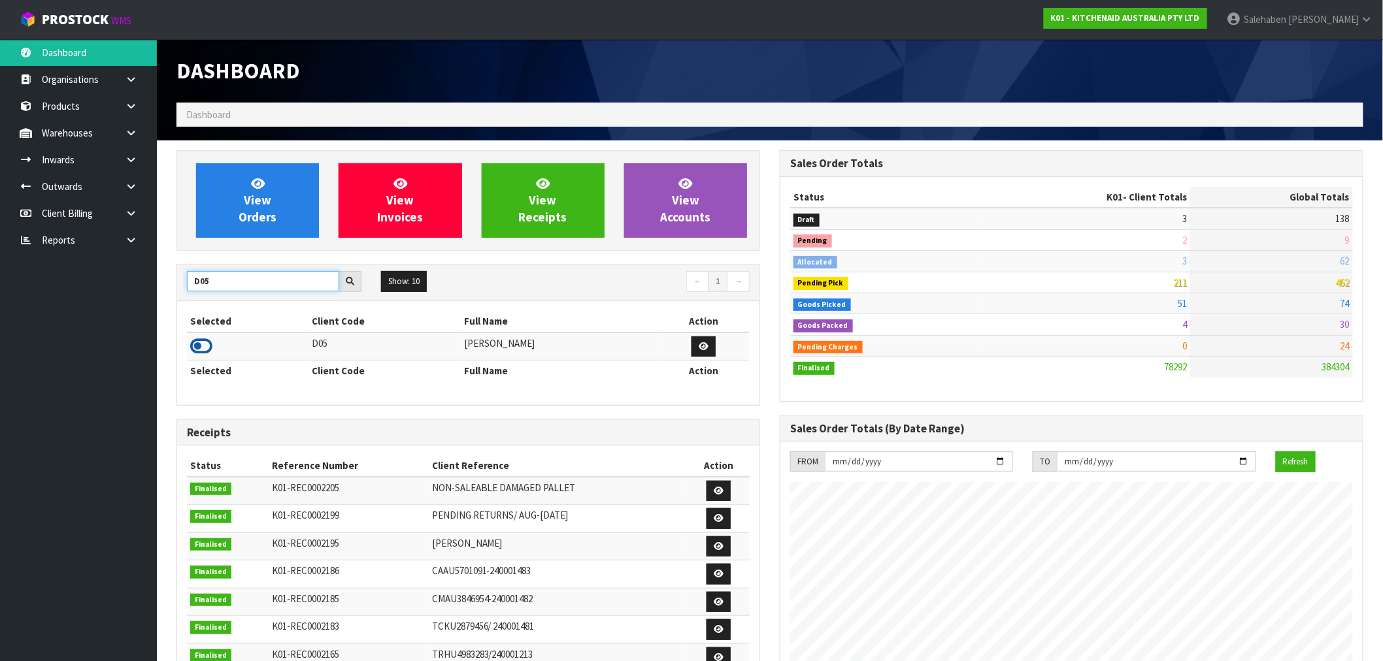
type input "D05"
click at [197, 348] on icon at bounding box center [201, 347] width 22 height 20
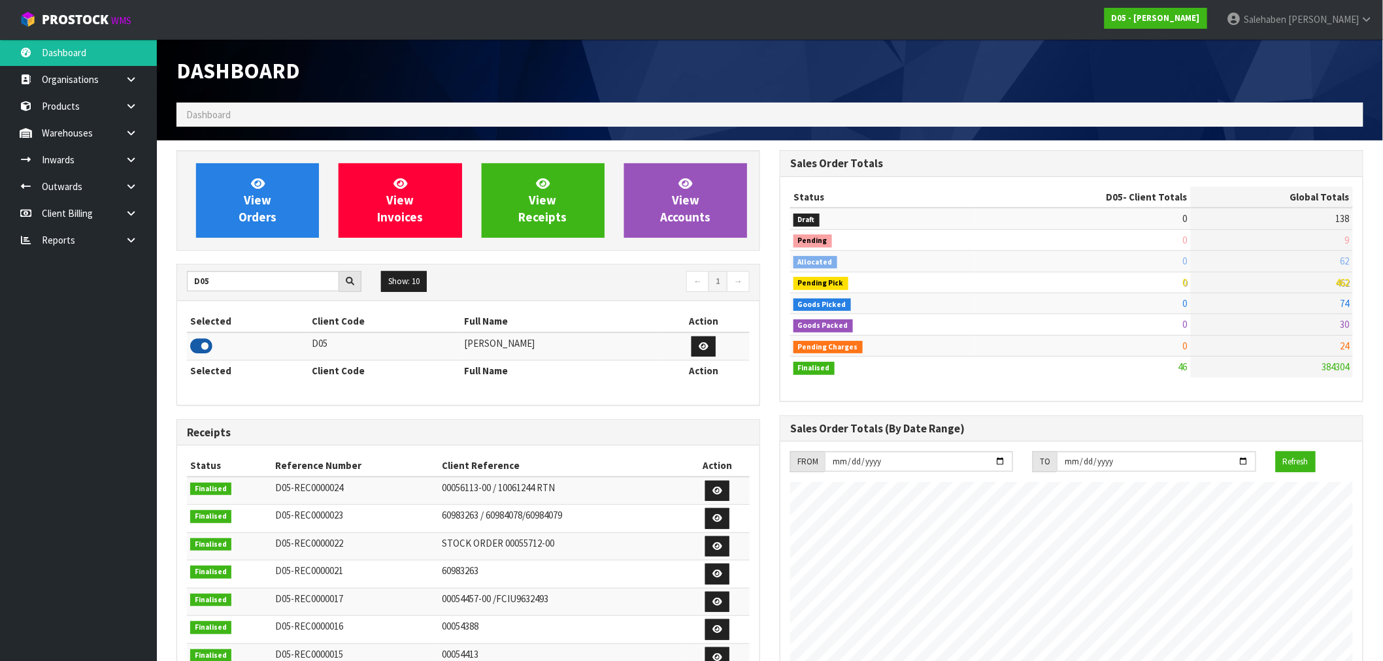
scroll to position [652820, 653016]
click at [258, 199] on span "View Orders" at bounding box center [258, 200] width 38 height 49
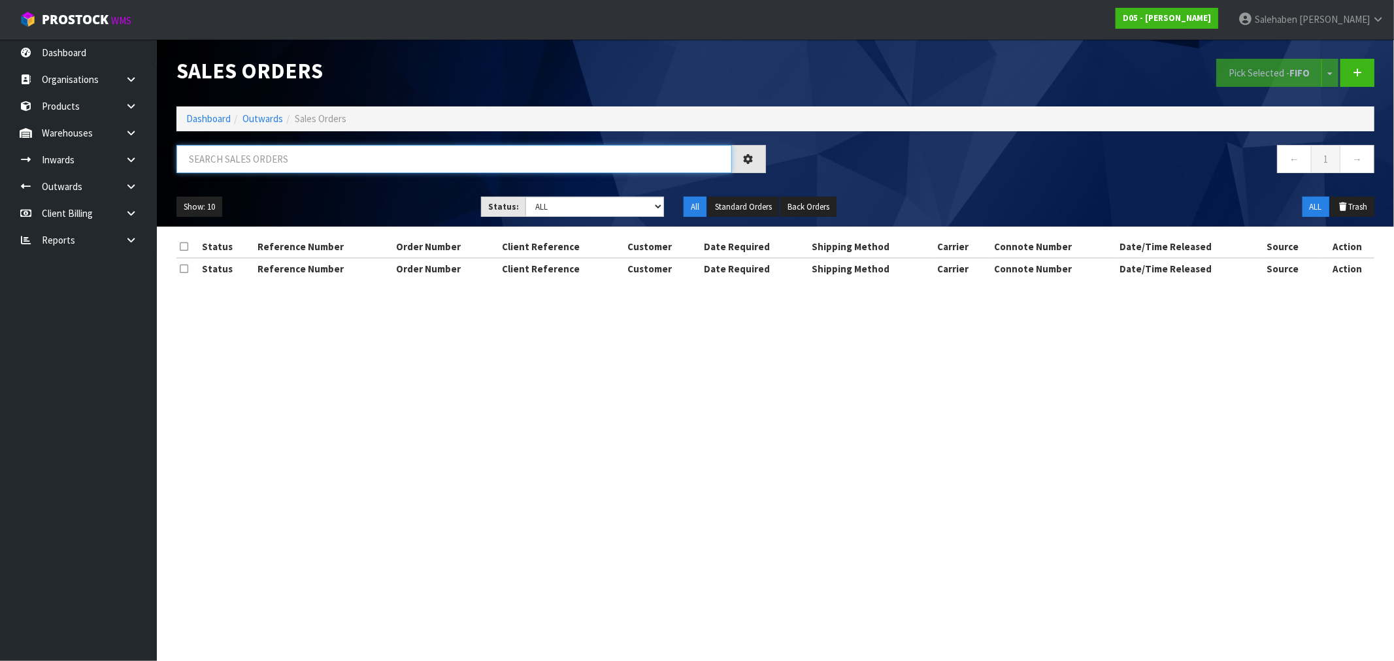
click at [246, 148] on input "text" at bounding box center [454, 159] width 556 height 28
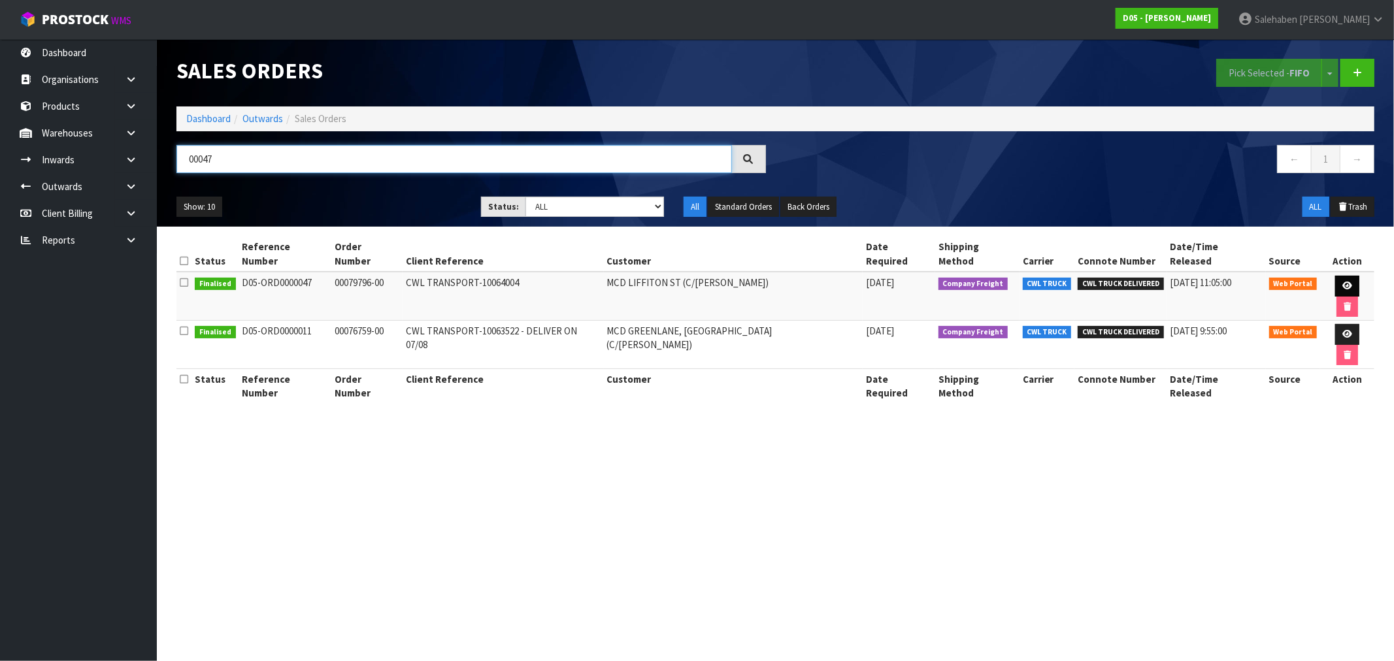
type input "00047"
click at [1343, 282] on icon at bounding box center [1348, 286] width 10 height 8
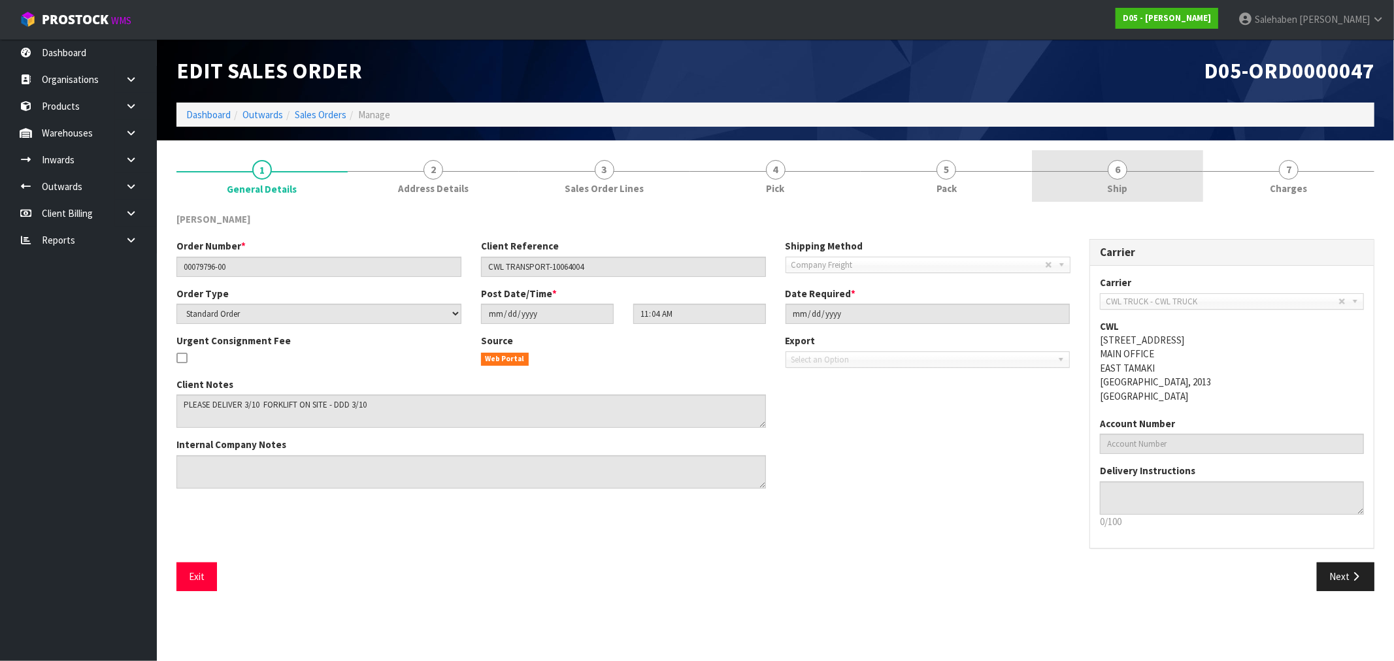
click at [1112, 190] on span "Ship" at bounding box center [1118, 189] width 20 height 14
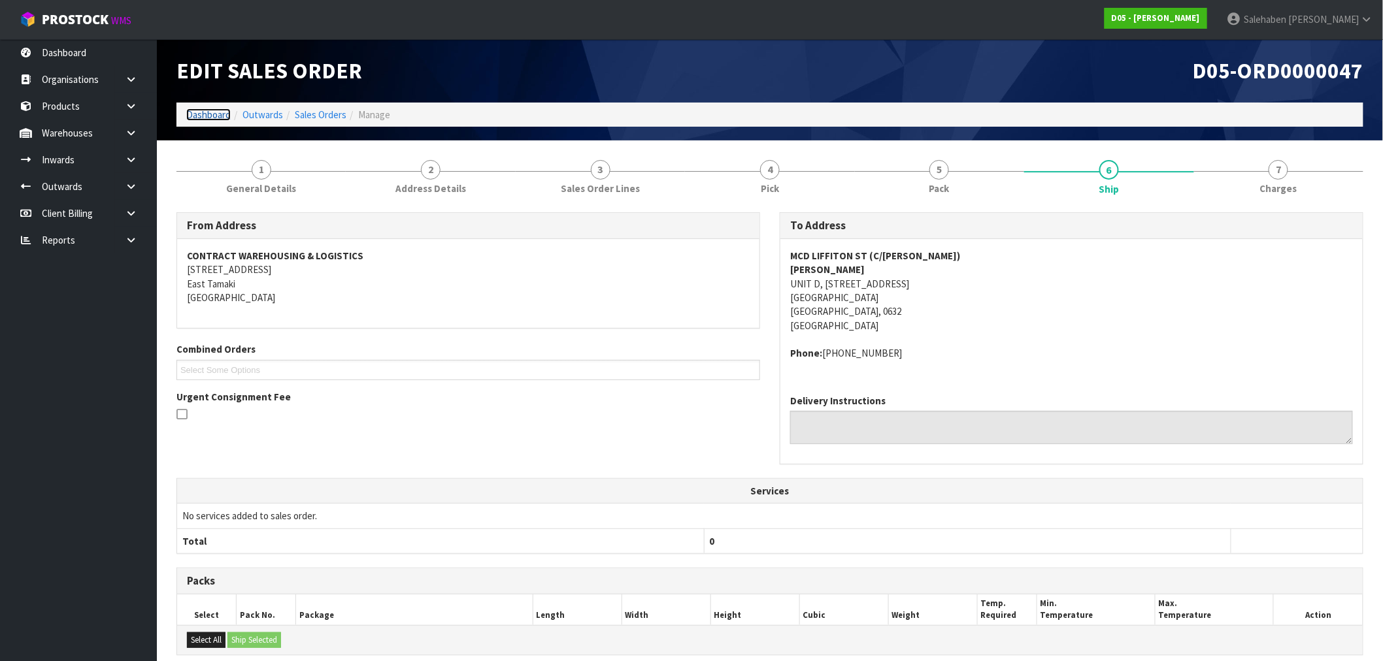
drag, startPoint x: 210, startPoint y: 116, endPoint x: 203, endPoint y: 119, distance: 7.3
click at [210, 116] on link "Dashboard" at bounding box center [208, 115] width 44 height 12
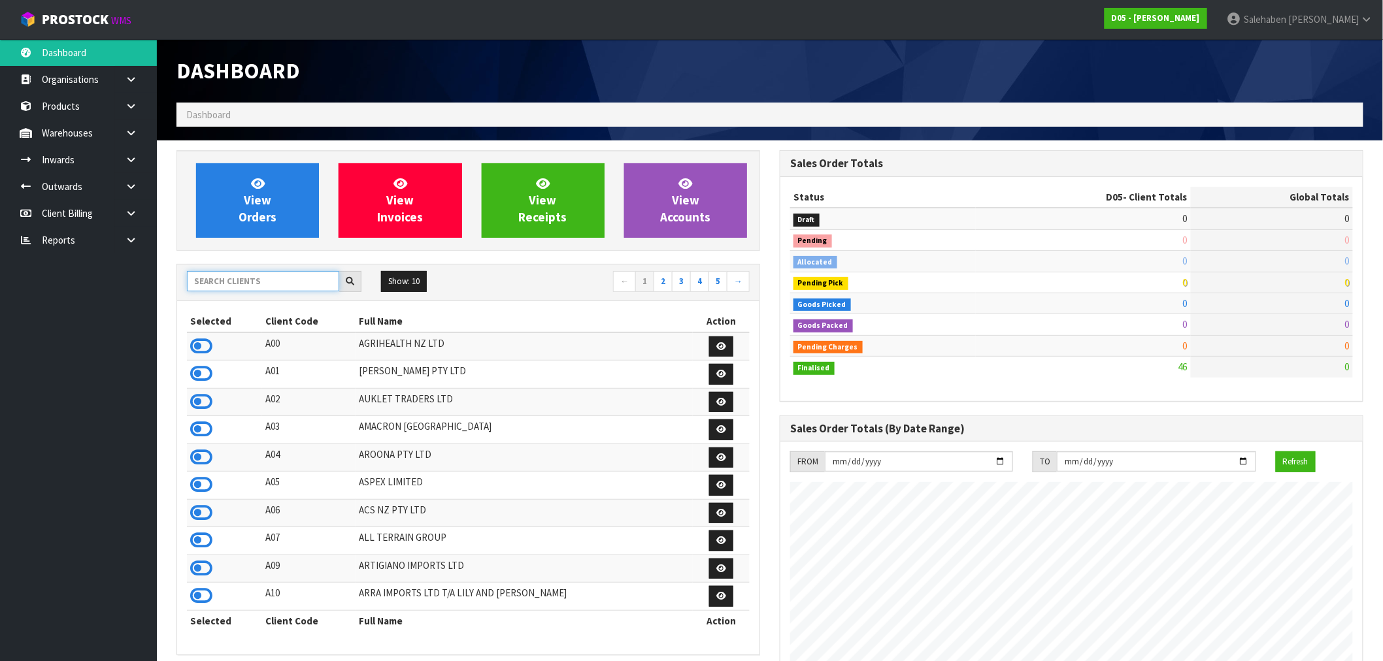
click at [235, 282] on input "text" at bounding box center [263, 281] width 152 height 20
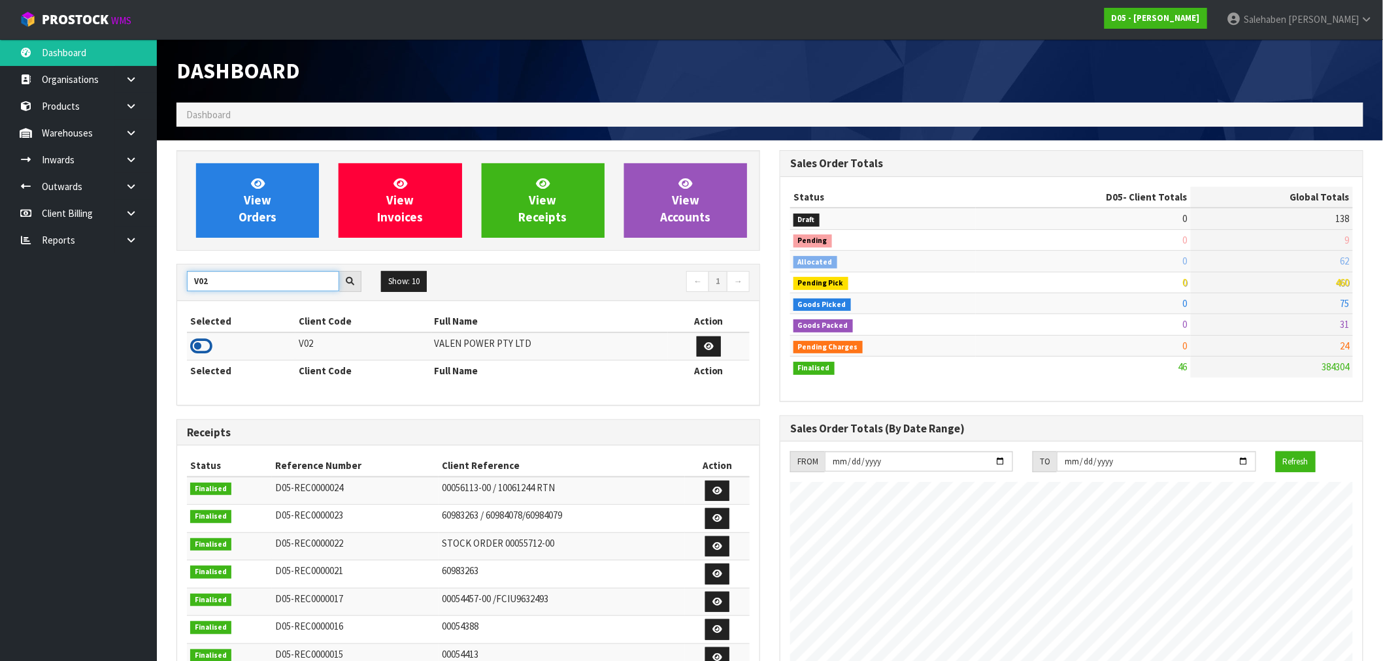
type input "V02"
drag, startPoint x: 198, startPoint y: 346, endPoint x: 250, endPoint y: 272, distance: 90.7
click at [199, 345] on icon at bounding box center [201, 347] width 22 height 20
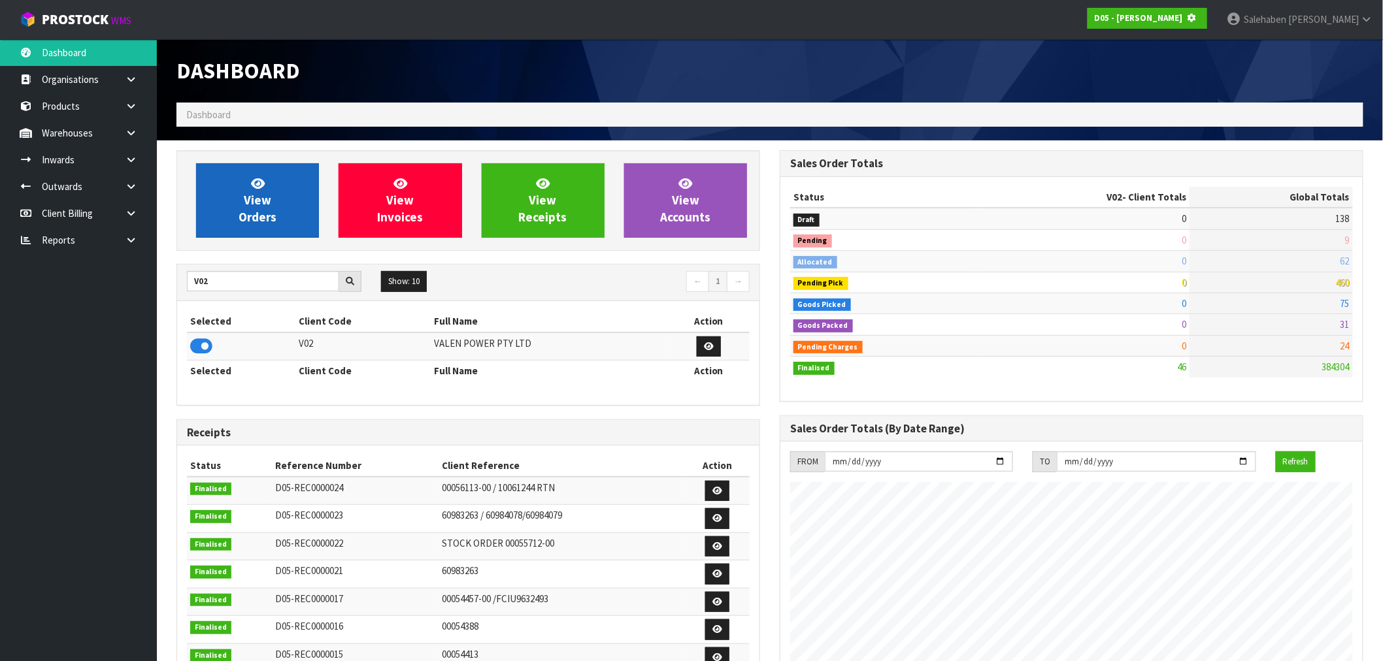
scroll to position [815, 603]
click at [278, 183] on link "View Orders" at bounding box center [257, 200] width 123 height 75
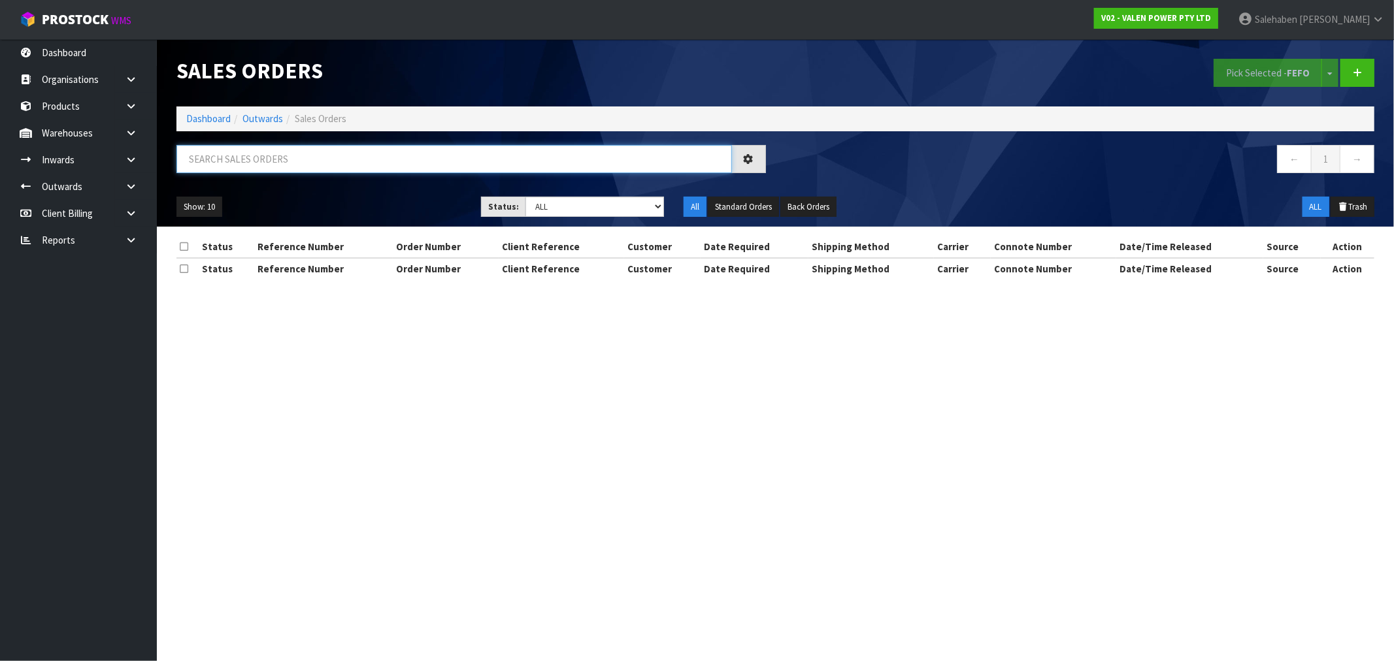
click at [259, 157] on input "text" at bounding box center [454, 159] width 556 height 28
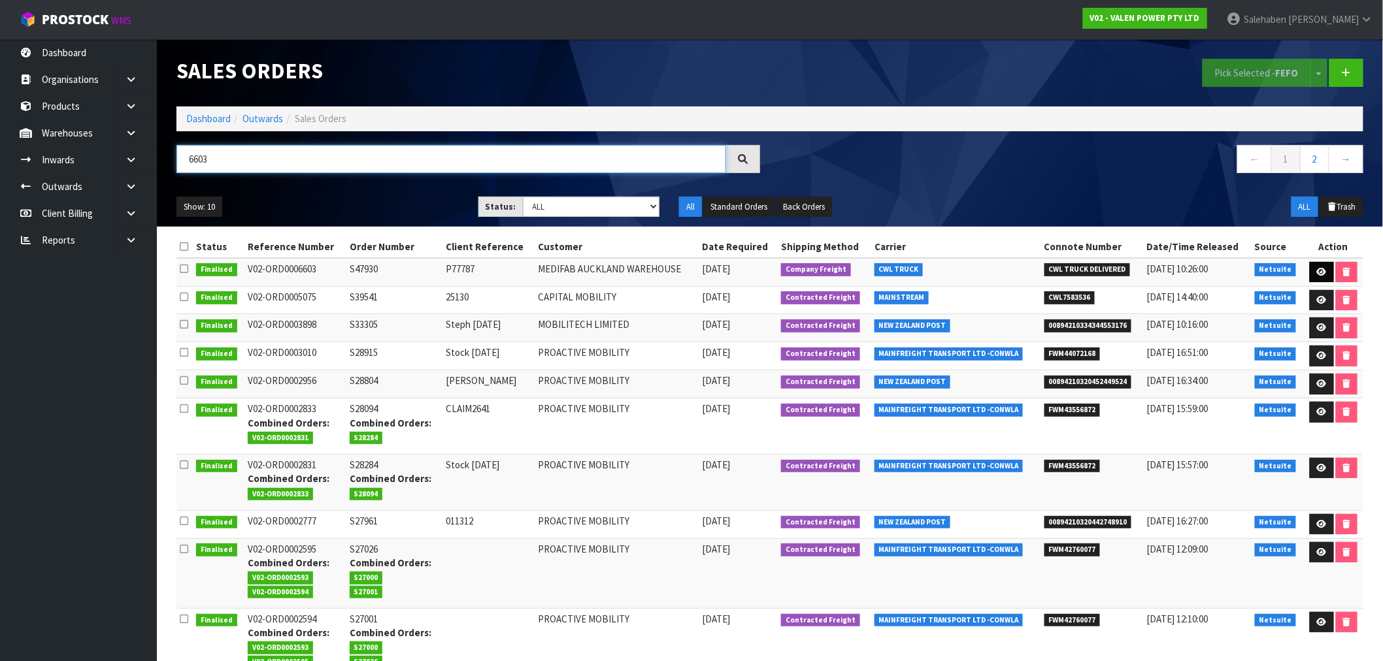
type input "6603"
drag, startPoint x: 1318, startPoint y: 271, endPoint x: 1307, endPoint y: 275, distance: 12.0
click at [1318, 271] on icon at bounding box center [1322, 272] width 10 height 8
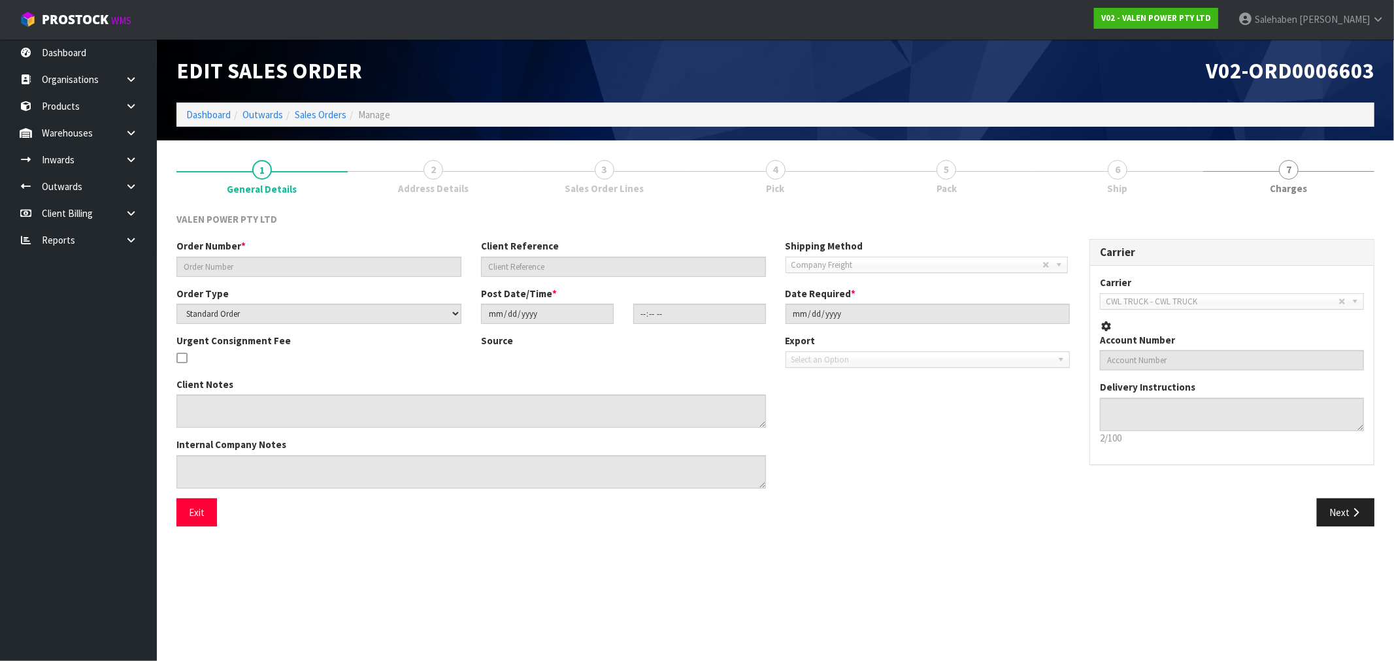
type input "S47930"
type input "P77787"
select select "number:0"
type input "[DATE]"
type input "15:00:14.000"
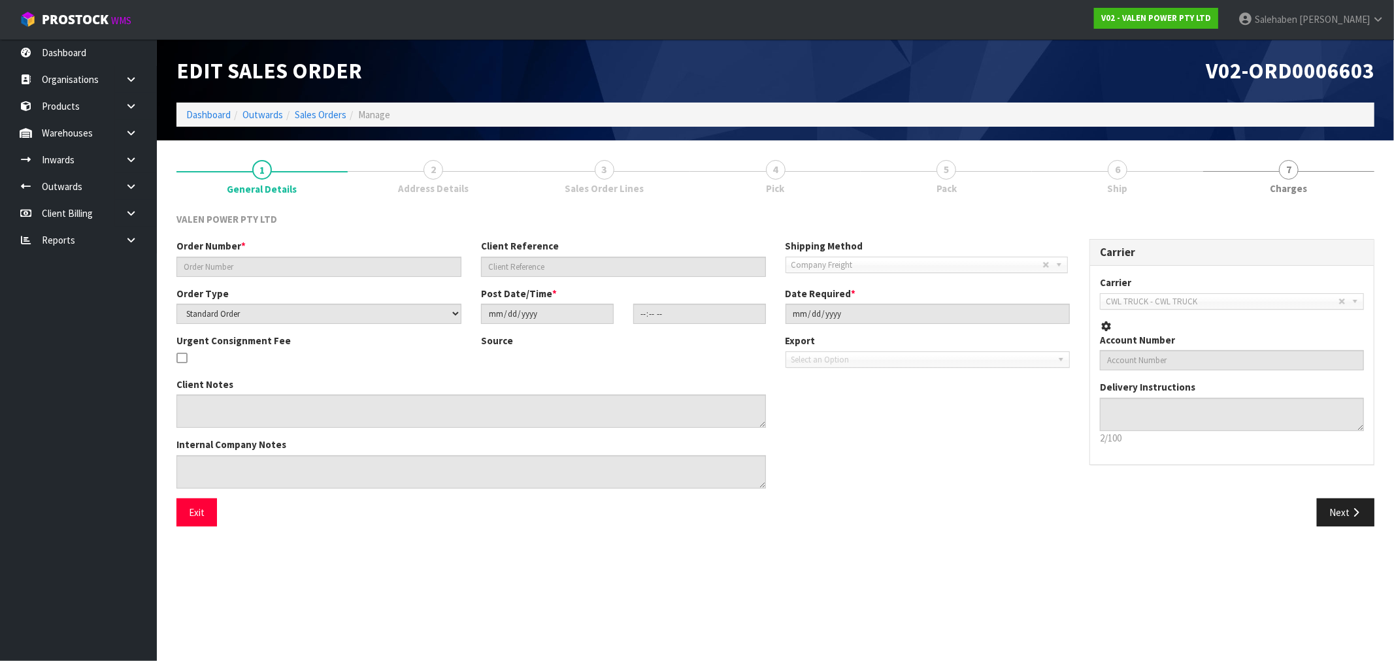
type input "2025-10-02"
type textarea "LOCATION - 35-03-1-B PICK 23 AS UNIFORM"
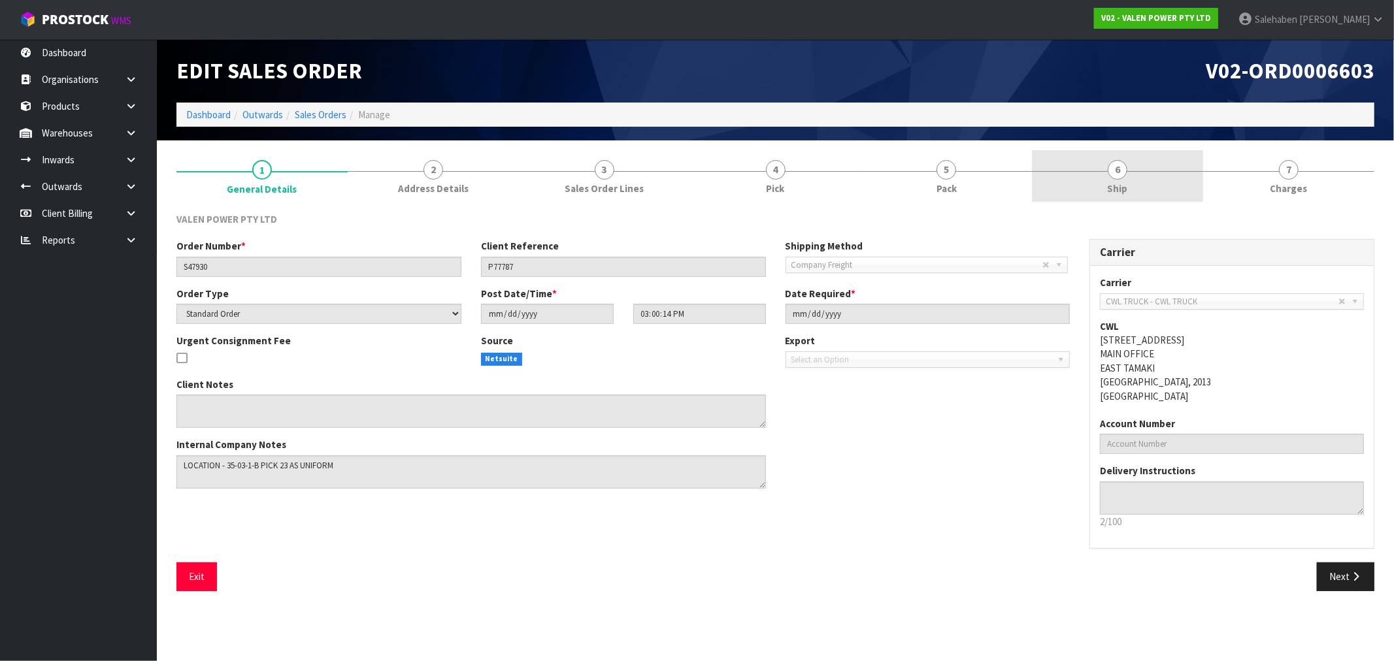
click at [1113, 180] on link "6 Ship" at bounding box center [1117, 176] width 171 height 52
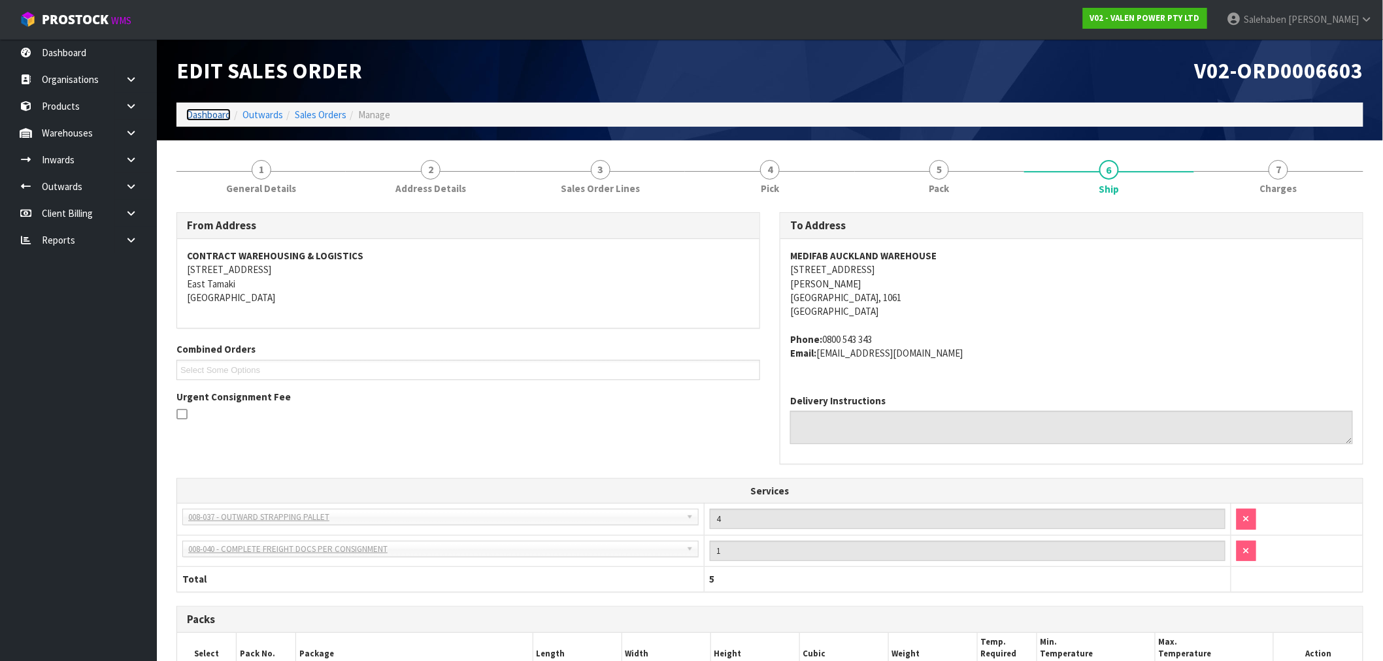
click at [218, 116] on link "Dashboard" at bounding box center [208, 115] width 44 height 12
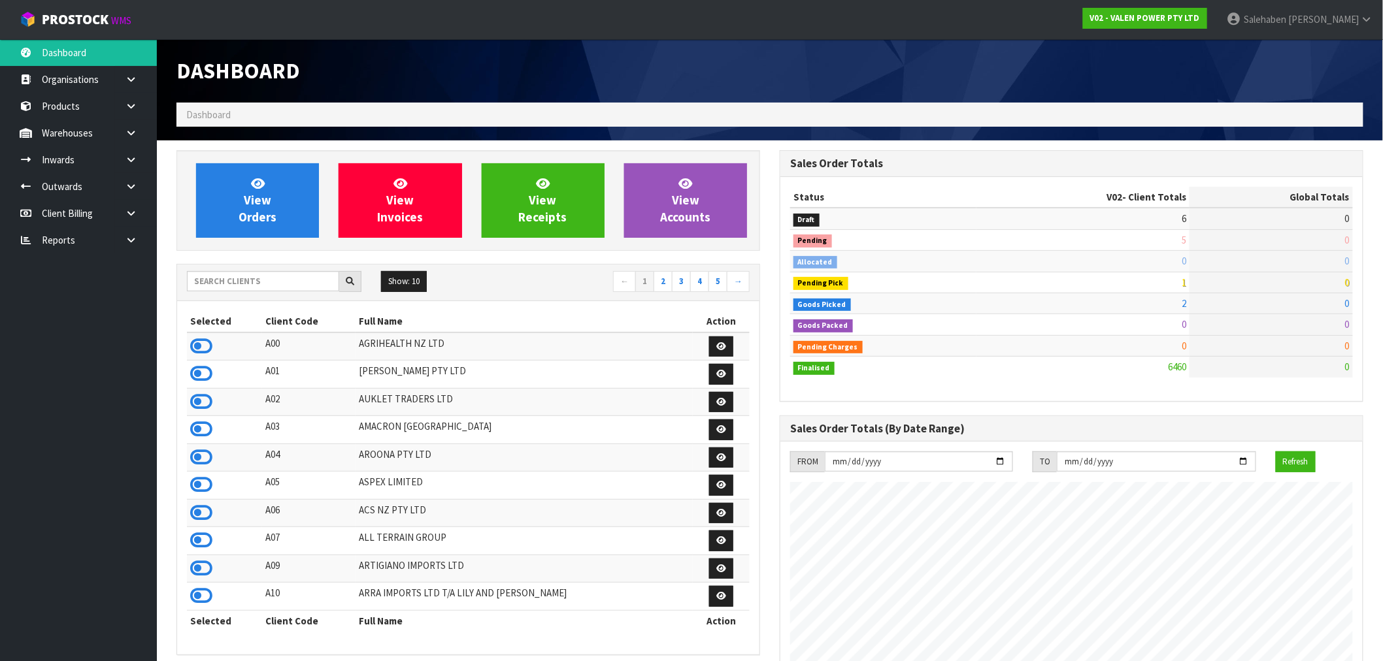
scroll to position [990, 603]
click at [216, 290] on input "text" at bounding box center [263, 281] width 152 height 20
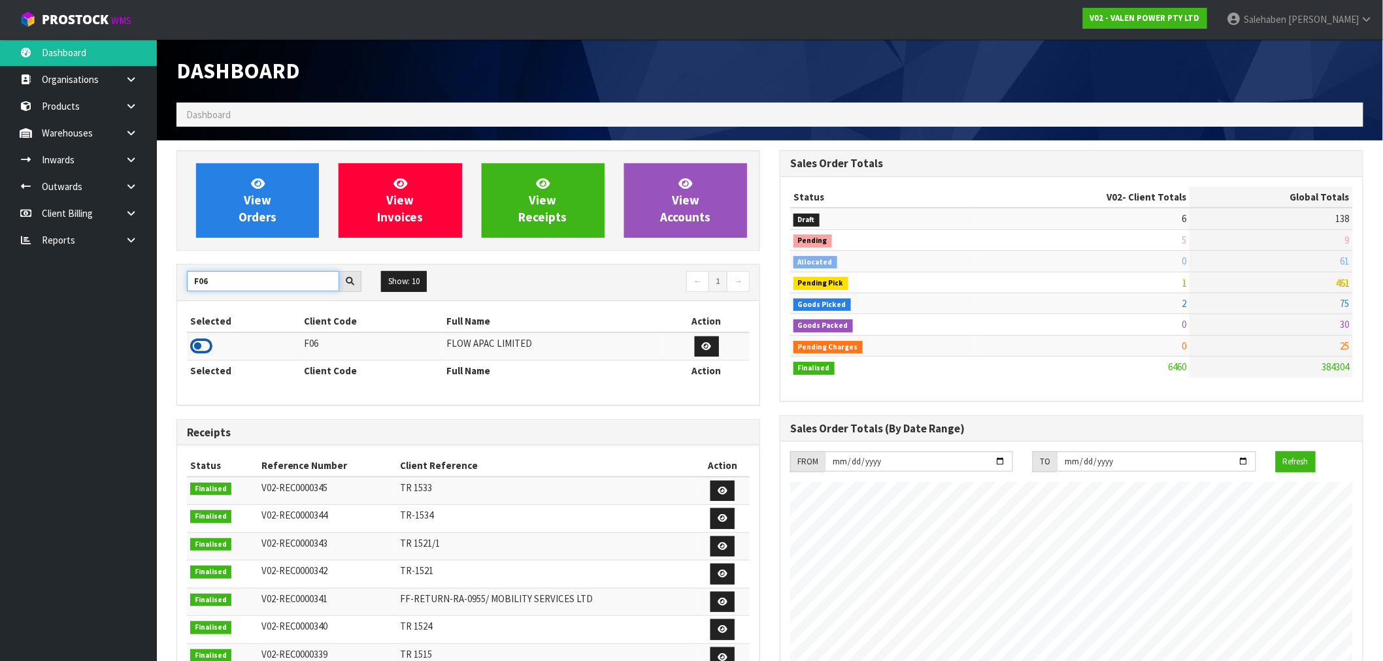
type input "F06"
click at [203, 347] on icon at bounding box center [201, 347] width 22 height 20
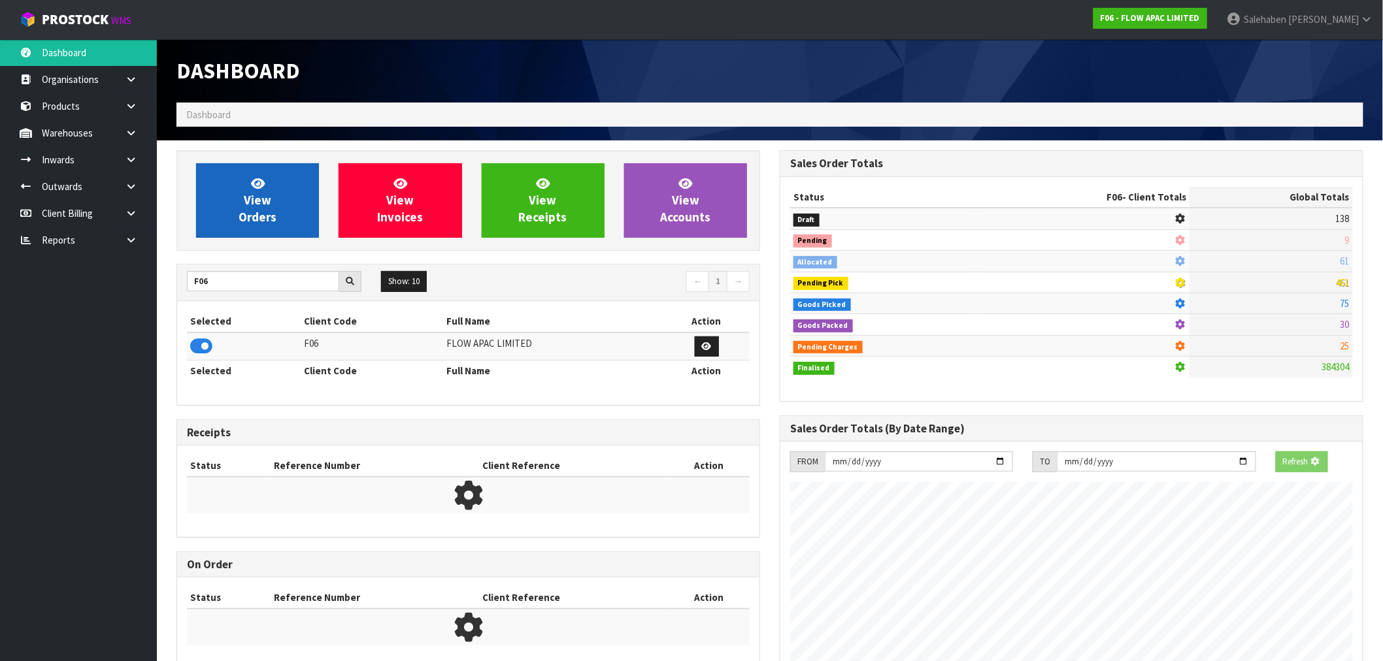
scroll to position [652805, 653016]
click at [258, 214] on span "View Orders" at bounding box center [258, 200] width 38 height 49
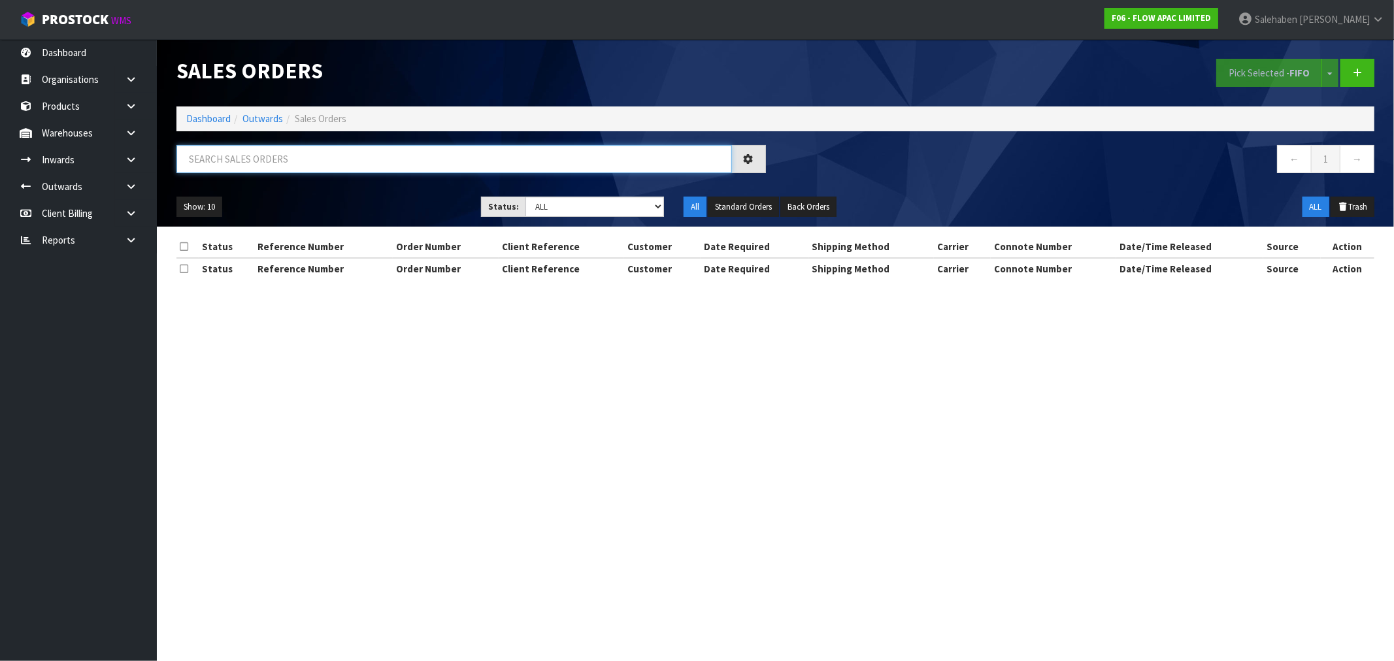
click at [223, 153] on input "text" at bounding box center [454, 159] width 556 height 28
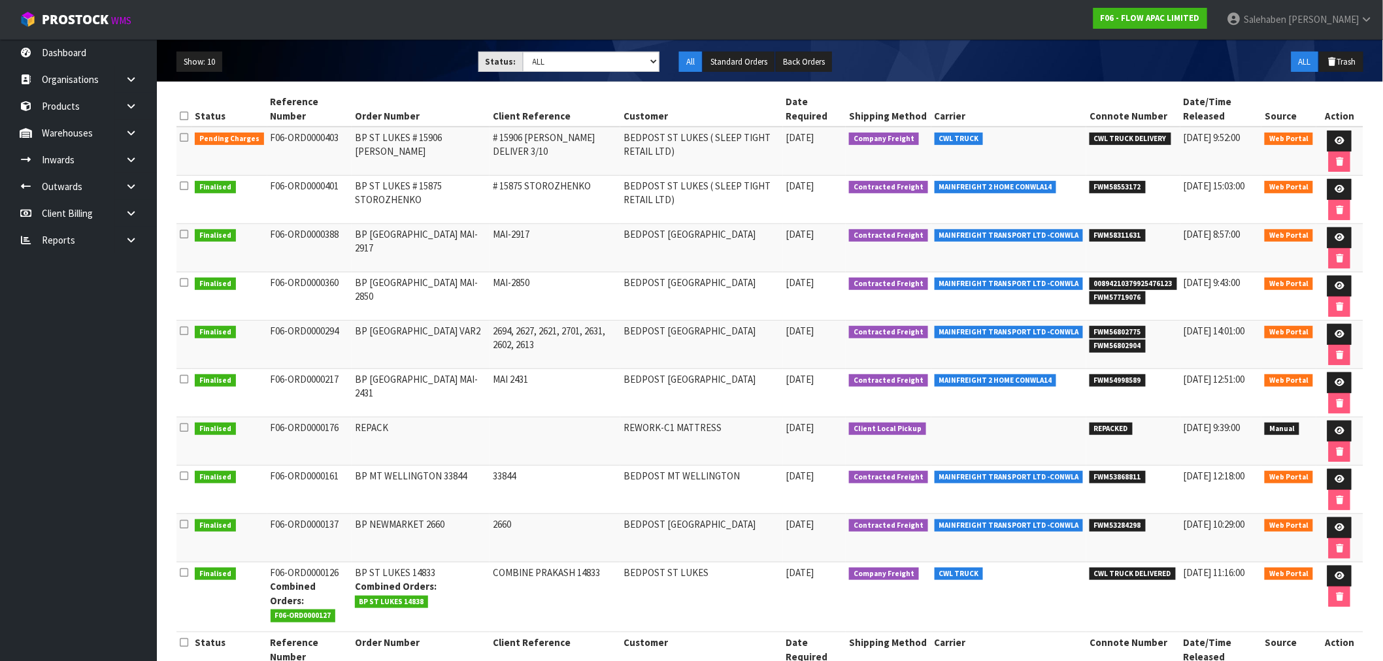
scroll to position [178, 0]
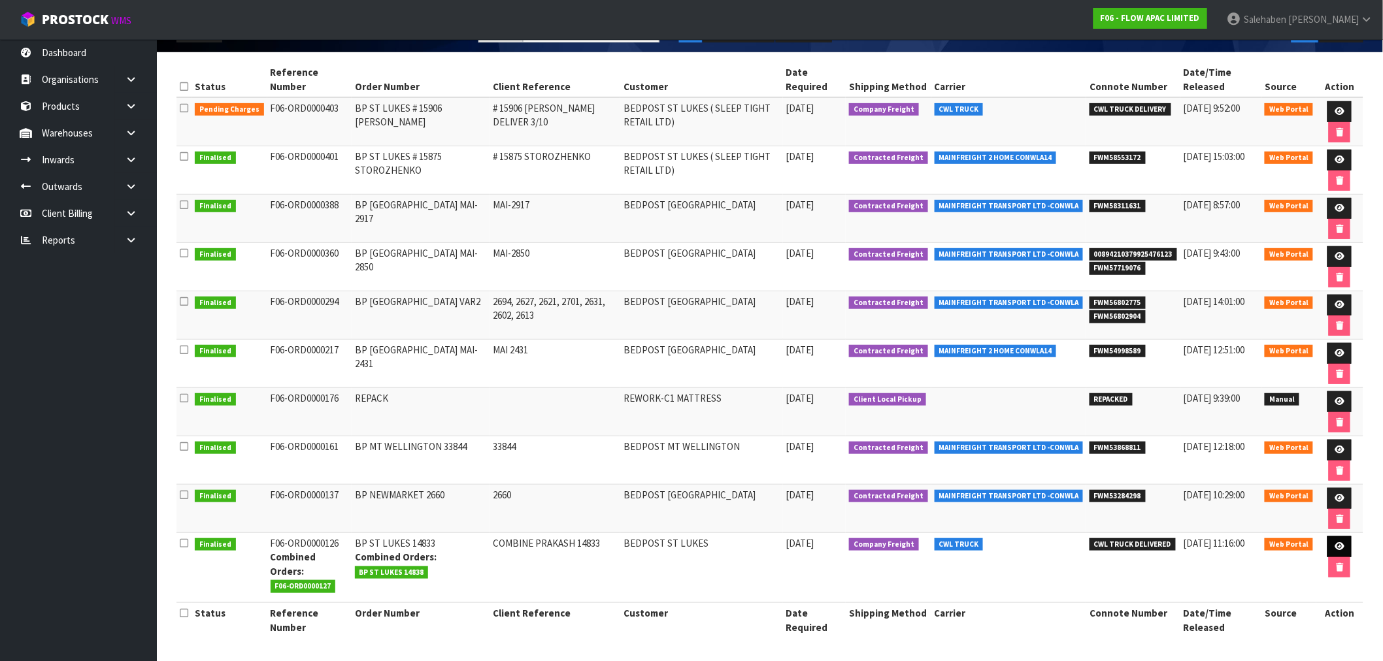
type input "BZA0275Z6"
click at [1335, 546] on icon at bounding box center [1340, 547] width 10 height 8
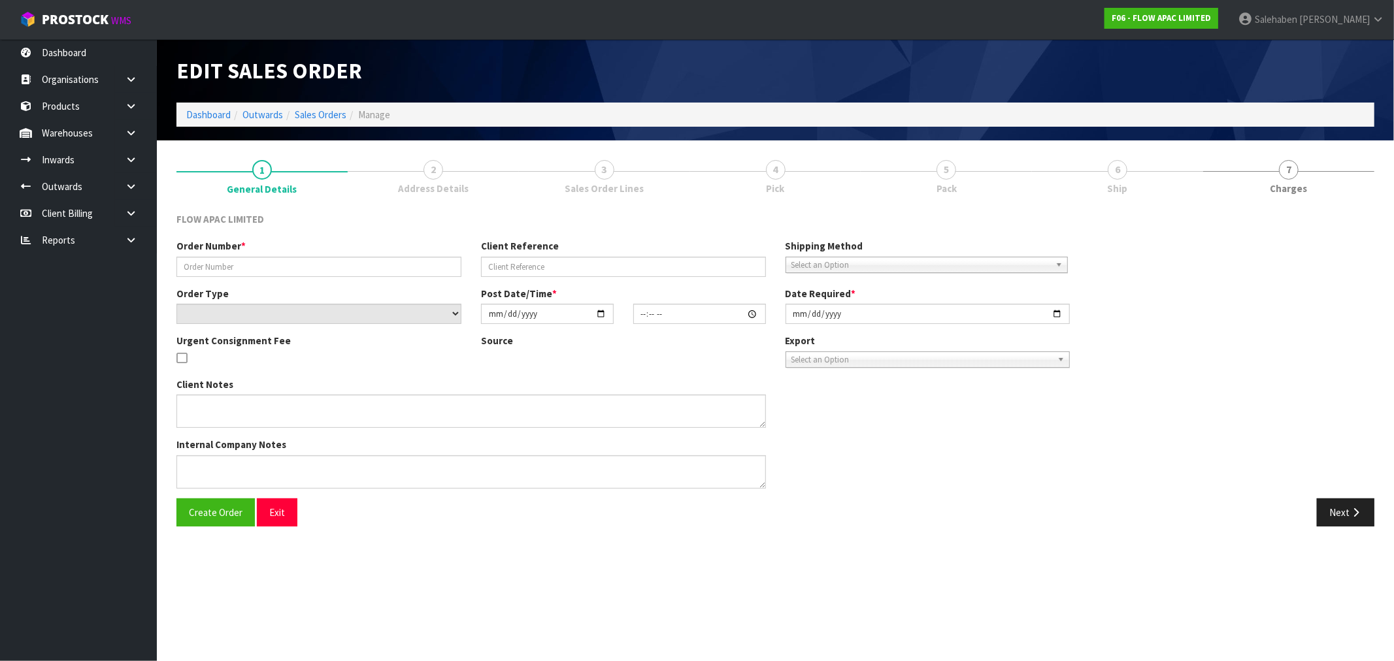
type input "BP ST LUKES 14833"
type input "COMBINE PRAKASH 14833"
select select "number:0"
type input "2024-07-26"
type input "16:06:00.000"
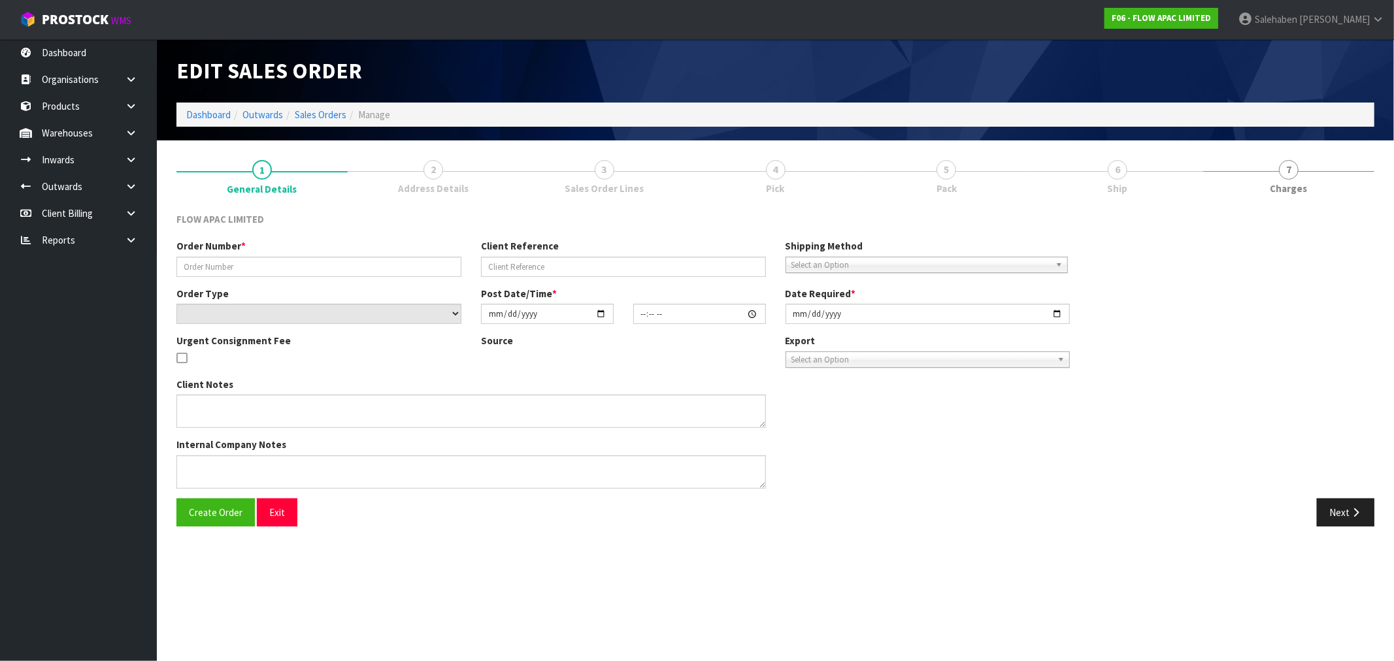
type input "2024-07-29"
type textarea "COMBINE WITH PICK 127"
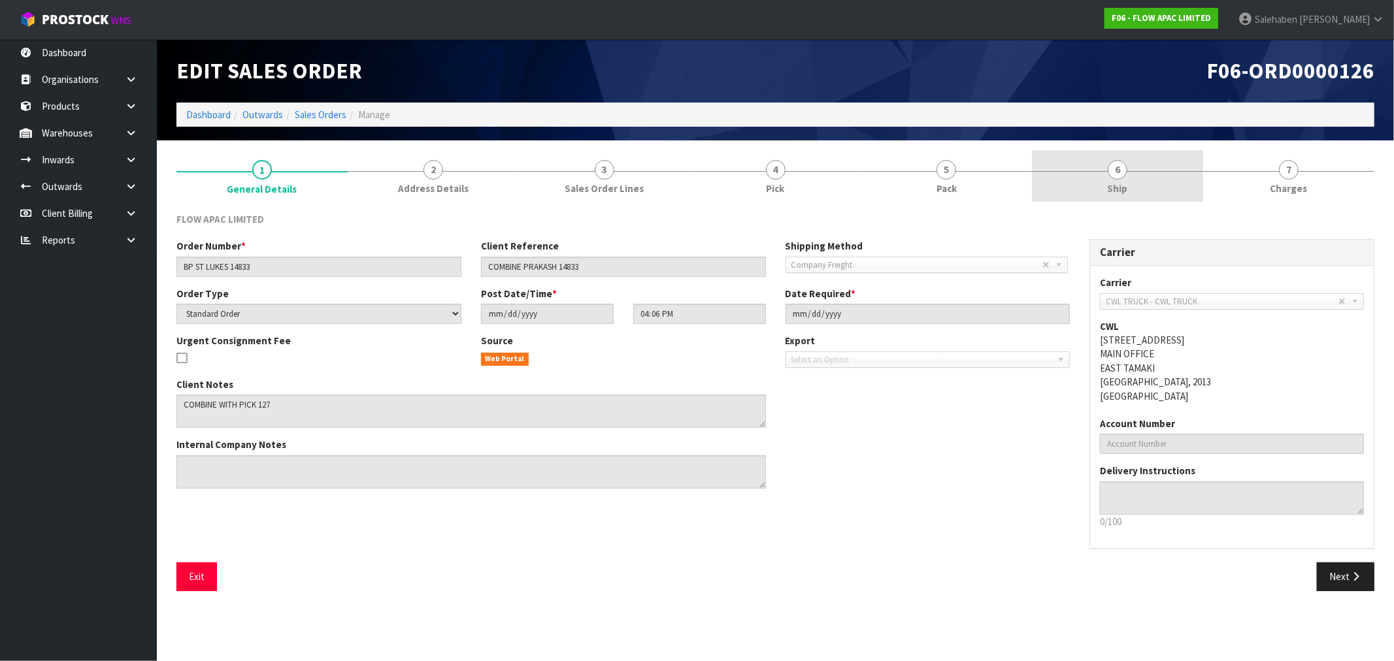
drag, startPoint x: 1112, startPoint y: 169, endPoint x: 1105, endPoint y: 178, distance: 12.1
click at [1114, 170] on span "6" at bounding box center [1118, 170] width 20 height 20
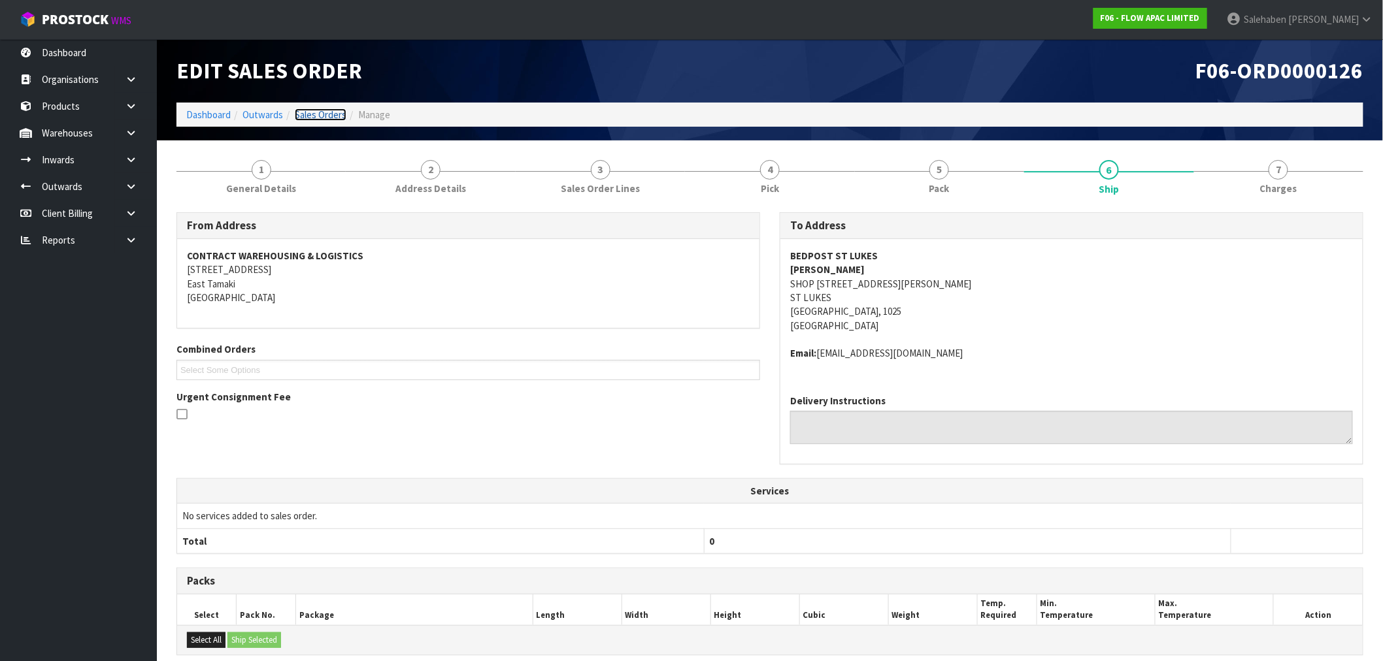
click at [322, 115] on link "Sales Orders" at bounding box center [321, 115] width 52 height 12
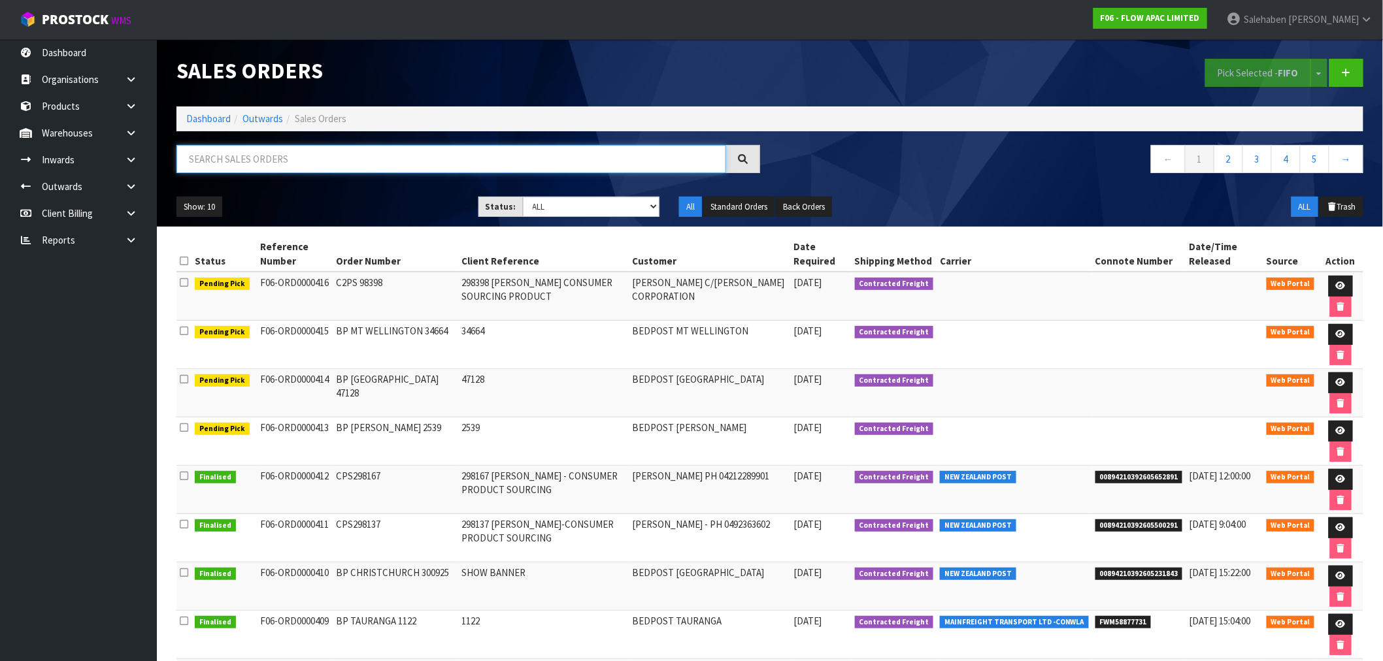
click at [237, 153] on input "text" at bounding box center [451, 159] width 550 height 28
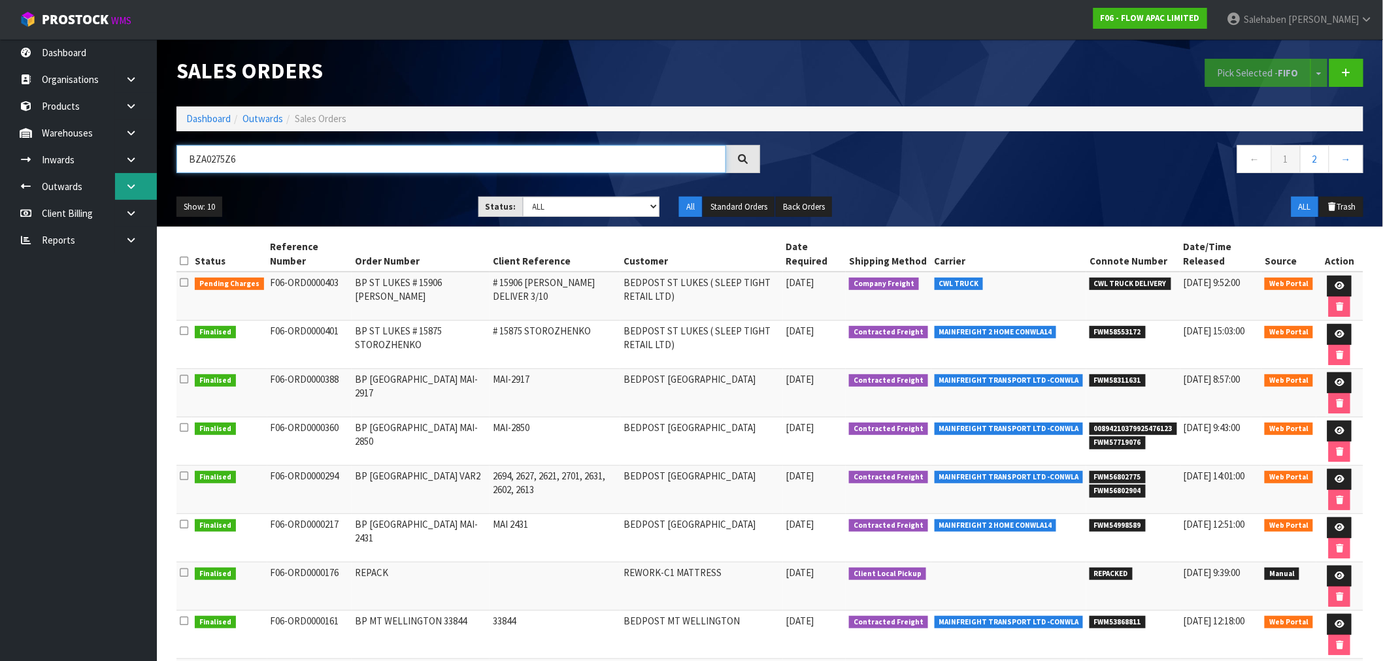
drag, startPoint x: 344, startPoint y: 159, endPoint x: 152, endPoint y: 178, distance: 193.7
click at [152, 178] on body "Toggle navigation ProStock WMS F06 - FLOW APAC LIMITED Salehaben Patel Logout D…" at bounding box center [691, 330] width 1383 height 661
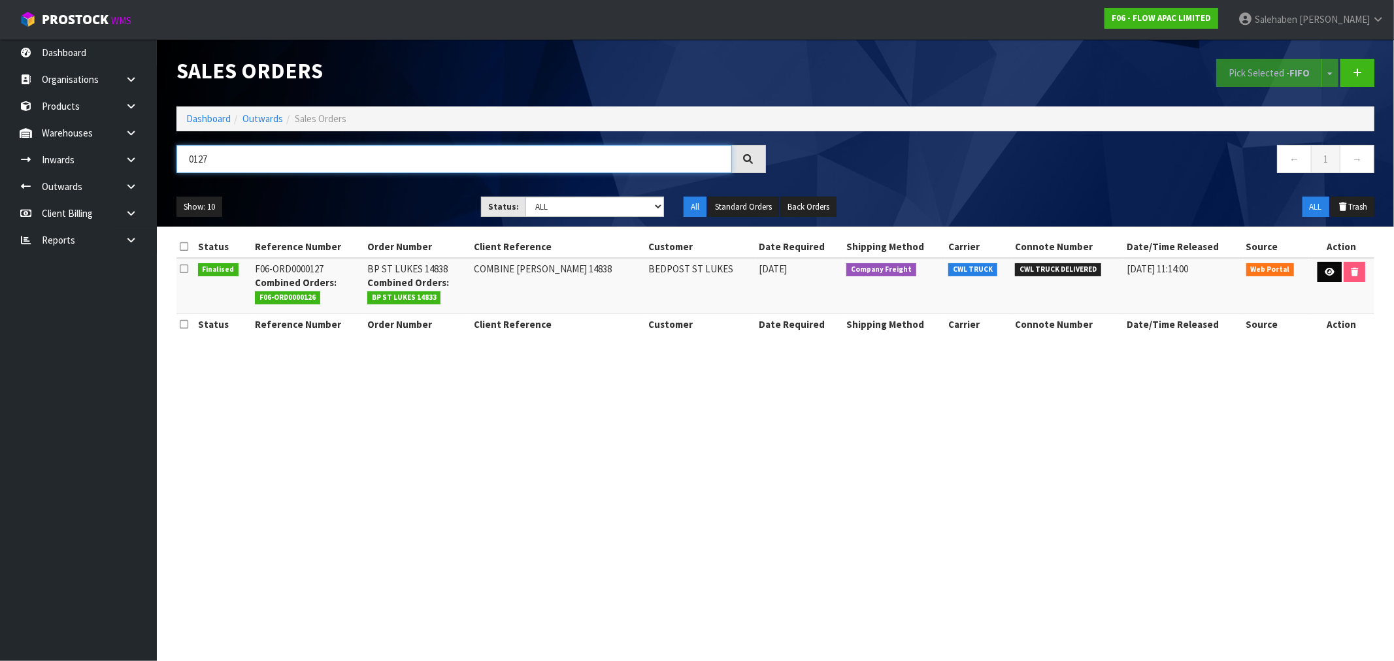
type input "0127"
click at [1329, 273] on icon at bounding box center [1330, 272] width 10 height 8
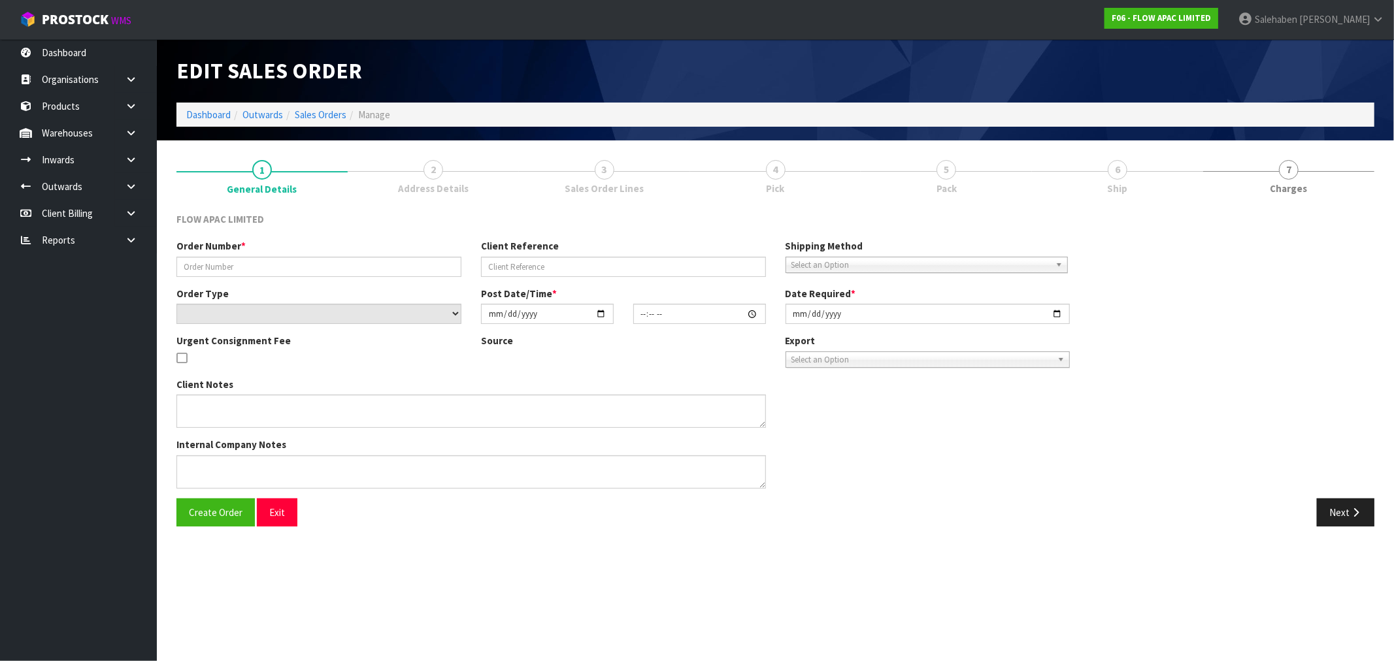
type input "BP ST LUKES 14838"
type input "COMBINE POWELL 14838"
select select "number:0"
type input "2024-07-28"
type input "15:40:00.000"
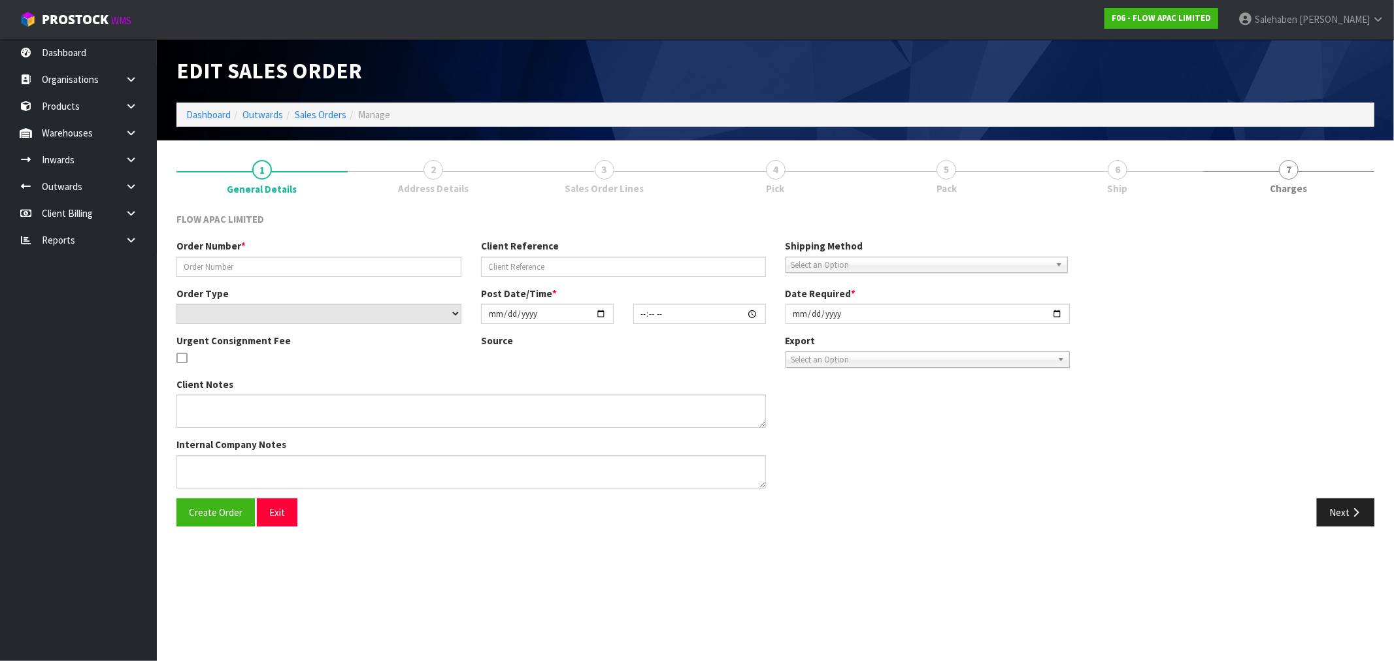
type input "2024-07-29"
type textarea "COMBINE WITH 126"
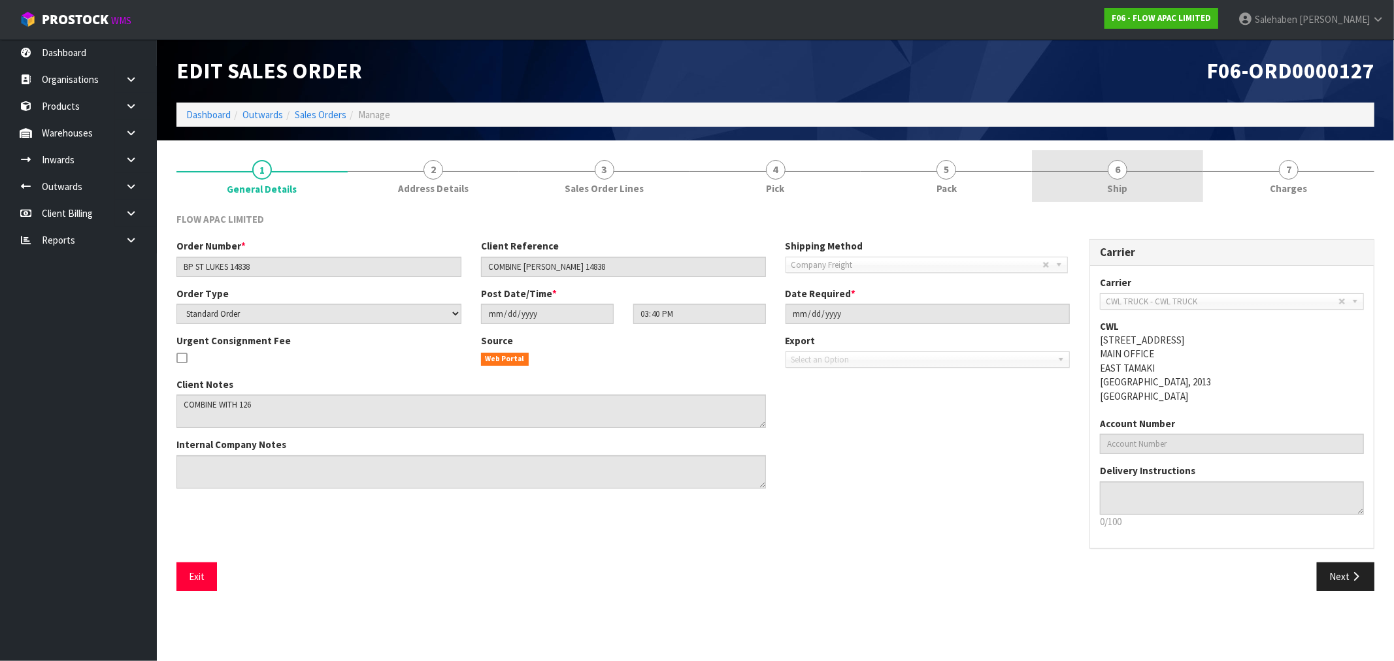
click at [1116, 194] on span "Ship" at bounding box center [1118, 189] width 20 height 14
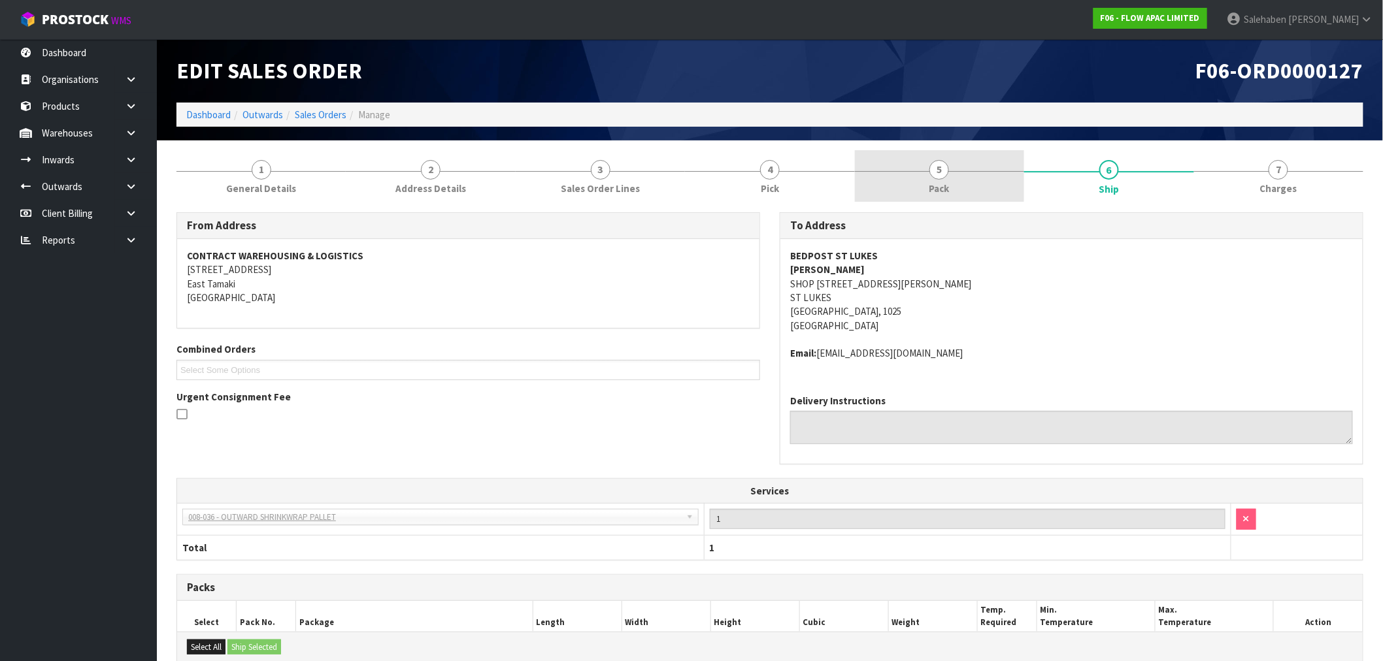
click at [946, 171] on span "5" at bounding box center [939, 170] width 20 height 20
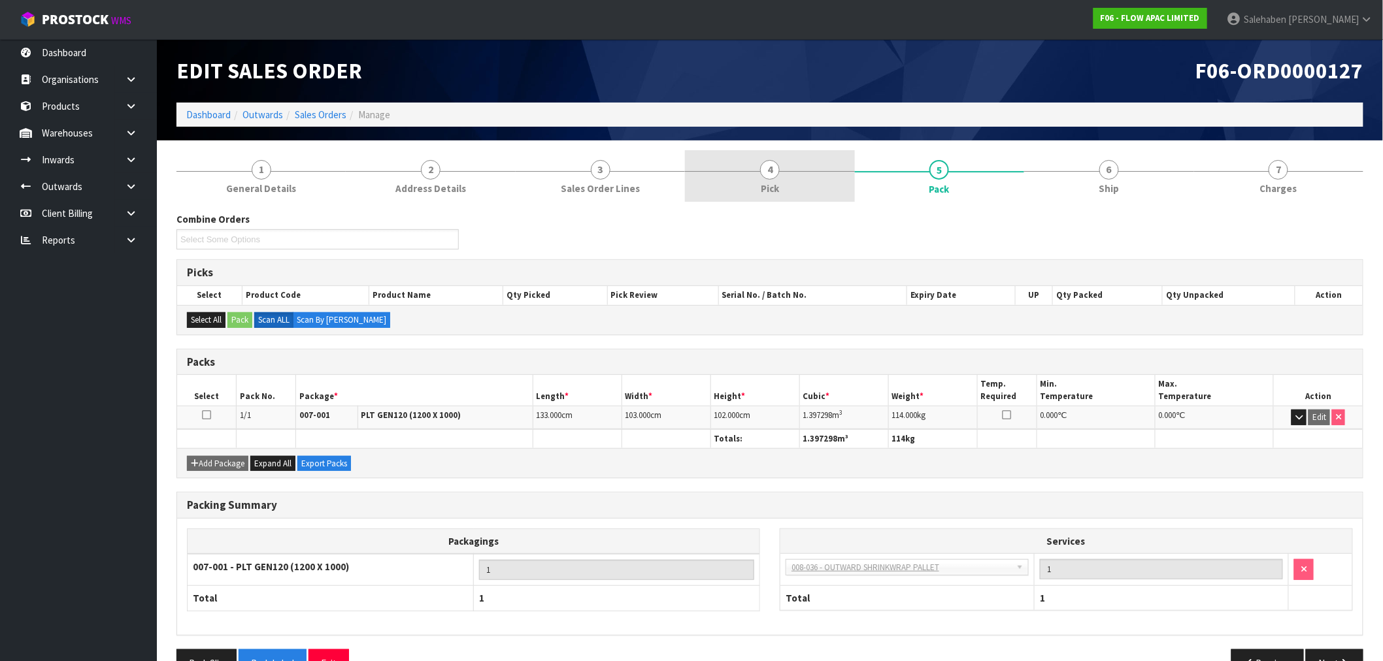
drag, startPoint x: 783, startPoint y: 175, endPoint x: 769, endPoint y: 176, distance: 14.5
click at [782, 175] on link "4 Pick" at bounding box center [769, 176] width 169 height 52
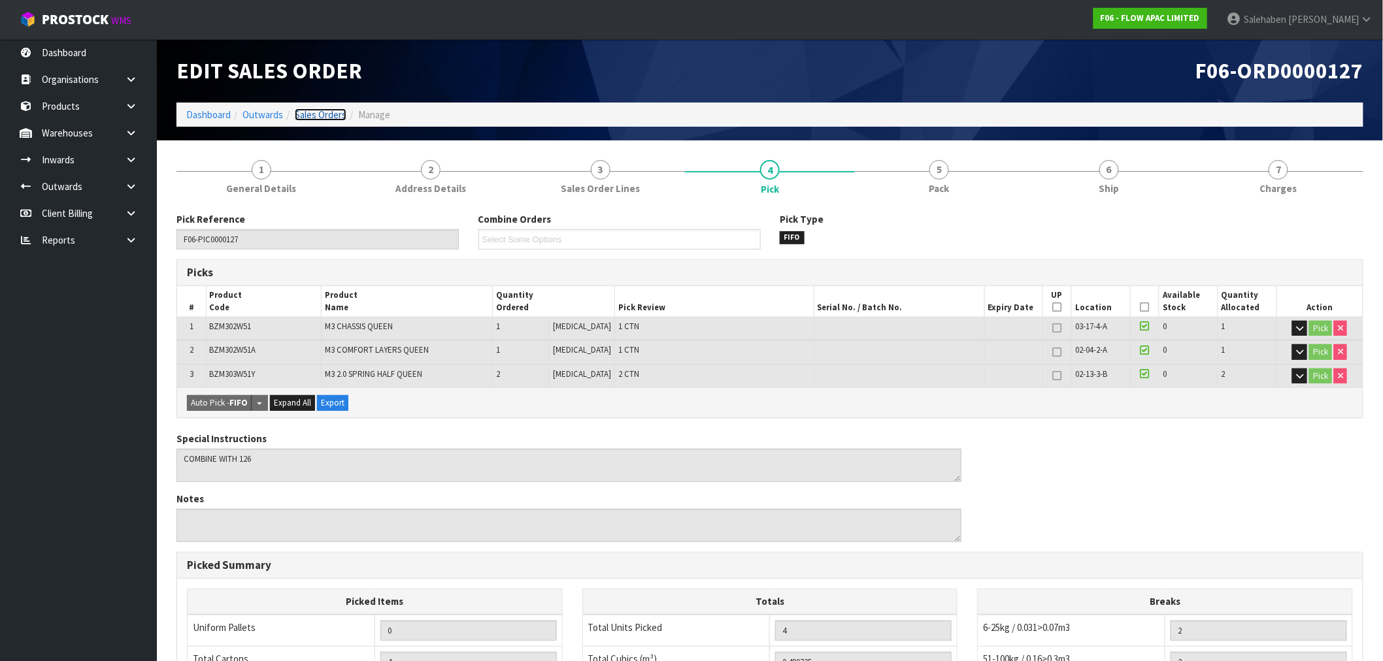
click at [318, 112] on link "Sales Orders" at bounding box center [321, 115] width 52 height 12
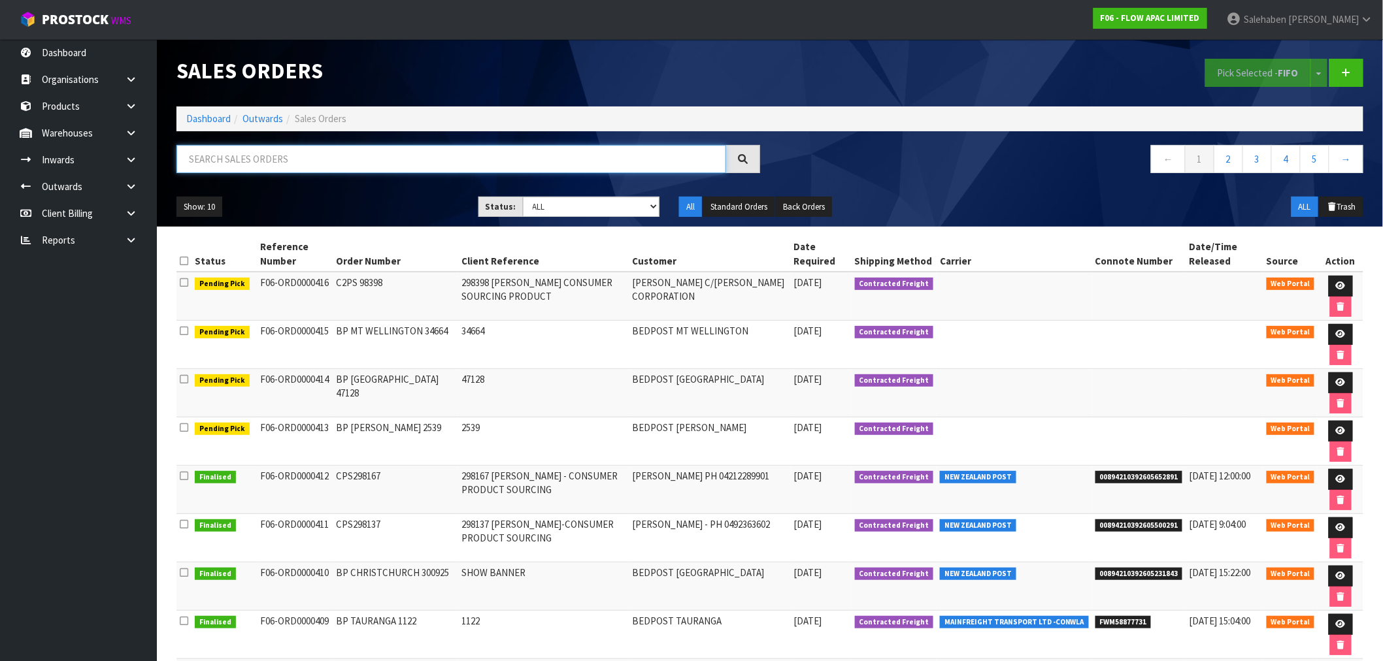
click at [227, 160] on input "text" at bounding box center [451, 159] width 550 height 28
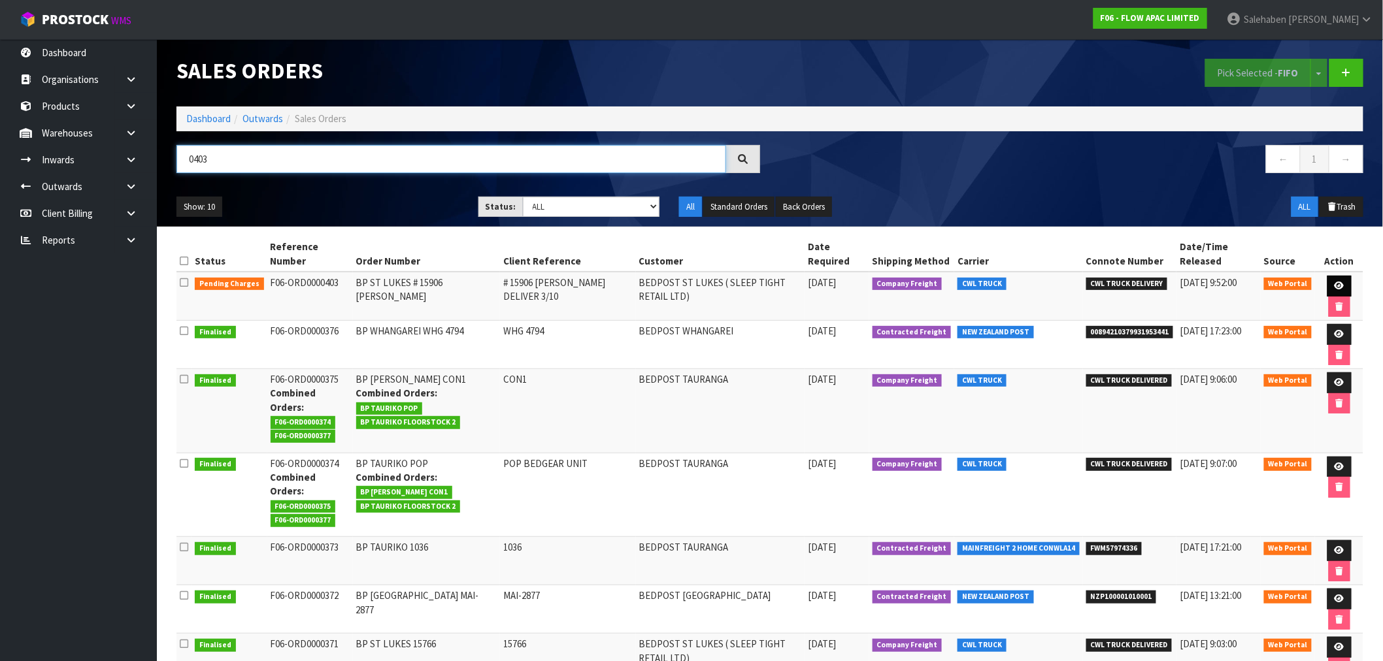
type input "0403"
click at [1338, 290] on icon at bounding box center [1340, 286] width 10 height 8
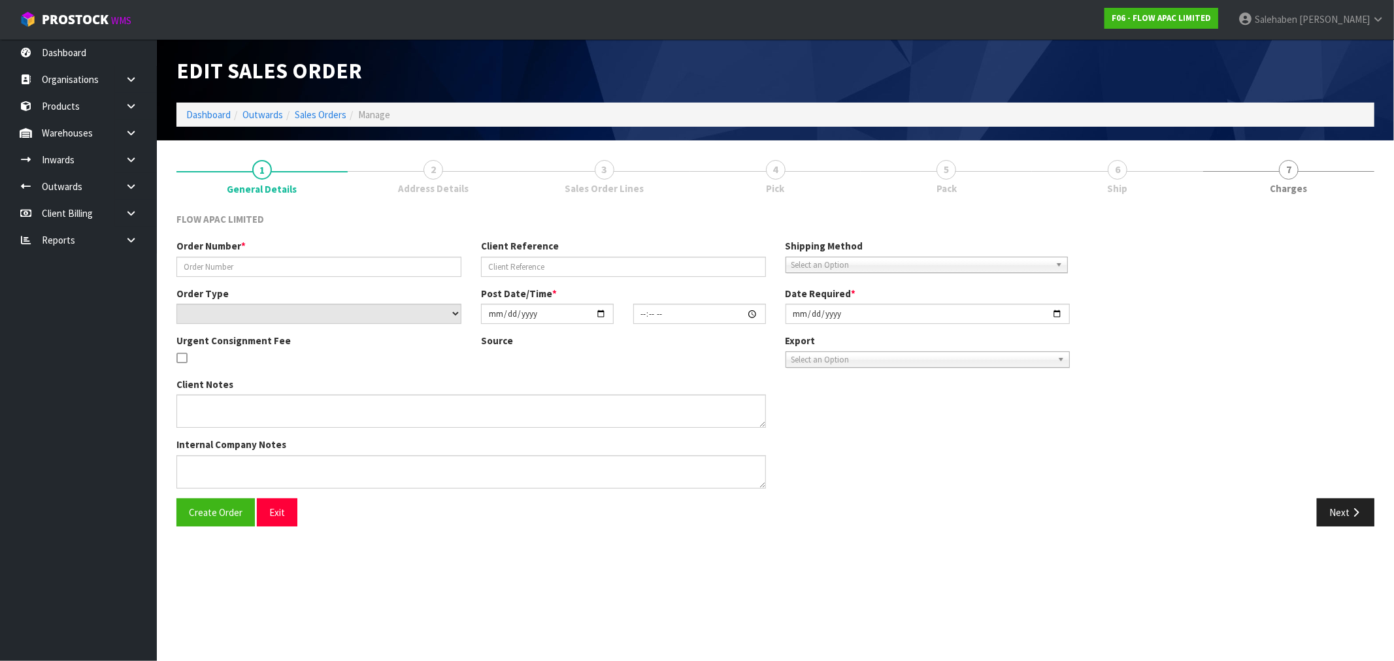
type input "BP ST LUKES # 15906 DAVISON"
type input "# 15906 DAVISON DELIVER 3/10"
select select "number:0"
type input "2025-09-22"
type input "15:01:00.000"
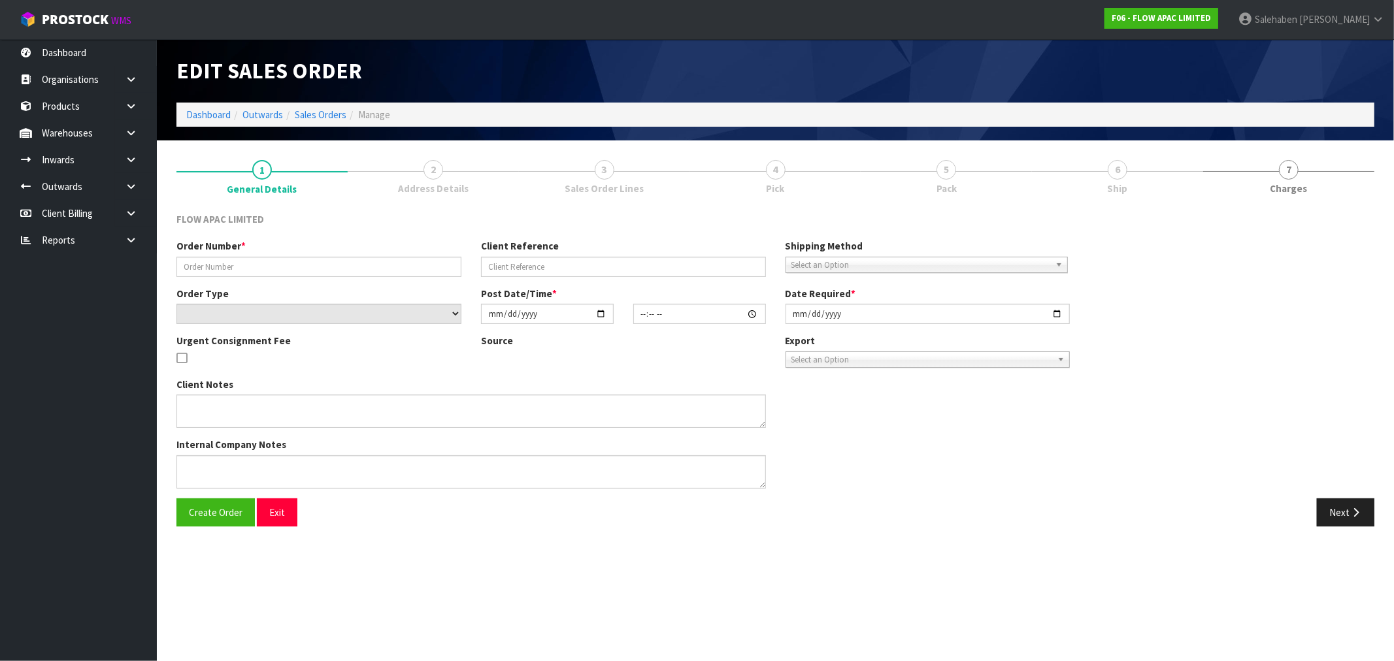
type input "[DATE]"
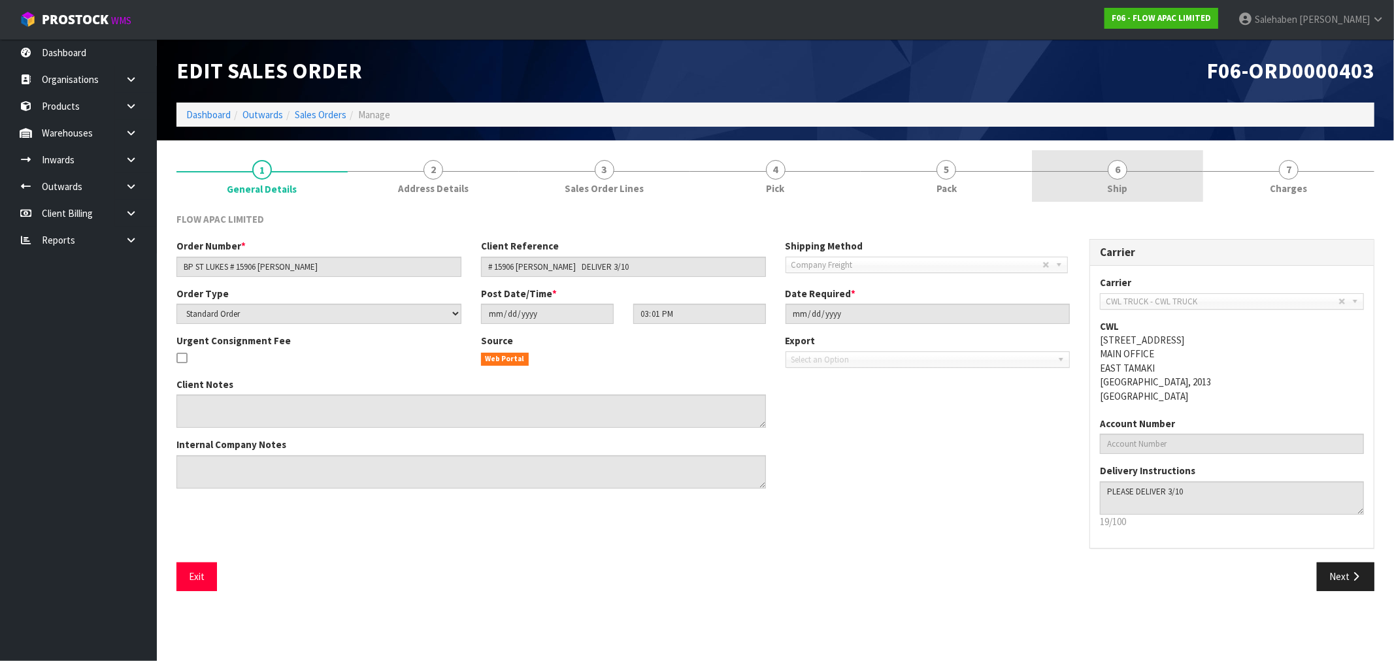
click at [1118, 186] on span "Ship" at bounding box center [1118, 189] width 20 height 14
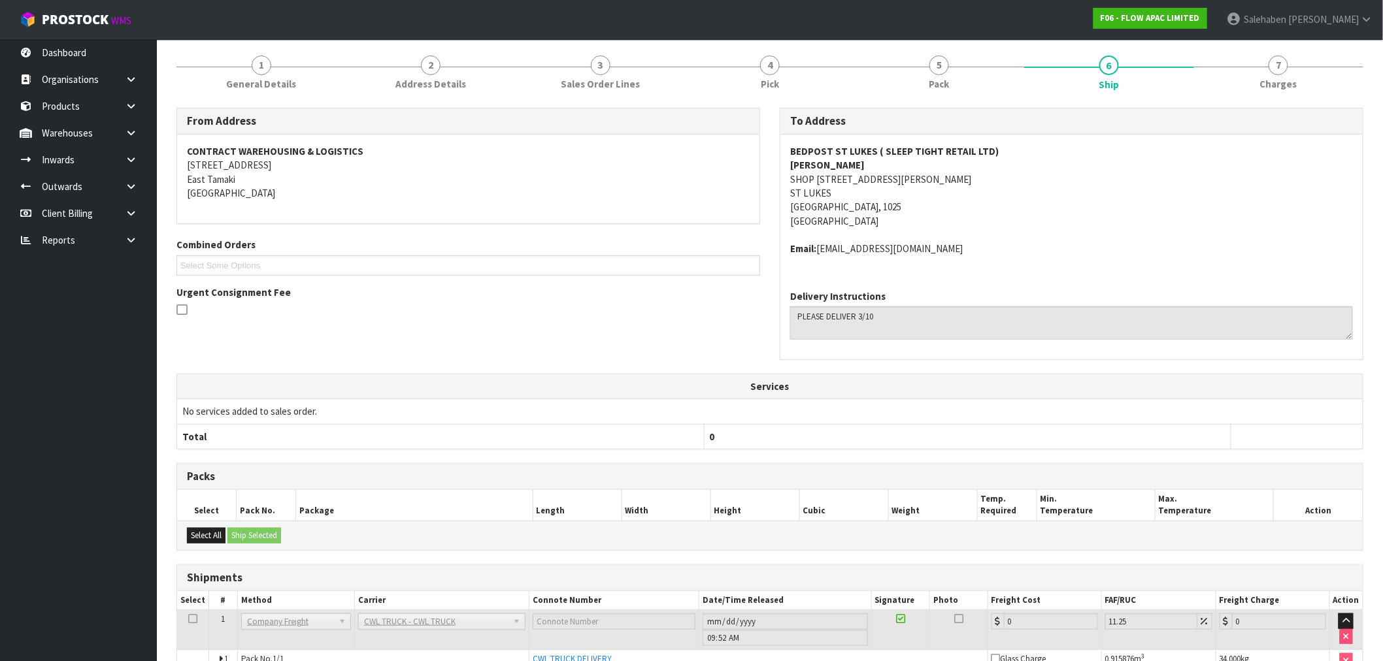
scroll to position [178, 0]
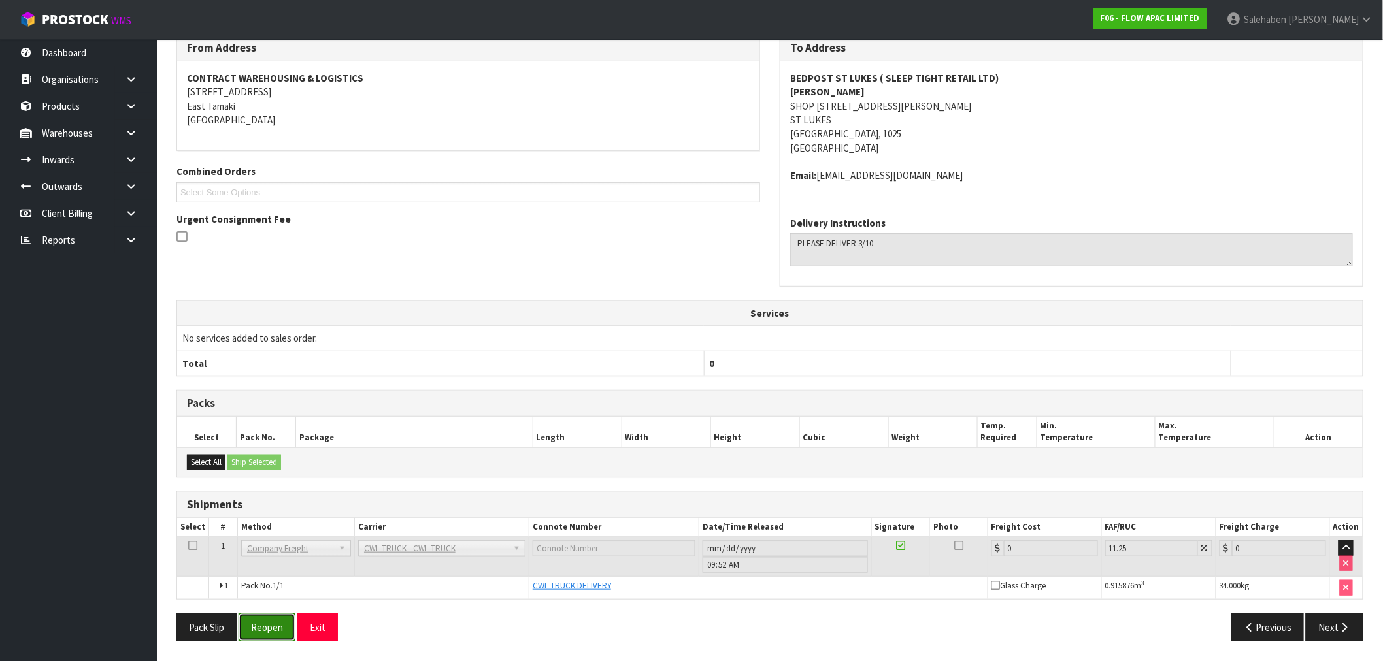
click at [258, 630] on button "Reopen" at bounding box center [267, 628] width 57 height 28
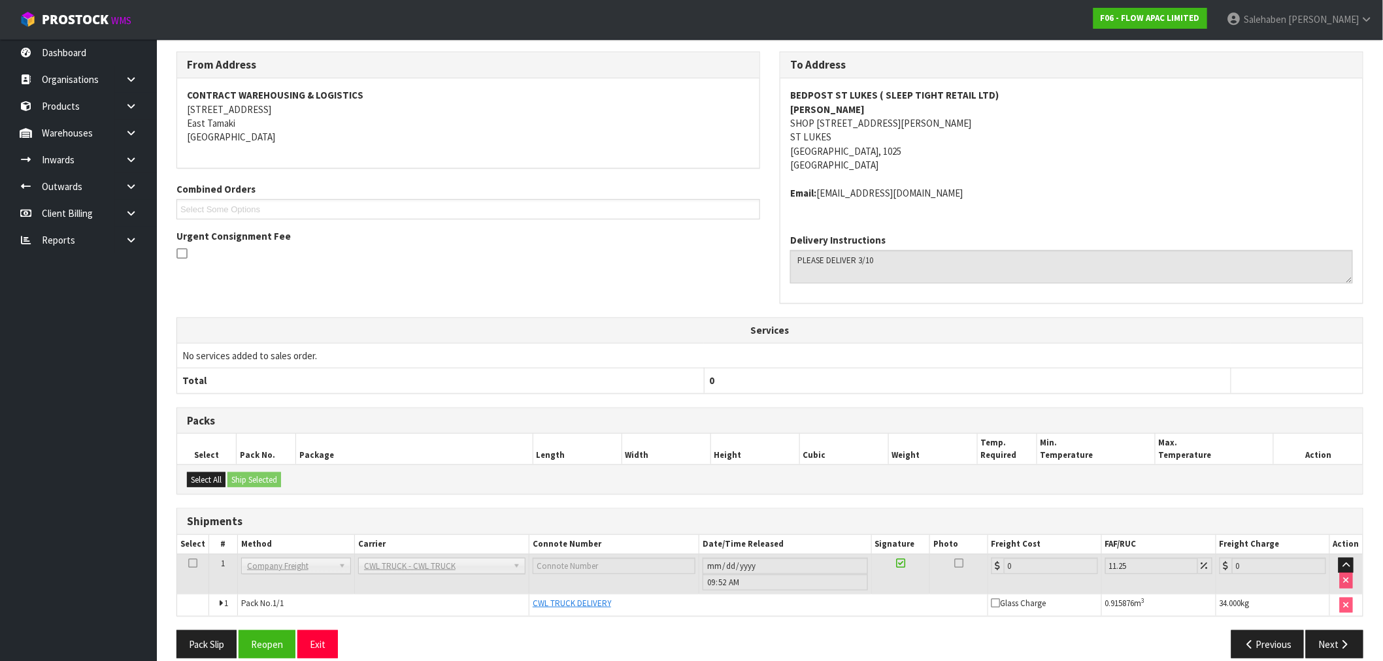
scroll to position [225, 0]
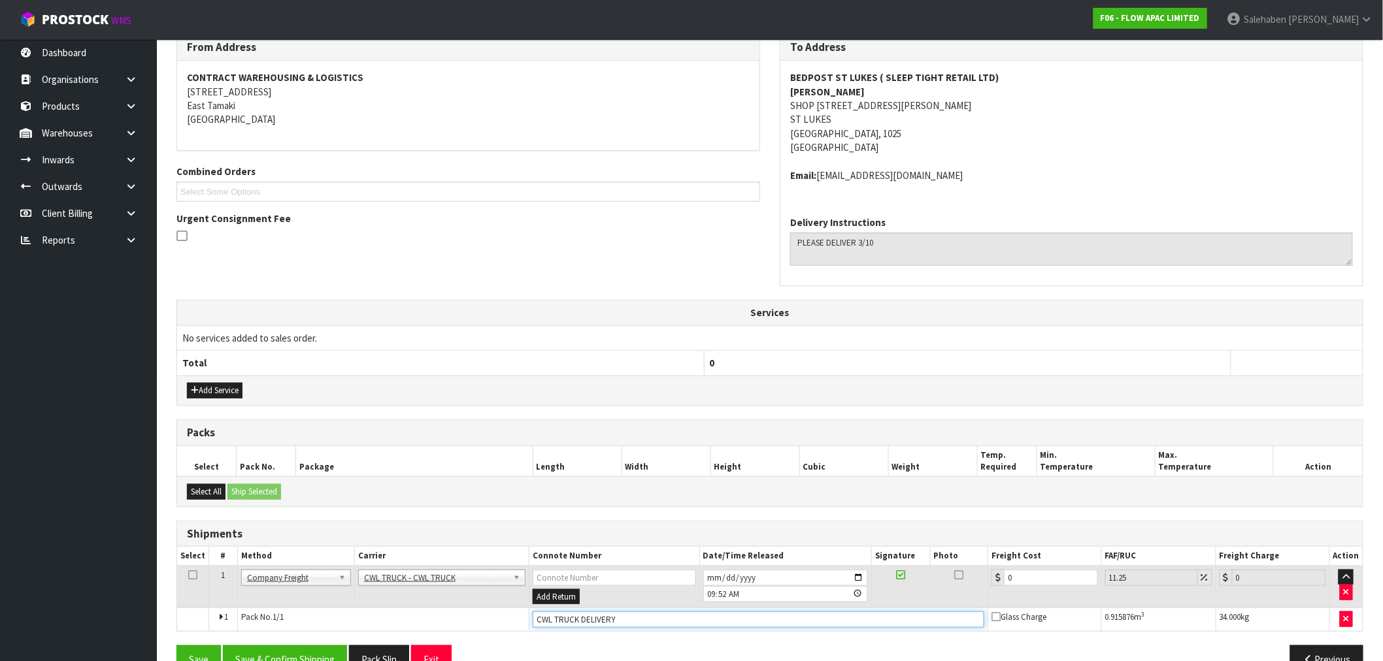
click at [629, 625] on input "CWL TRUCK DELIVERY" at bounding box center [759, 620] width 452 height 16
type input "CWL TRUCK DELIVERED"
drag, startPoint x: 1022, startPoint y: 577, endPoint x: 958, endPoint y: 584, distance: 65.1
click at [968, 584] on tr "1 Client Local Pickup Customer Local Pickup Company Freight Contracted Freight …" at bounding box center [770, 587] width 1186 height 42
type input "1"
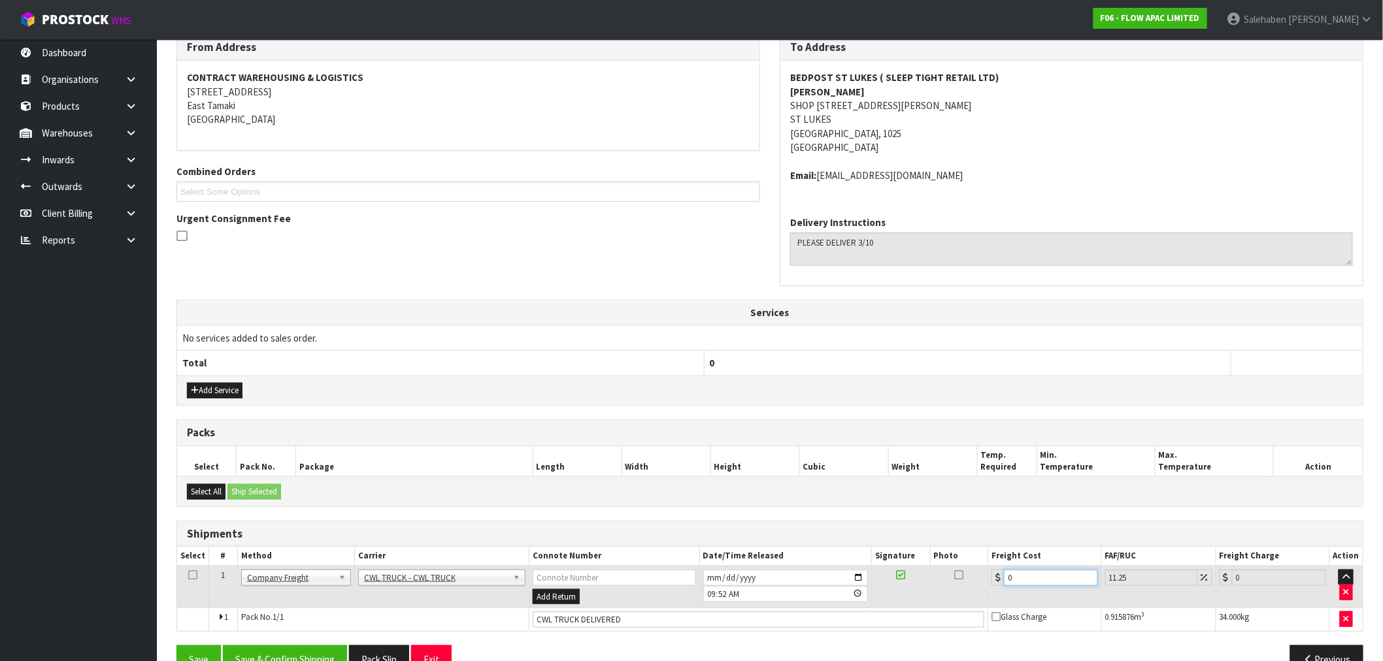
type input "1.11"
type input "15"
type input "16.69"
type input "150"
type input "166.88"
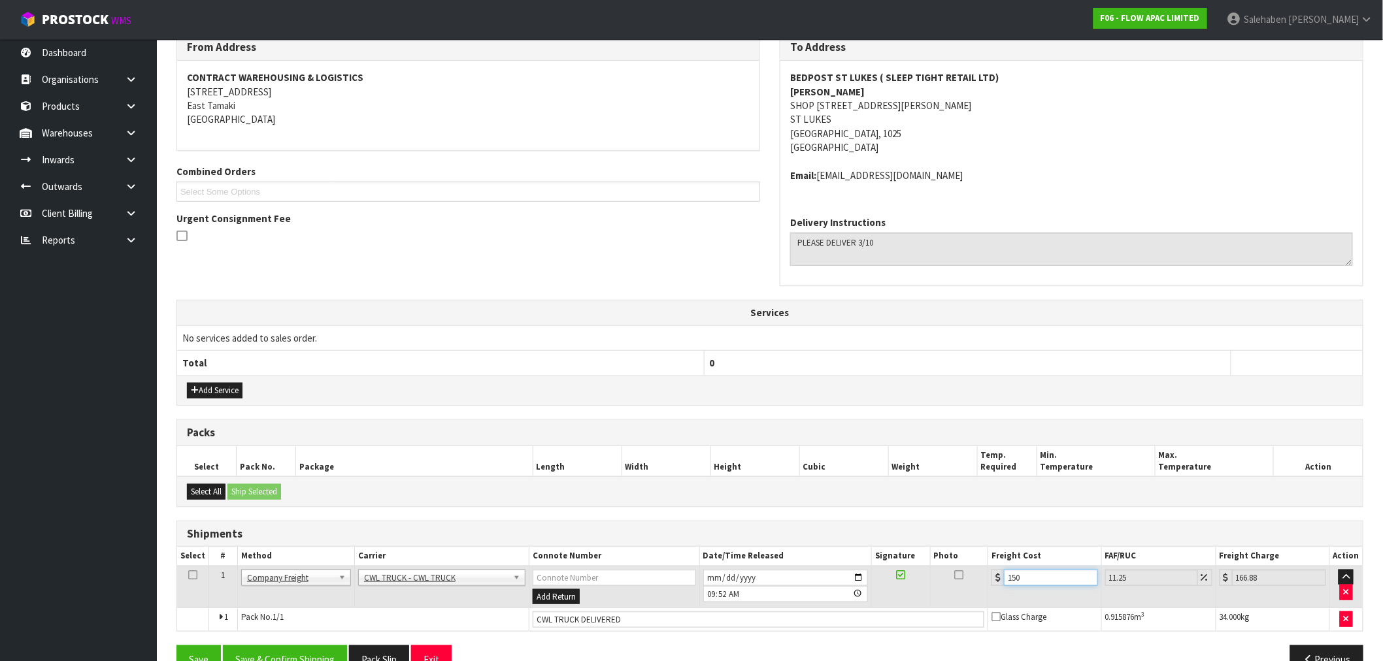
type input "150.5"
type input "167.43"
type input "150.59"
type input "167.53"
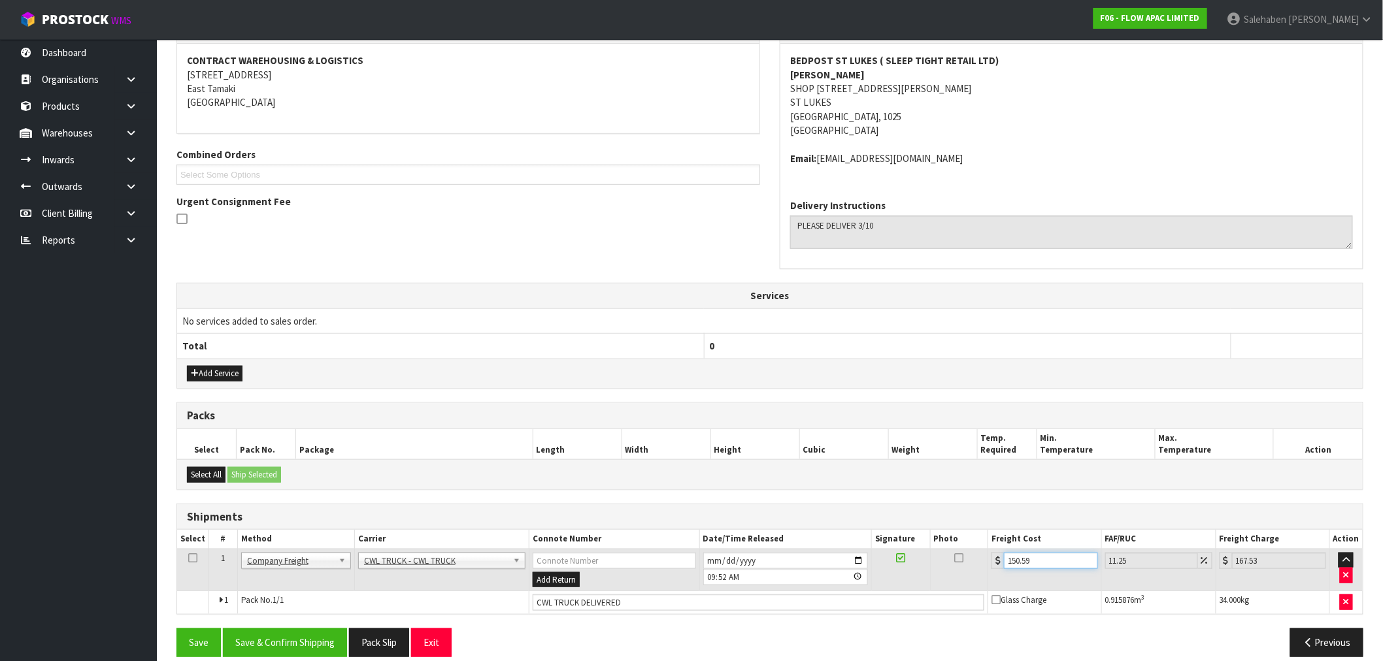
scroll to position [258, 0]
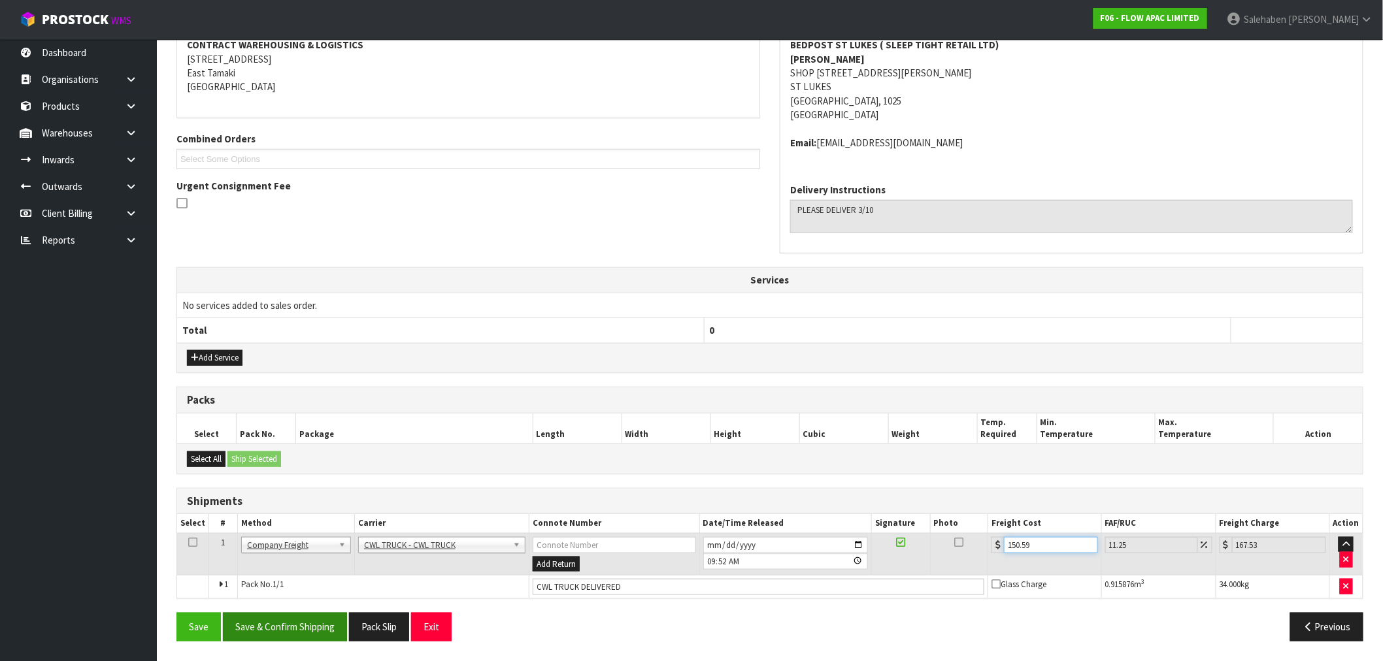
type input "150.59"
click at [310, 636] on button "Save & Confirm Shipping" at bounding box center [285, 627] width 124 height 28
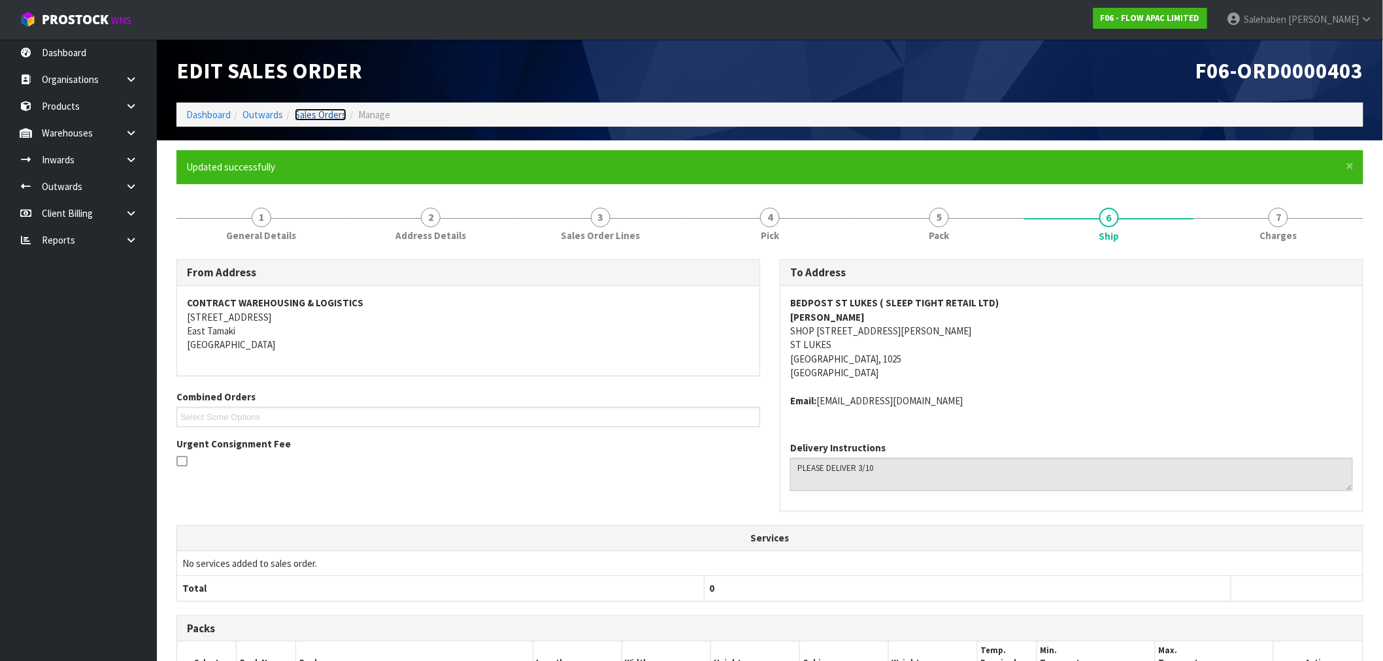
click at [321, 113] on link "Sales Orders" at bounding box center [321, 115] width 52 height 12
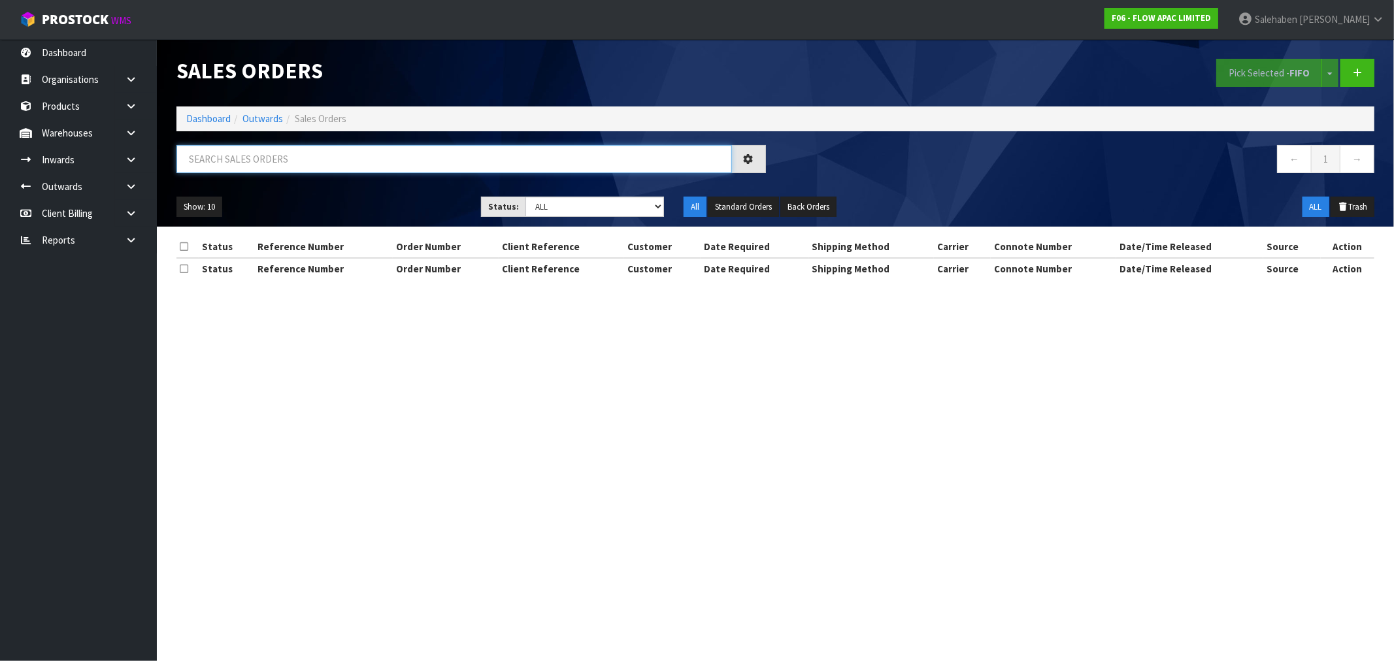
click at [283, 158] on input "text" at bounding box center [454, 159] width 556 height 28
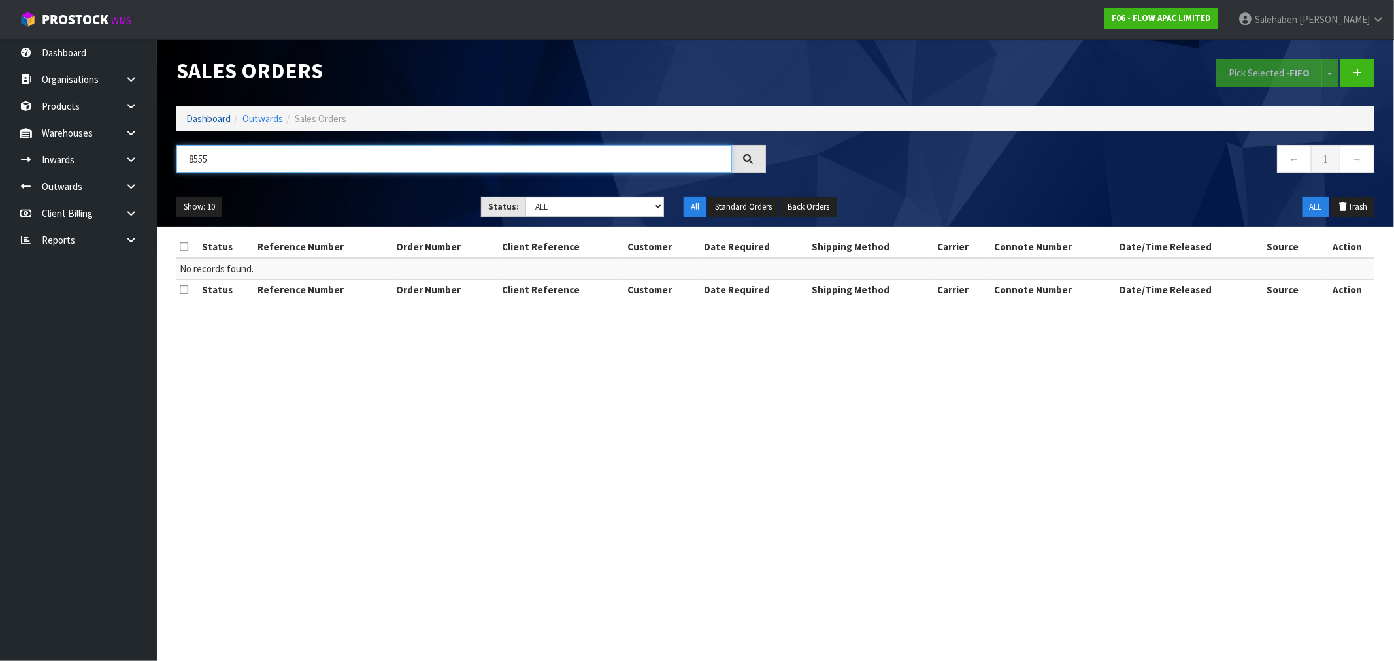
type input "8555"
click at [204, 116] on link "Dashboard" at bounding box center [208, 118] width 44 height 12
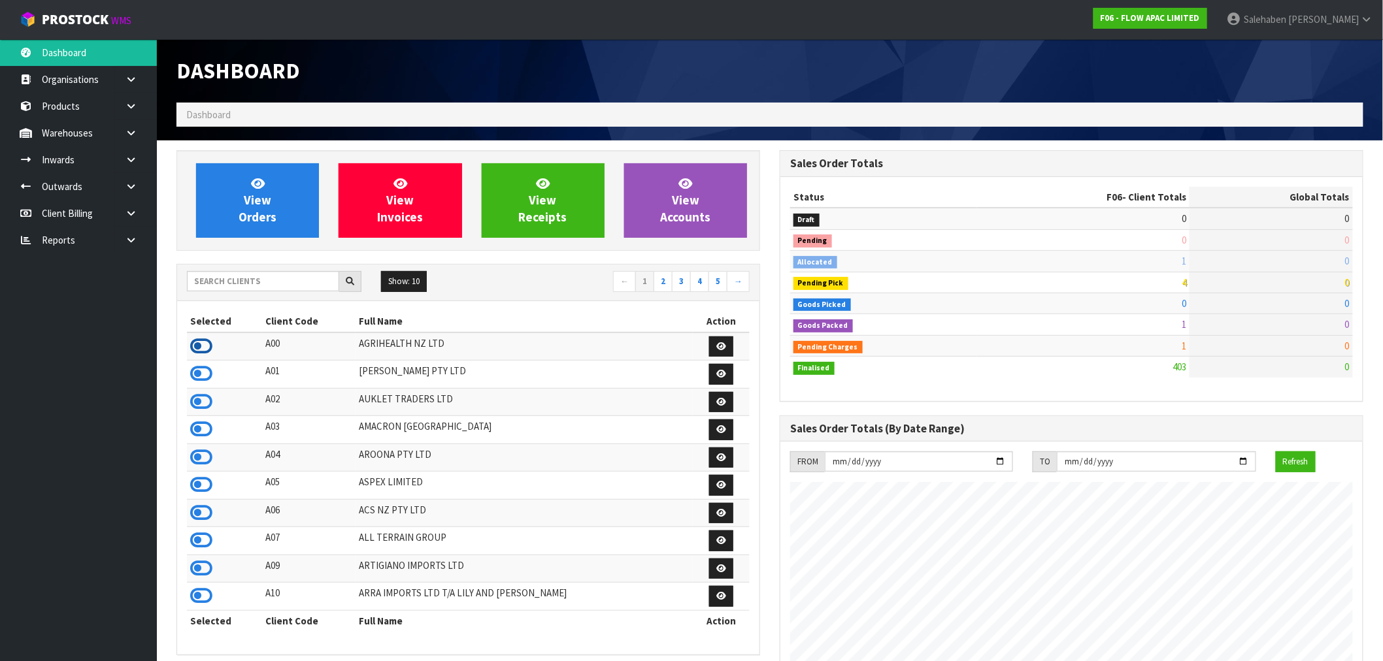
scroll to position [652629, 653016]
click at [206, 350] on icon at bounding box center [201, 347] width 22 height 20
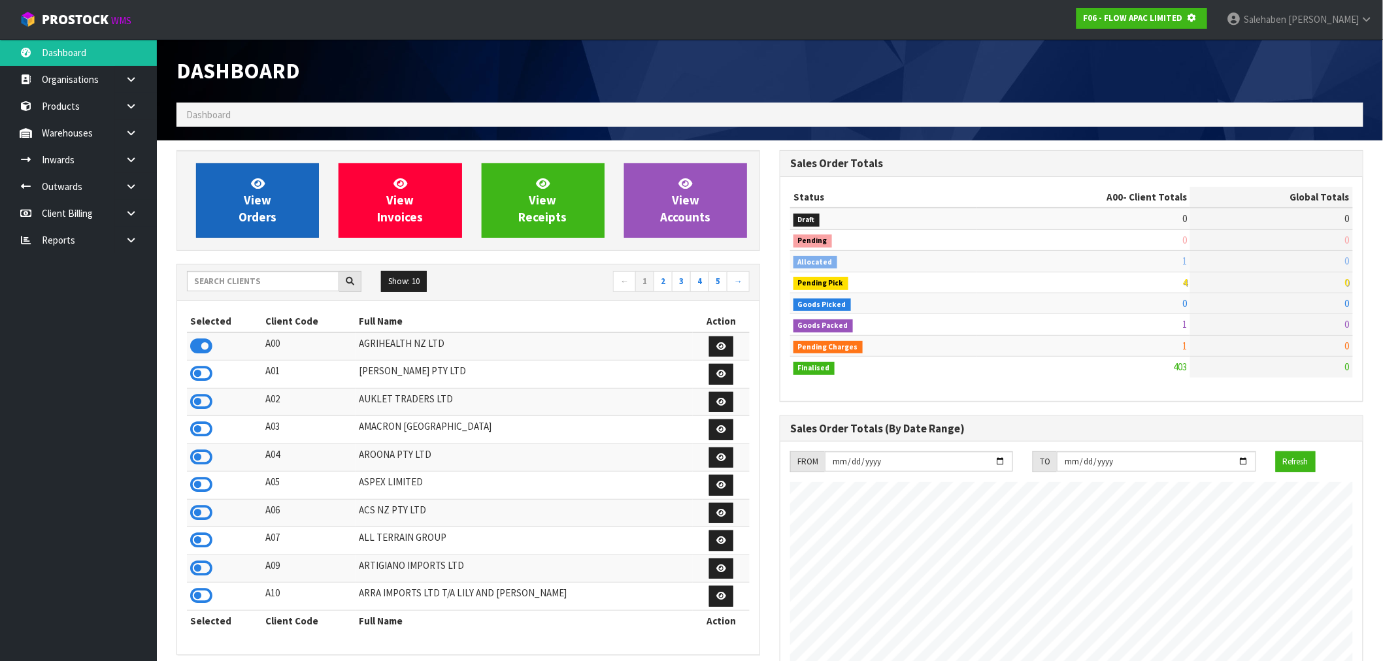
scroll to position [652805, 653016]
click at [246, 184] on link "View Orders" at bounding box center [257, 200] width 123 height 75
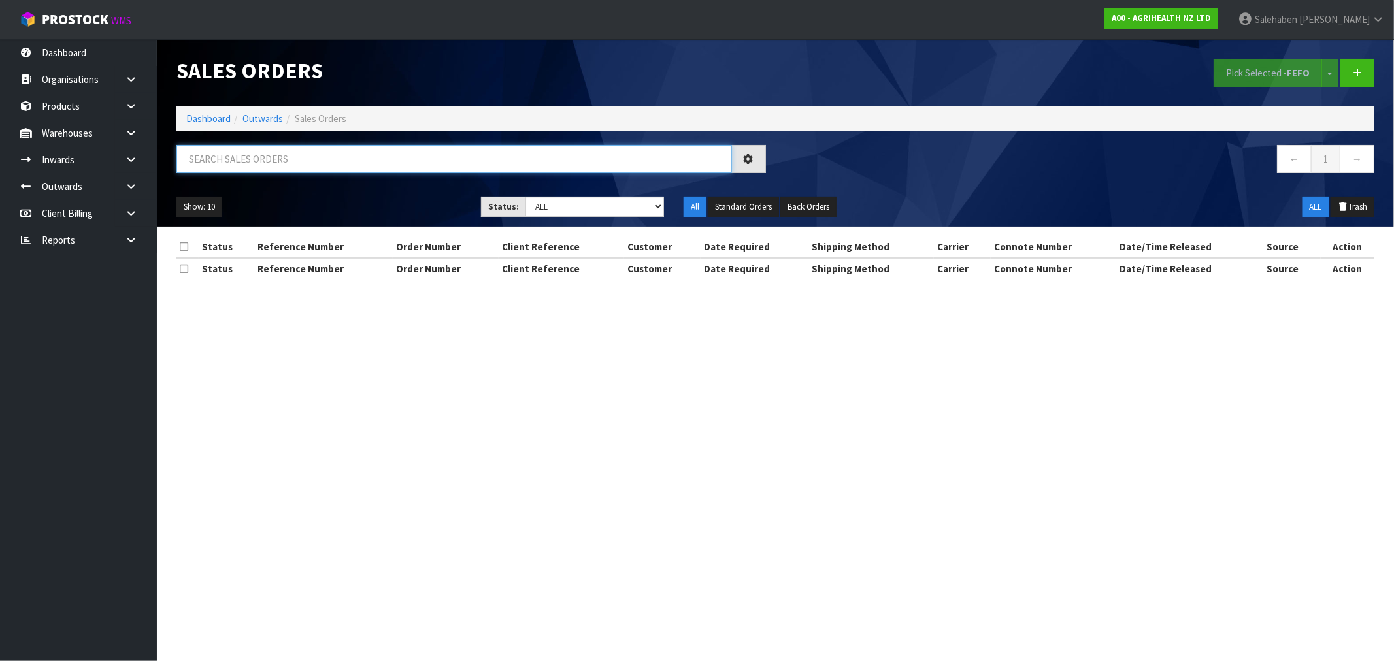
click at [230, 164] on input "text" at bounding box center [454, 159] width 556 height 28
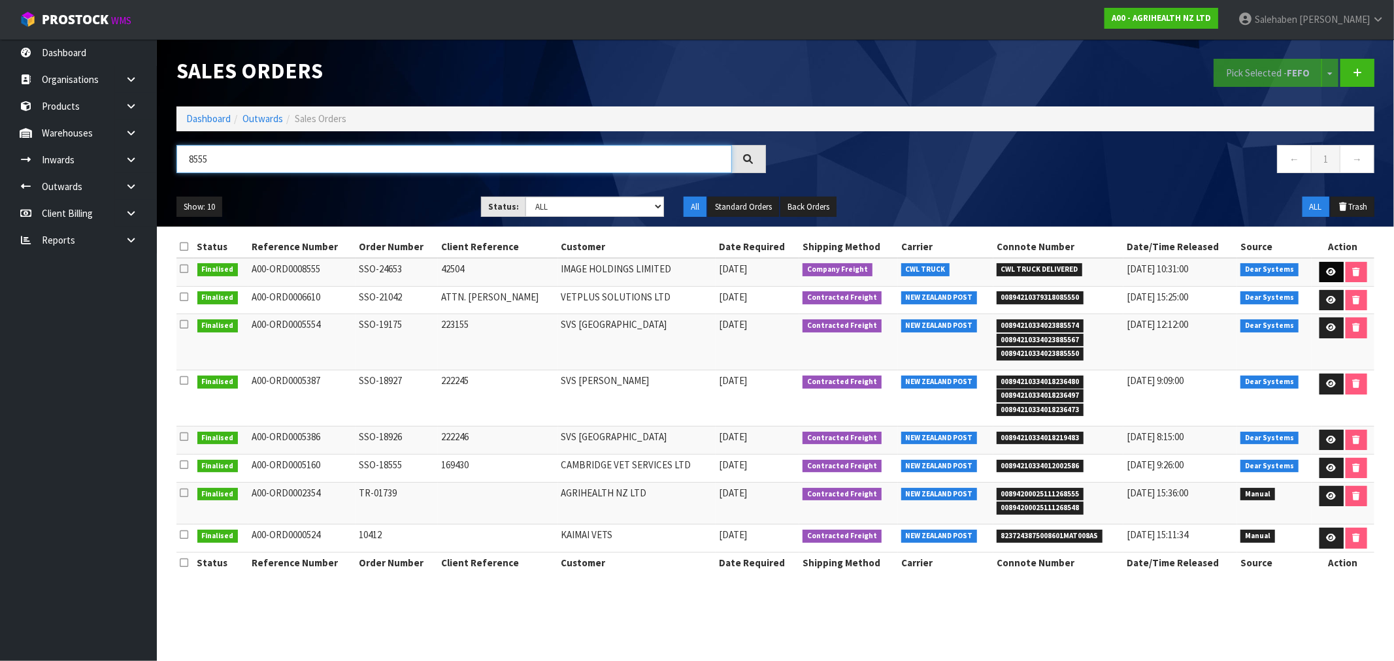
type input "8555"
click at [1334, 271] on link at bounding box center [1332, 272] width 24 height 21
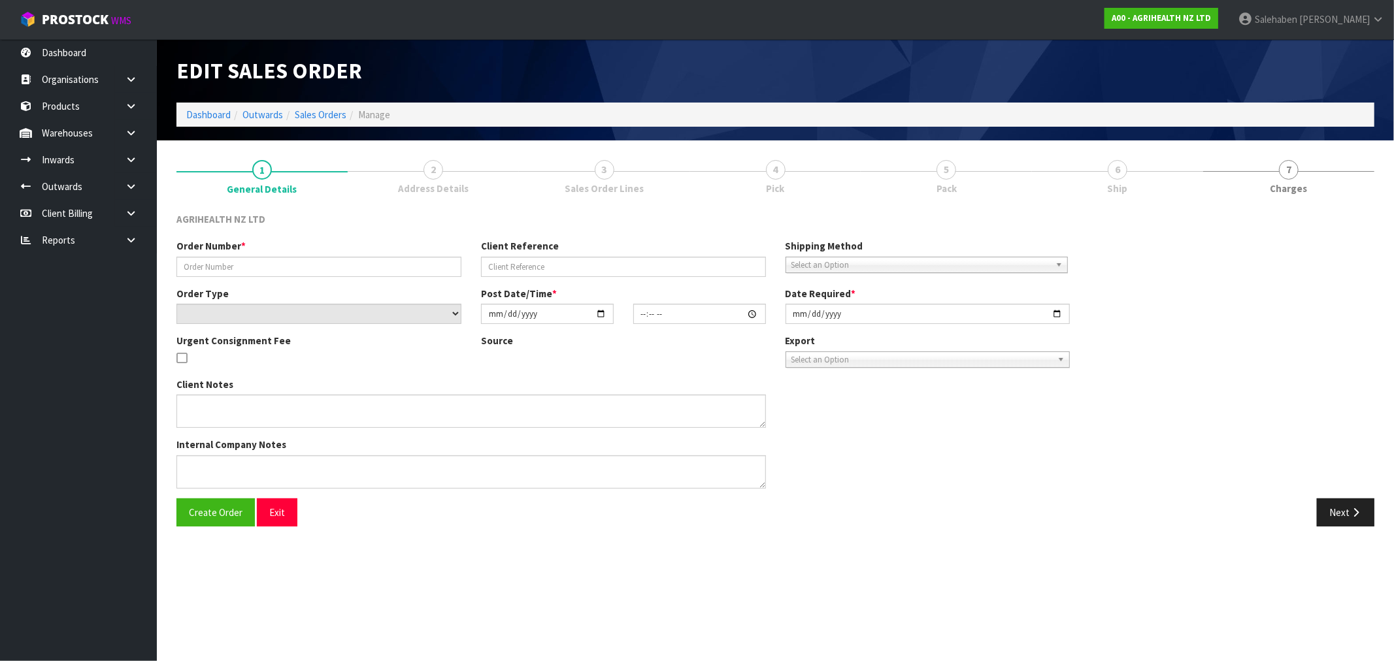
type input "SSO-24653"
type input "42504"
select select "number:0"
type input "[DATE]"
type input "14:54:05.000"
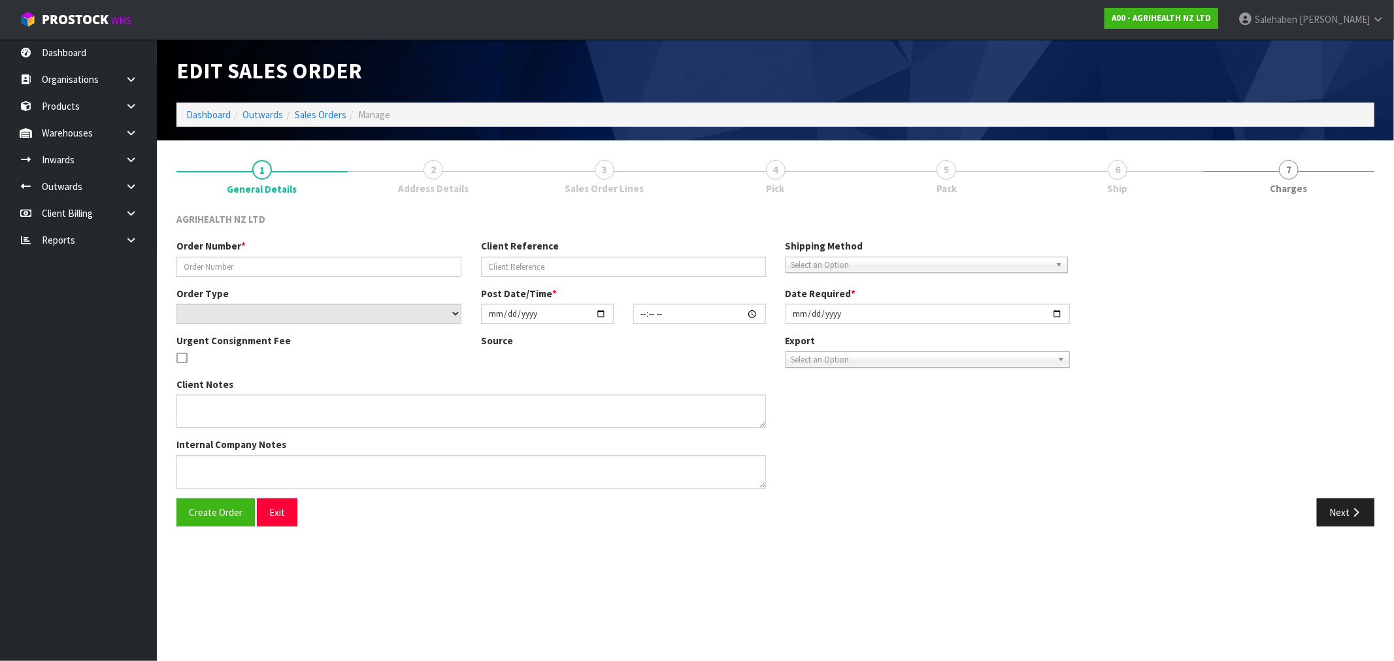
type input "2025-10-02"
type textarea "SHIP BY: Freight"
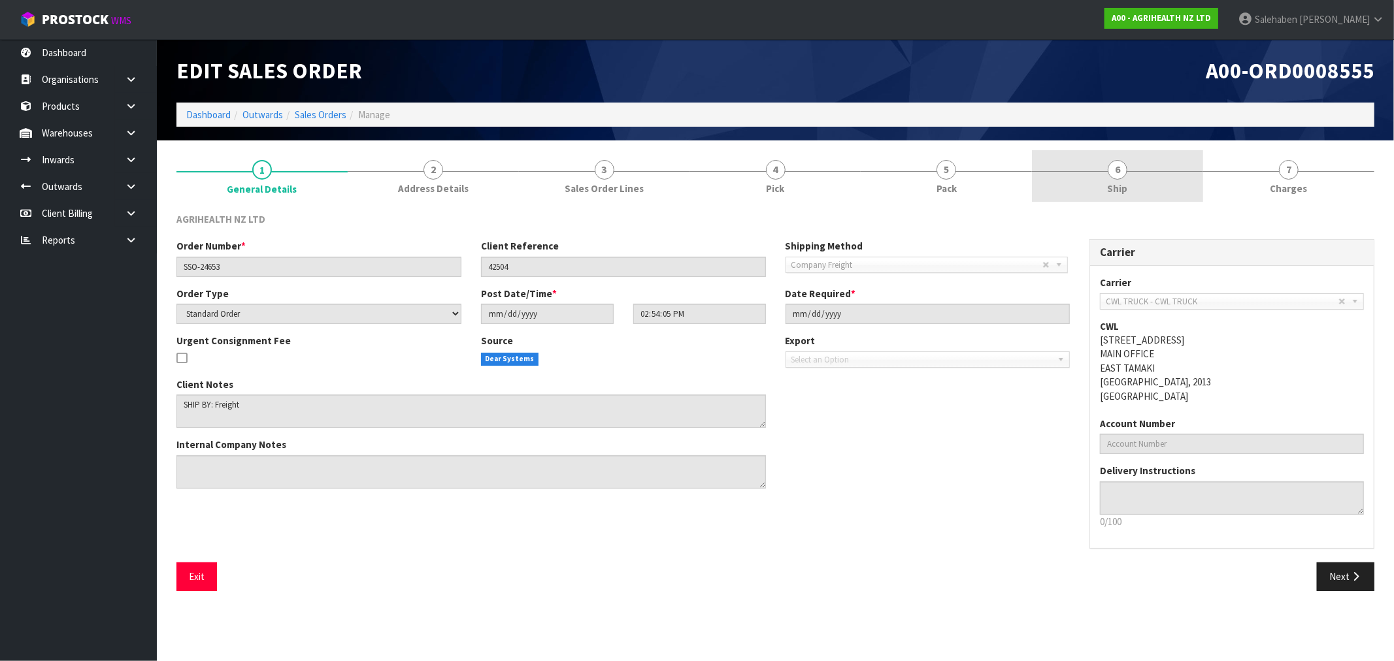
click at [1122, 184] on span "Ship" at bounding box center [1118, 189] width 20 height 14
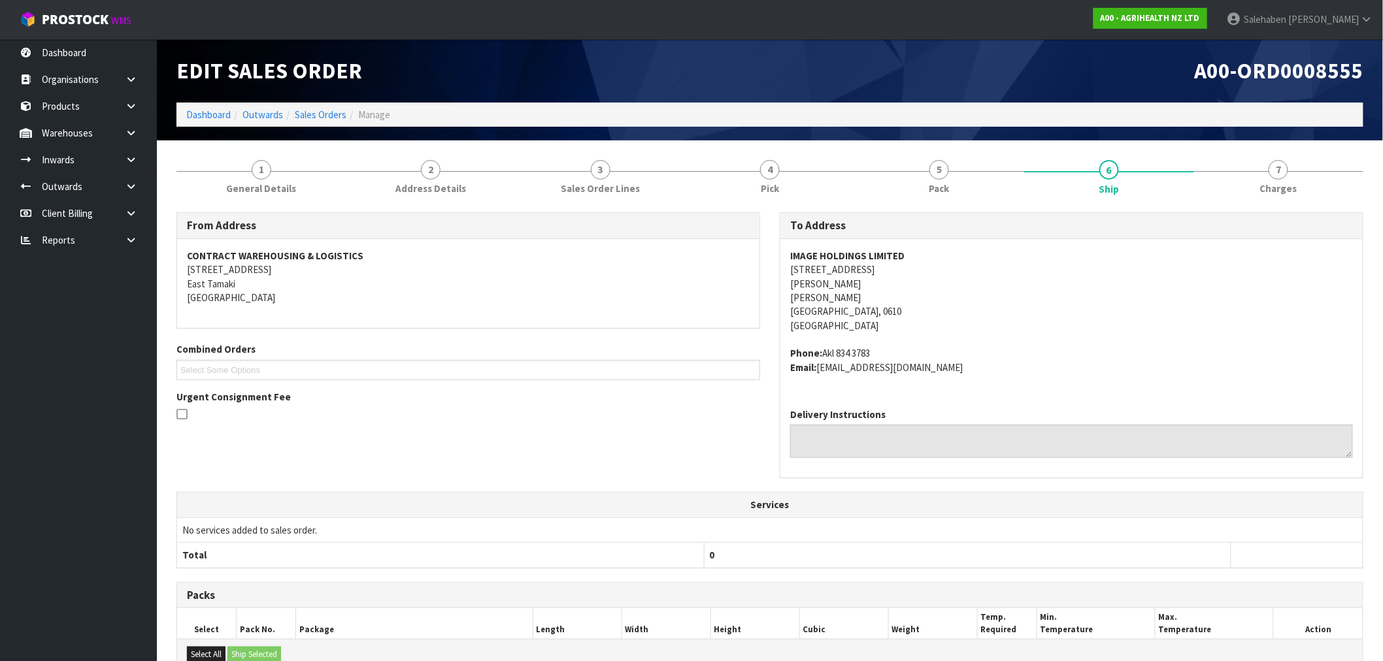
click at [216, 121] on li "Dashboard" at bounding box center [208, 115] width 44 height 14
click at [214, 118] on link "Dashboard" at bounding box center [208, 115] width 44 height 12
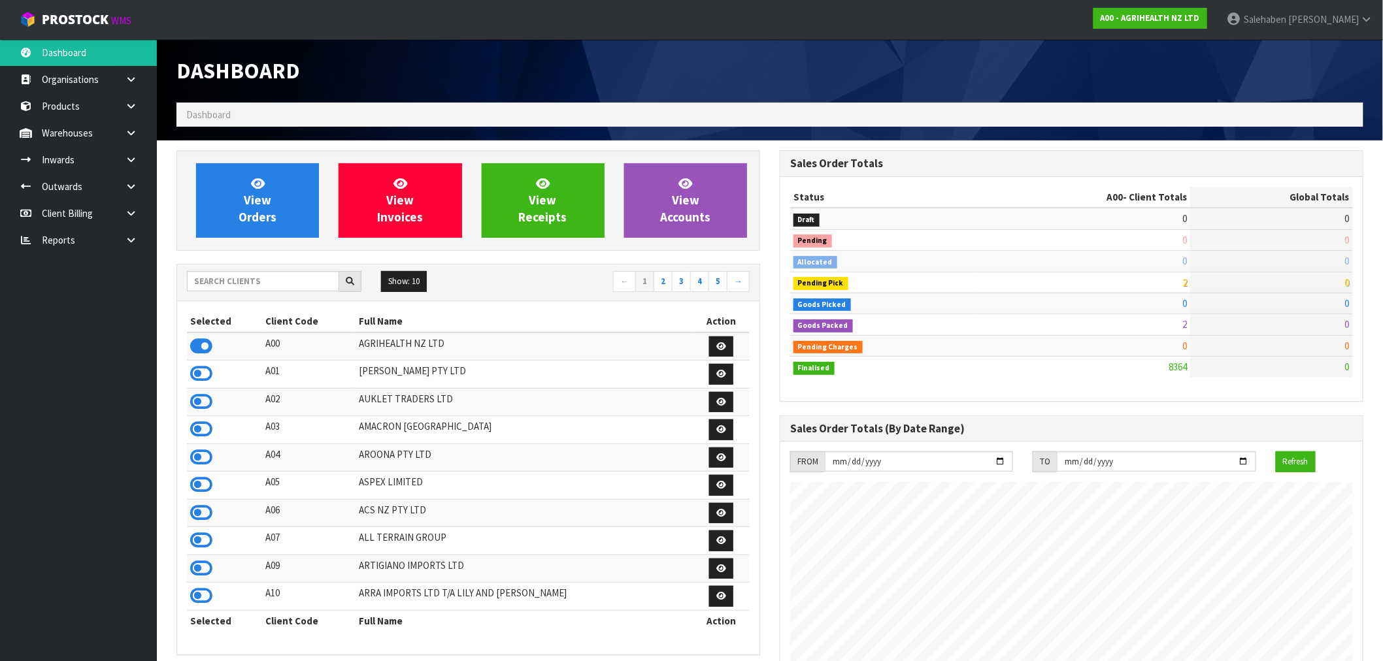
scroll to position [990, 603]
